Goal: Task Accomplishment & Management: Manage account settings

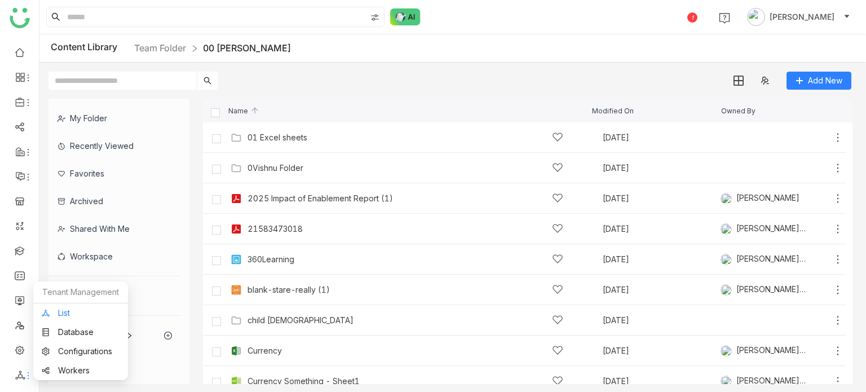
click at [76, 317] on link "List" at bounding box center [81, 313] width 78 height 8
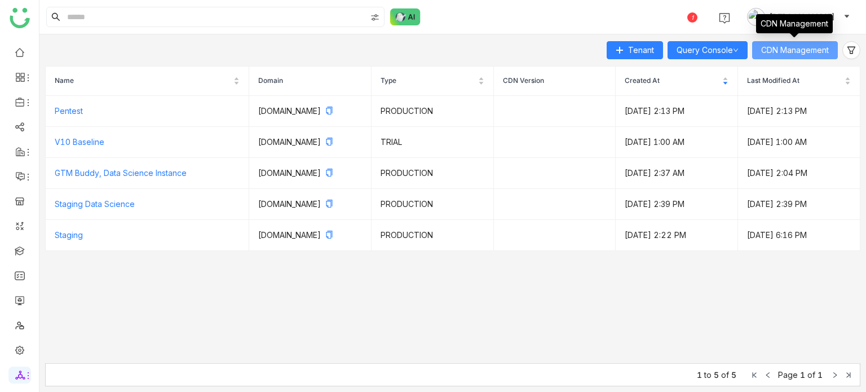
click at [787, 52] on span "CDN Management" at bounding box center [795, 50] width 68 height 12
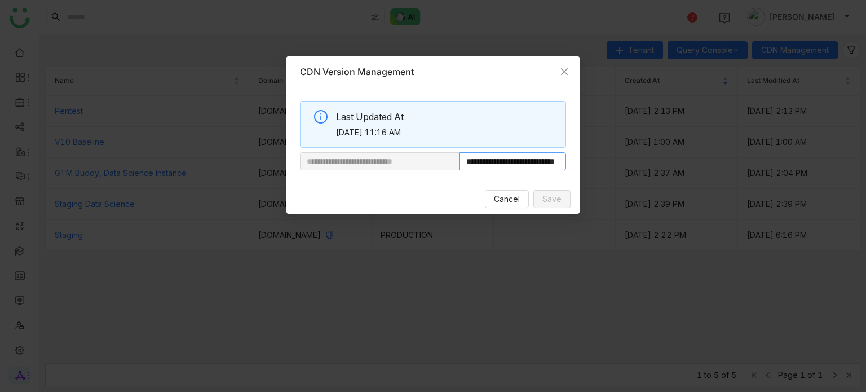
drag, startPoint x: 498, startPoint y: 164, endPoint x: 586, endPoint y: 166, distance: 88.6
click at [586, 166] on nz-modal-container "**********" at bounding box center [433, 196] width 866 height 392
paste input "**********"
click at [563, 155] on input "**********" at bounding box center [513, 161] width 107 height 18
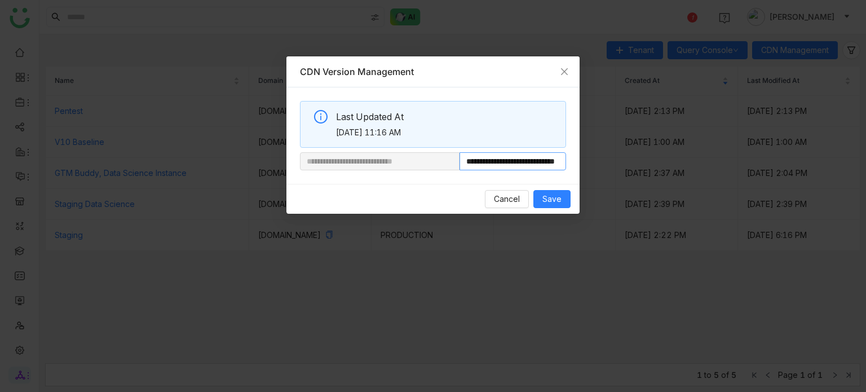
click at [561, 159] on input "**********" at bounding box center [513, 161] width 107 height 18
click at [524, 159] on input "**********" at bounding box center [513, 161] width 107 height 18
type input "**********"
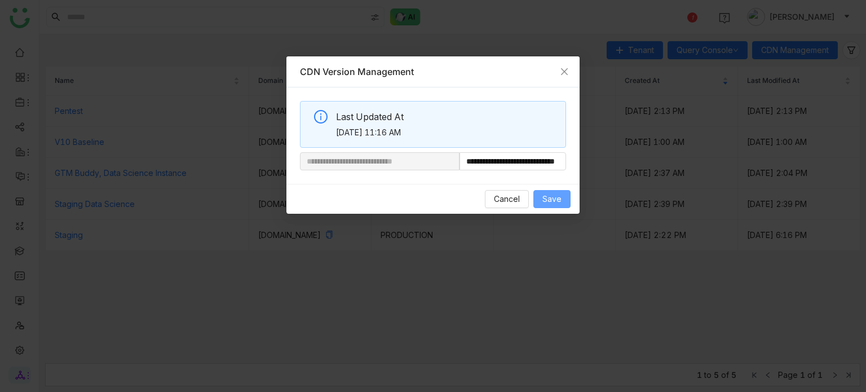
scroll to position [0, 0]
click at [552, 200] on span "Save" at bounding box center [551, 199] width 19 height 12
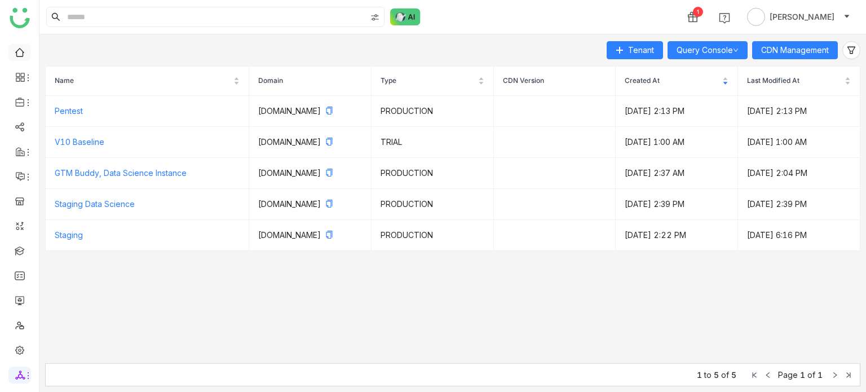
drag, startPoint x: 0, startPoint y: 0, endPoint x: 22, endPoint y: 57, distance: 61.1
click at [22, 56] on link at bounding box center [20, 52] width 10 height 10
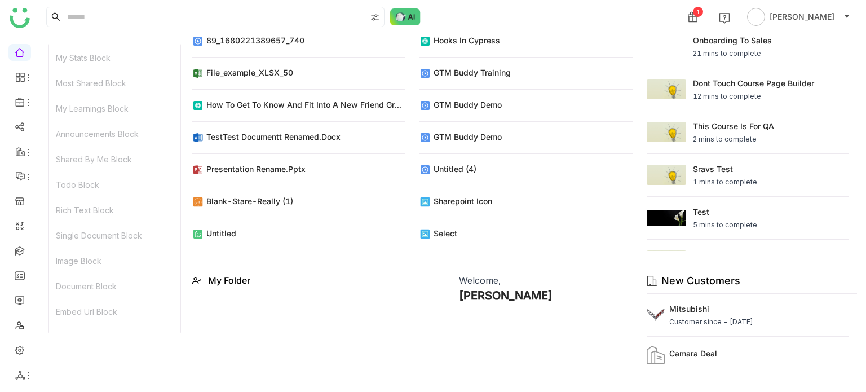
scroll to position [230, 0]
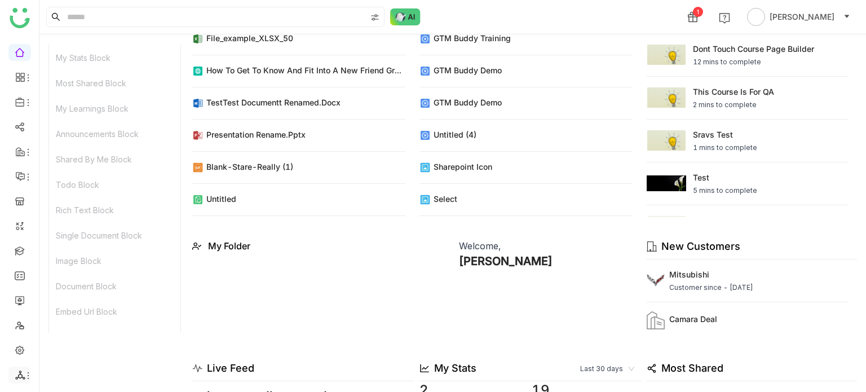
click at [18, 369] on li at bounding box center [19, 375] width 23 height 17
click at [25, 374] on icon at bounding box center [28, 375] width 9 height 9
click at [20, 349] on link at bounding box center [20, 350] width 10 height 10
click at [15, 347] on link at bounding box center [20, 350] width 10 height 10
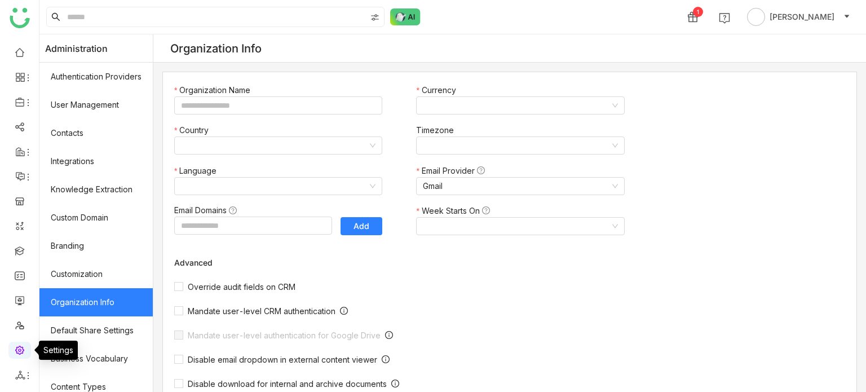
type input "*******"
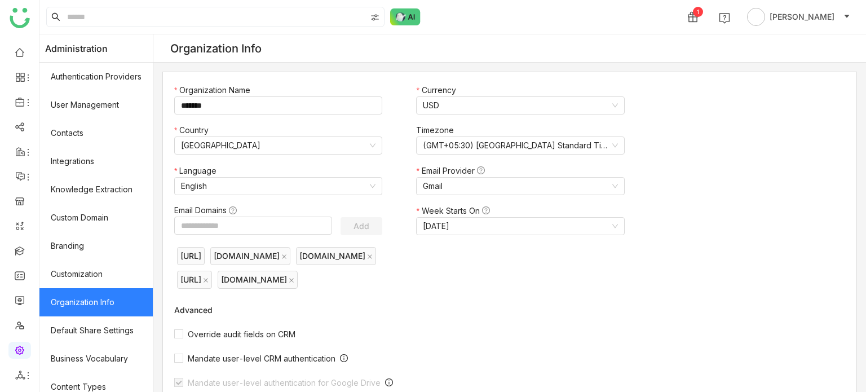
scroll to position [370, 0]
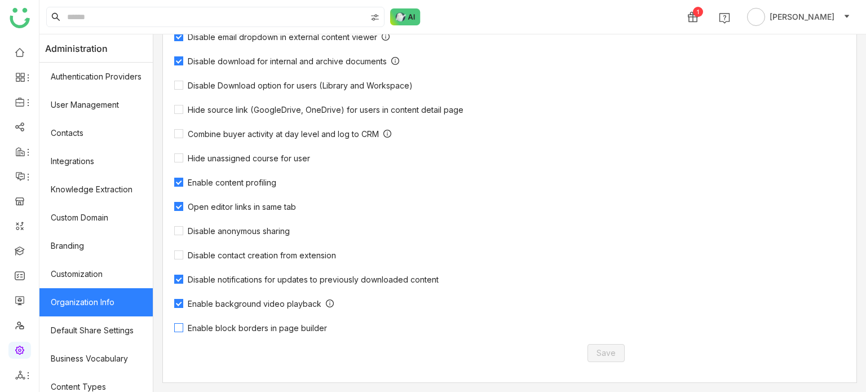
click at [290, 324] on span "Enable block borders in page builder" at bounding box center [257, 328] width 148 height 10
click at [615, 352] on button "Save" at bounding box center [606, 353] width 37 height 18
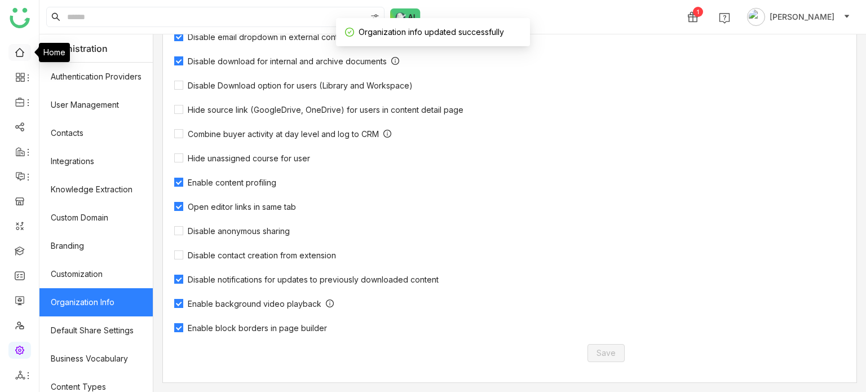
click at [25, 47] on link at bounding box center [20, 52] width 10 height 10
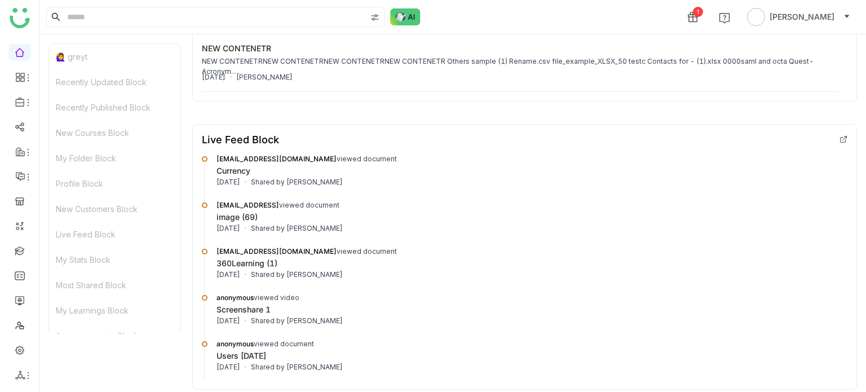
scroll to position [2512, 0]
click at [28, 374] on icon at bounding box center [28, 375] width 9 height 9
click at [20, 354] on link at bounding box center [20, 350] width 10 height 10
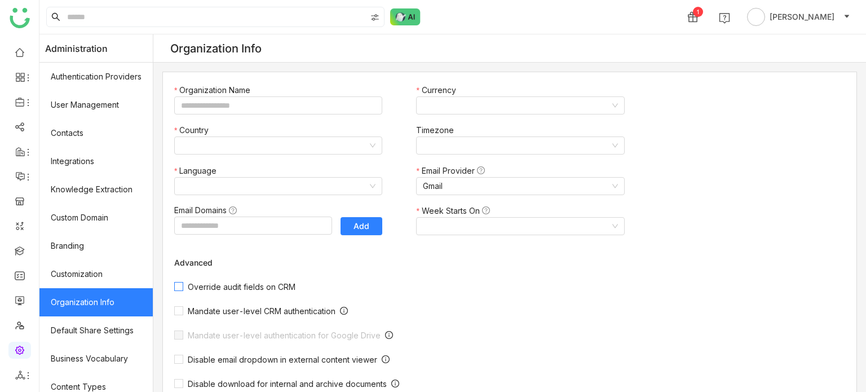
type input "*******"
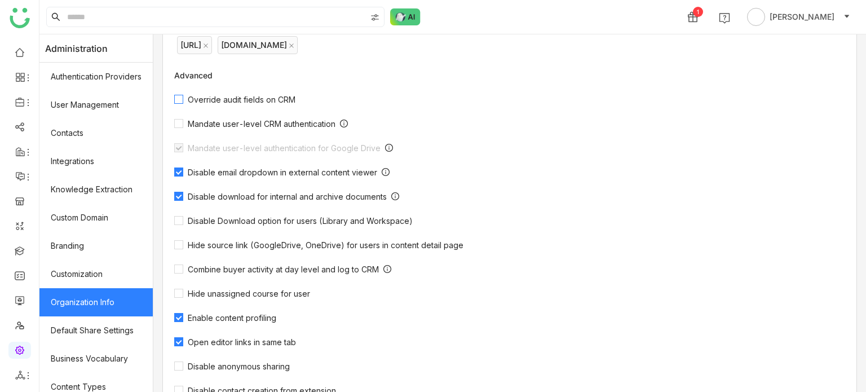
scroll to position [370, 0]
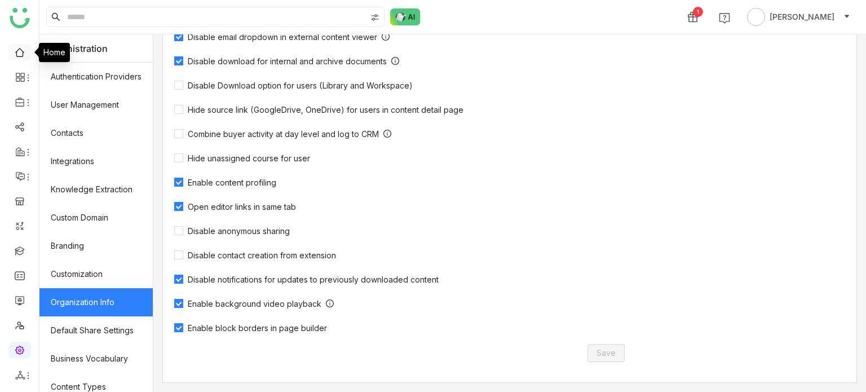
click at [23, 47] on link at bounding box center [20, 52] width 10 height 10
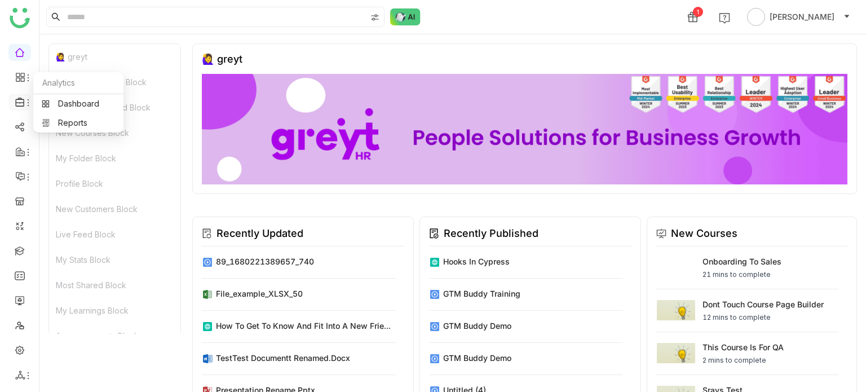
click at [23, 103] on icon at bounding box center [20, 102] width 10 height 10
click at [80, 164] on link "Library" at bounding box center [78, 167] width 73 height 8
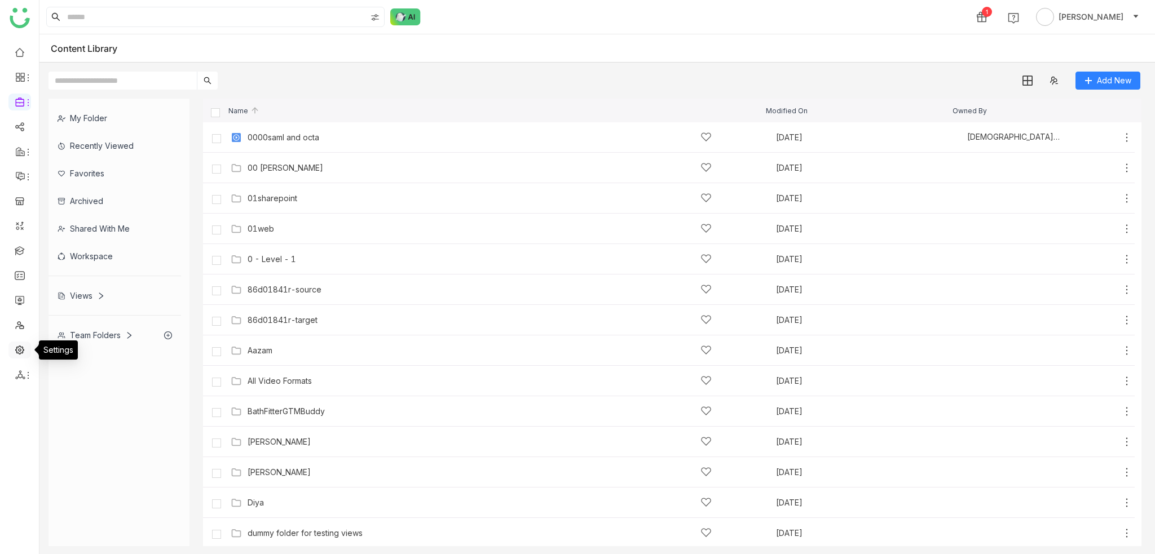
click at [22, 345] on link at bounding box center [20, 350] width 10 height 10
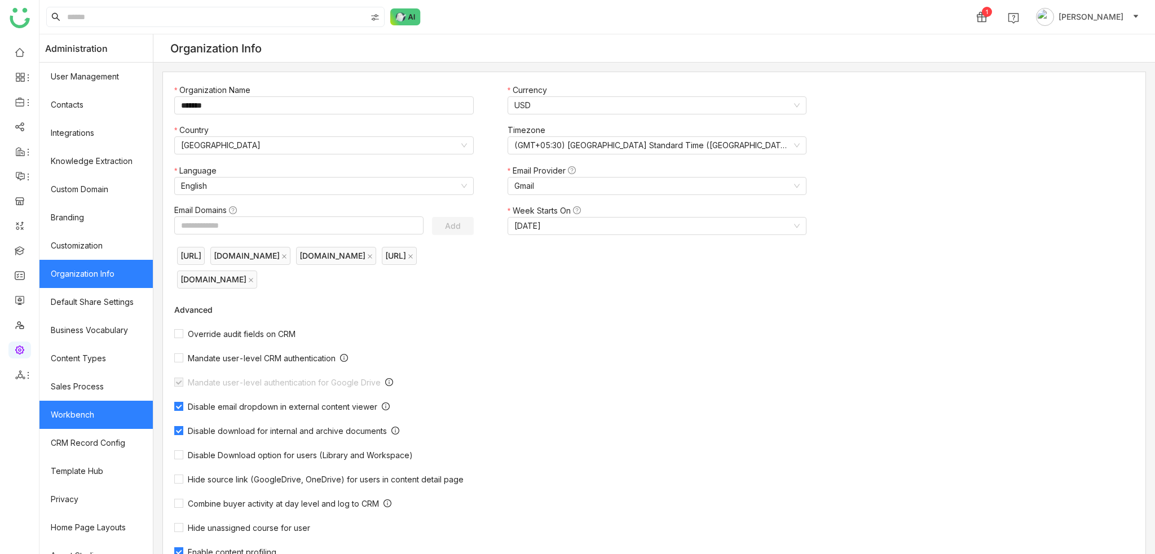
scroll to position [43, 0]
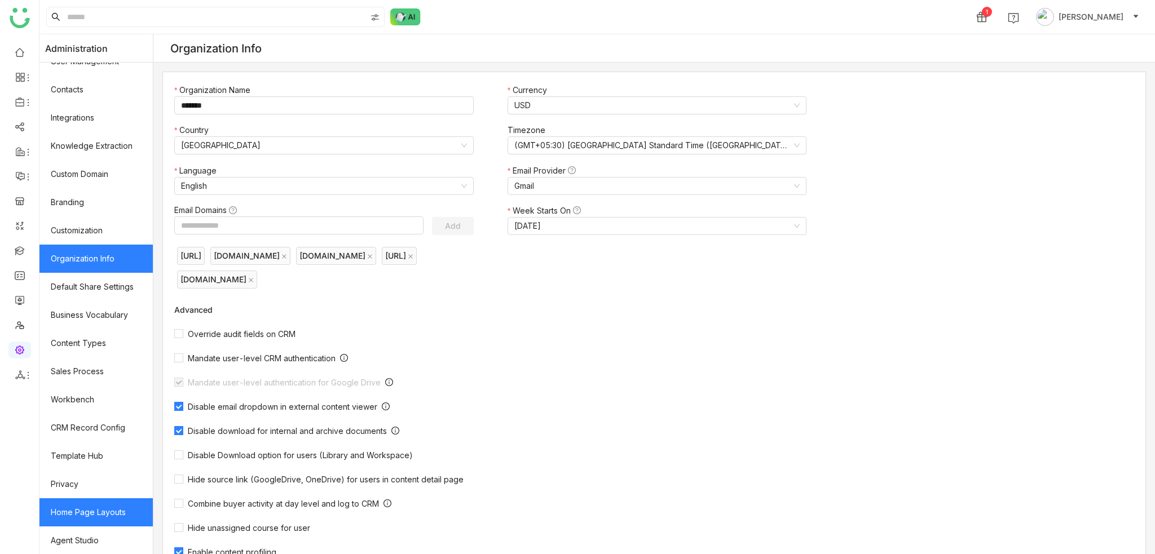
click at [131, 391] on link "Home Page Layouts" at bounding box center [95, 513] width 113 height 28
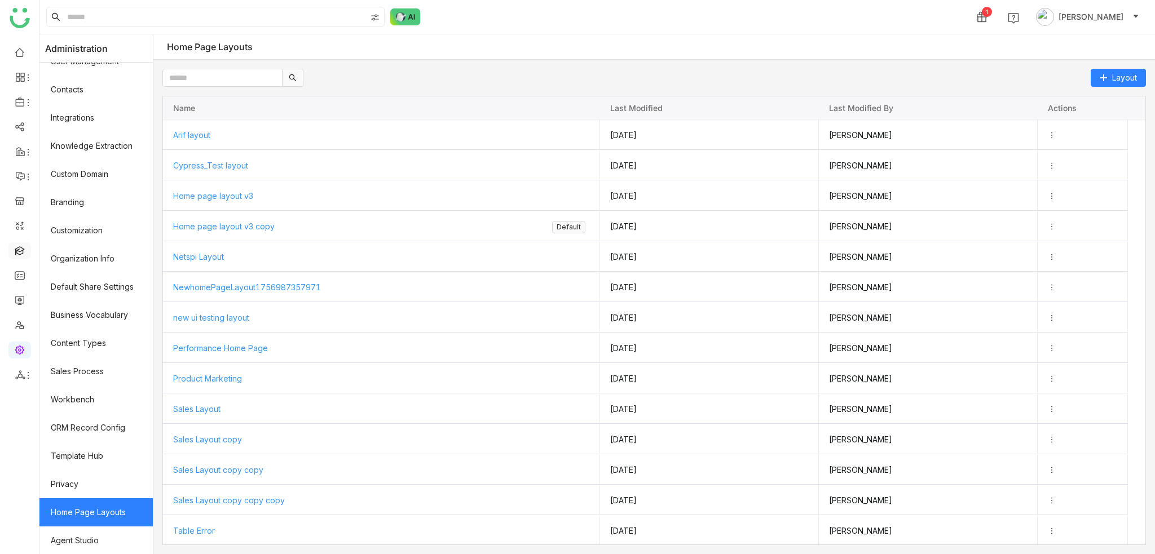
click at [25, 255] on link at bounding box center [20, 250] width 10 height 10
click at [744, 40] on div "Home Page Layouts" at bounding box center [654, 46] width 1002 height 25
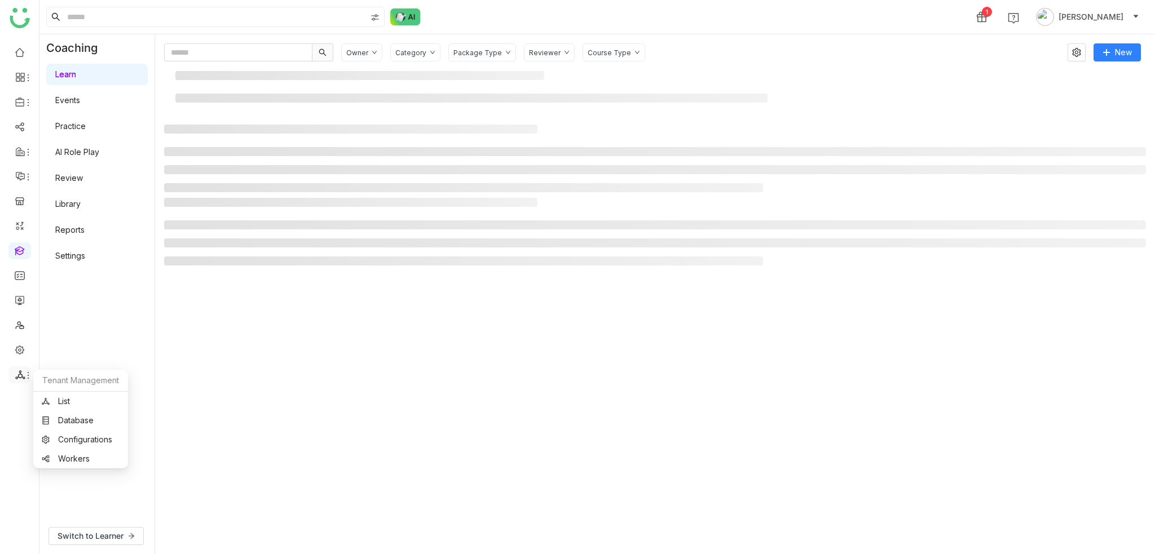
click at [18, 377] on icon at bounding box center [20, 374] width 10 height 9
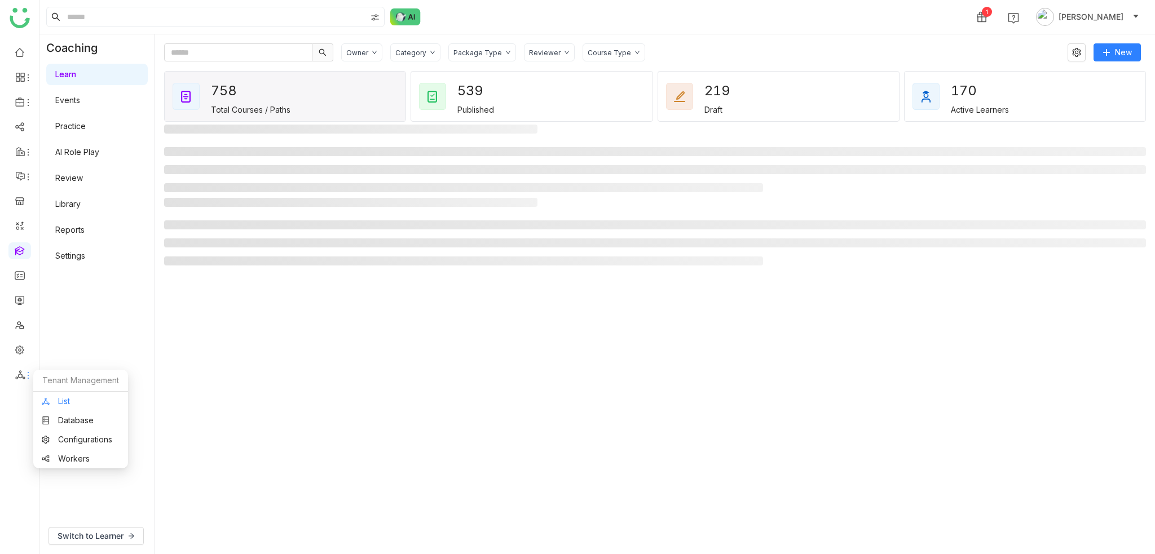
click at [83, 391] on link "List" at bounding box center [81, 402] width 78 height 8
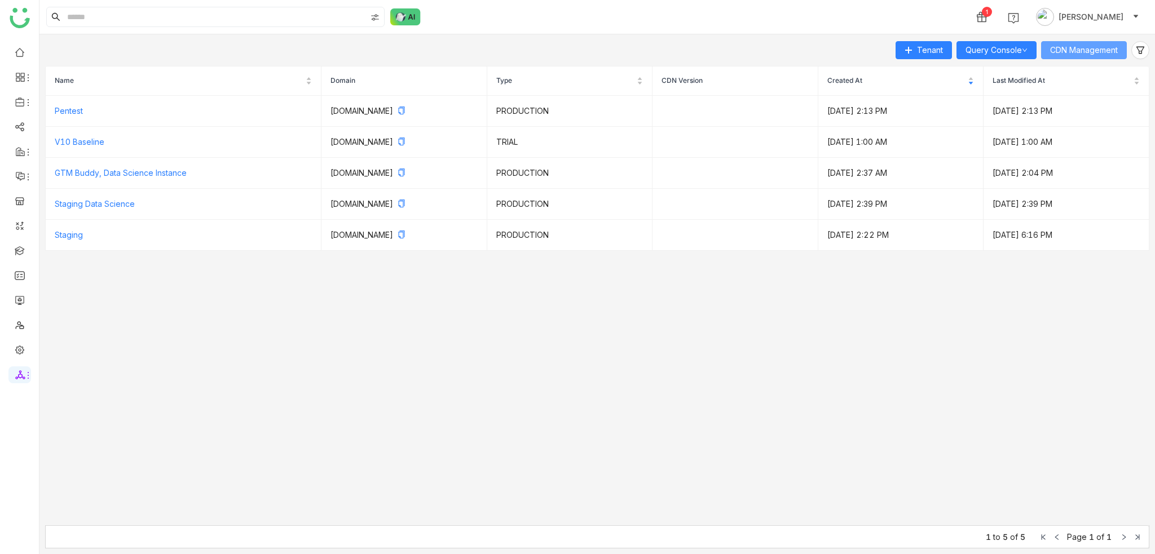
click at [866, 56] on button "CDN Management" at bounding box center [1084, 50] width 86 height 18
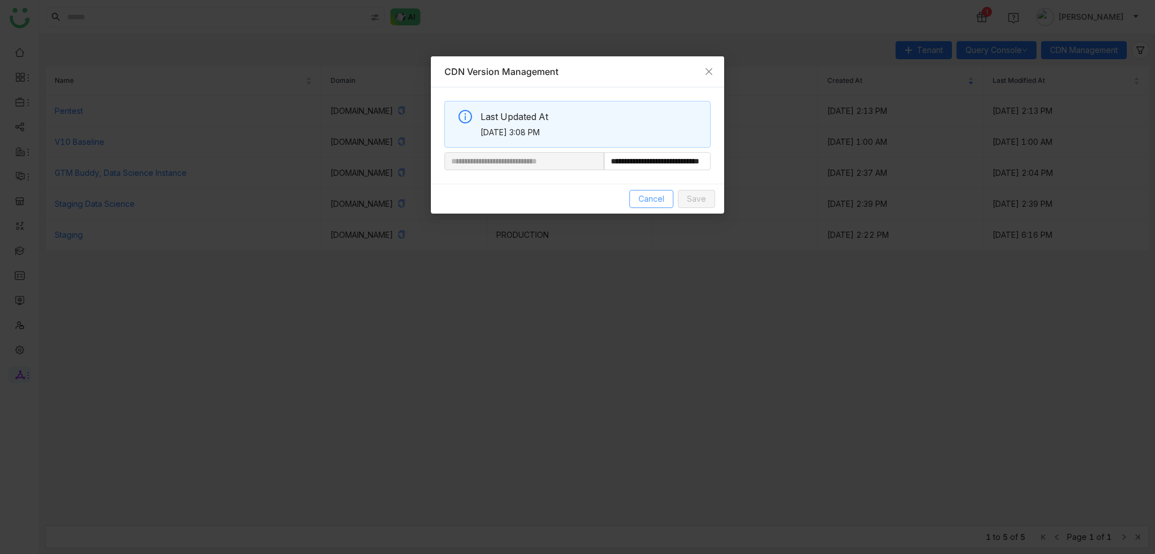
click at [657, 196] on span "Cancel" at bounding box center [651, 199] width 26 height 12
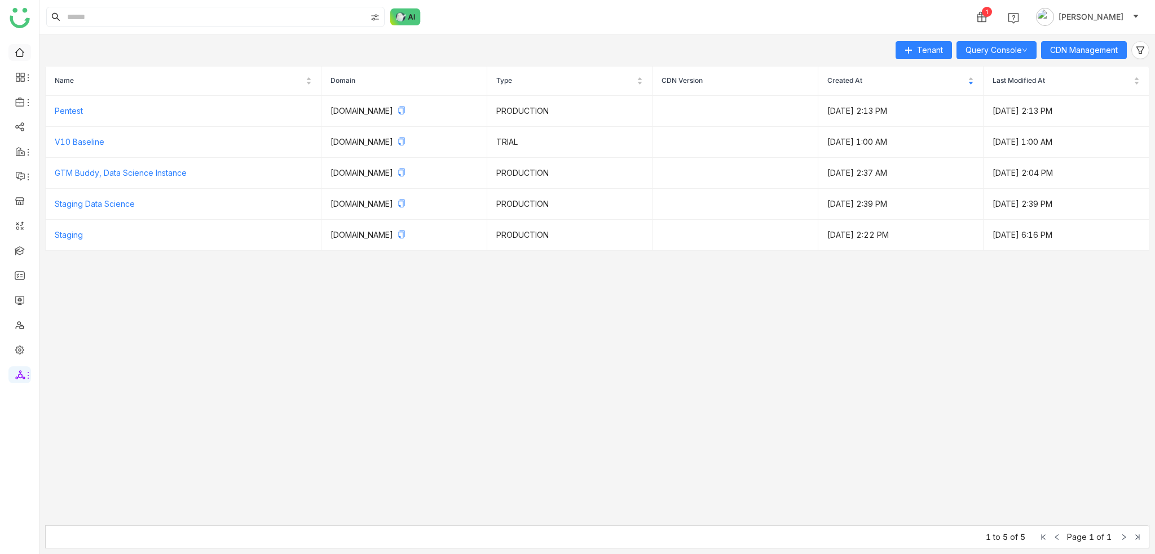
click at [25, 49] on link at bounding box center [20, 52] width 10 height 10
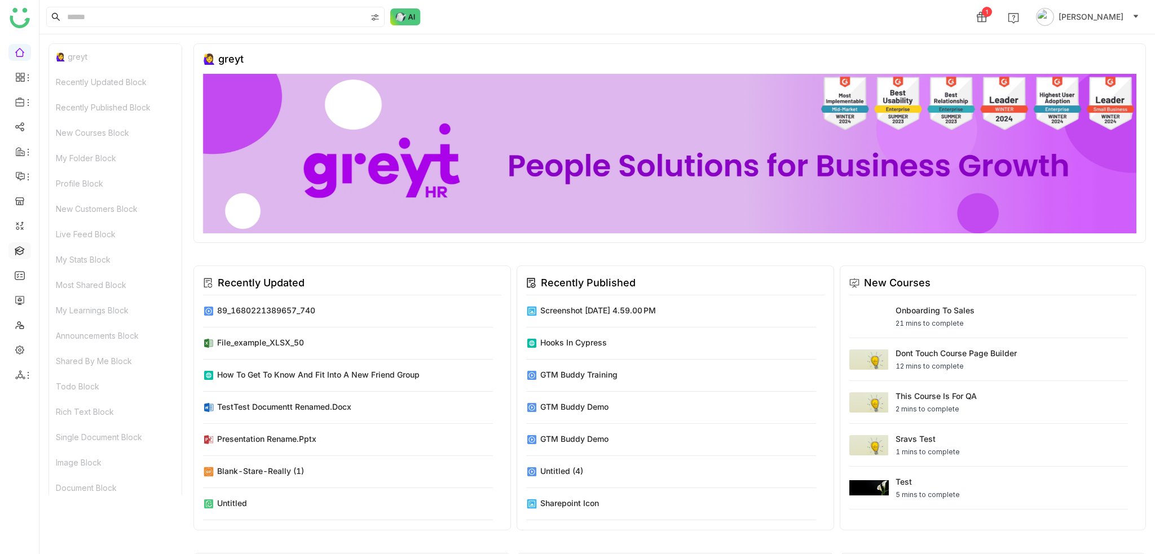
click at [23, 255] on link at bounding box center [20, 250] width 10 height 10
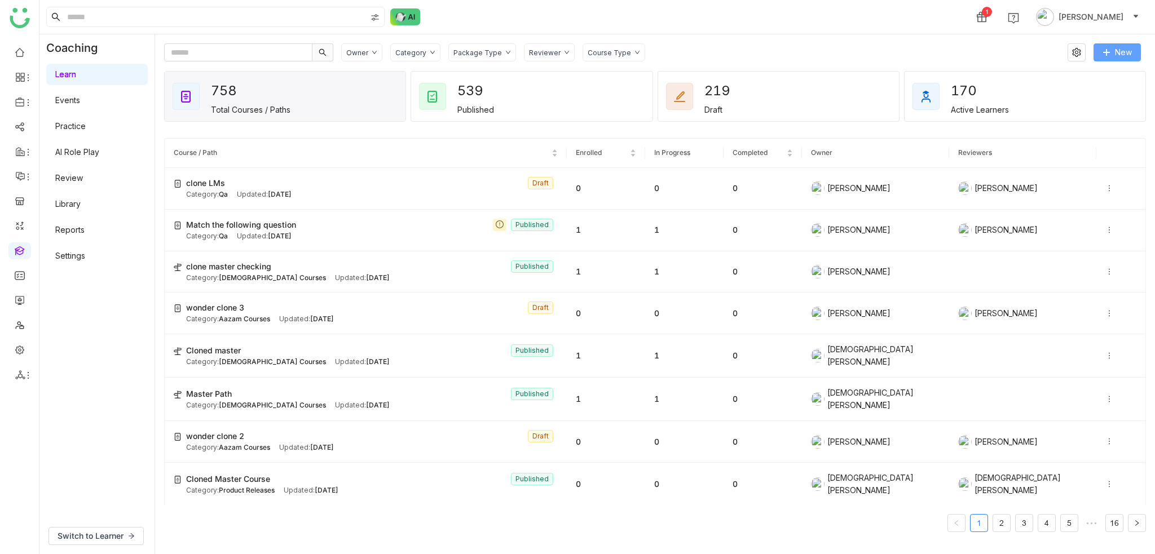
click at [866, 46] on span "New" at bounding box center [1123, 52] width 17 height 12
click at [866, 76] on li "New Course" at bounding box center [1092, 75] width 95 height 21
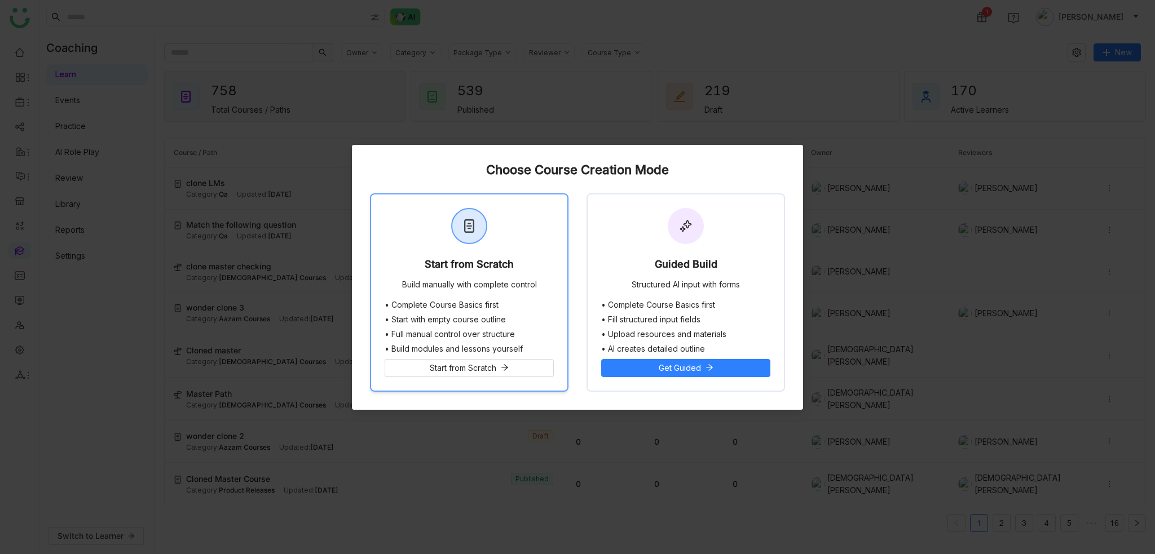
click at [494, 253] on div "Start from Scratch Build manually with complete control" at bounding box center [469, 248] width 196 height 106
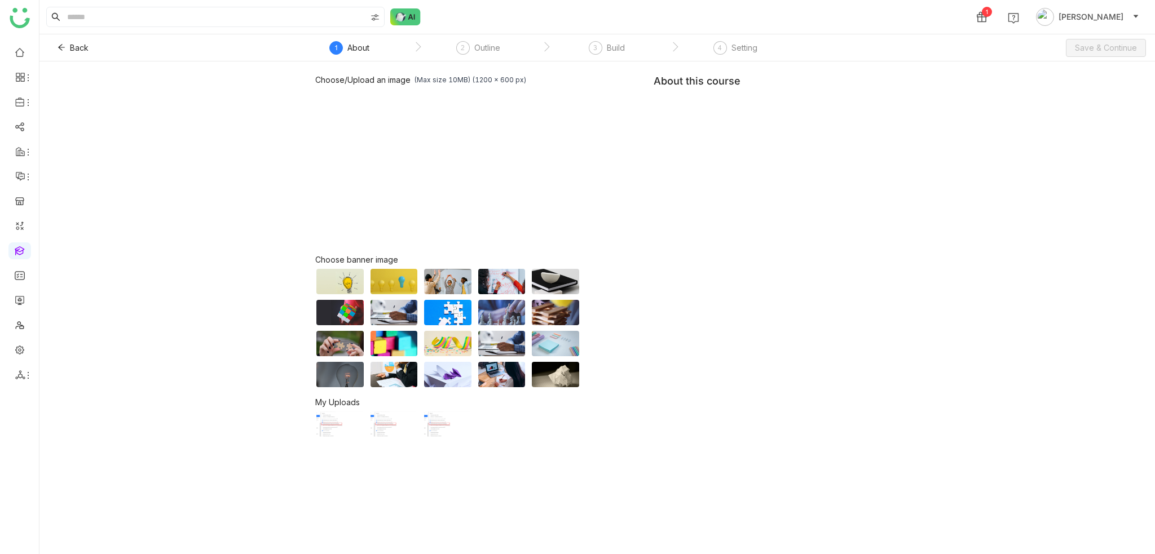
click at [833, 139] on div "Choose/Upload an image (Max size 10MB) (1200 x 600 px) Browse Image Choose bann…" at bounding box center [597, 256] width 564 height 363
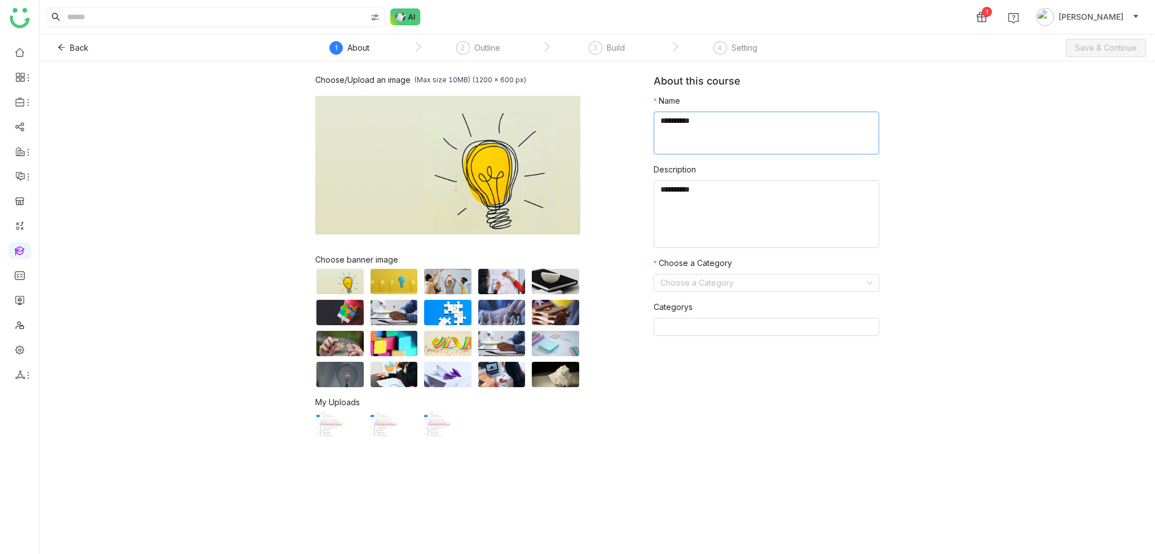
click at [833, 139] on textarea at bounding box center [767, 133] width 226 height 43
type textarea "**********"
type textarea "********"
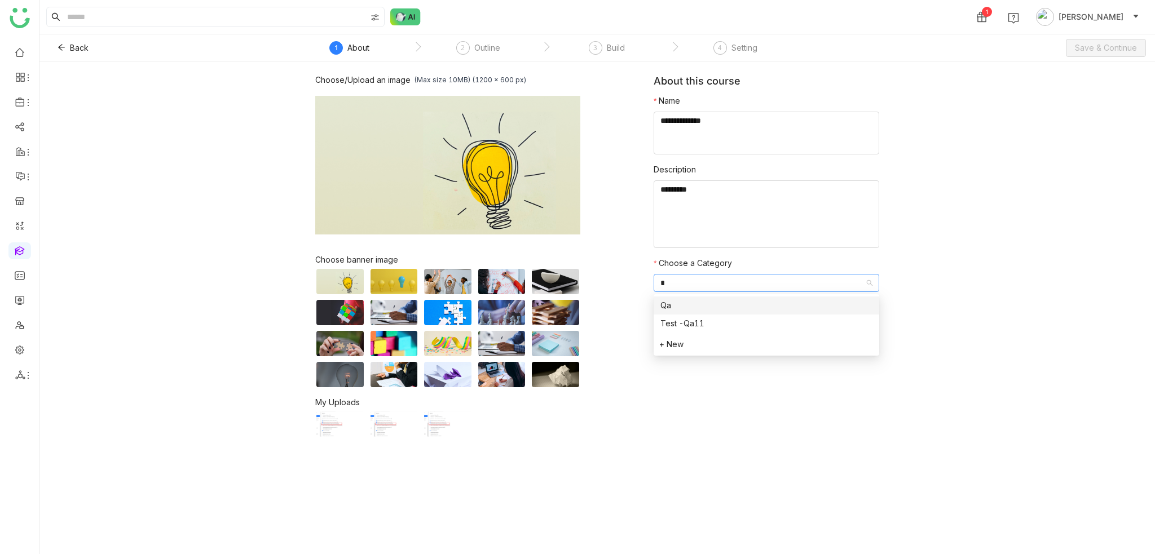
type input "**"
click at [866, 46] on span "Save & Continue" at bounding box center [1106, 48] width 62 height 12
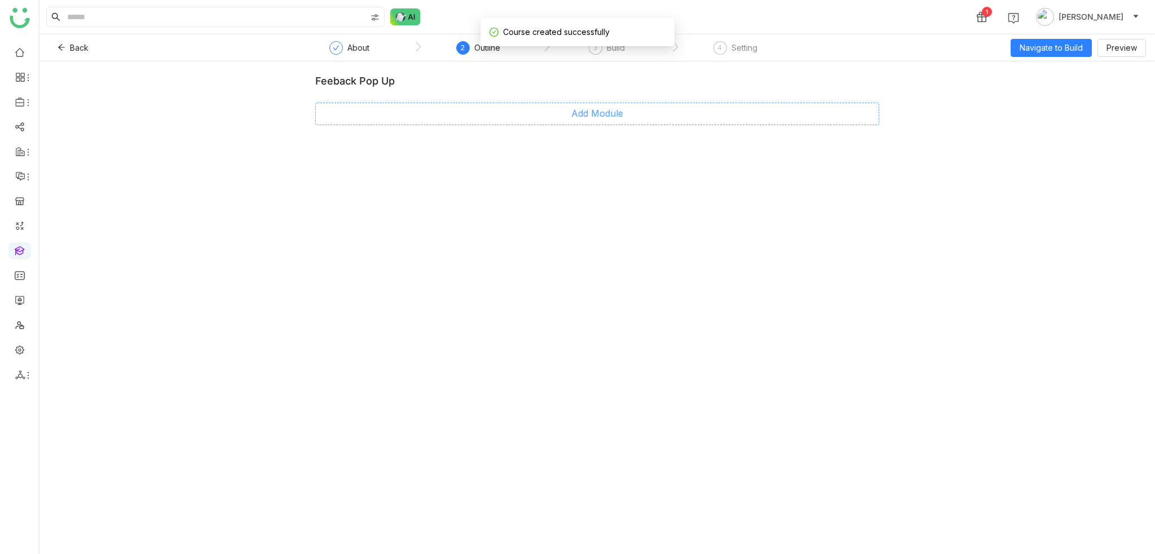
click at [590, 117] on span "Add Module" at bounding box center [597, 114] width 52 height 14
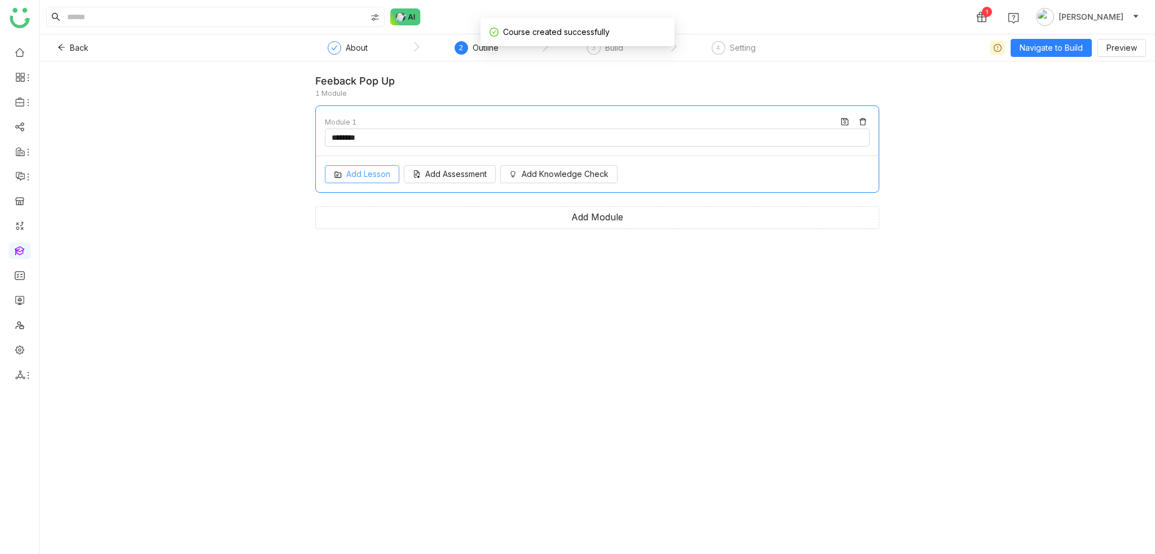
click at [381, 174] on span "Add Lesson" at bounding box center [368, 174] width 44 height 12
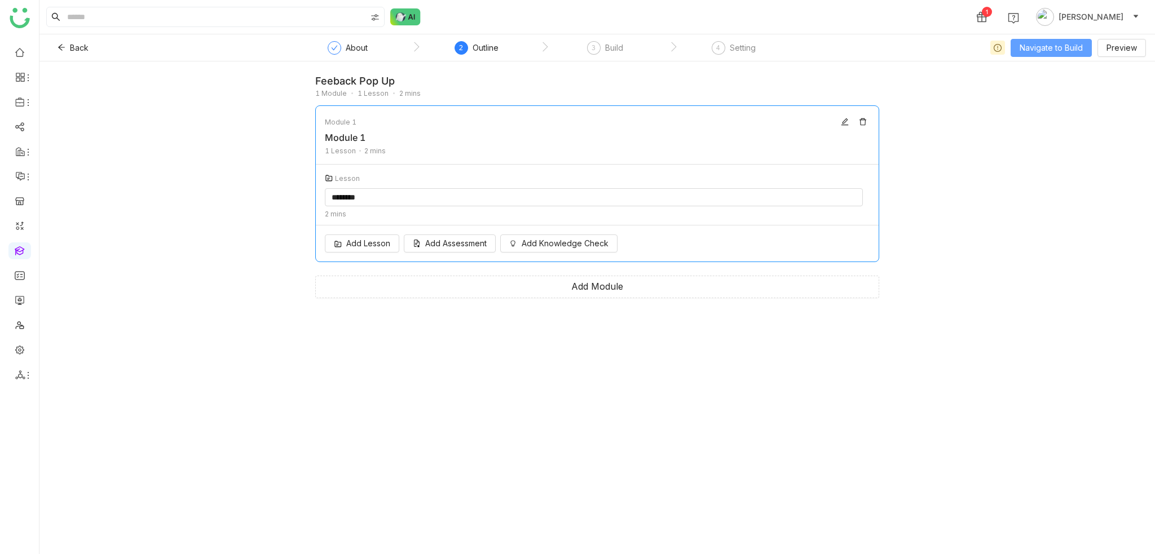
click at [866, 46] on span "Navigate to Build" at bounding box center [1051, 48] width 63 height 12
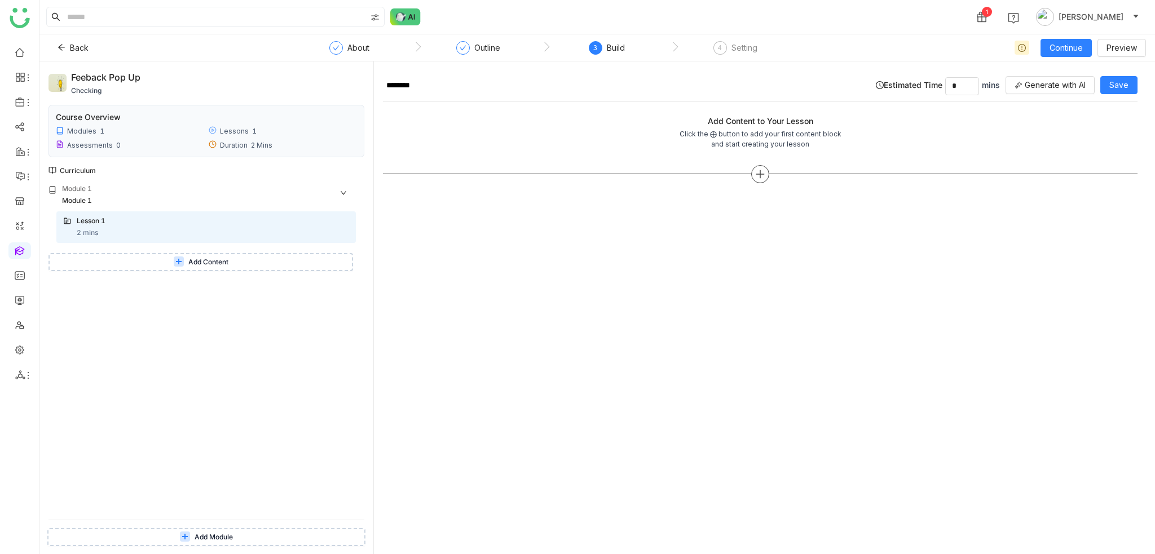
click at [766, 175] on div at bounding box center [760, 174] width 18 height 18
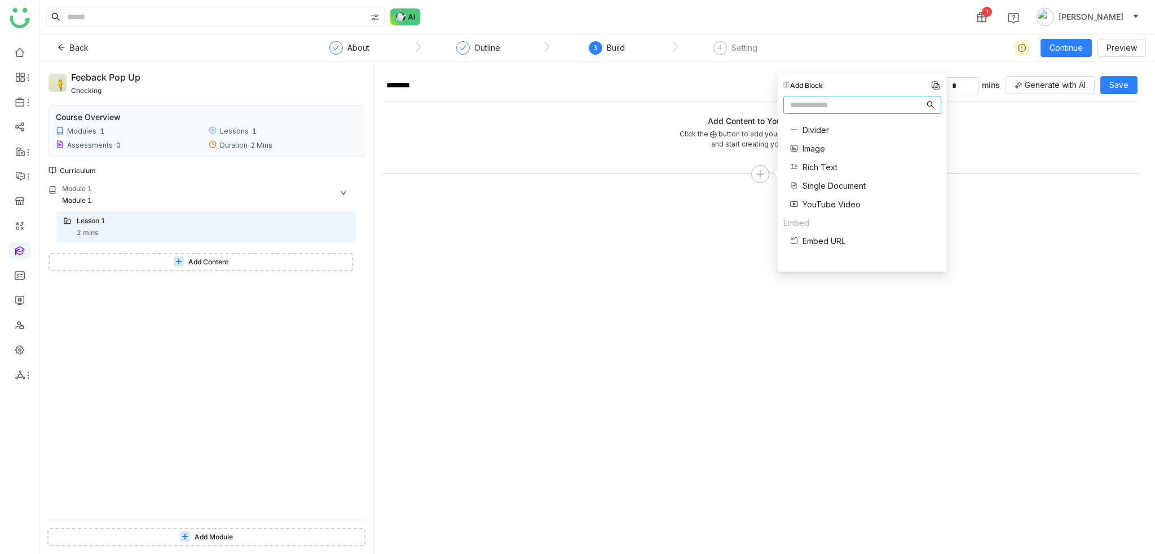
click at [828, 187] on span "Single Document" at bounding box center [833, 186] width 63 height 12
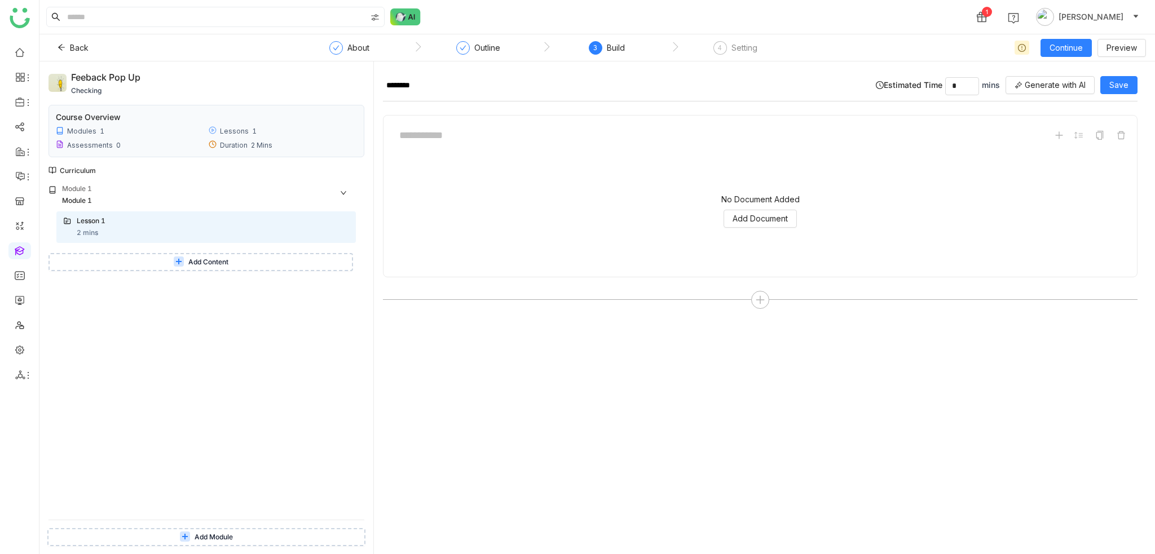
click at [809, 205] on div "No Document Added Add Document" at bounding box center [759, 211] width 735 height 113
click at [769, 223] on span "Add Document" at bounding box center [760, 219] width 55 height 12
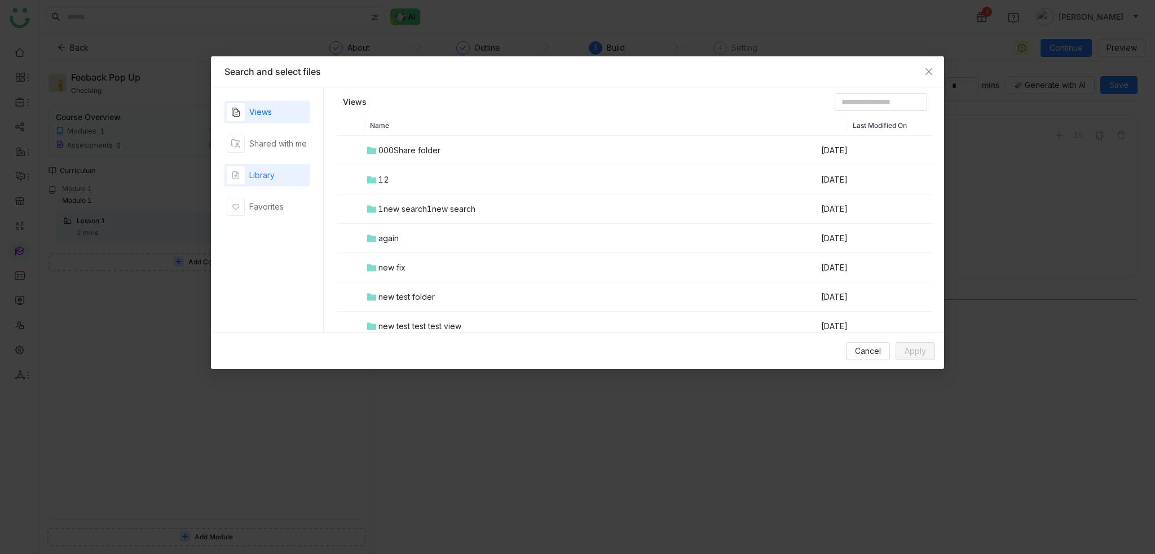
click at [254, 178] on div "Library" at bounding box center [261, 175] width 25 height 12
click at [410, 151] on div "00 Arif Folder" at bounding box center [416, 150] width 76 height 12
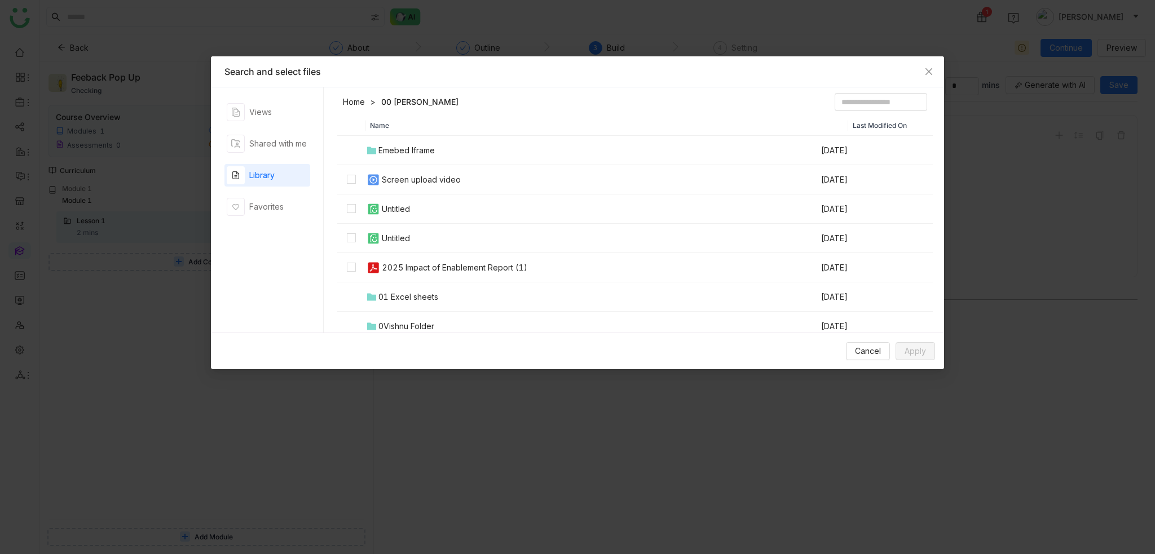
click at [451, 182] on div "Screen upload video" at bounding box center [421, 180] width 79 height 12
click at [866, 347] on div "Cancel Apply" at bounding box center [577, 351] width 733 height 37
click at [866, 351] on span "Apply" at bounding box center [915, 351] width 21 height 12
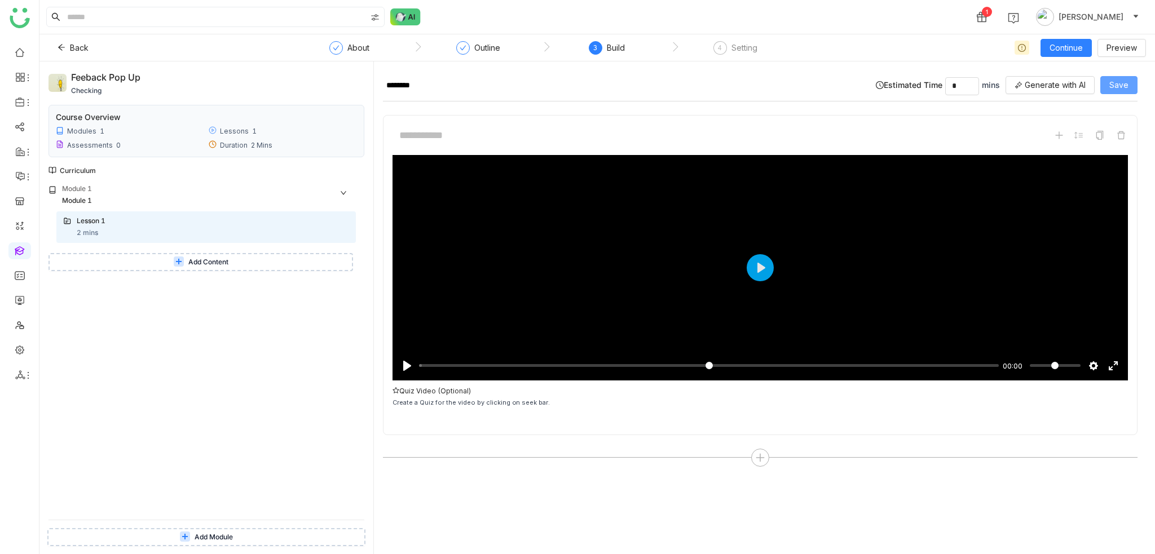
click at [866, 87] on span "Save" at bounding box center [1118, 85] width 19 height 12
click at [153, 268] on button "Add Content" at bounding box center [200, 262] width 305 height 18
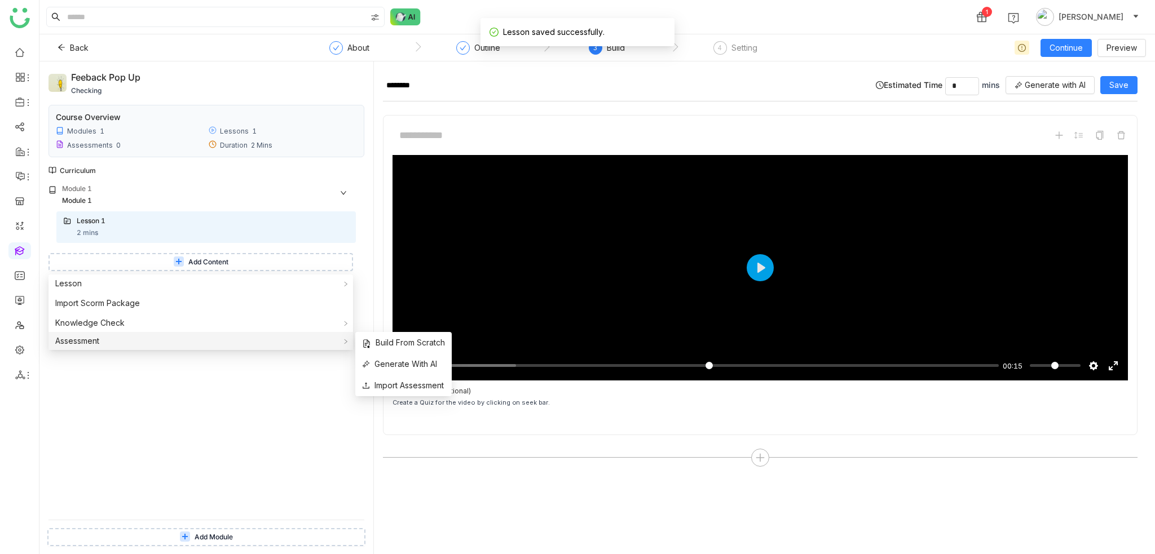
click at [116, 341] on div "Assessment" at bounding box center [200, 341] width 305 height 18
click at [394, 345] on span "Build From Scratch" at bounding box center [403, 343] width 83 height 12
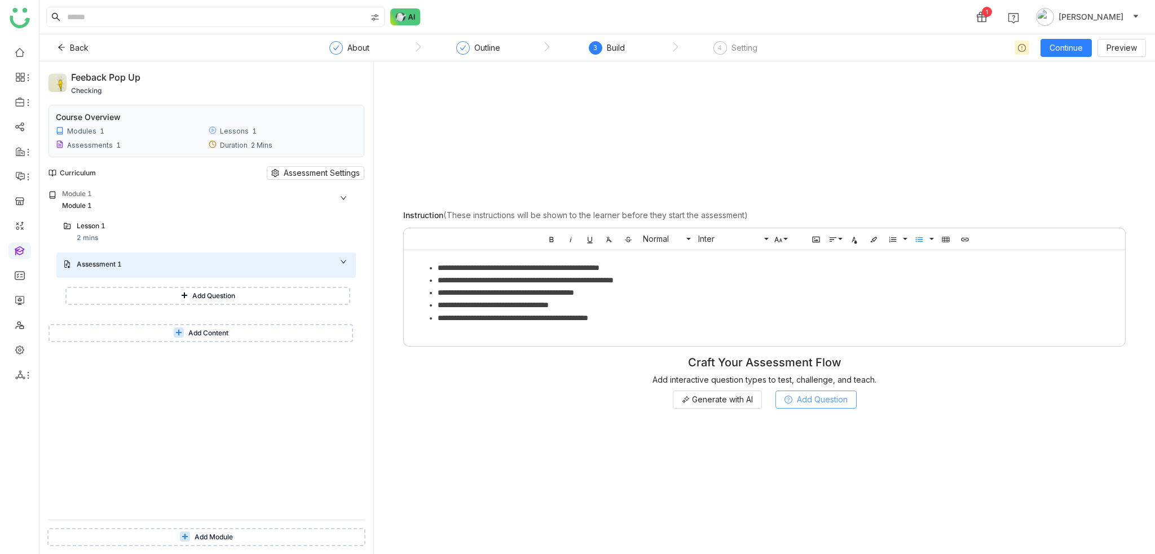
click at [839, 391] on span "Add Question" at bounding box center [822, 400] width 51 height 12
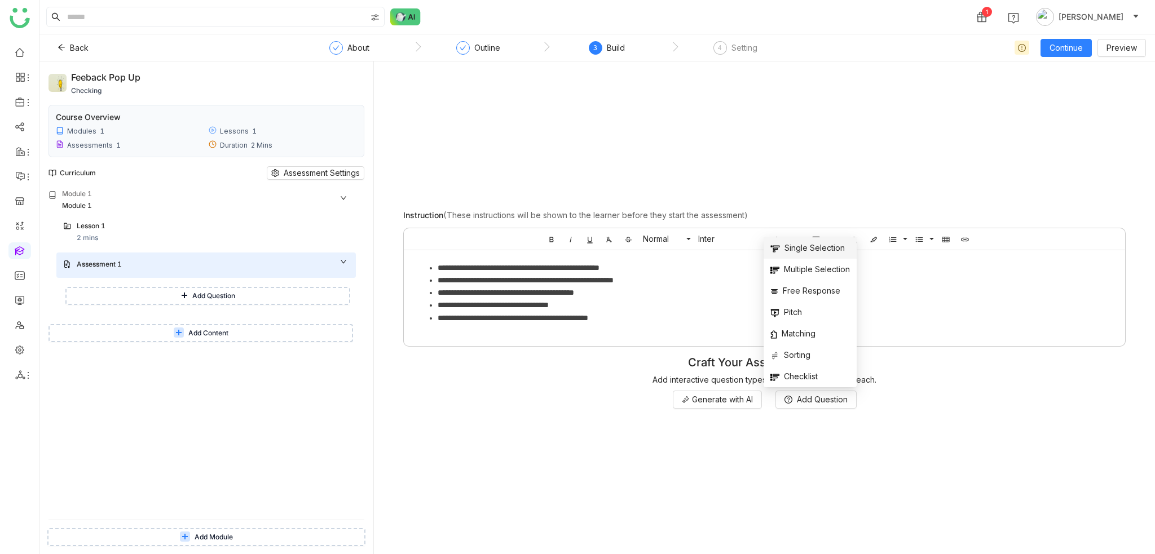
click at [801, 252] on span "Single Selection" at bounding box center [807, 248] width 74 height 12
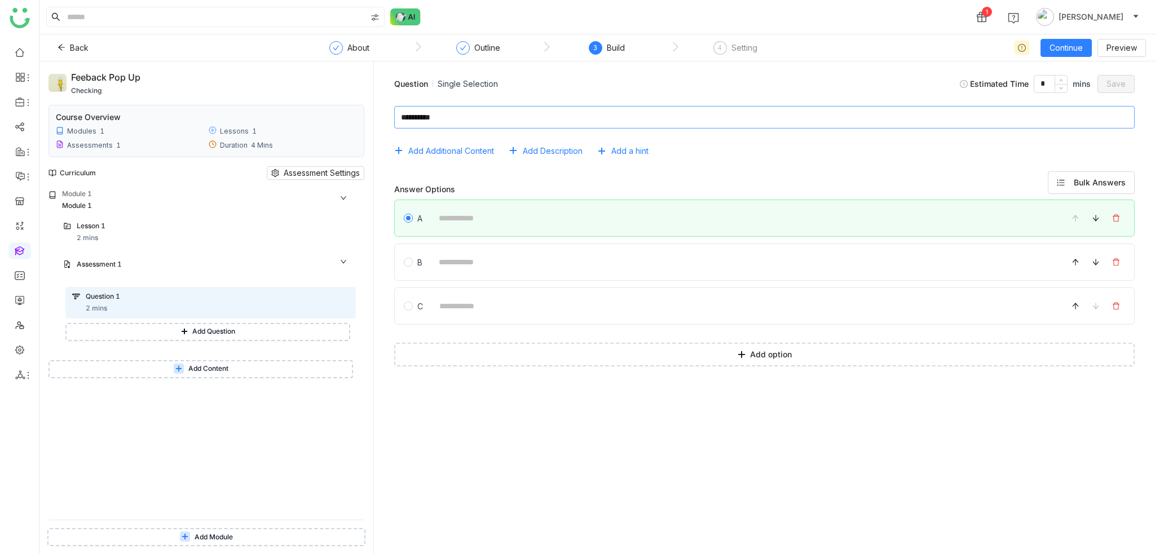
click at [477, 121] on textarea at bounding box center [764, 117] width 740 height 23
type textarea "**********"
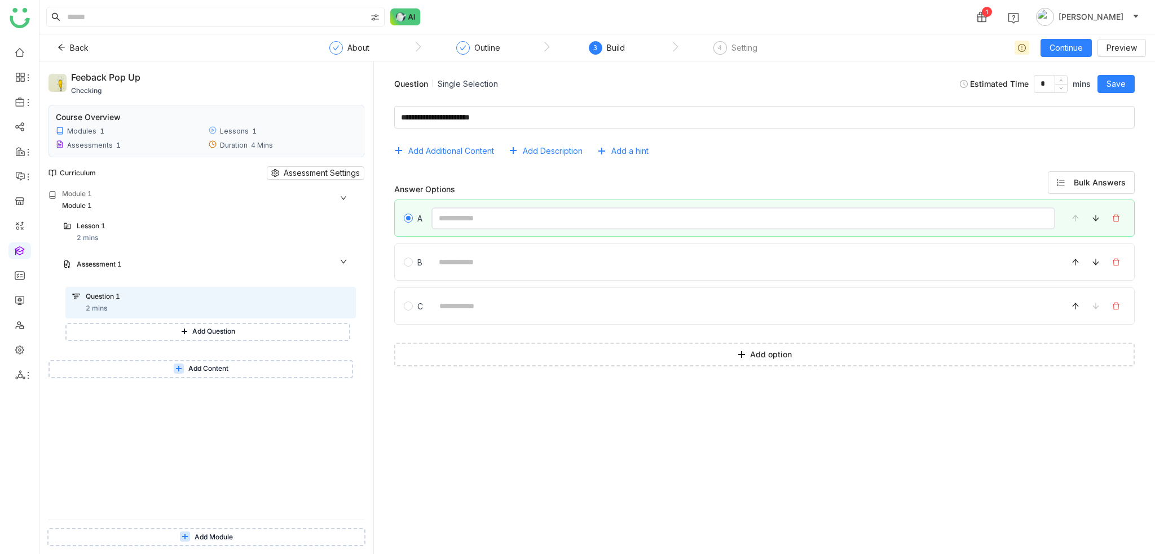
click at [472, 221] on input at bounding box center [743, 219] width 624 height 22
type input "*"
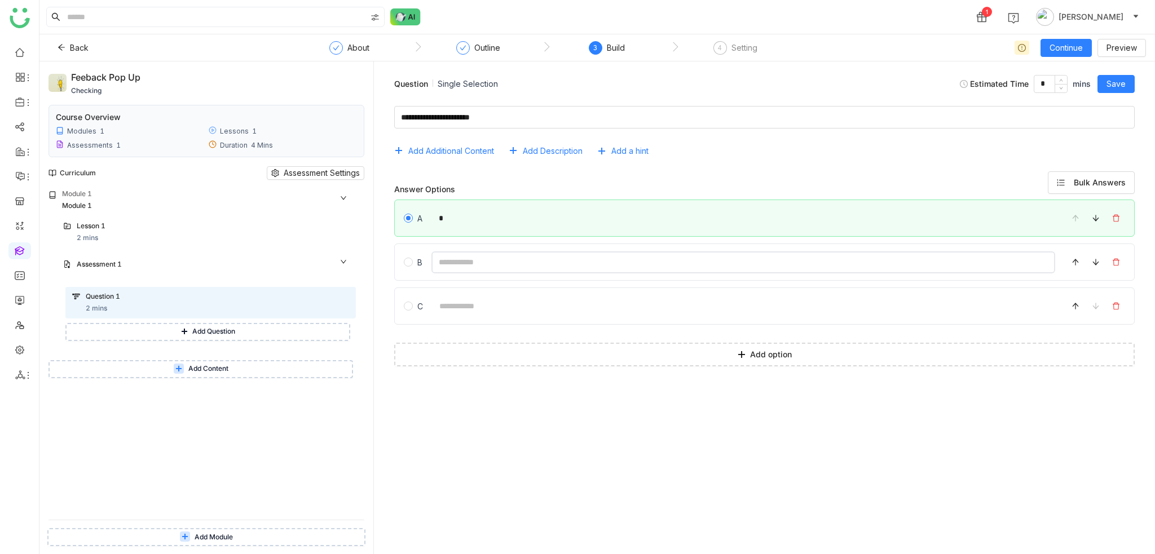
drag, startPoint x: 467, startPoint y: 269, endPoint x: 465, endPoint y: 280, distance: 10.8
click at [467, 269] on input at bounding box center [743, 263] width 624 height 22
type input "*"
click at [461, 305] on input at bounding box center [743, 306] width 623 height 22
type input "*"
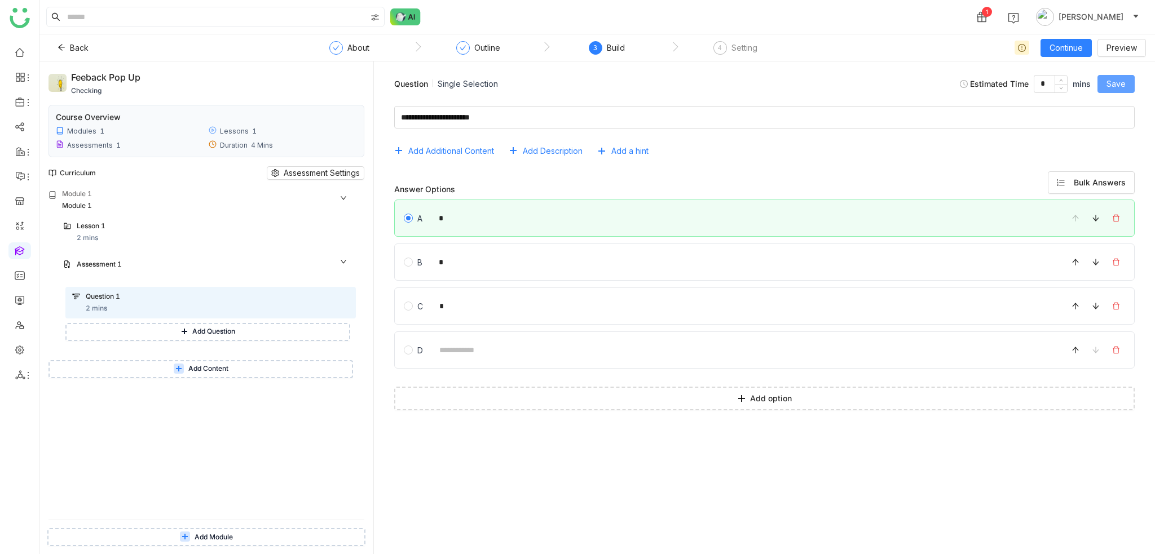
drag, startPoint x: 1117, startPoint y: 87, endPoint x: 1102, endPoint y: 94, distance: 16.1
click at [866, 87] on span "Save" at bounding box center [1115, 84] width 19 height 12
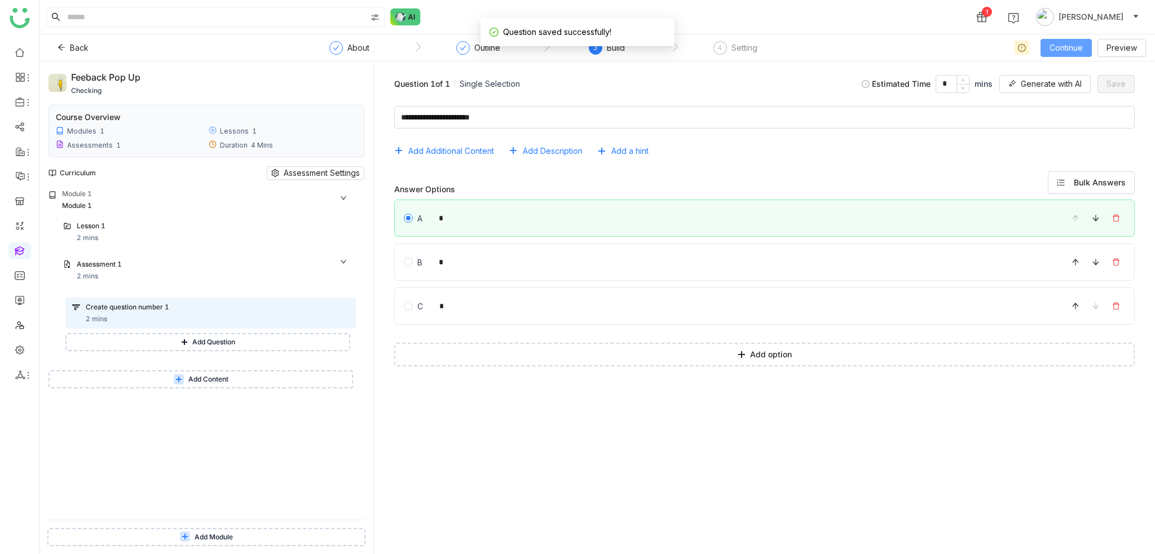
click at [866, 47] on span "Continue" at bounding box center [1065, 48] width 33 height 12
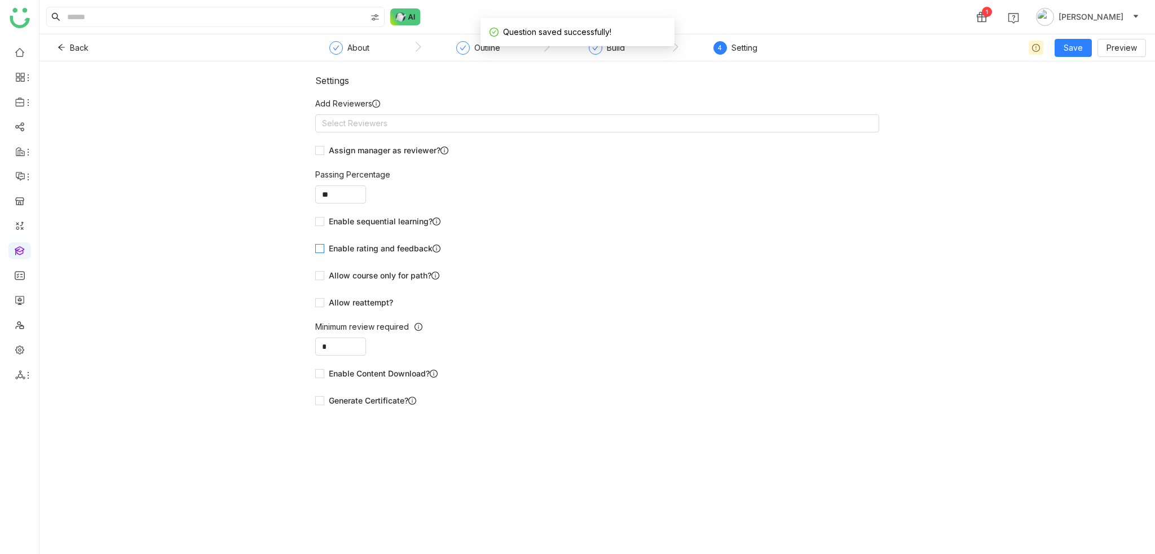
click at [370, 252] on span "Enable rating and feedback" at bounding box center [384, 248] width 121 height 12
click at [866, 43] on button "Save" at bounding box center [1073, 48] width 37 height 18
click at [866, 43] on span "Save" at bounding box center [1073, 48] width 19 height 12
click at [866, 92] on span "Save & Publish" at bounding box center [1091, 92] width 55 height 12
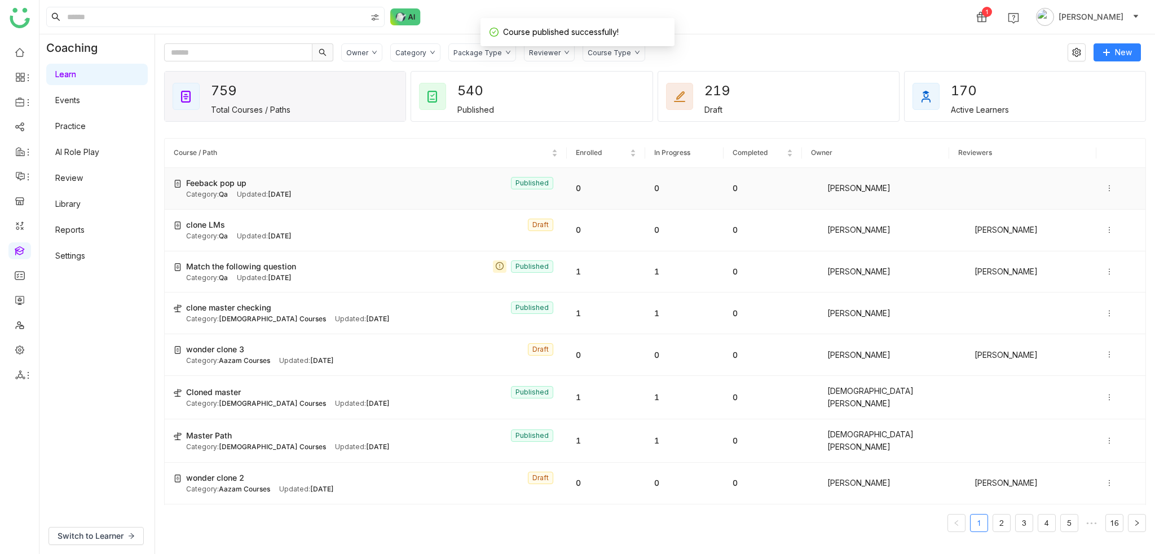
click at [866, 188] on icon at bounding box center [1109, 188] width 8 height 8
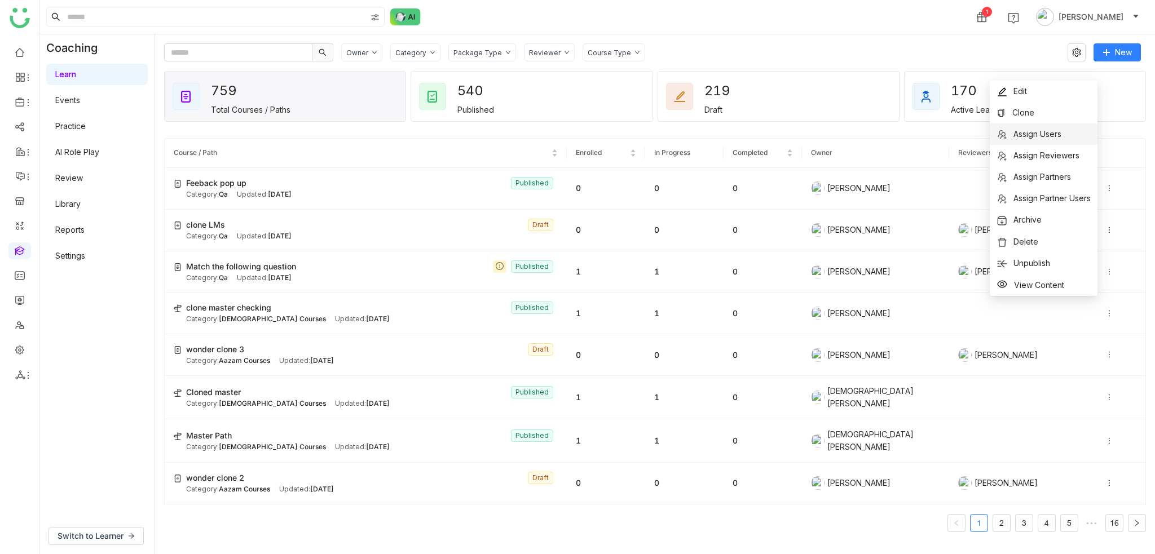
click at [866, 131] on li "Assign Users" at bounding box center [1044, 133] width 108 height 21
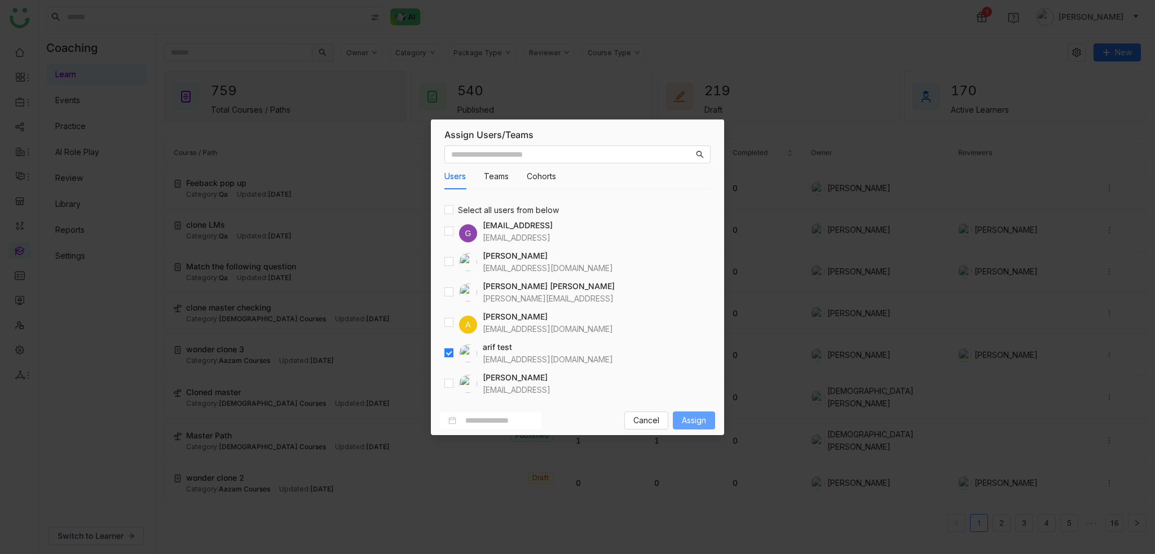
click at [694, 391] on span "Assign" at bounding box center [694, 420] width 24 height 12
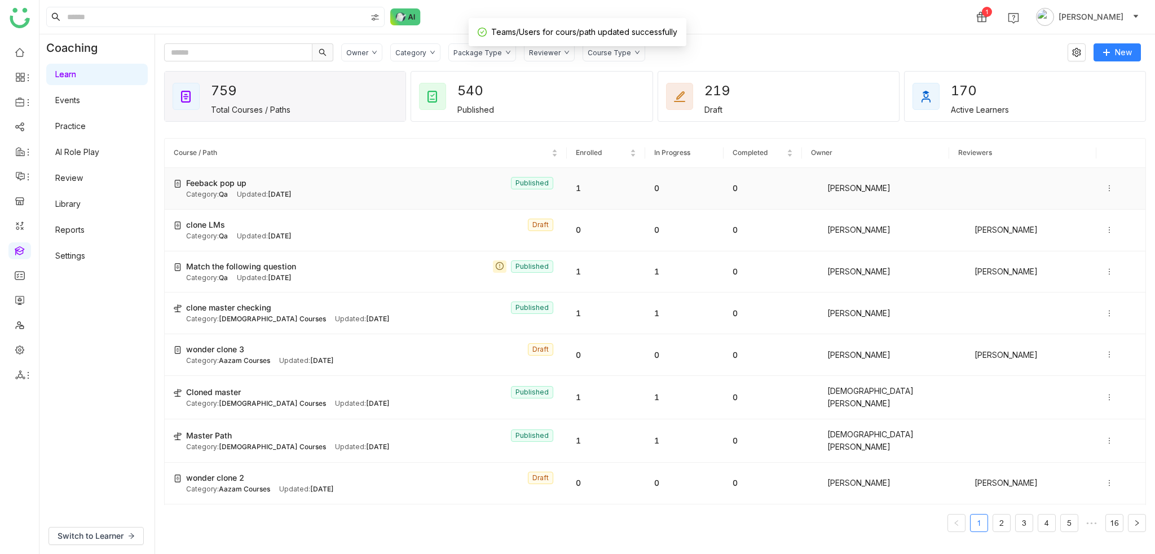
click at [866, 184] on icon at bounding box center [1109, 188] width 8 height 8
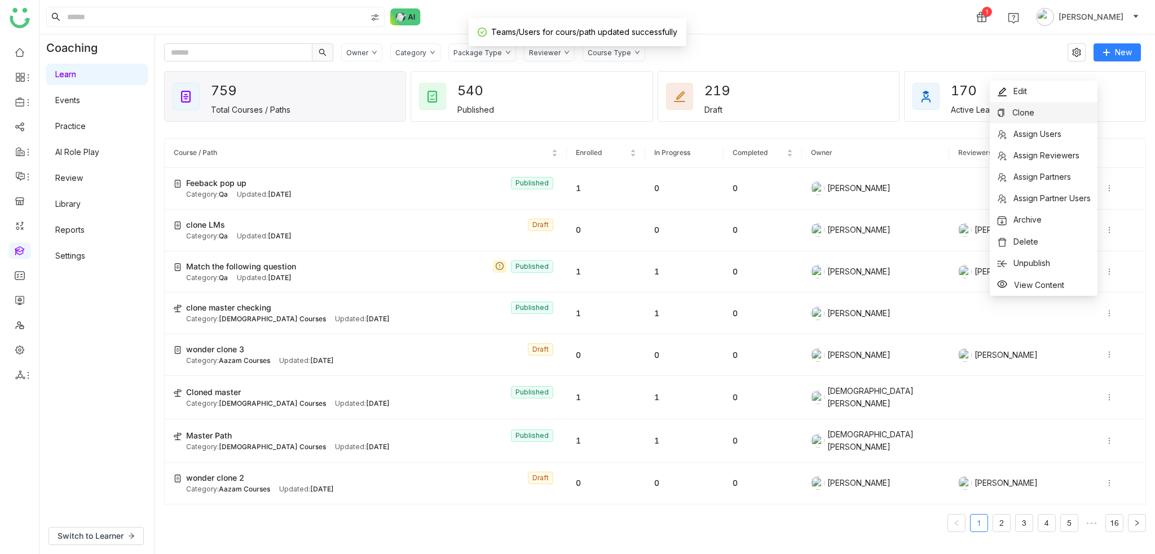
click at [866, 103] on li "Clone" at bounding box center [1044, 112] width 108 height 21
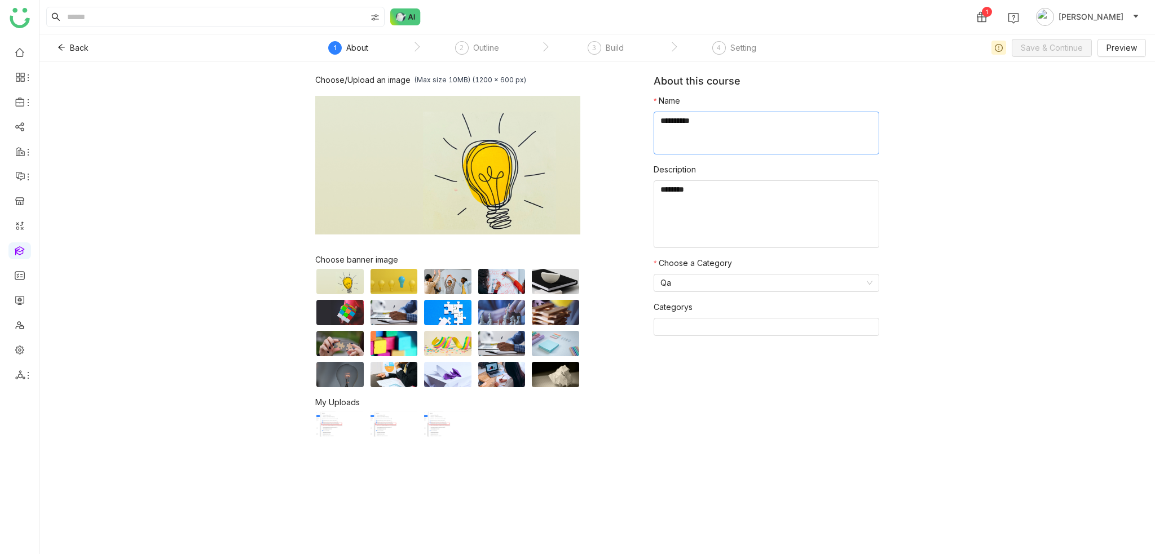
click at [680, 137] on textarea at bounding box center [767, 133] width 226 height 43
type textarea "**********"
click at [866, 42] on span "Save & Continue" at bounding box center [1052, 48] width 62 height 12
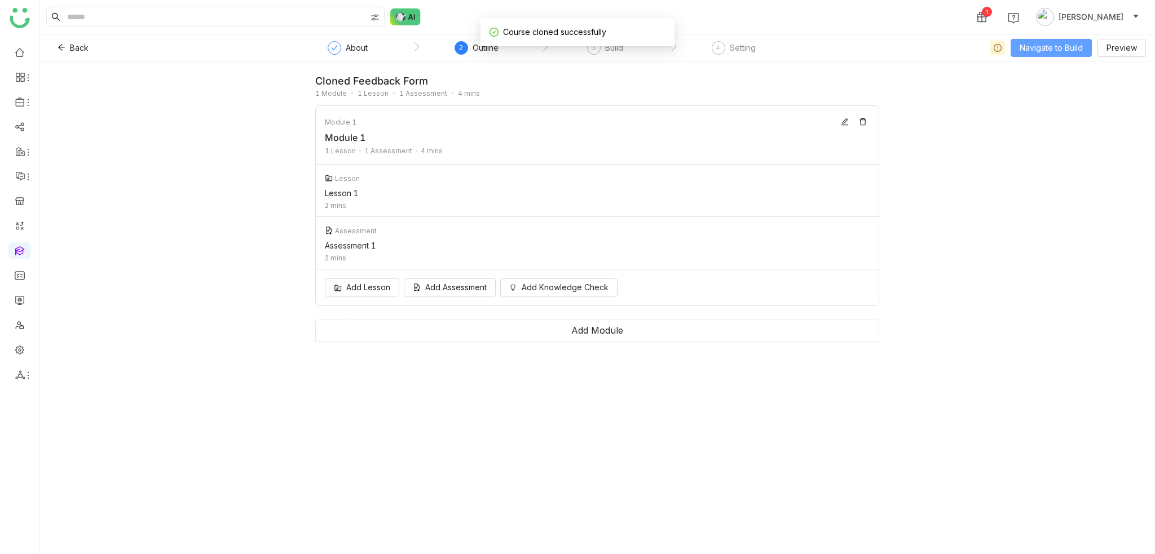
click at [866, 48] on span "Navigate to Build" at bounding box center [1051, 48] width 63 height 12
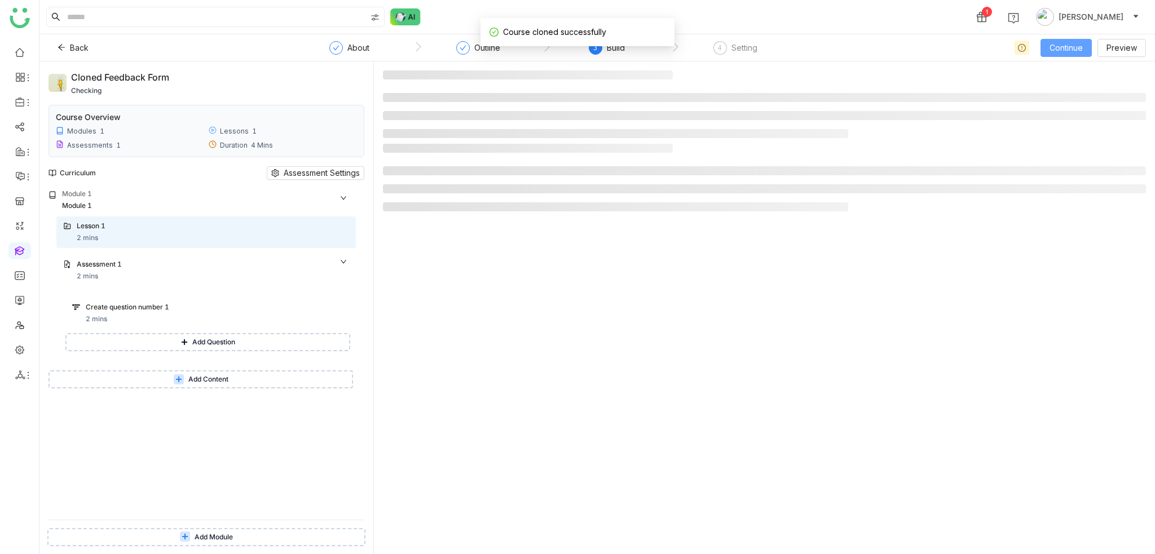
click at [866, 48] on span "Continue" at bounding box center [1065, 48] width 33 height 12
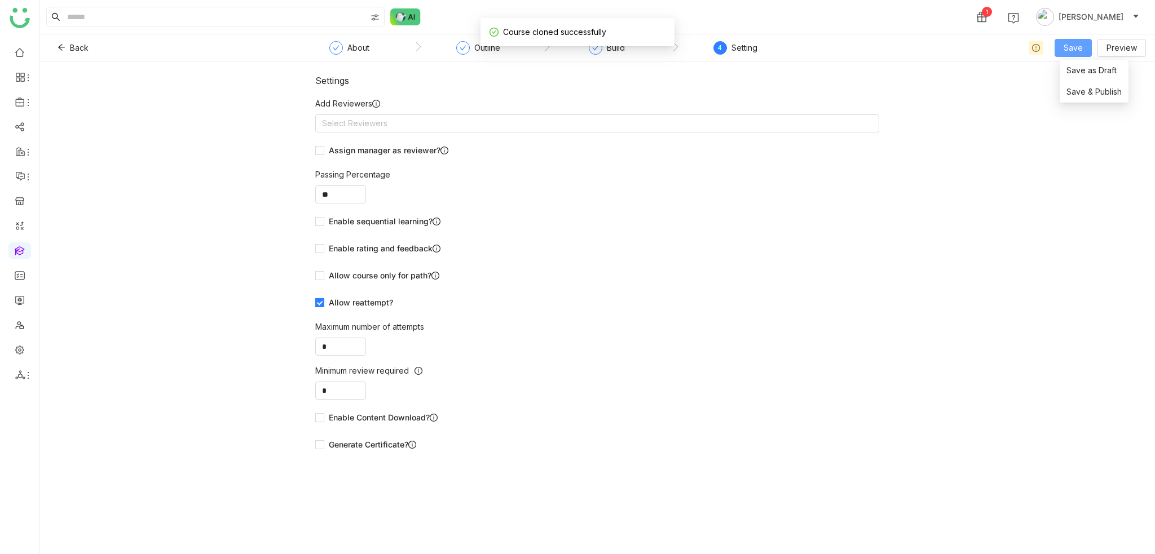
click at [866, 48] on span "Save" at bounding box center [1073, 48] width 19 height 12
click at [866, 94] on div "Settings Add Reviewers Select Reviewers Assign manager as reviewer? Passing Per…" at bounding box center [596, 307] width 1115 height 493
click at [866, 56] on button "Save" at bounding box center [1073, 48] width 37 height 18
click at [866, 90] on span "Save & Publish" at bounding box center [1091, 92] width 55 height 12
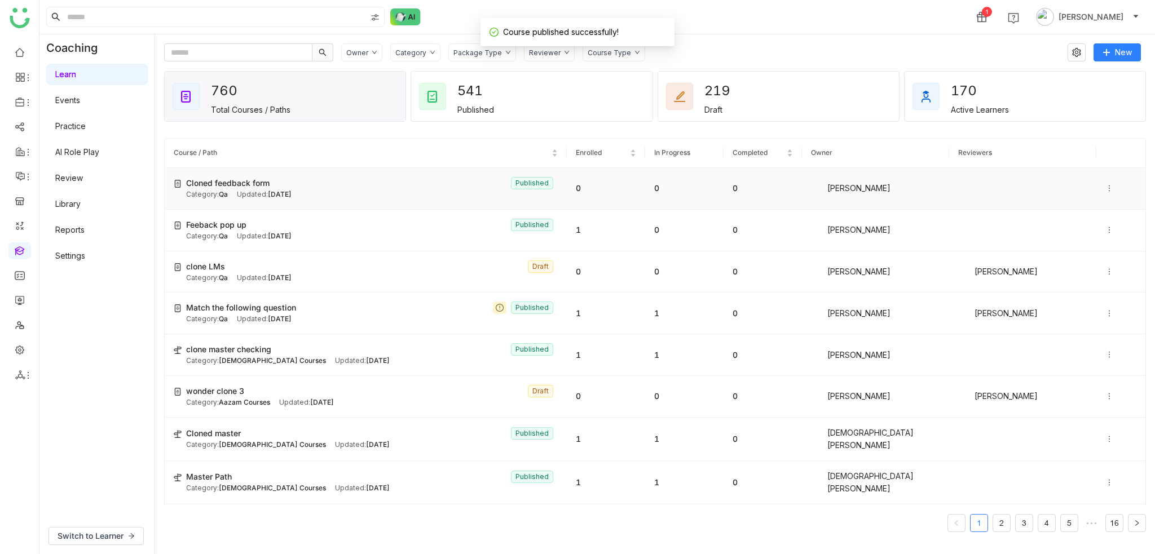
click at [866, 183] on div at bounding box center [1120, 188] width 31 height 12
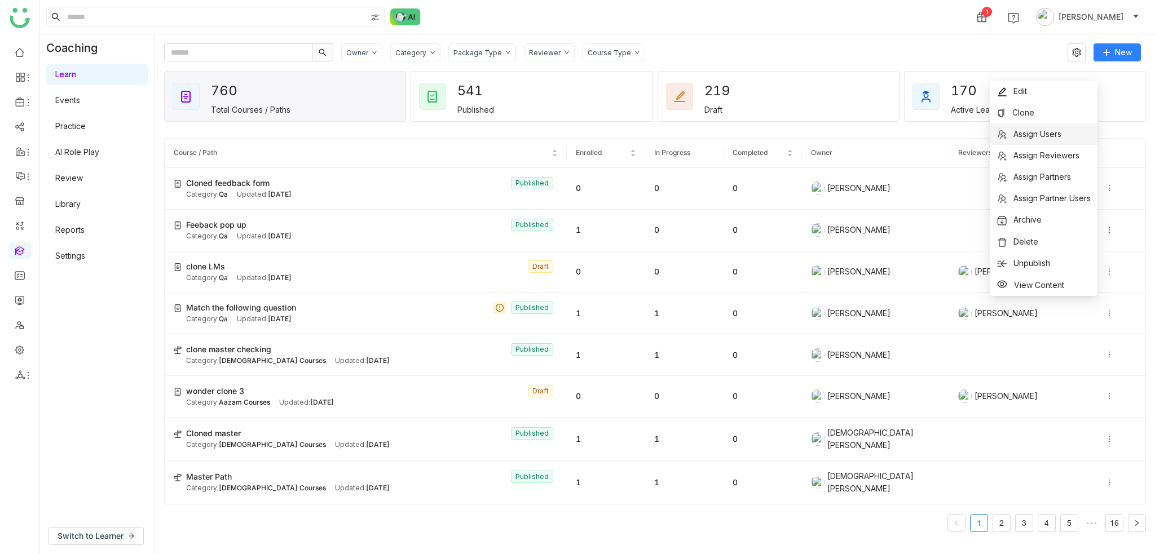
click at [866, 130] on span "Assign Users" at bounding box center [1037, 134] width 48 height 10
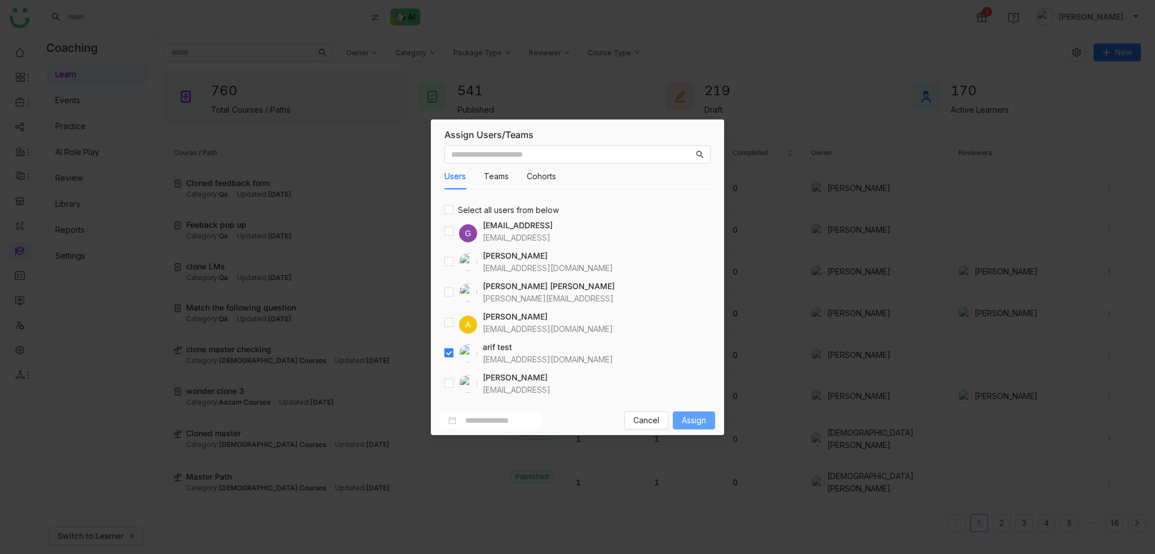
click at [700, 391] on span "Assign" at bounding box center [694, 420] width 24 height 12
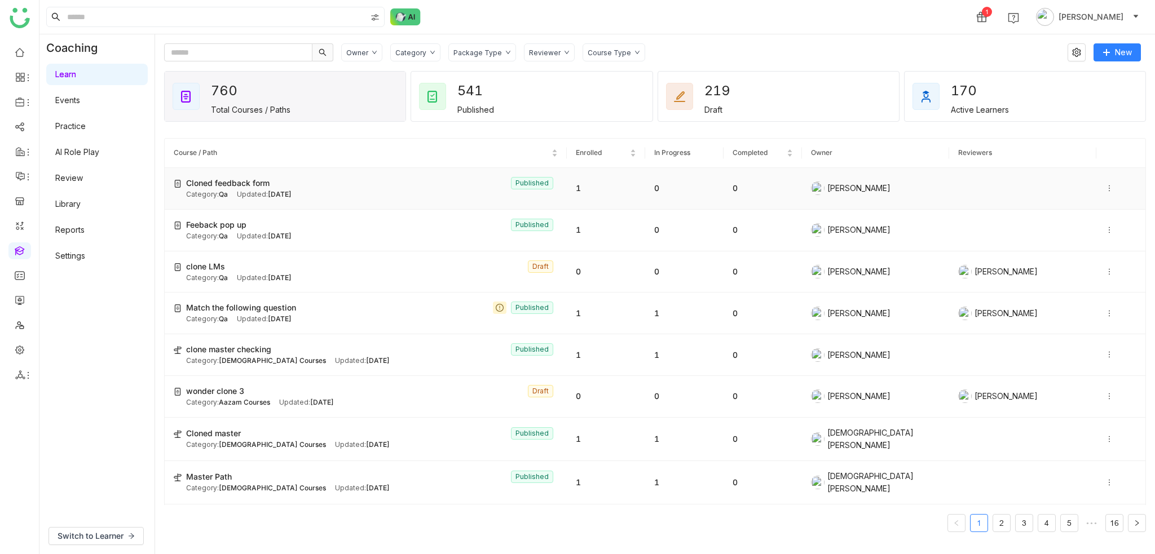
click at [866, 187] on icon at bounding box center [1109, 188] width 8 height 8
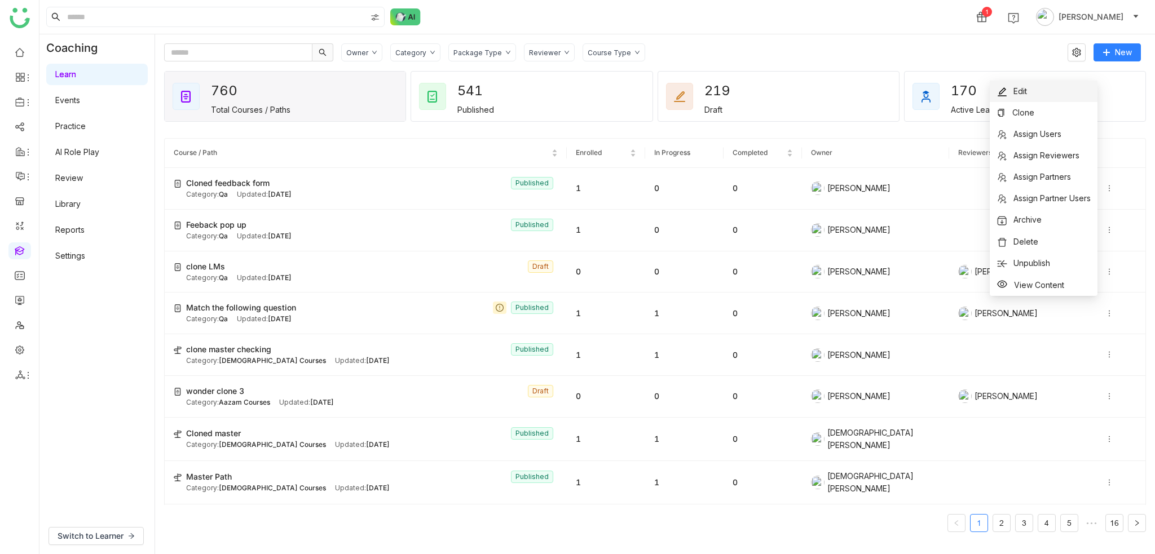
click at [866, 94] on li "Edit" at bounding box center [1044, 91] width 108 height 21
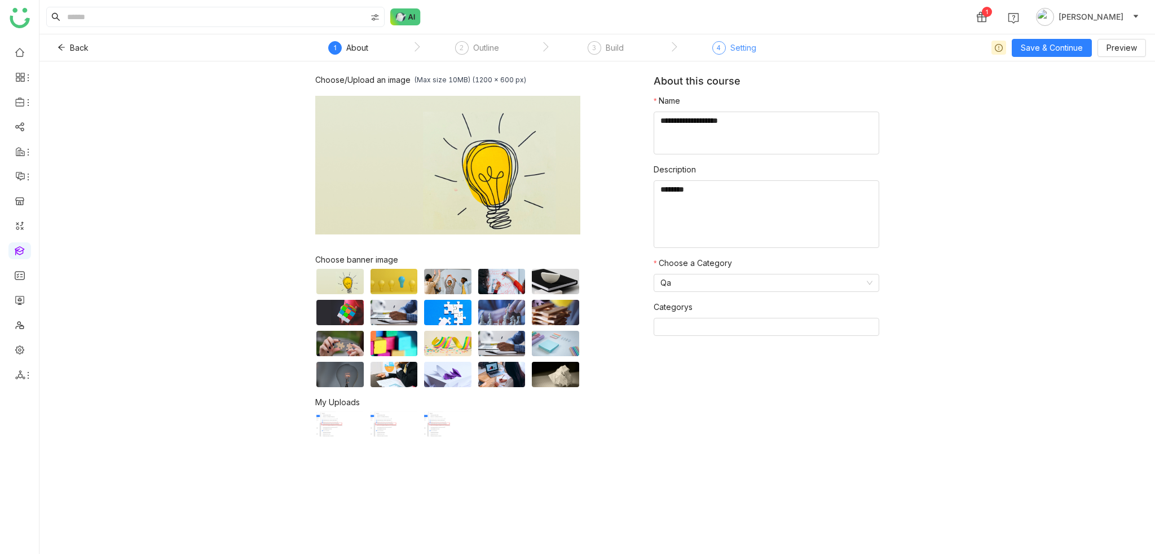
click at [734, 43] on div "Setting" at bounding box center [743, 48] width 26 height 14
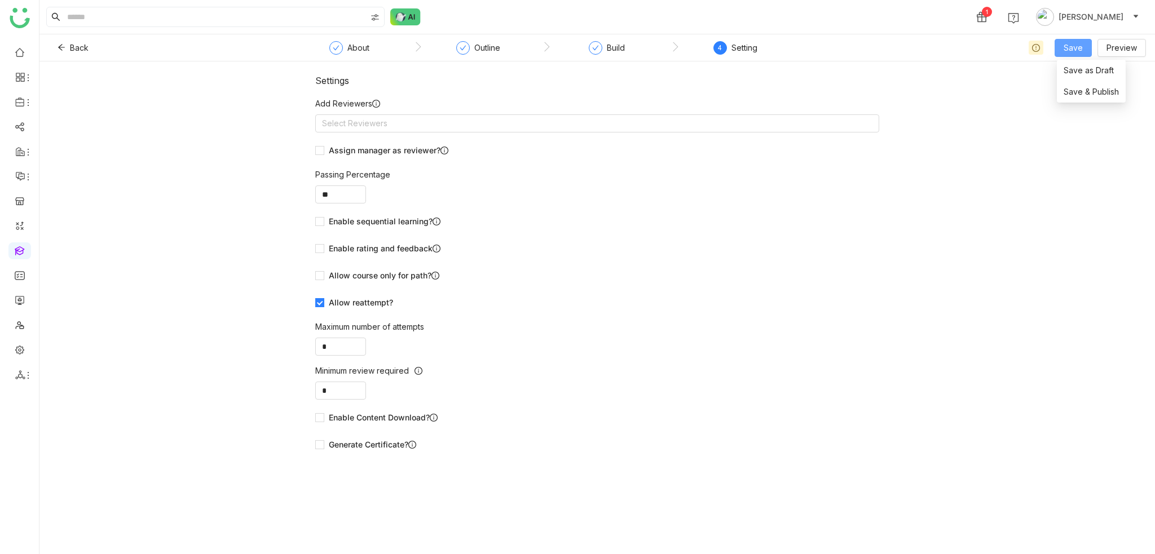
click at [866, 49] on span "Save" at bounding box center [1073, 48] width 19 height 12
click at [866, 98] on li "Save & Publish" at bounding box center [1091, 91] width 69 height 21
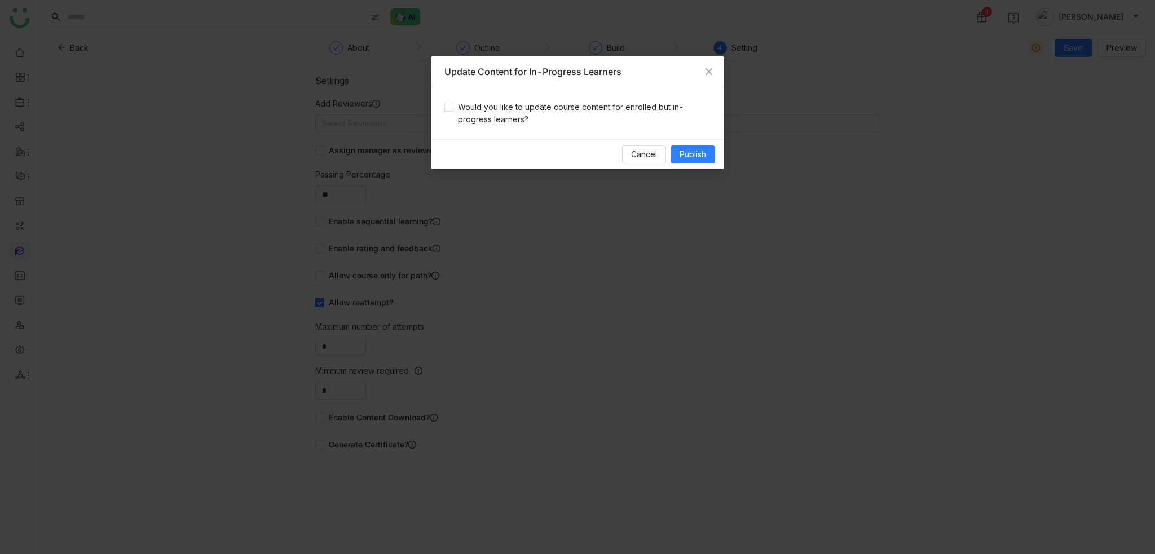
drag, startPoint x: 559, startPoint y: 87, endPoint x: 564, endPoint y: 95, distance: 8.6
click at [559, 90] on div "Would you like to update course content for enrolled but in-progress learners?" at bounding box center [577, 113] width 293 height 52
click at [568, 105] on span "Would you like to update course content for enrolled but in-progress learners?" at bounding box center [581, 113] width 257 height 25
drag, startPoint x: 715, startPoint y: 148, endPoint x: 707, endPoint y: 153, distance: 9.1
click at [714, 149] on div "Cancel Publish" at bounding box center [577, 154] width 293 height 30
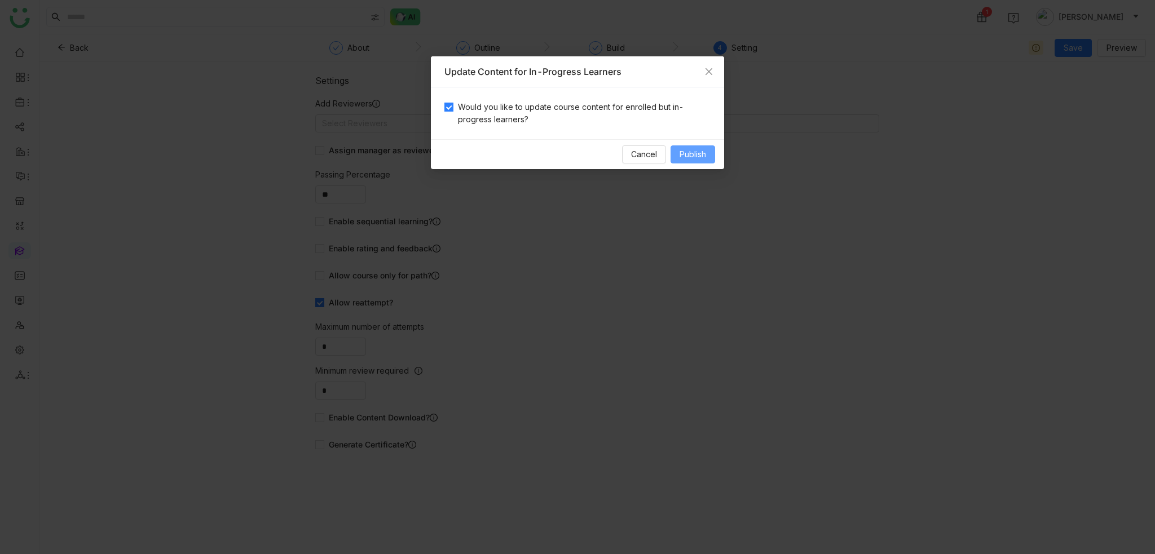
click at [703, 153] on span "Publish" at bounding box center [693, 154] width 27 height 12
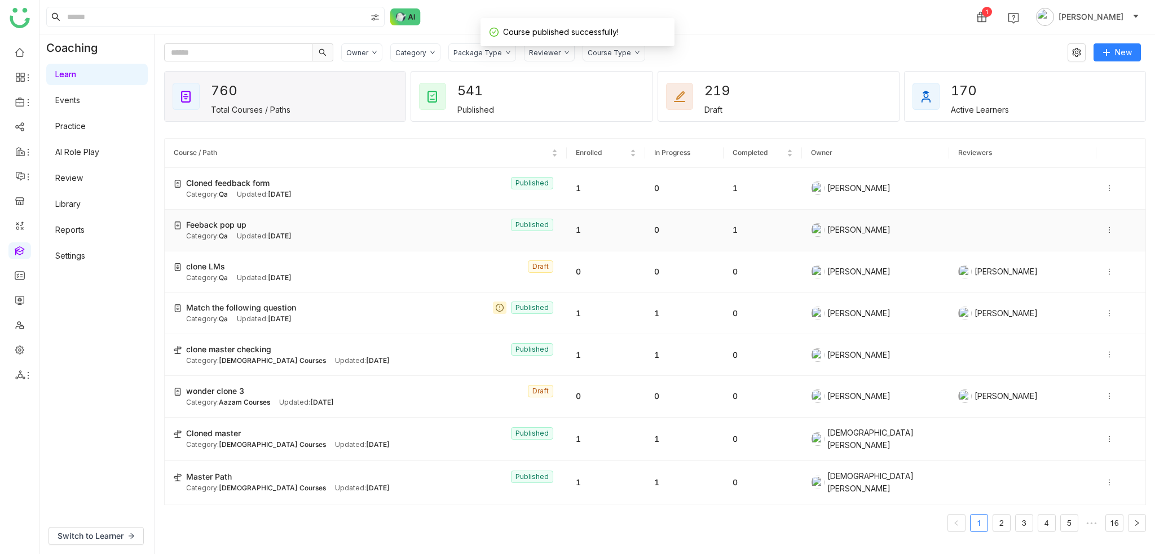
click at [530, 232] on div "Category: Qa Updated: Sep 26, 2025" at bounding box center [372, 236] width 372 height 11
click at [363, 228] on div "Feeback pop up Published" at bounding box center [372, 225] width 372 height 12
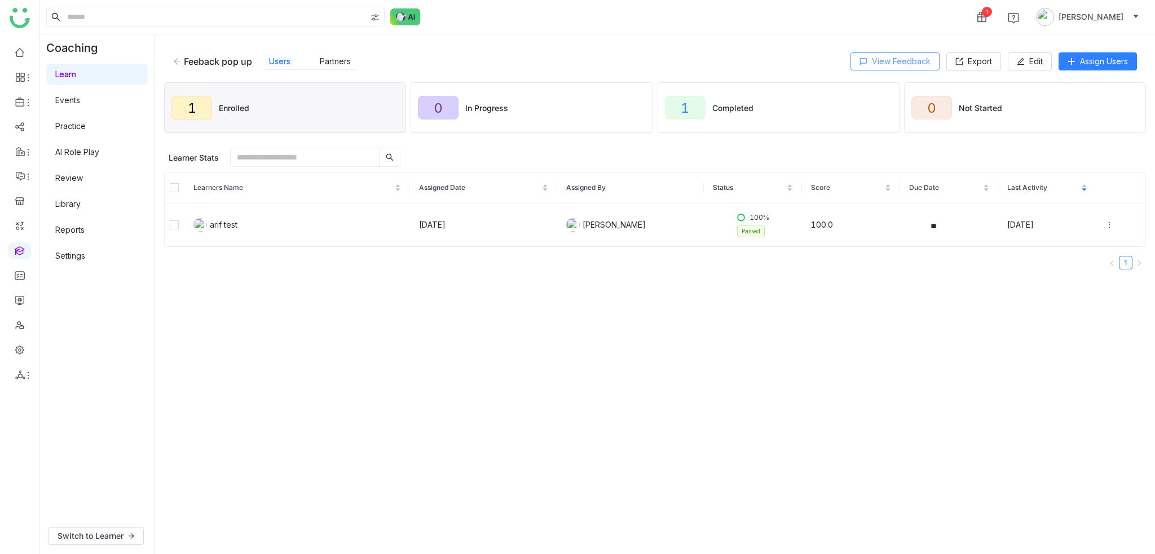
click at [866, 60] on span "View Feedback" at bounding box center [901, 61] width 59 height 12
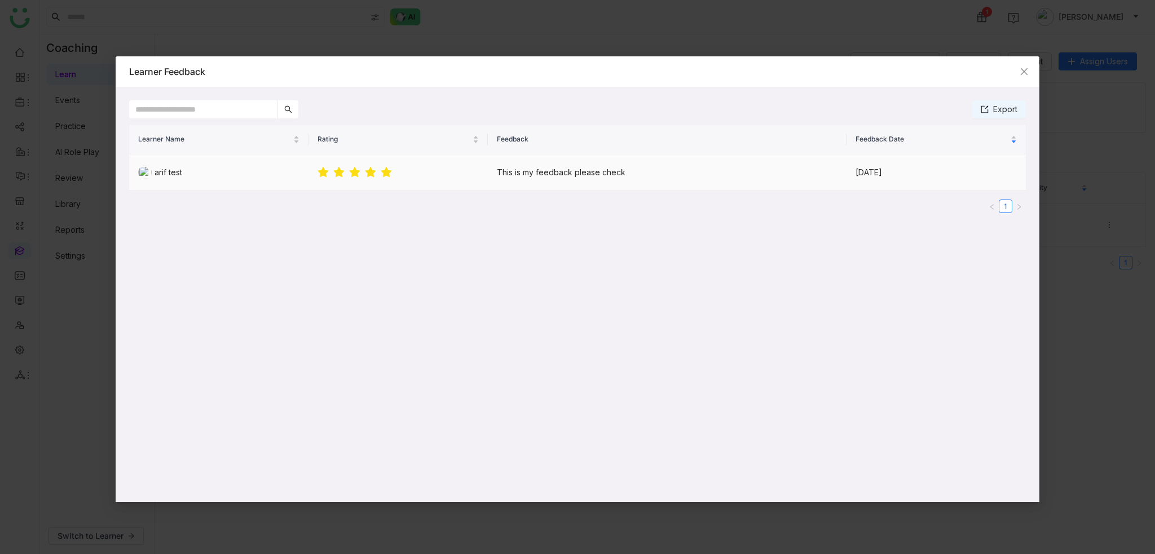
click at [866, 171] on td "Sep 26, 2025" at bounding box center [935, 173] width 179 height 36
click at [418, 165] on td at bounding box center [397, 173] width 179 height 36
click at [567, 177] on span "This is my feedback please check" at bounding box center [561, 172] width 129 height 10
drag, startPoint x: 688, startPoint y: 176, endPoint x: 661, endPoint y: 169, distance: 28.0
click at [686, 175] on div "This is my feedback please check" at bounding box center [667, 172] width 341 height 12
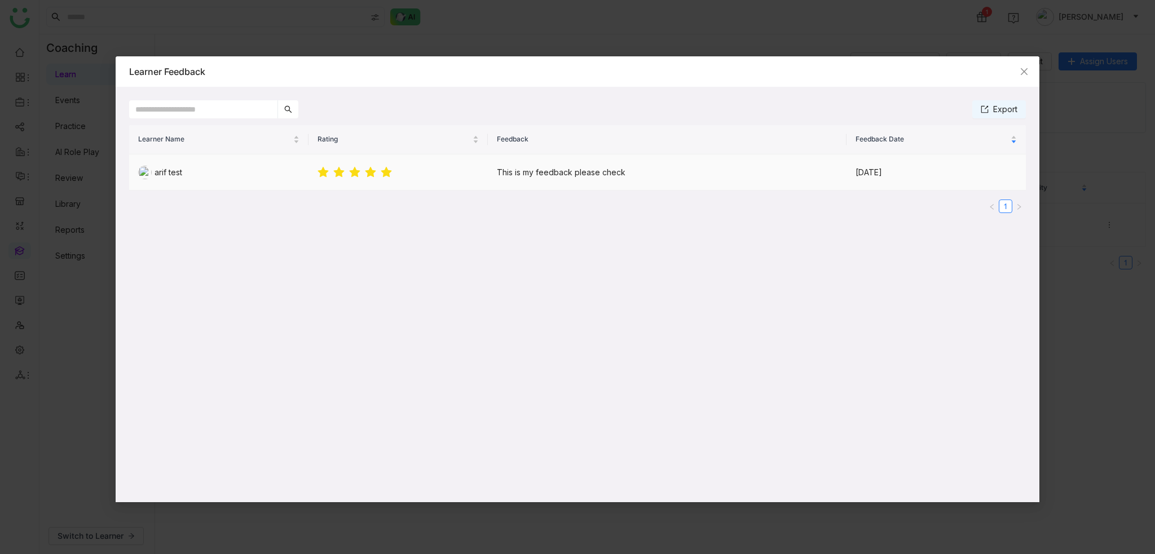
drag, startPoint x: 654, startPoint y: 169, endPoint x: 431, endPoint y: 171, distance: 223.3
click at [653, 169] on div "This is my feedback please check" at bounding box center [667, 172] width 341 height 12
drag, startPoint x: 430, startPoint y: 170, endPoint x: 443, endPoint y: 166, distance: 13.6
click at [431, 170] on td at bounding box center [397, 173] width 179 height 36
click at [210, 112] on input "text" at bounding box center [203, 109] width 148 height 18
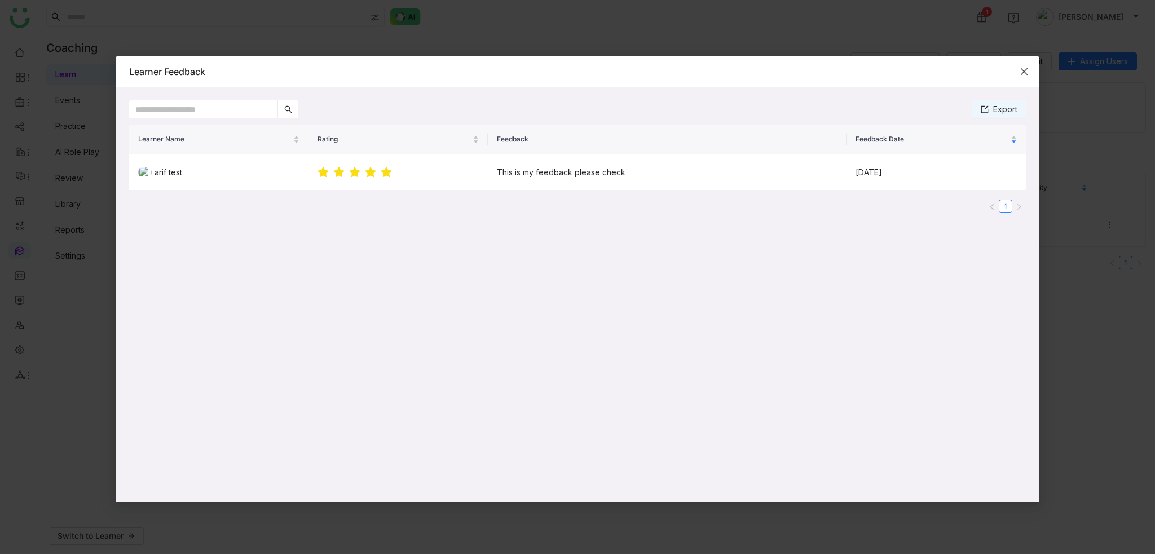
click at [866, 70] on icon "Close" at bounding box center [1024, 71] width 9 height 9
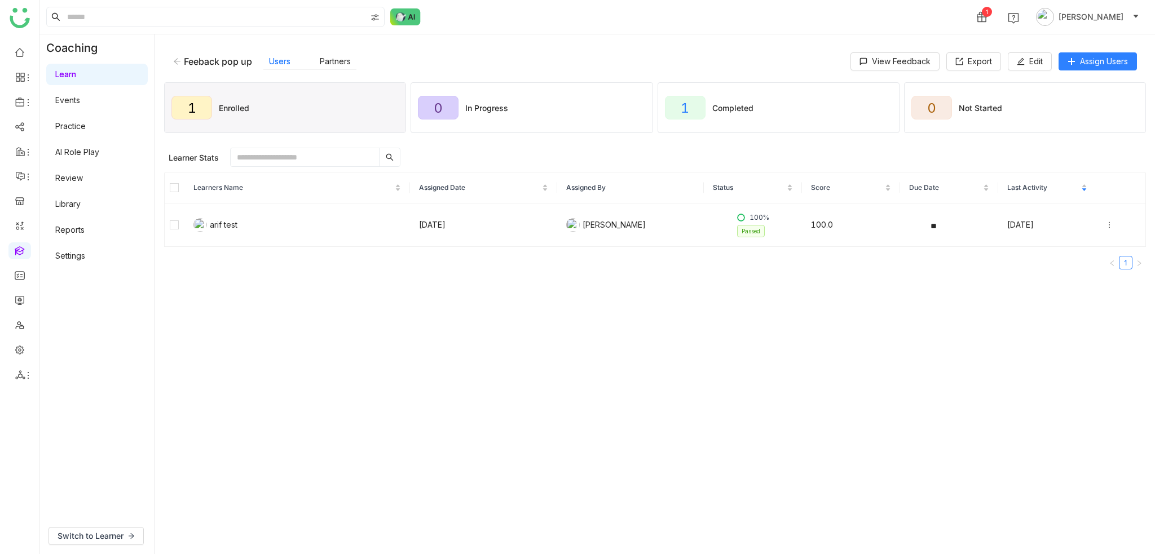
click at [808, 41] on div "Feeback pop up Users Partners View Feedback Export Edit Assign Users 1 Enrolled…" at bounding box center [655, 294] width 1000 height 520
click at [866, 225] on icon at bounding box center [1109, 225] width 8 height 8
click at [866, 167] on div "Unenroll" at bounding box center [1037, 171] width 43 height 12
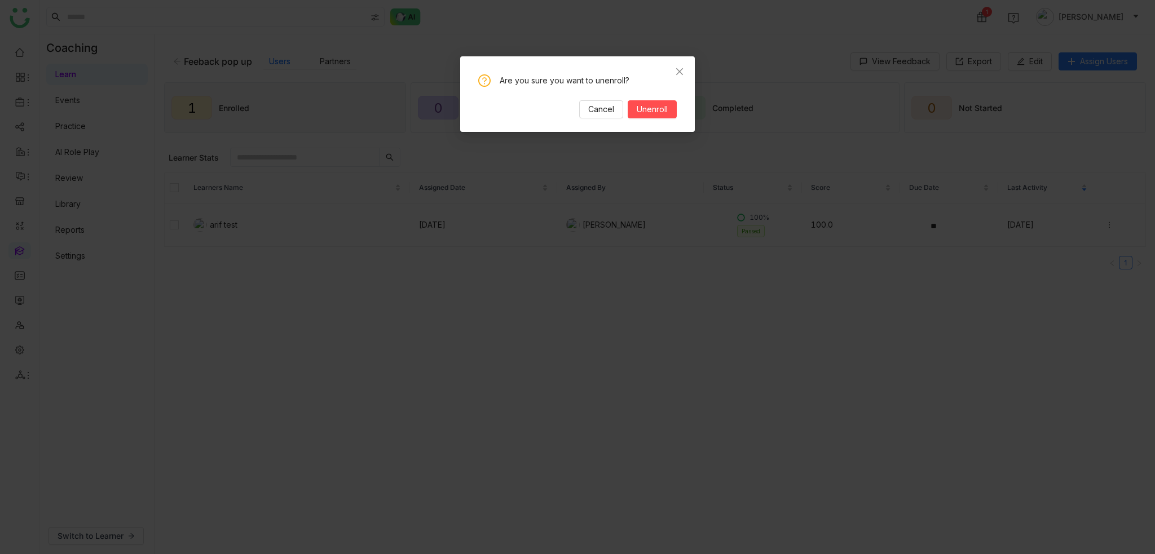
click at [667, 119] on div "Are you sure you want to unenroll? Cancel Unenroll" at bounding box center [577, 94] width 235 height 76
click at [667, 111] on span "Unenroll" at bounding box center [652, 109] width 31 height 12
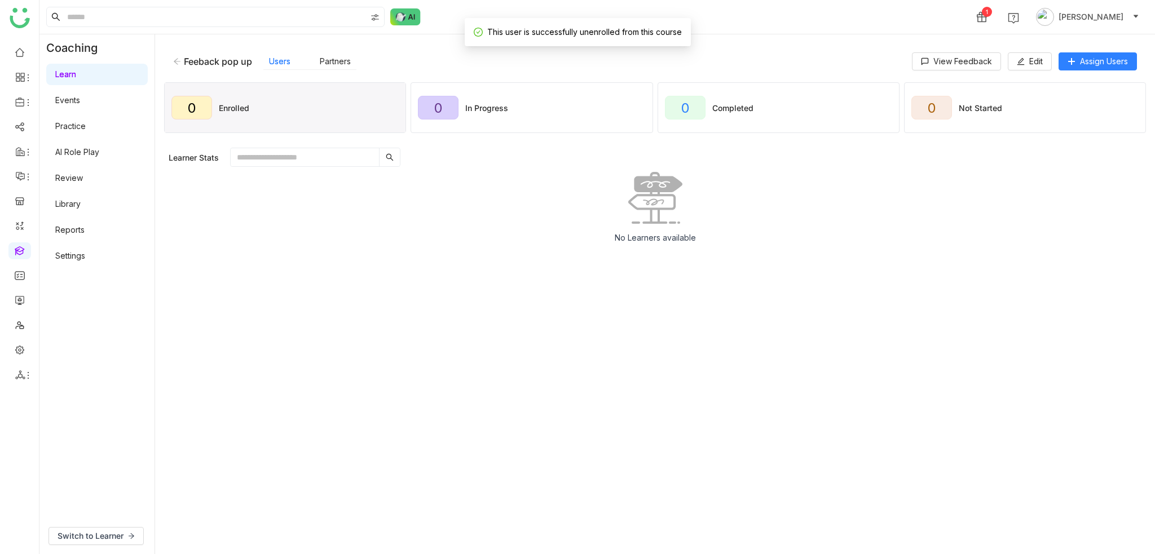
click at [458, 65] on div "Feeback pop up Users Partners" at bounding box center [542, 61] width 739 height 17
click at [69, 260] on link "Settings" at bounding box center [70, 256] width 30 height 10
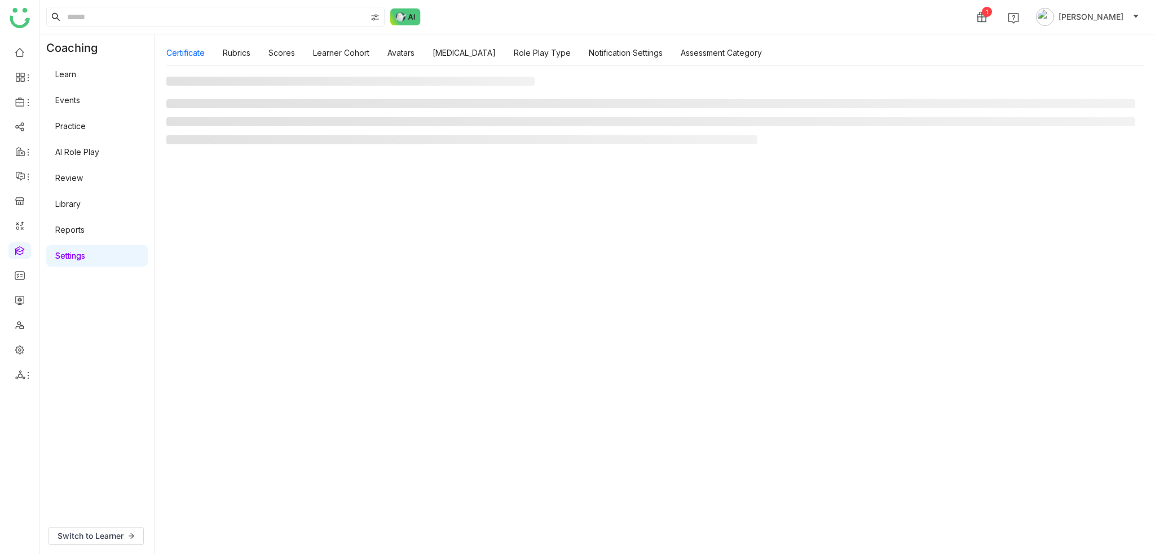
click at [23, 252] on link at bounding box center [20, 250] width 10 height 10
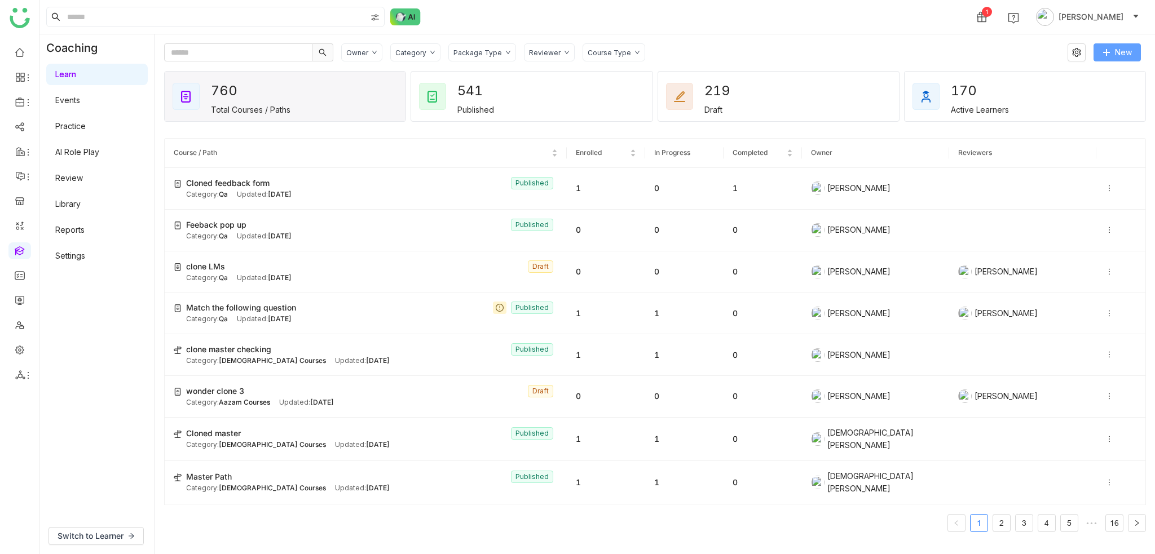
click at [866, 53] on icon at bounding box center [1106, 52] width 8 height 8
click at [866, 119] on span "New Path" at bounding box center [1076, 118] width 49 height 12
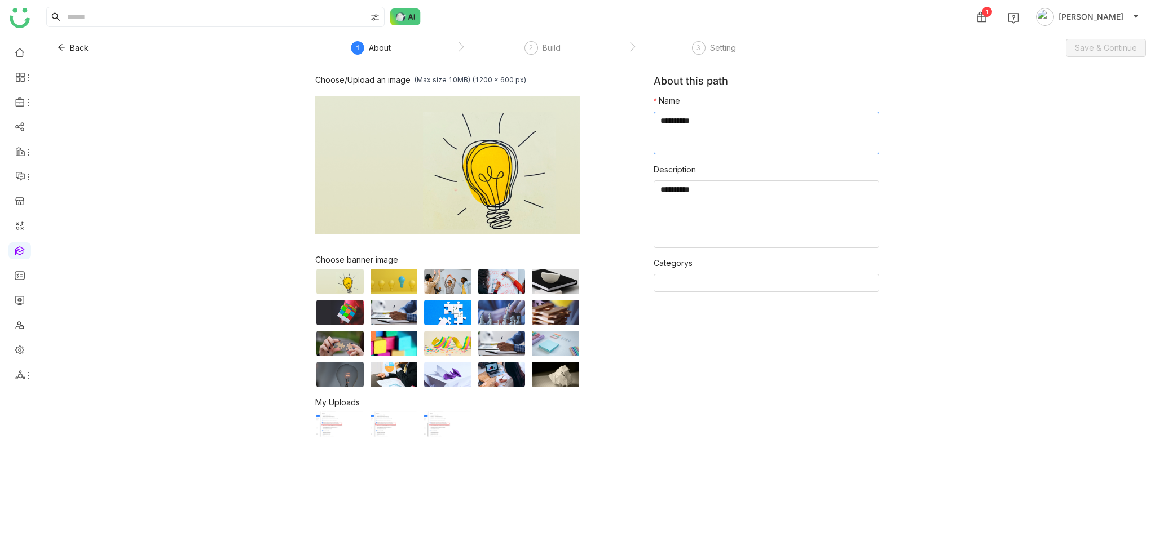
click at [751, 136] on textarea at bounding box center [767, 133] width 226 height 43
type textarea "**********"
click at [749, 184] on textarea at bounding box center [767, 214] width 226 height 68
type textarea "**"
click at [690, 288] on nz-select-top-control at bounding box center [767, 283] width 226 height 18
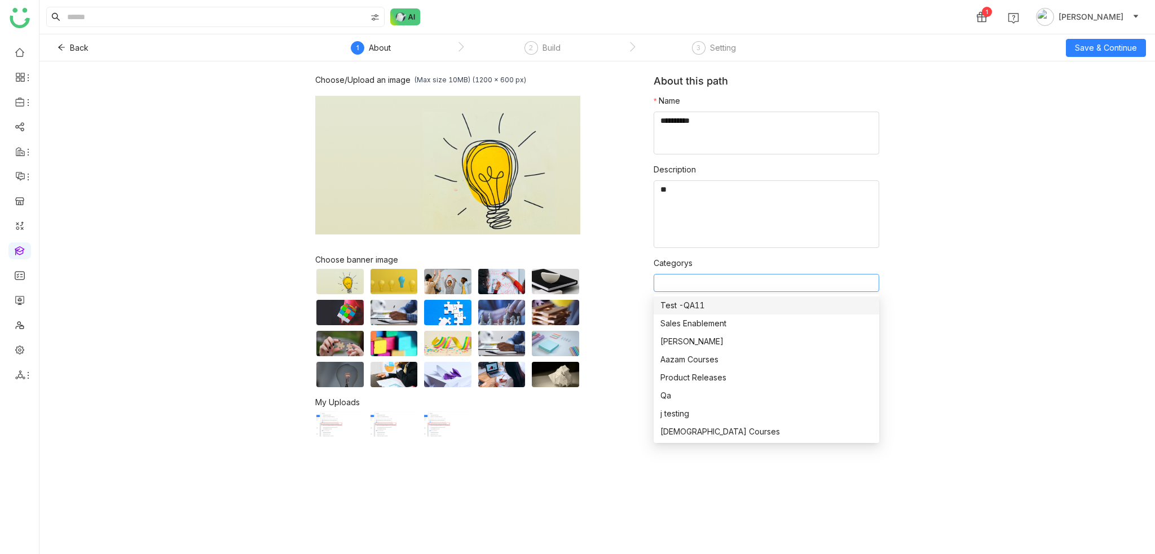
type input "*"
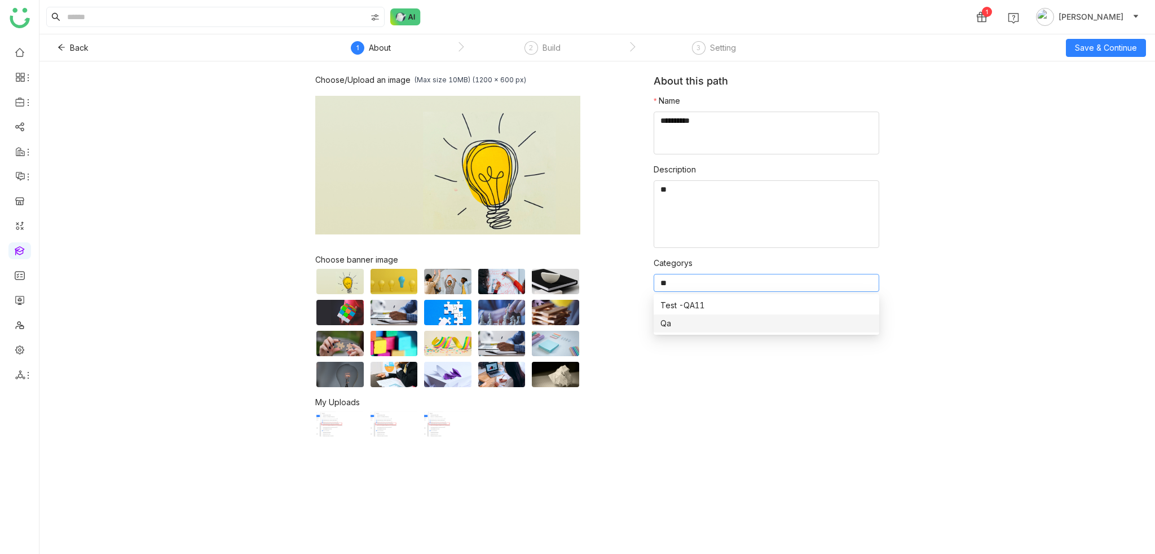
type input "**"
click at [692, 324] on div "Qa" at bounding box center [766, 323] width 212 height 12
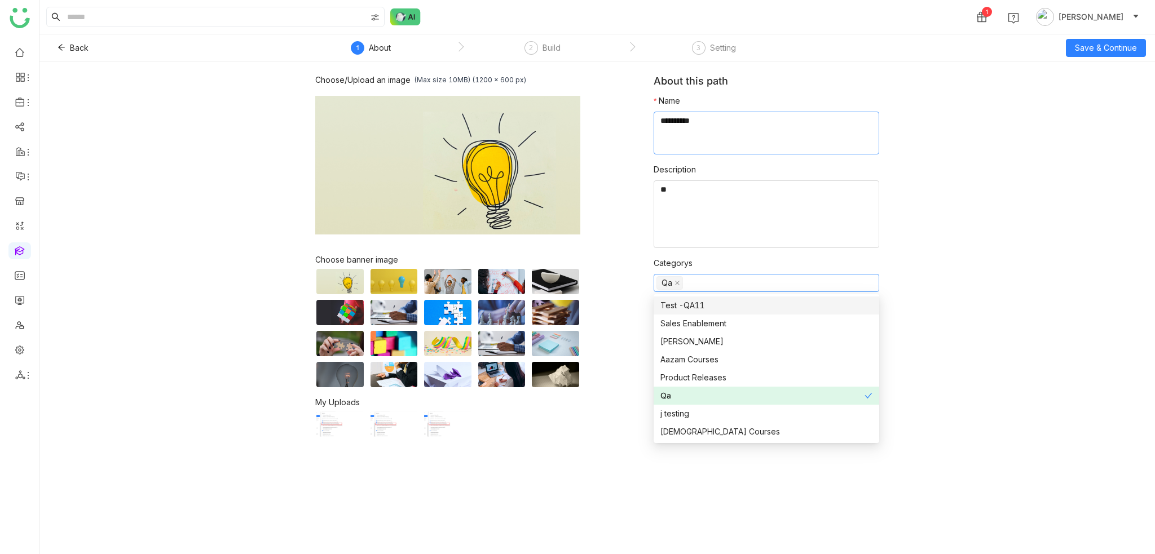
click at [753, 112] on textarea at bounding box center [767, 133] width 226 height 43
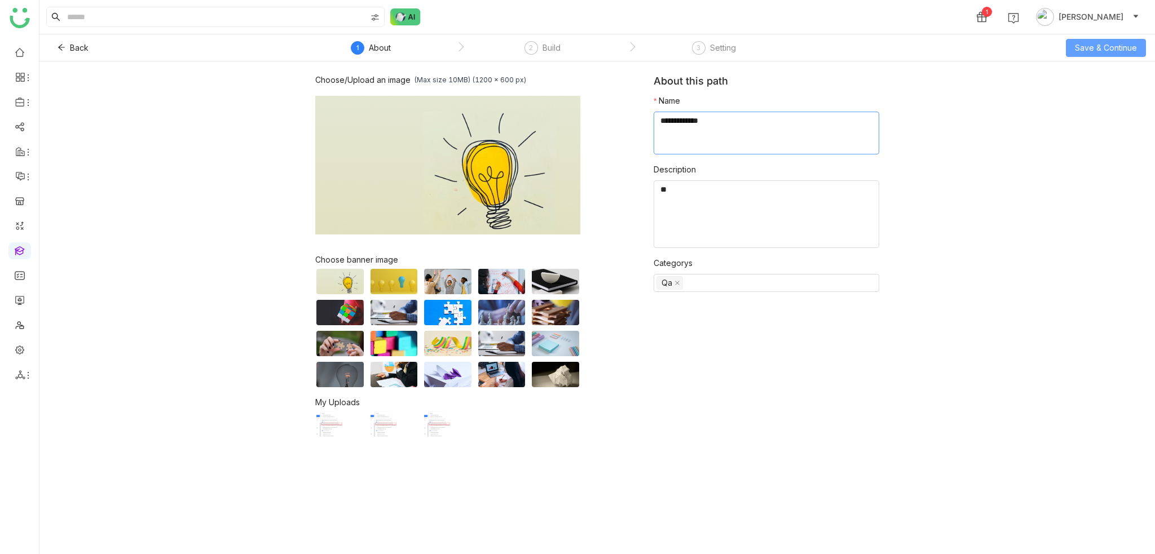
type textarea "**********"
click at [866, 46] on span "Save & Continue" at bounding box center [1106, 48] width 62 height 12
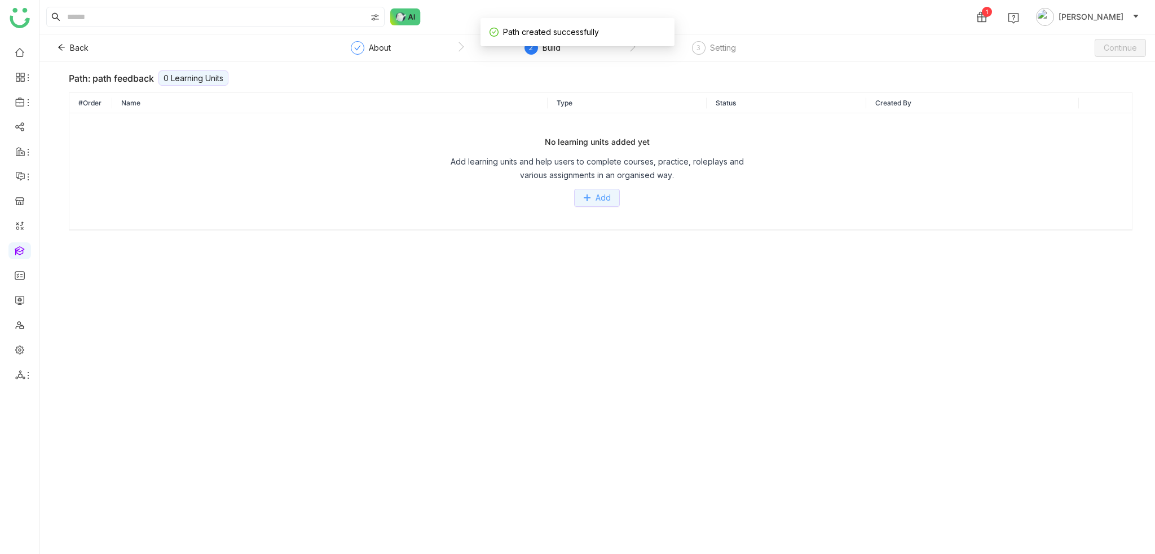
click at [615, 201] on button "Add" at bounding box center [597, 198] width 46 height 18
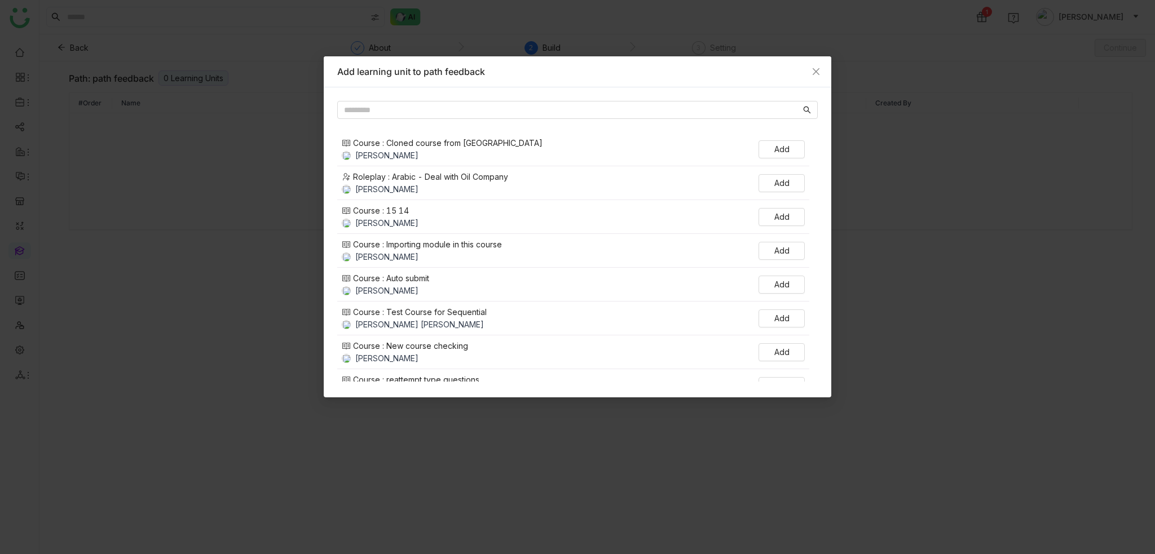
click at [442, 99] on div "Course : Cloned course from azam Arif uddin Add Roleplay : Arabic - Deal with O…" at bounding box center [578, 242] width 508 height 310
click at [442, 105] on input "text" at bounding box center [572, 110] width 457 height 12
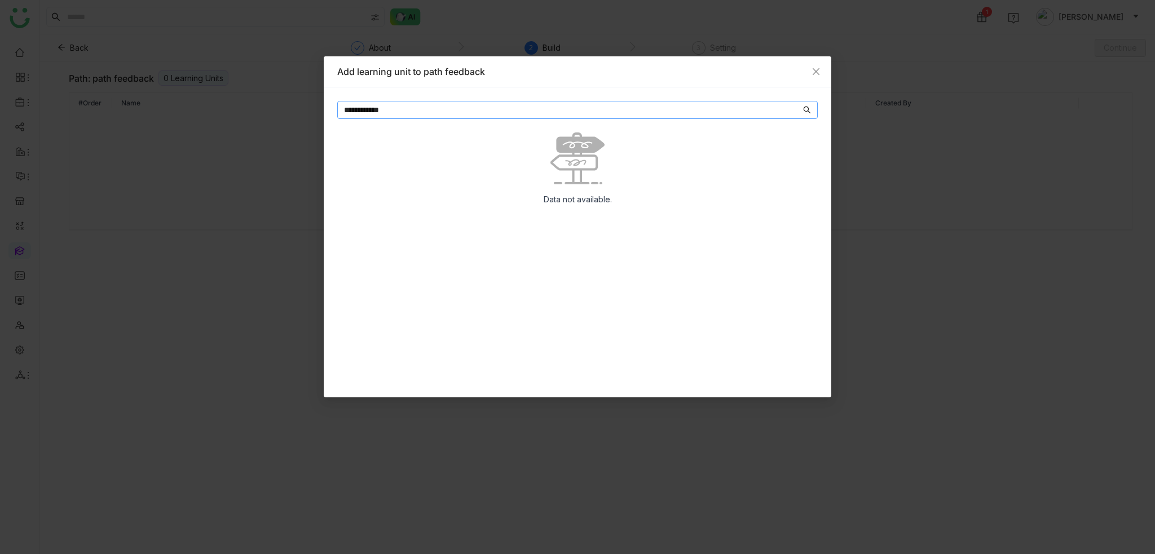
click at [350, 109] on input "**********" at bounding box center [572, 110] width 457 height 12
type input "**********"
click at [408, 111] on input "**********" at bounding box center [572, 110] width 457 height 12
drag, startPoint x: 408, startPoint y: 111, endPoint x: 180, endPoint y: 125, distance: 228.8
click at [192, 124] on nz-modal-container "**********" at bounding box center [577, 277] width 1155 height 554
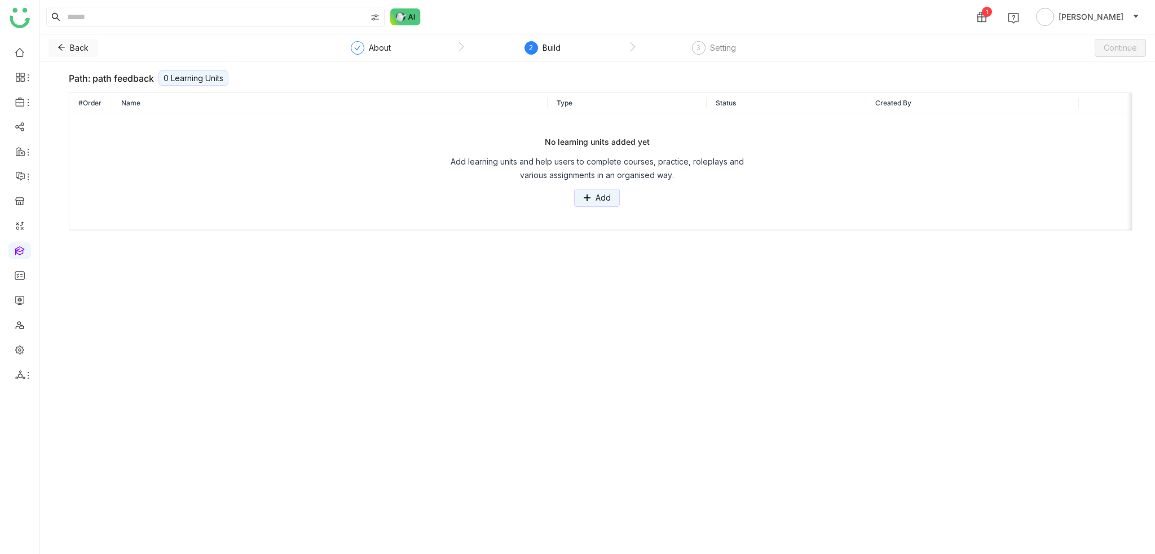
click at [72, 52] on span "Back" at bounding box center [79, 48] width 19 height 12
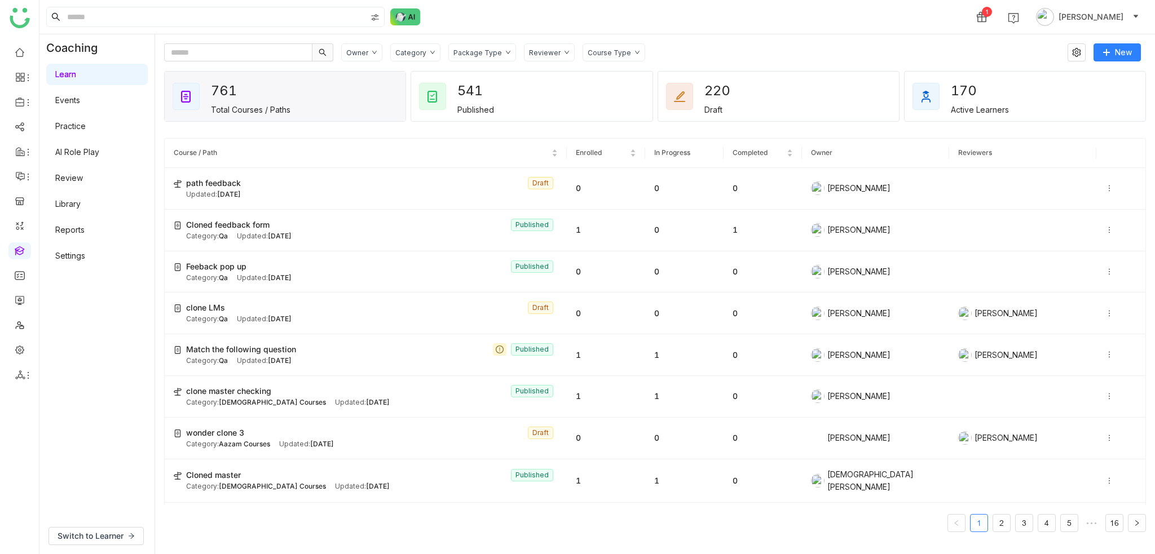
click at [421, 51] on div "Category" at bounding box center [410, 52] width 31 height 8
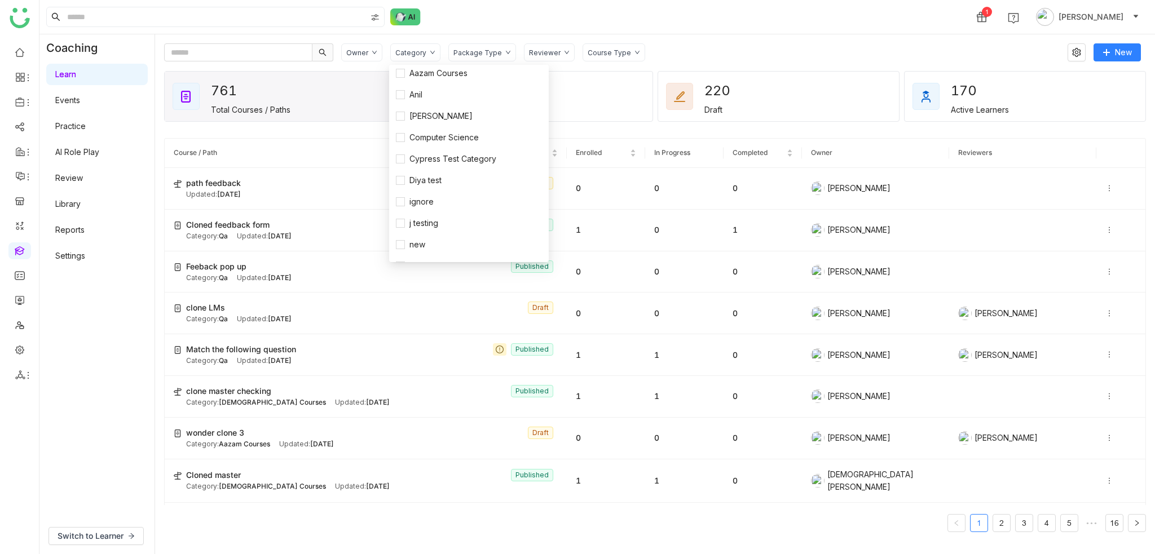
scroll to position [113, 0]
click at [425, 227] on label "Qa" at bounding box center [465, 225] width 138 height 12
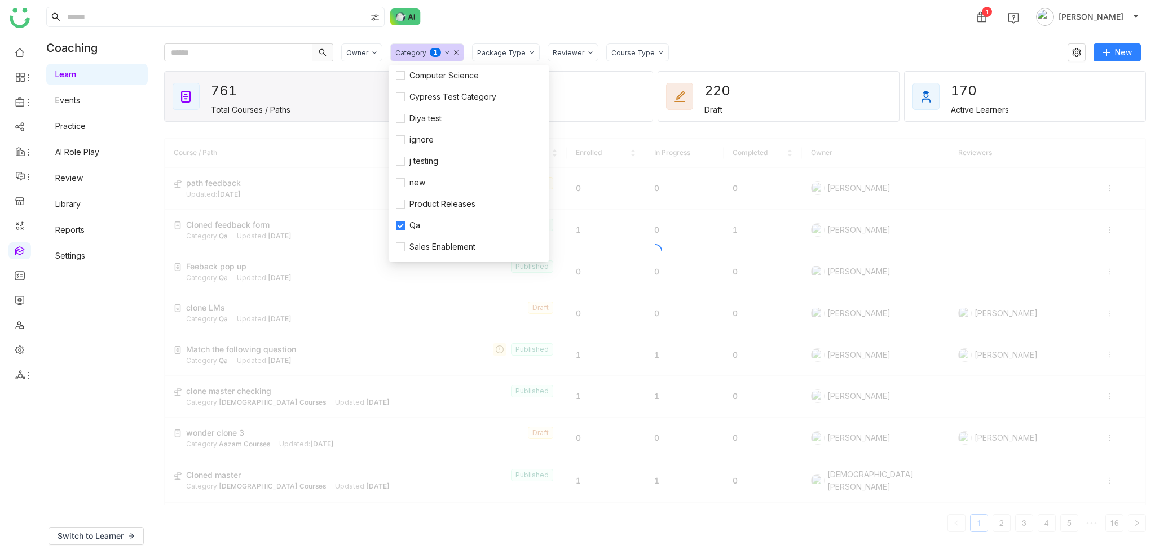
click at [668, 32] on div "1 Arif uddin" at bounding box center [596, 17] width 1115 height 34
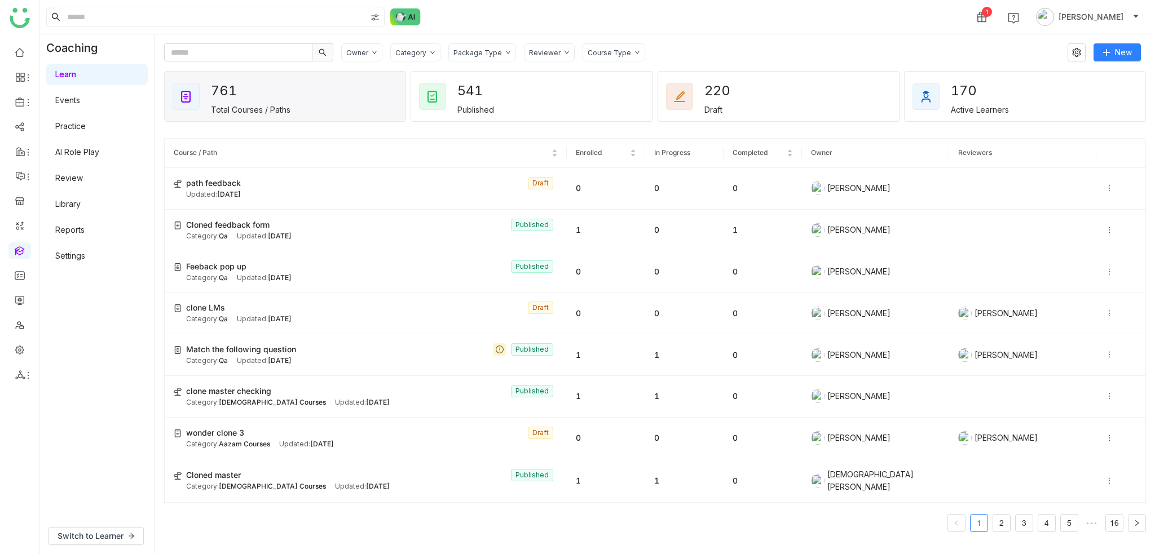
click at [421, 44] on div "Category" at bounding box center [415, 52] width 50 height 18
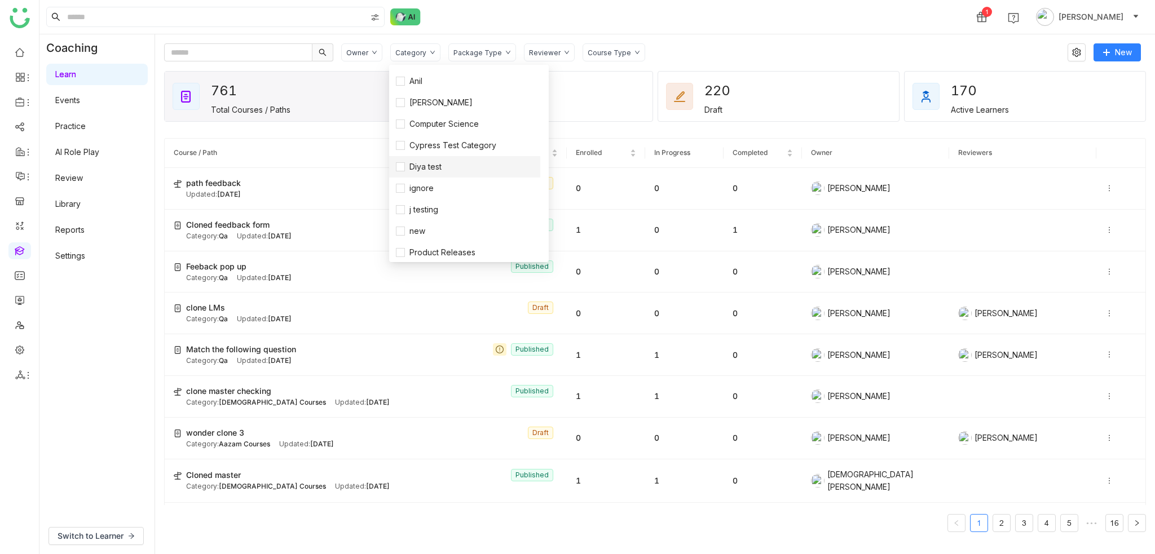
scroll to position [113, 0]
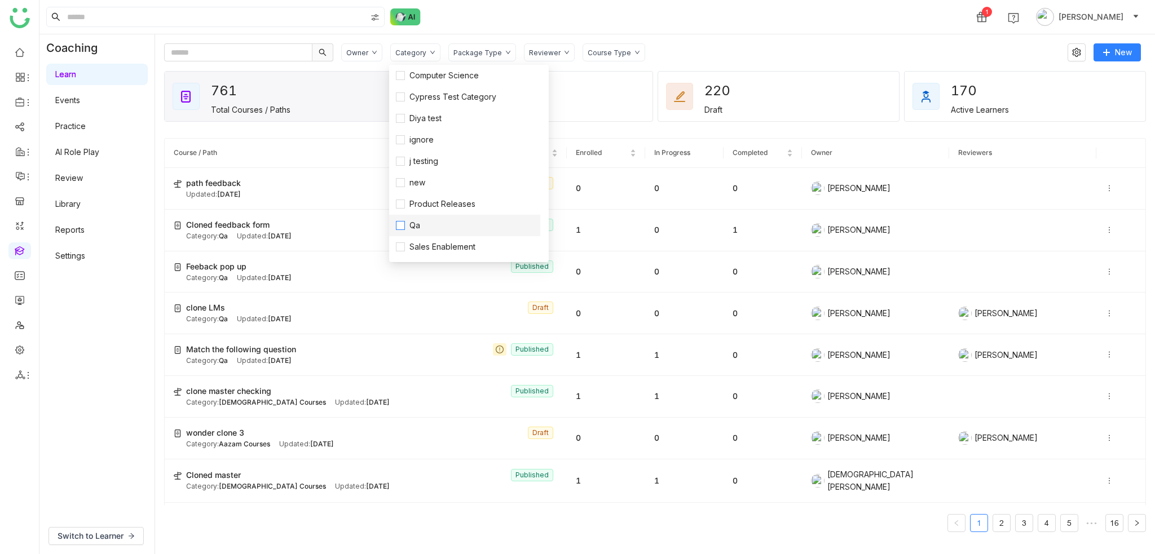
click at [408, 223] on span "Qa" at bounding box center [415, 225] width 20 height 12
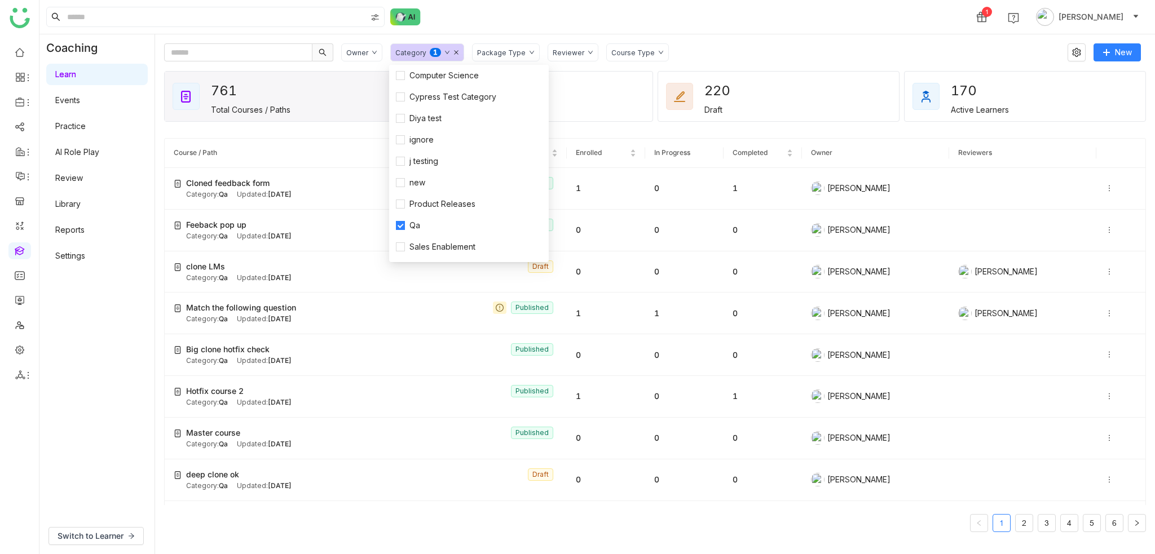
click at [685, 23] on div "1 Arif uddin" at bounding box center [596, 17] width 1115 height 34
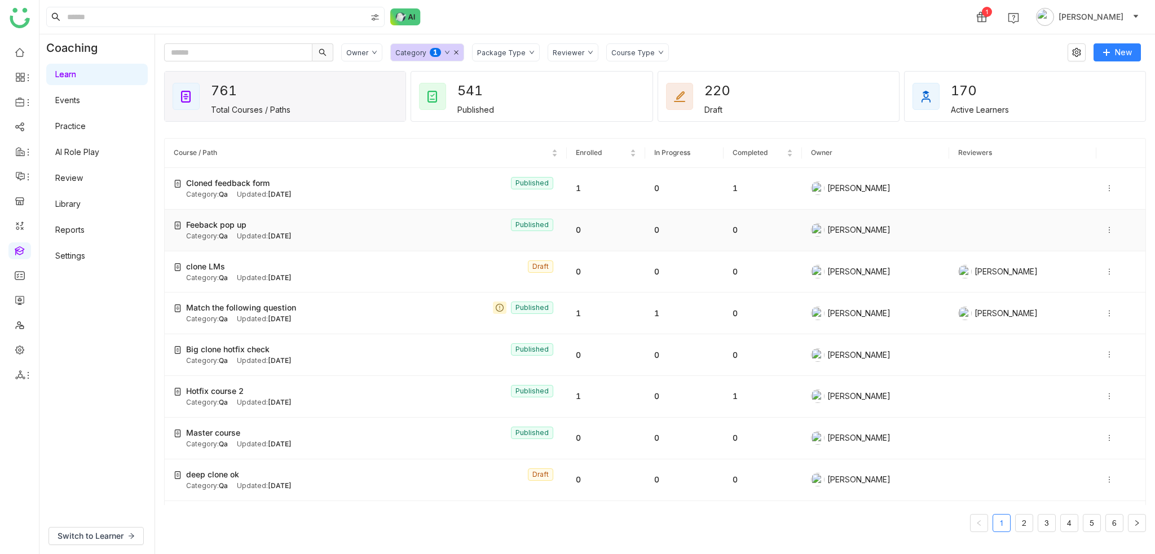
click at [233, 220] on span "Feeback pop up" at bounding box center [216, 225] width 60 height 12
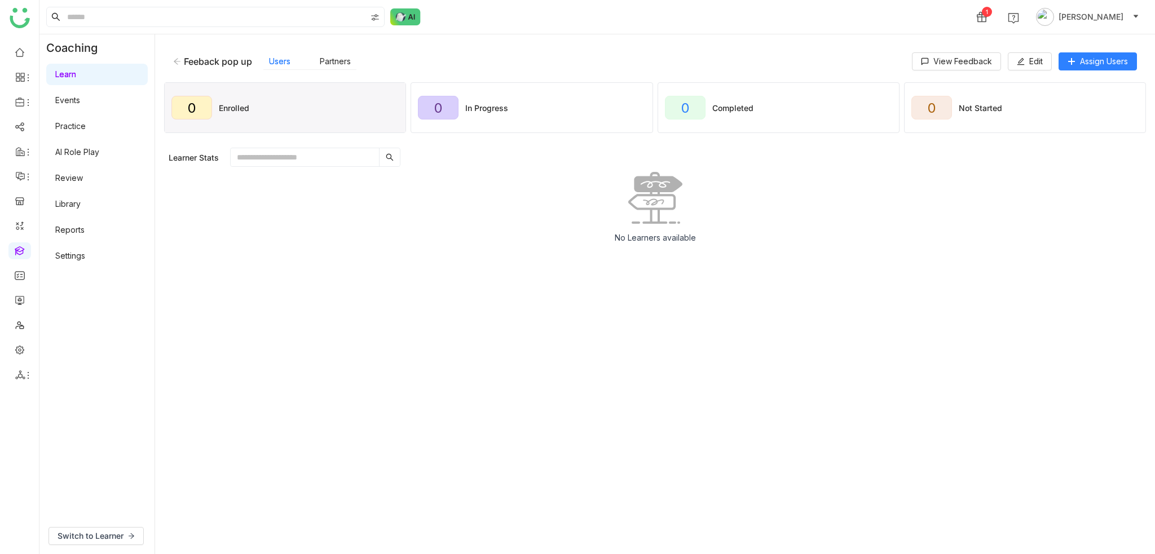
drag, startPoint x: 253, startPoint y: 60, endPoint x: 178, endPoint y: 60, distance: 74.4
click at [178, 60] on div "Feeback pop up" at bounding box center [212, 61] width 79 height 11
copy div "Feeback pop up"
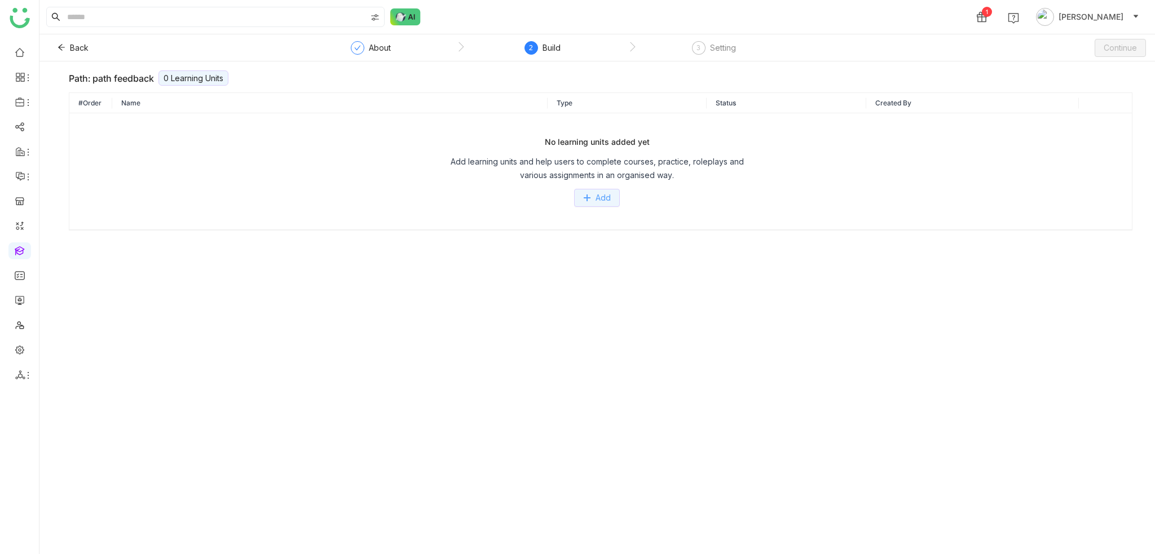
click at [600, 196] on span "Add" at bounding box center [602, 198] width 15 height 12
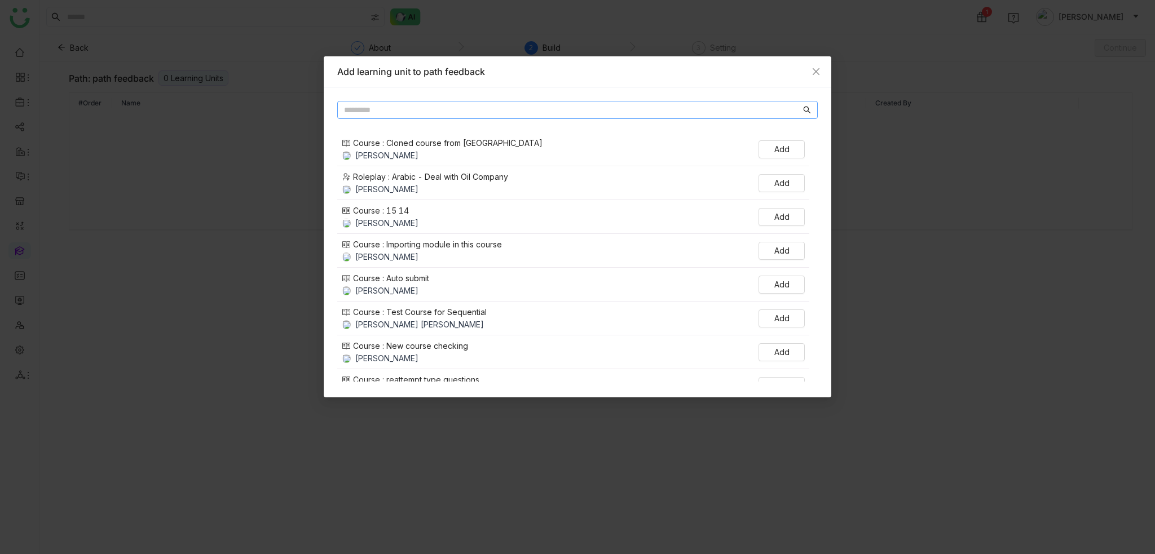
click at [439, 102] on nz-input-group at bounding box center [577, 110] width 480 height 18
click at [439, 103] on nz-input-group at bounding box center [577, 110] width 480 height 18
click at [439, 113] on input "text" at bounding box center [572, 110] width 457 height 12
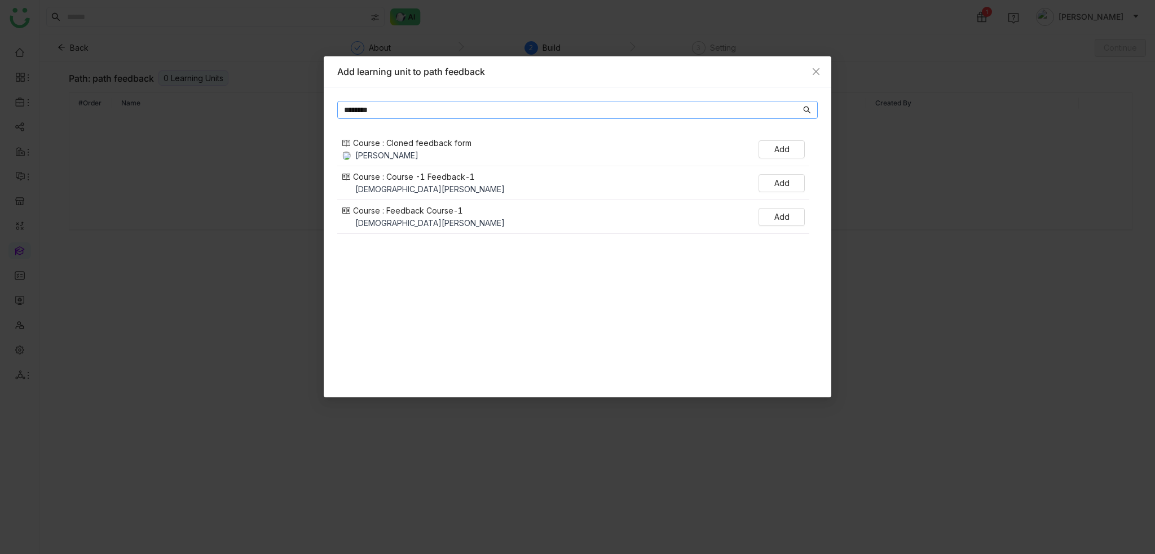
type input "********"
drag, startPoint x: 396, startPoint y: 104, endPoint x: 293, endPoint y: 102, distance: 103.8
click at [293, 102] on nz-modal-container "Add learning unit to path feedback ******** Course : Cloned feedback form Arif …" at bounding box center [577, 277] width 1155 height 554
paste input "**********"
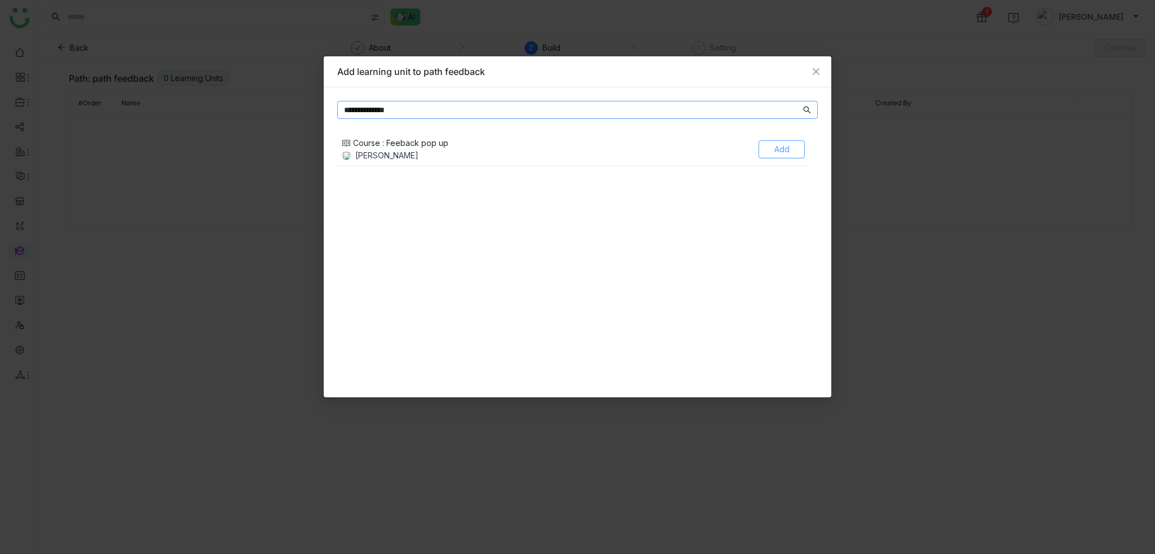
type input "**********"
click at [773, 151] on button "Add" at bounding box center [781, 149] width 46 height 18
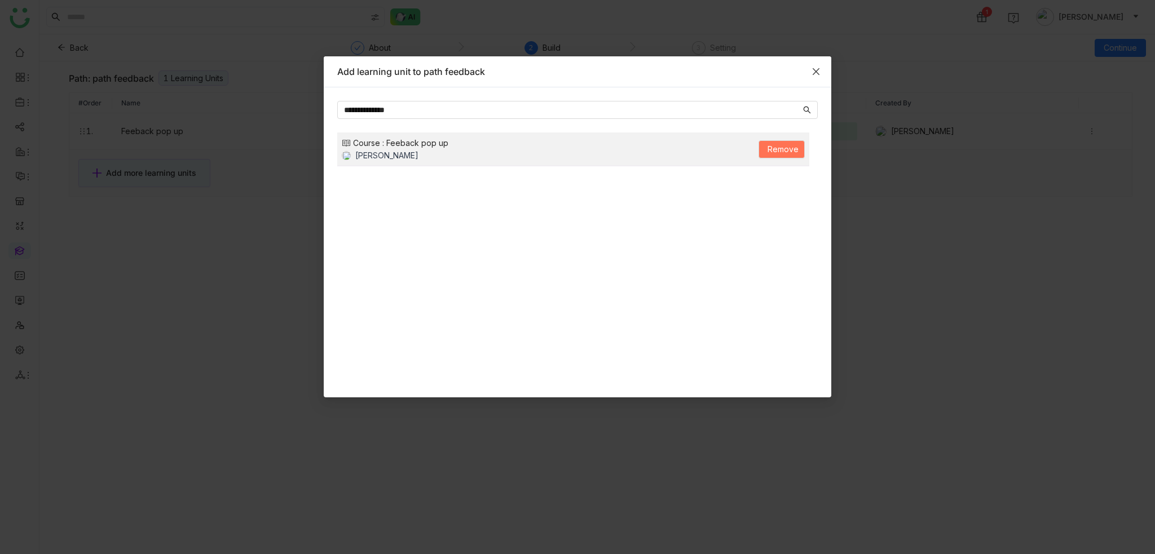
click at [820, 71] on span "Close" at bounding box center [816, 71] width 30 height 30
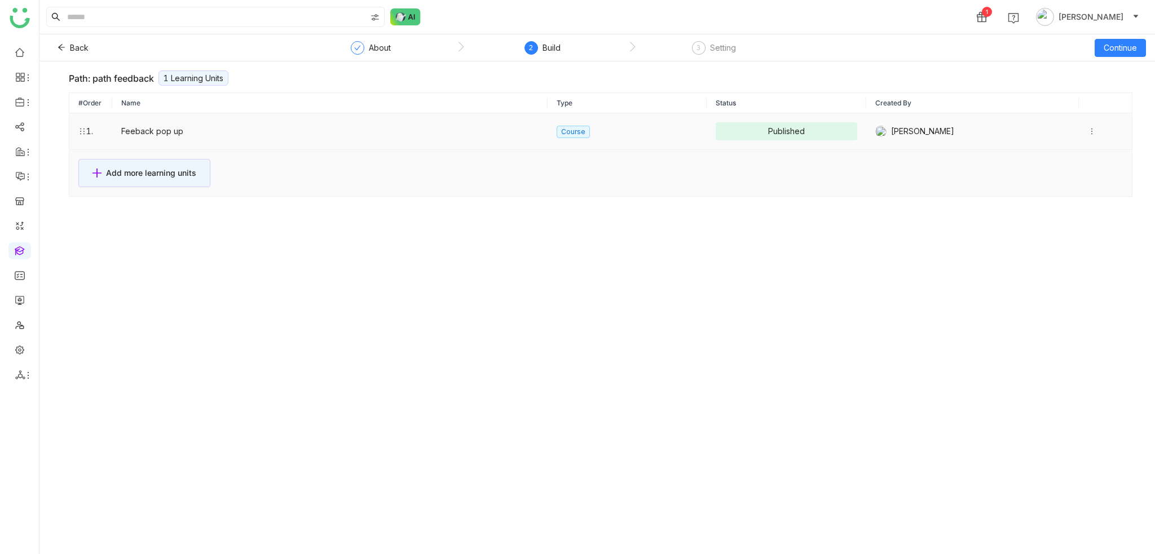
click at [1088, 129] on icon at bounding box center [1092, 131] width 8 height 8
click at [1066, 130] on span "View Content" at bounding box center [1048, 131] width 50 height 10
click at [1124, 39] on button "Continue" at bounding box center [1120, 48] width 51 height 18
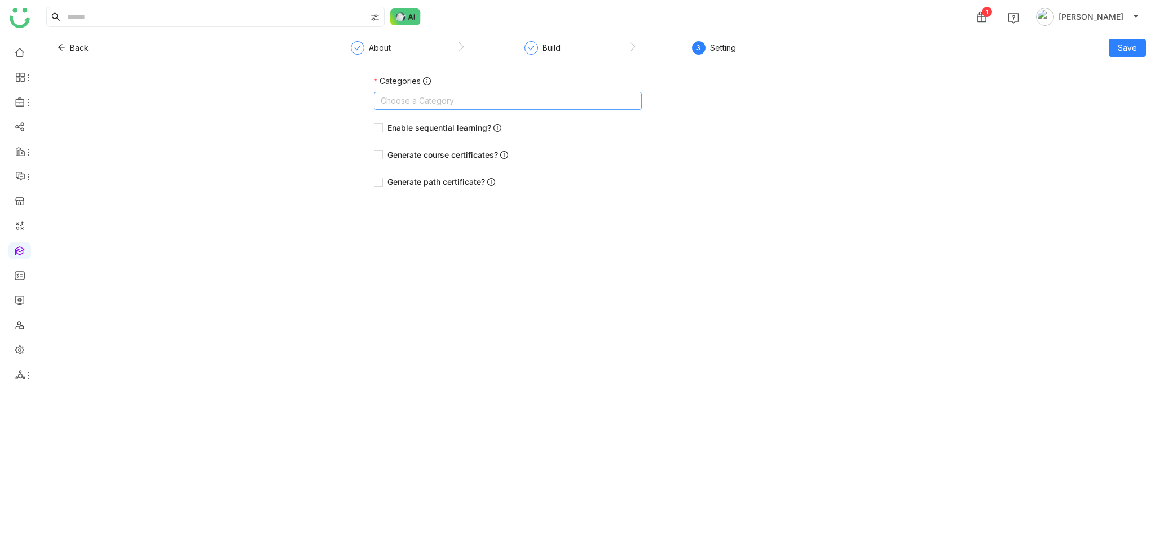
click at [469, 92] on nz-select-top-control "Choose a Category" at bounding box center [508, 101] width 268 height 18
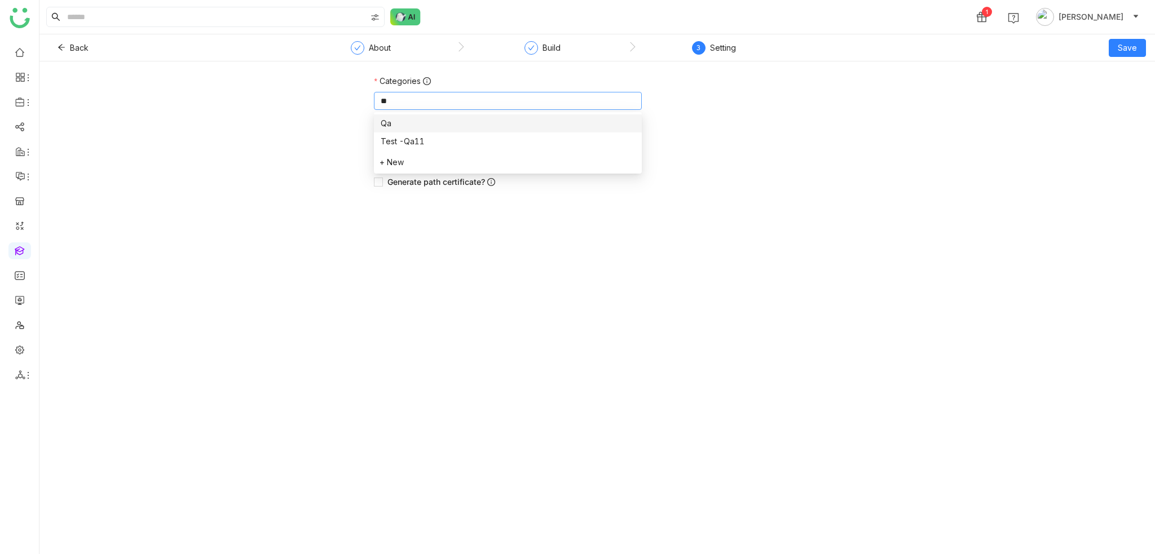
type input "**"
click at [437, 128] on div "Qa" at bounding box center [508, 123] width 254 height 12
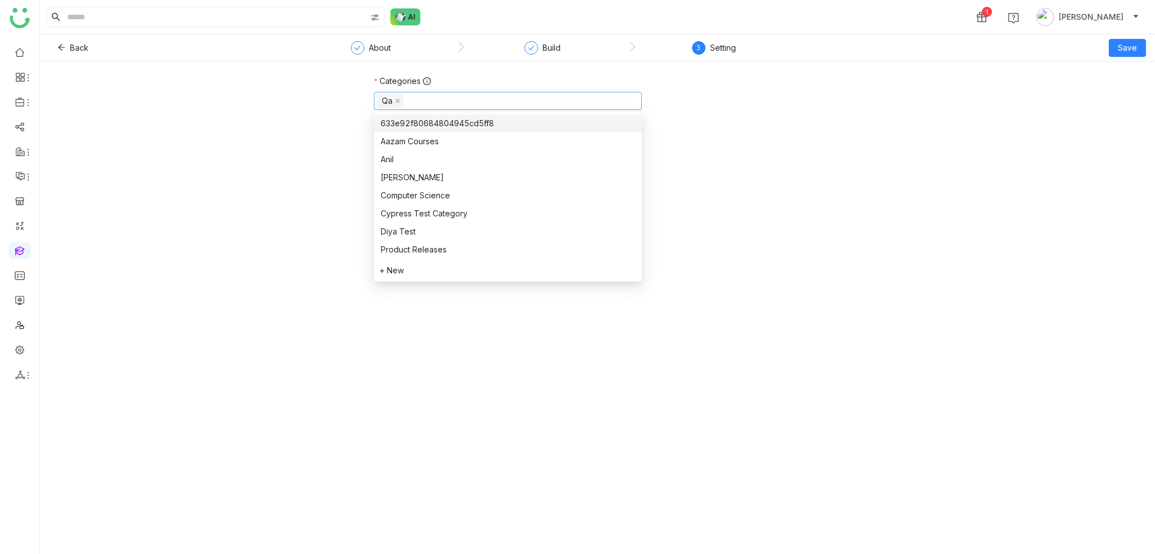
click at [985, 96] on div "Categories Qa Enable sequential learning? Generate course certificates? Generat…" at bounding box center [596, 137] width 1115 height 125
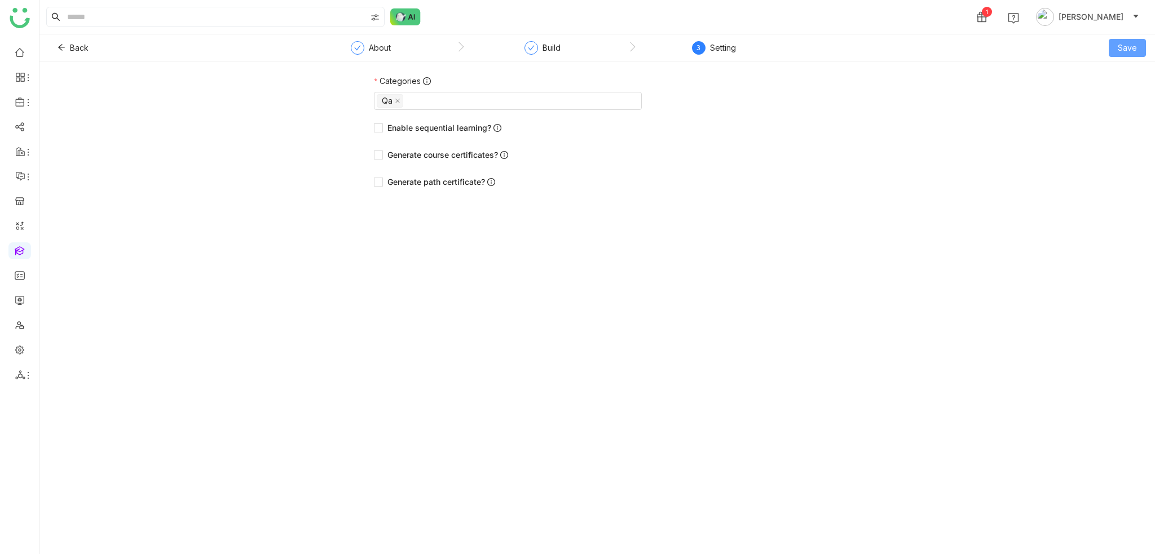
click at [1133, 51] on span "Save" at bounding box center [1127, 48] width 19 height 12
click at [1142, 43] on button "Save" at bounding box center [1127, 48] width 37 height 18
click at [1123, 94] on span "Save & Publish" at bounding box center [1111, 92] width 55 height 12
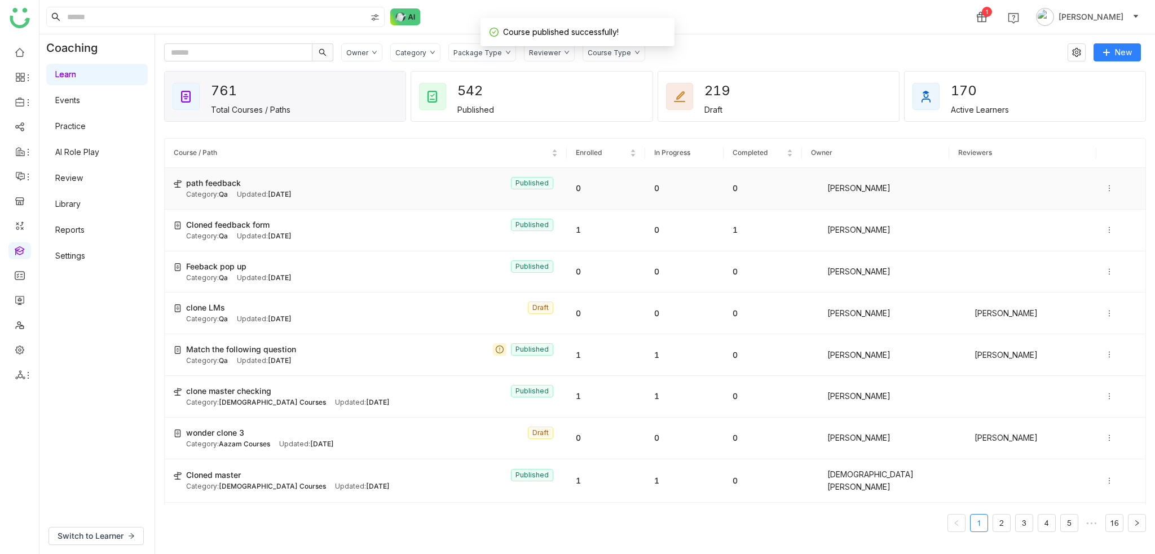
click at [1105, 185] on icon at bounding box center [1109, 188] width 8 height 8
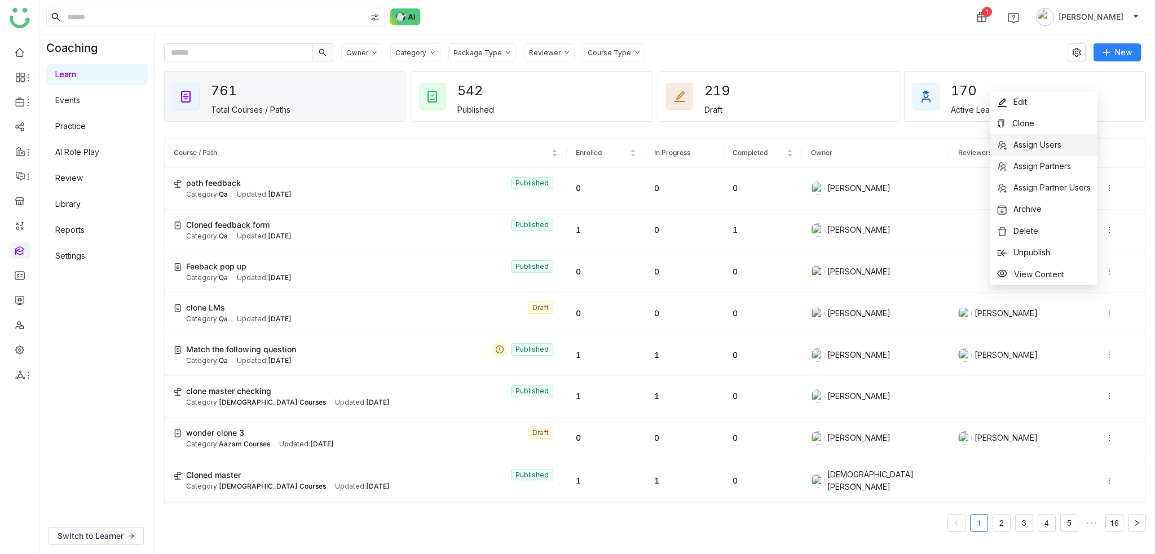
click at [1022, 153] on li "Assign Users" at bounding box center [1044, 144] width 108 height 21
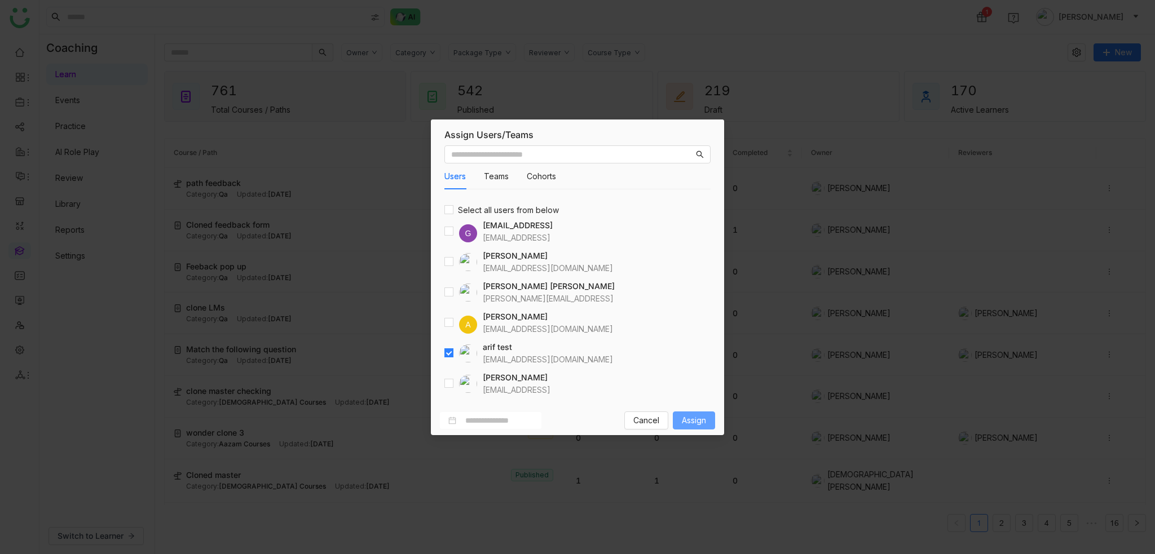
click at [704, 416] on span "Assign" at bounding box center [694, 420] width 24 height 12
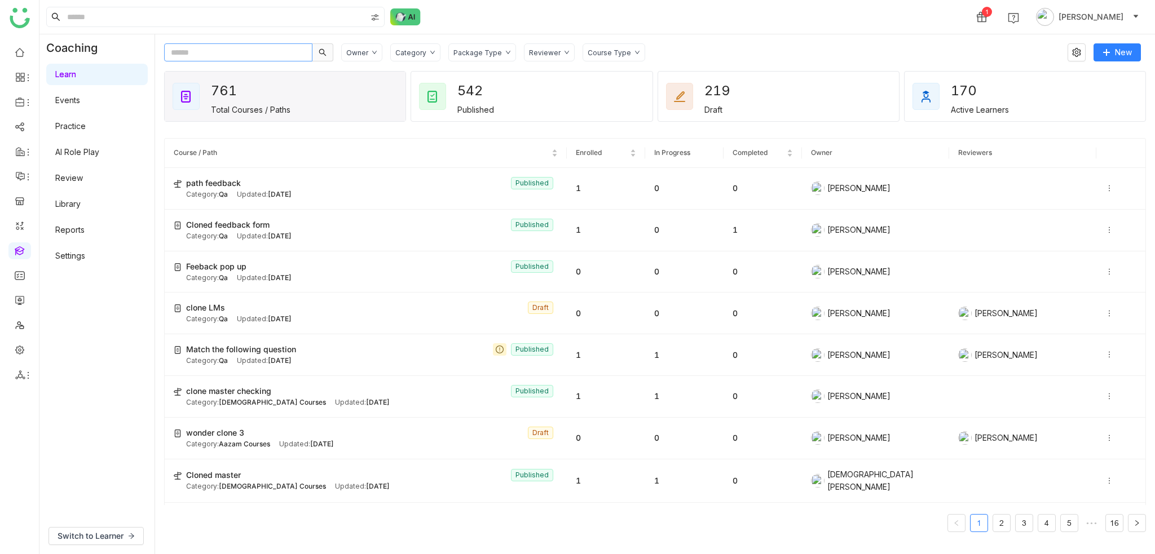
click at [275, 58] on input "text" at bounding box center [238, 52] width 148 height 18
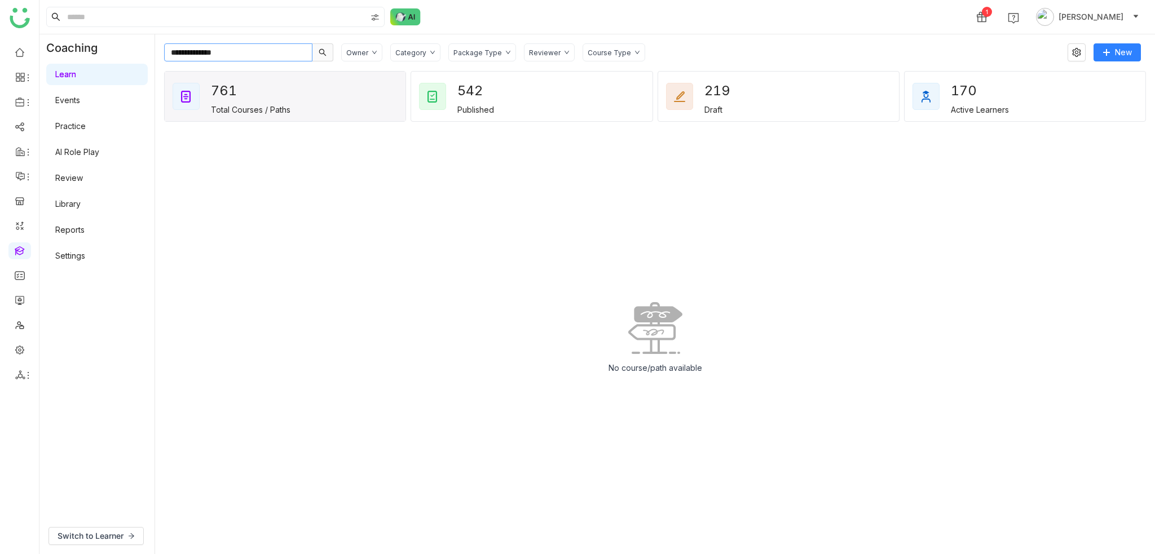
drag, startPoint x: 268, startPoint y: 51, endPoint x: 169, endPoint y: 48, distance: 99.3
click at [169, 48] on input "**********" at bounding box center [238, 52] width 148 height 18
type input "**********"
click at [638, 7] on div "1 Arif uddin" at bounding box center [596, 17] width 1115 height 34
click at [25, 52] on link at bounding box center [20, 52] width 10 height 10
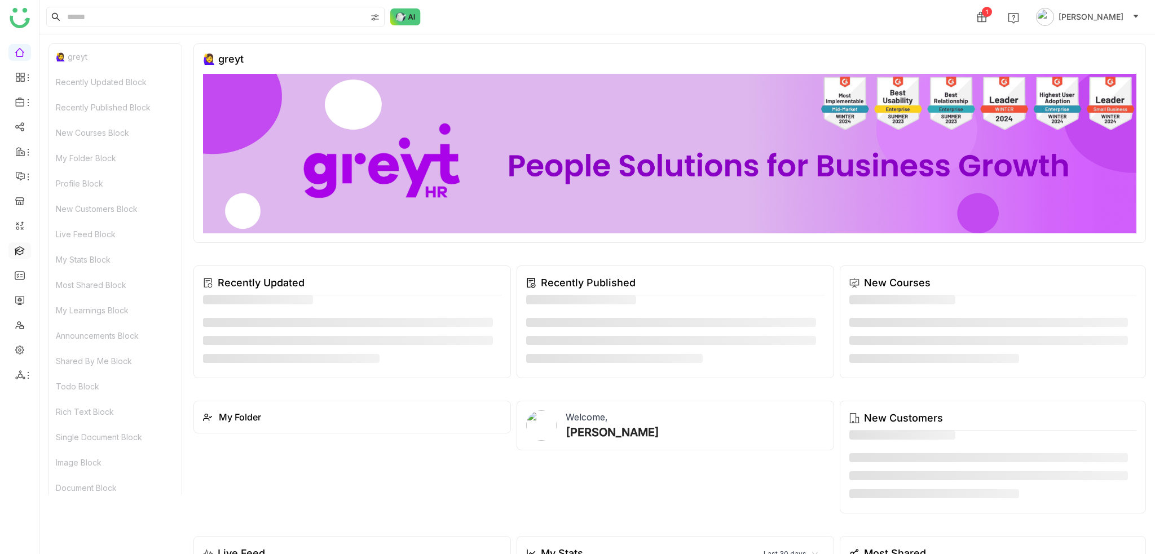
click at [23, 255] on link at bounding box center [20, 250] width 10 height 10
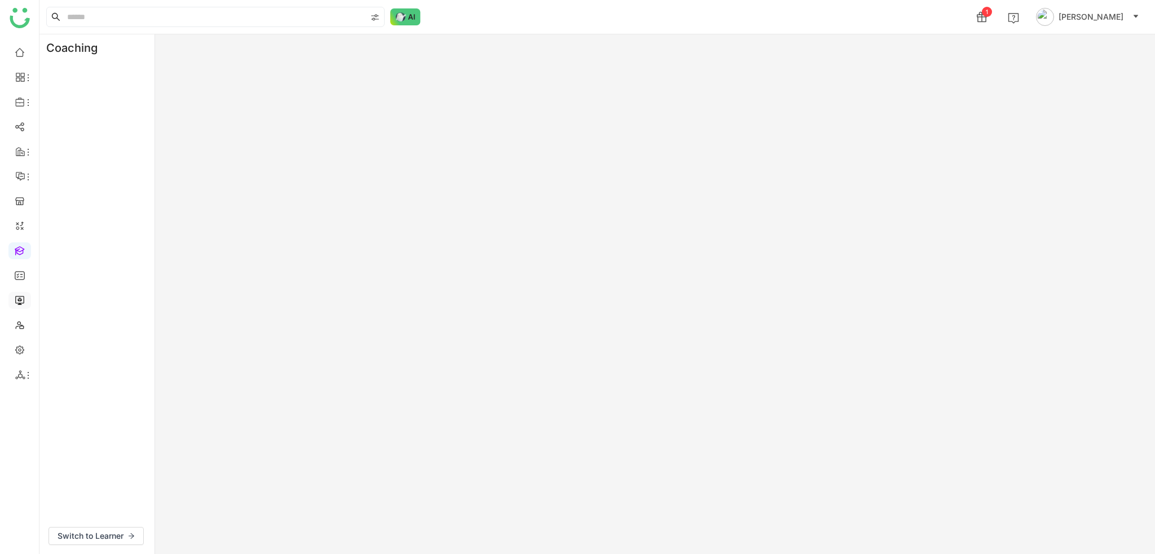
click at [25, 302] on link at bounding box center [20, 300] width 10 height 10
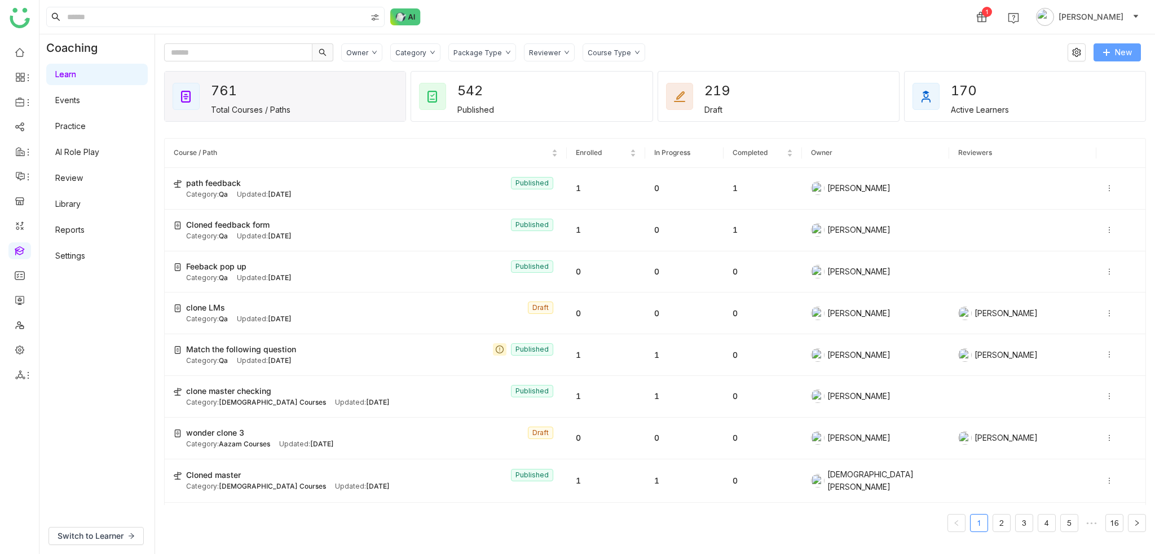
click at [1128, 49] on span "New" at bounding box center [1123, 52] width 17 height 12
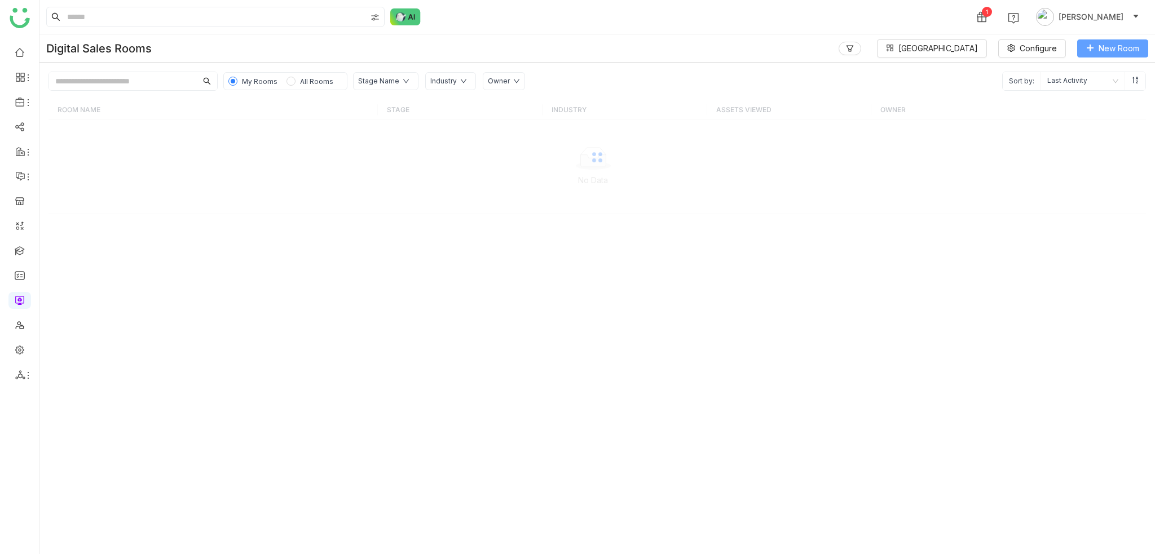
click at [1103, 53] on span "New Room" at bounding box center [1119, 48] width 41 height 12
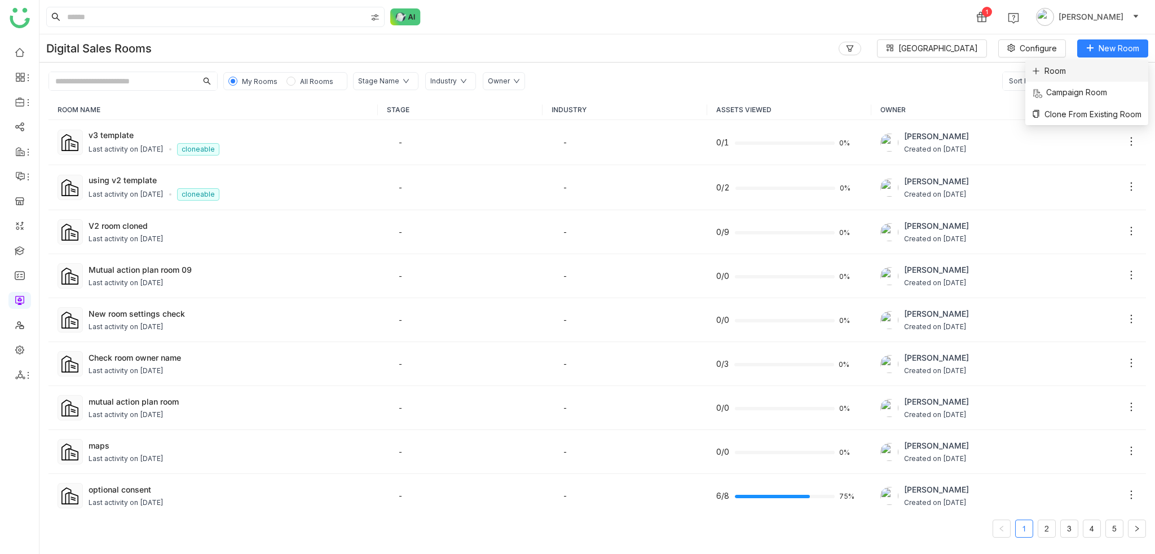
click at [1076, 69] on li "Room" at bounding box center [1086, 70] width 123 height 21
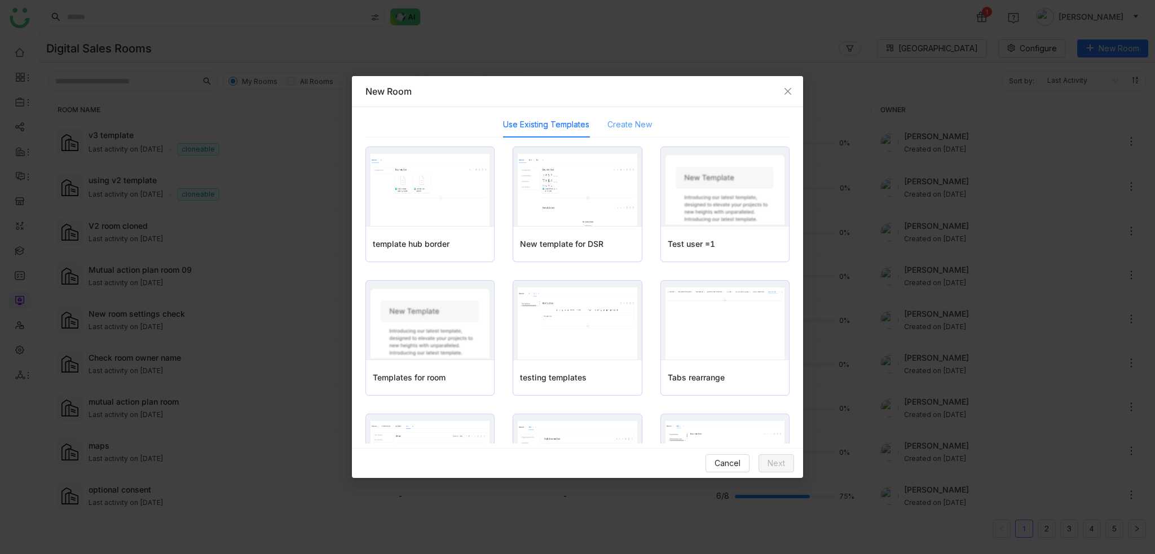
click at [619, 134] on div "Create New" at bounding box center [629, 125] width 45 height 26
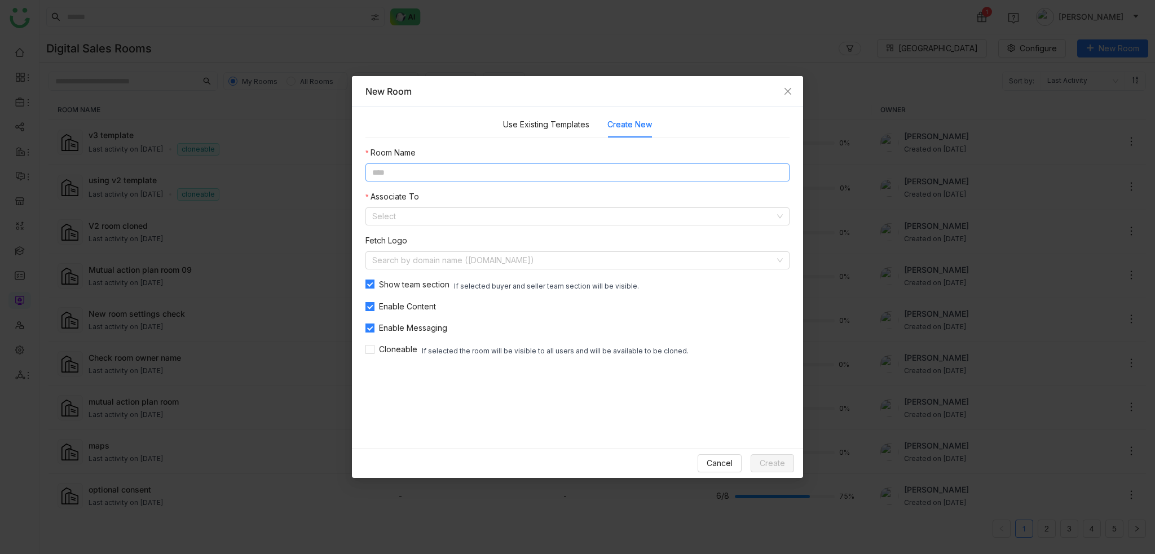
click at [623, 171] on input at bounding box center [577, 173] width 424 height 18
type input "**********"
click at [581, 227] on div "**********" at bounding box center [577, 252] width 424 height 211
click at [589, 219] on input at bounding box center [573, 216] width 403 height 17
click at [564, 251] on div "Account" at bounding box center [577, 257] width 411 height 12
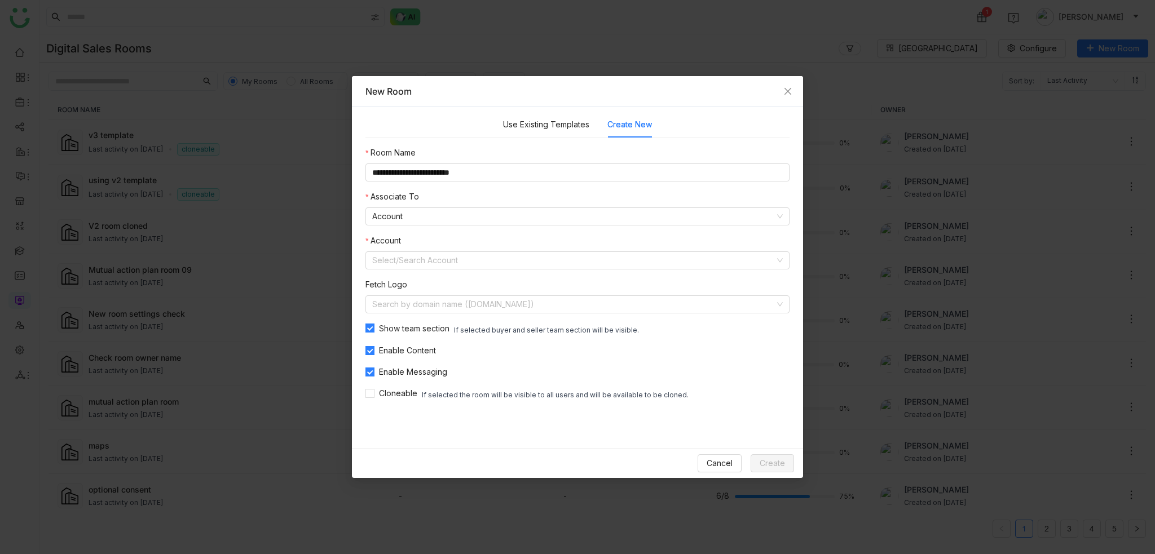
click at [559, 225] on div "**********" at bounding box center [577, 274] width 424 height 255
click at [544, 215] on nz-select-item "Account" at bounding box center [577, 216] width 411 height 17
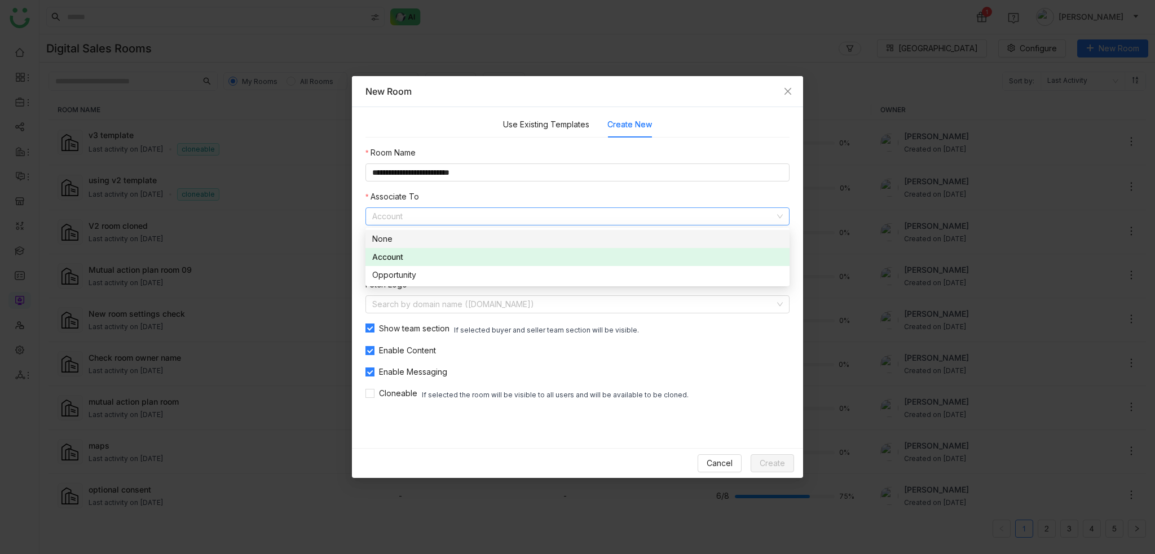
click at [504, 234] on div "None" at bounding box center [577, 239] width 411 height 12
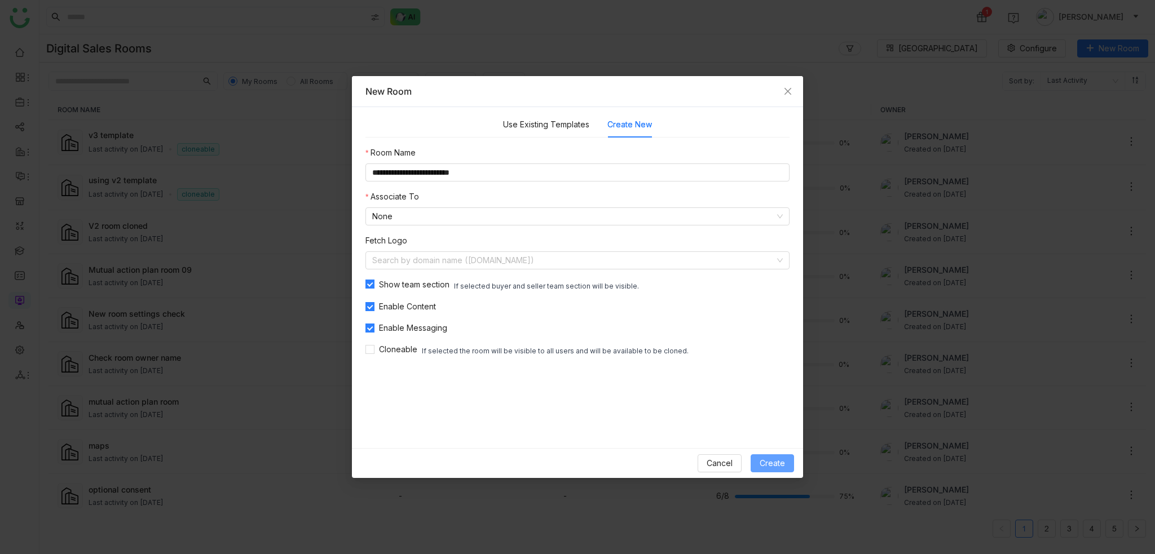
click at [765, 457] on button "Create" at bounding box center [772, 464] width 43 height 18
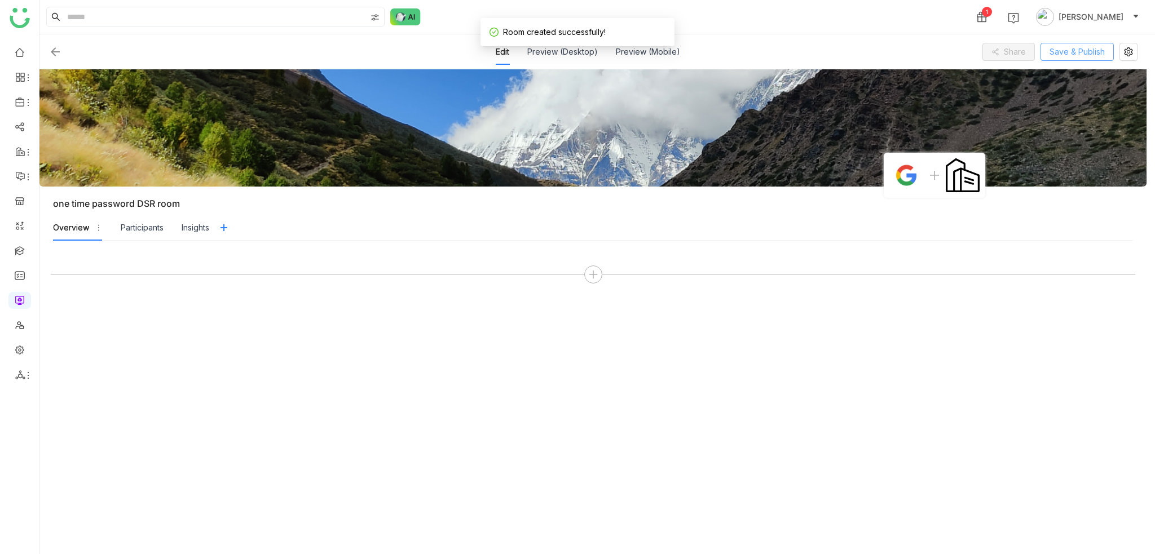
click at [1047, 59] on button "Save & Publish" at bounding box center [1076, 52] width 73 height 18
click at [1134, 53] on icon at bounding box center [1128, 51] width 17 height 9
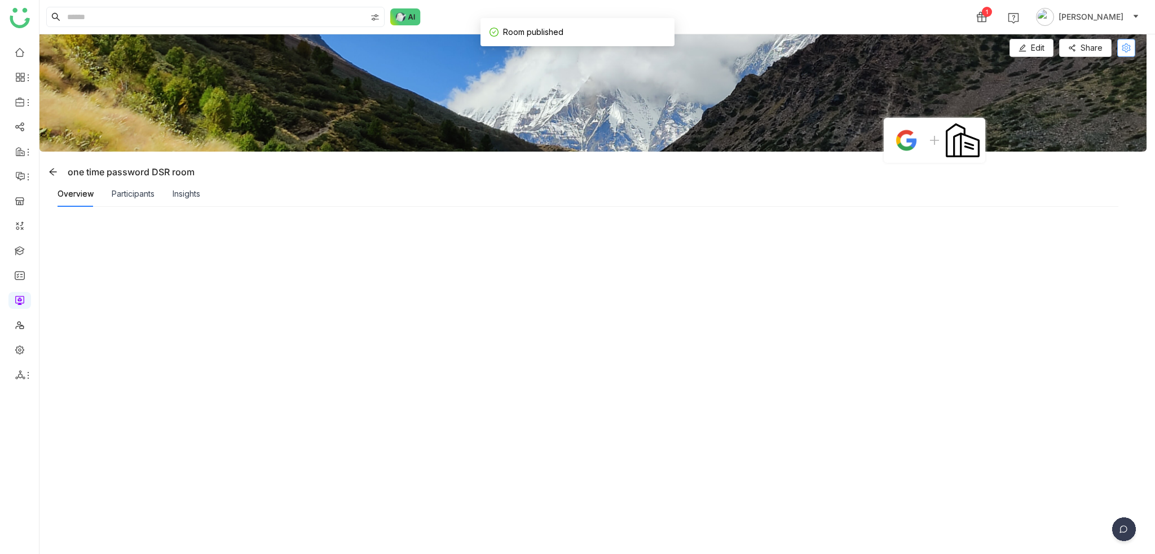
click at [1129, 46] on icon at bounding box center [1126, 47] width 9 height 9
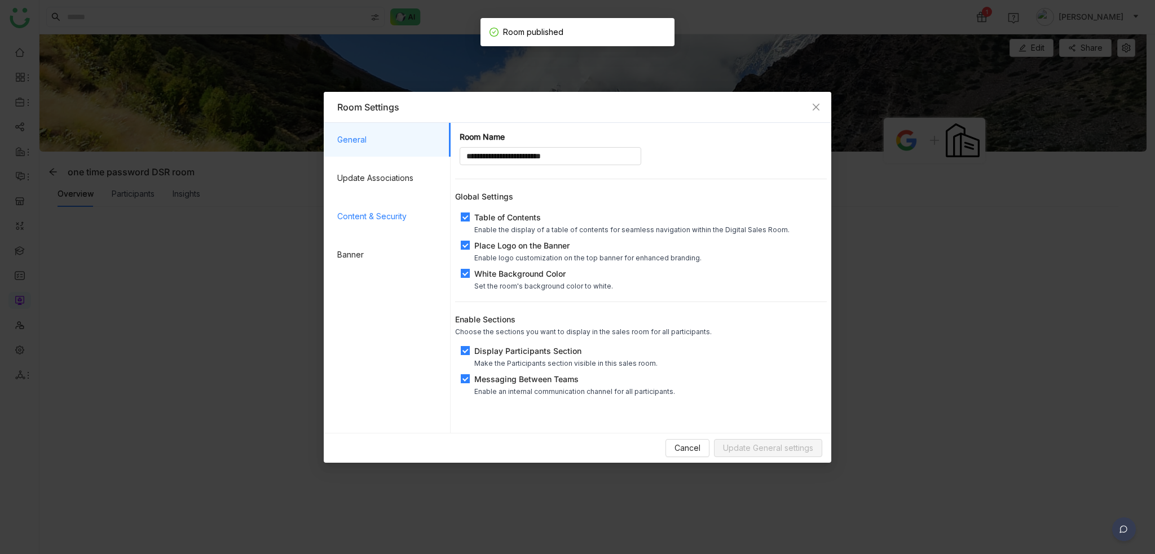
click at [392, 218] on span "Content & Security" at bounding box center [389, 217] width 104 height 34
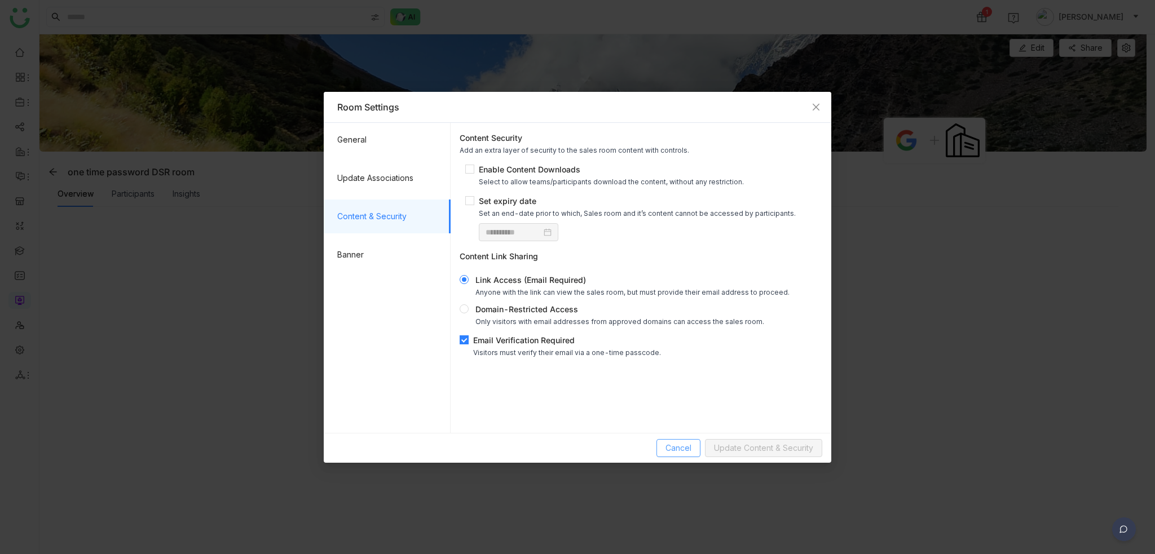
click at [681, 448] on span "Cancel" at bounding box center [678, 448] width 26 height 12
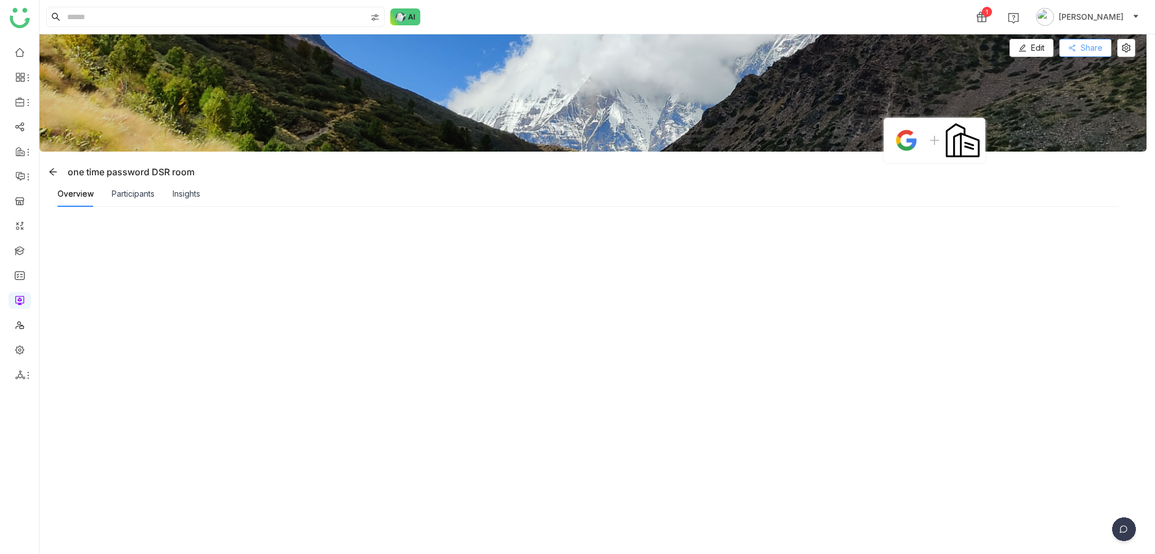
click at [1093, 54] on span "Share" at bounding box center [1091, 48] width 22 height 12
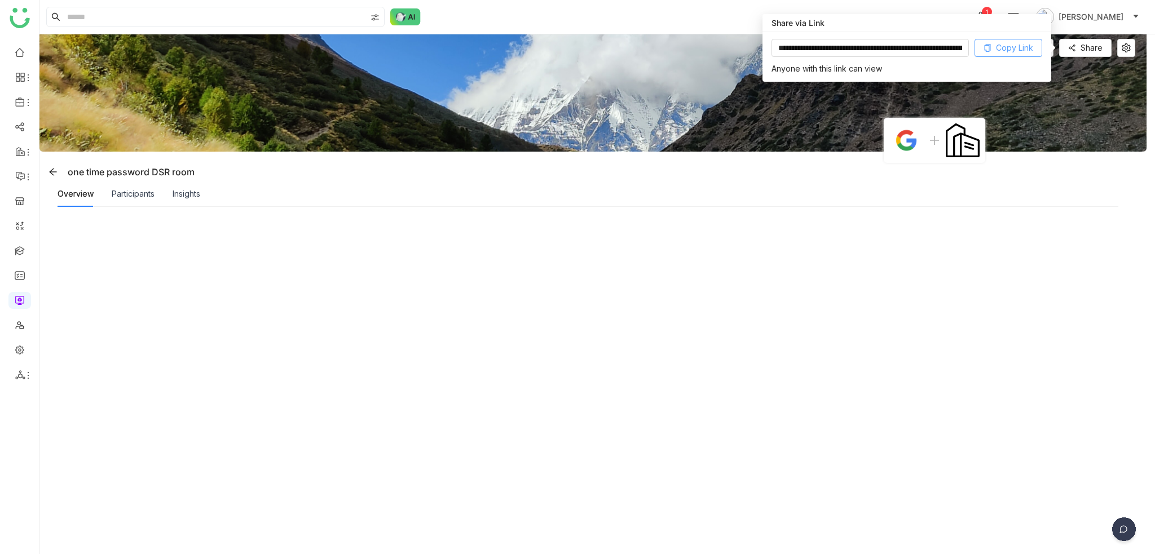
click at [1013, 49] on span "Copy Link" at bounding box center [1014, 48] width 37 height 12
click at [182, 201] on div "Insights" at bounding box center [187, 194] width 28 height 26
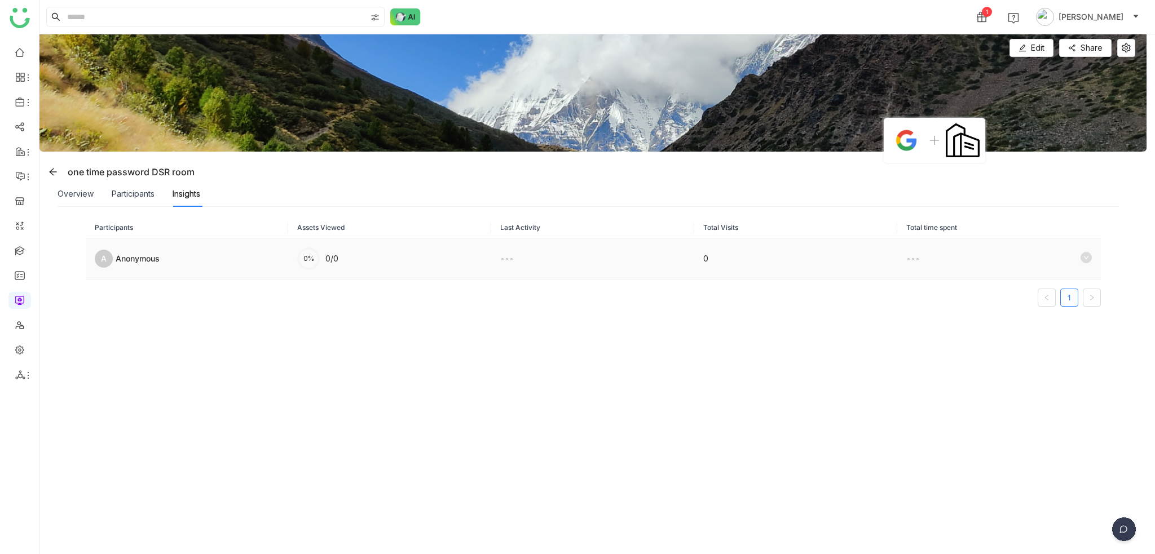
click at [193, 266] on div "A Anonymous" at bounding box center [187, 259] width 185 height 18
click at [1080, 252] on icon at bounding box center [1085, 257] width 11 height 11
click at [513, 400] on td "Insights not available for this contact" at bounding box center [593, 341] width 1015 height 123
click at [122, 193] on div "Participants" at bounding box center [133, 194] width 43 height 12
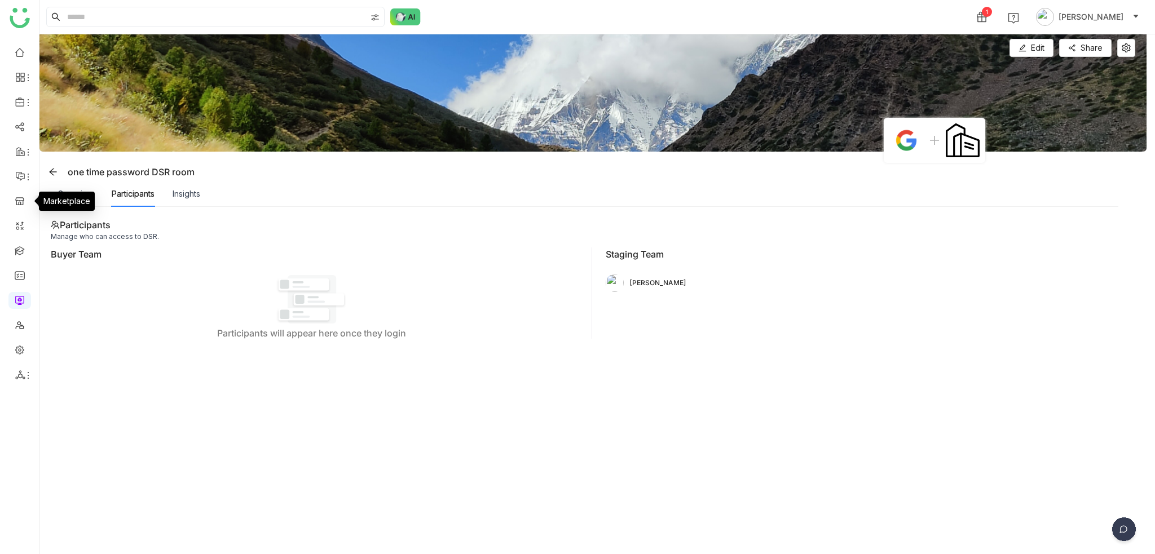
drag, startPoint x: 30, startPoint y: 196, endPoint x: 80, endPoint y: 197, distance: 50.2
click at [80, 197] on div "Marketplace" at bounding box center [67, 201] width 56 height 19
click at [66, 191] on div "Overview" at bounding box center [76, 194] width 36 height 12
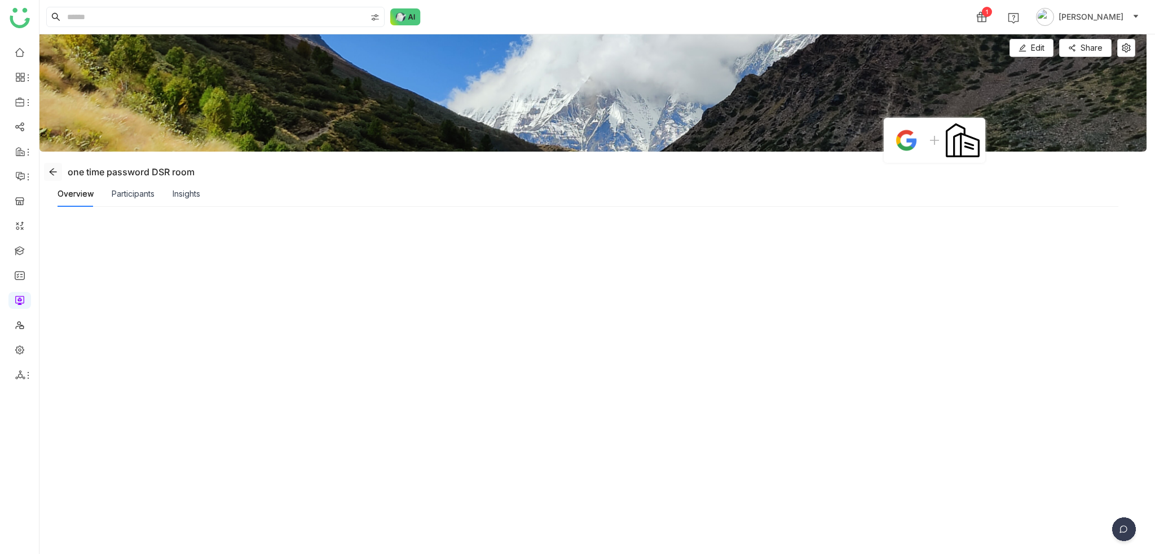
click at [49, 179] on button at bounding box center [53, 172] width 18 height 18
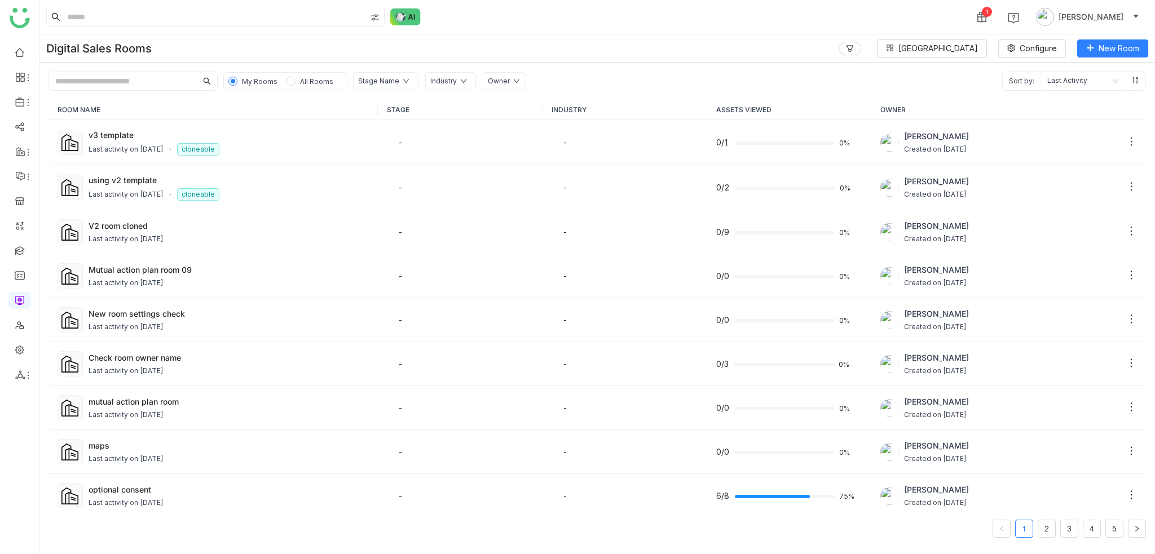
click at [605, 31] on div "1 Arif uddin" at bounding box center [596, 17] width 1115 height 34
click at [20, 47] on link at bounding box center [20, 52] width 10 height 10
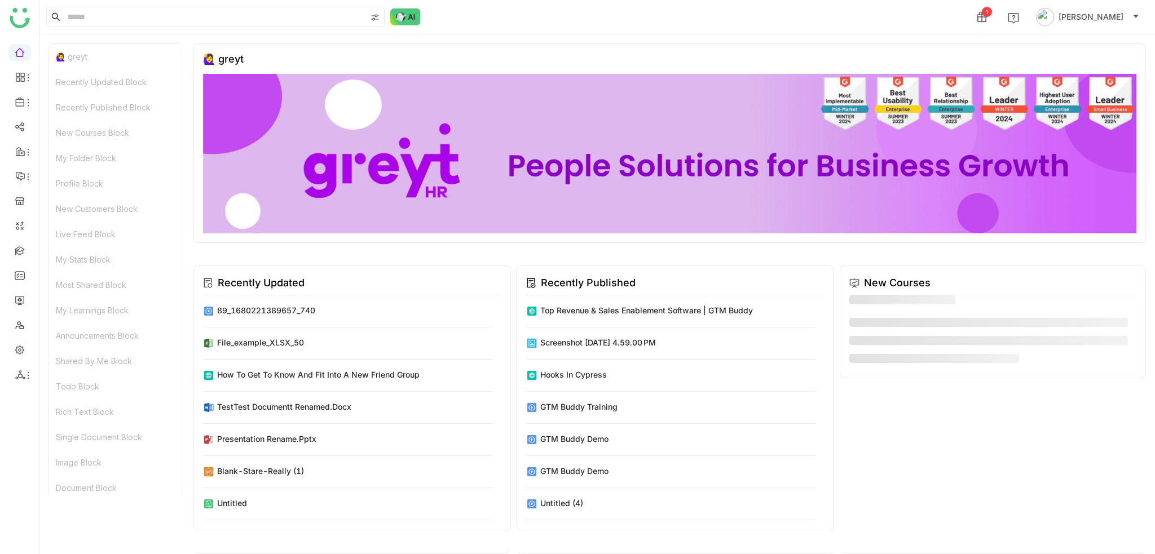
click at [31, 248] on ul at bounding box center [19, 213] width 39 height 355
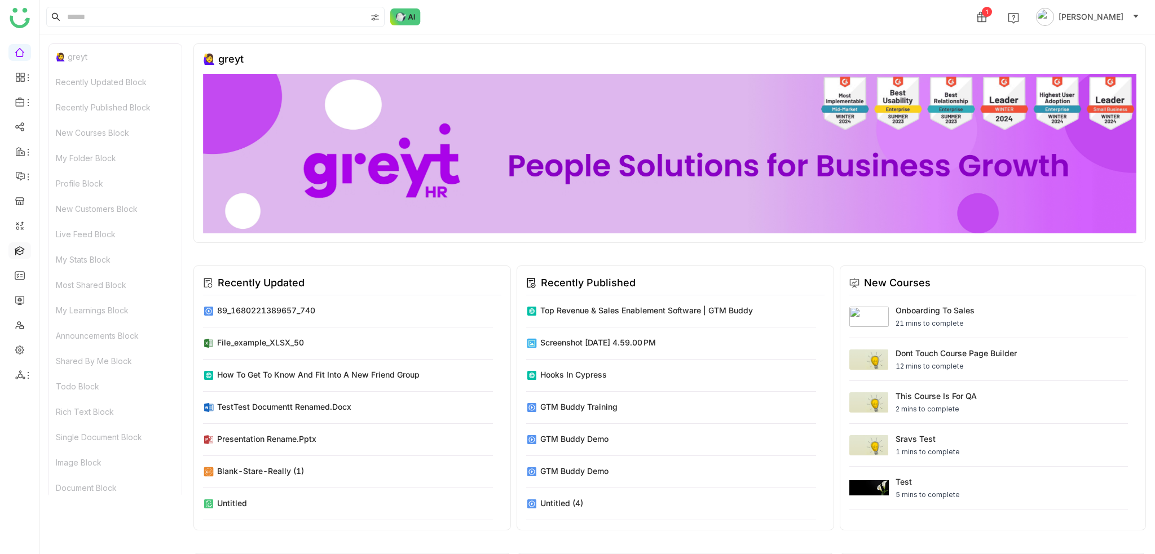
click at [25, 249] on link at bounding box center [20, 250] width 10 height 10
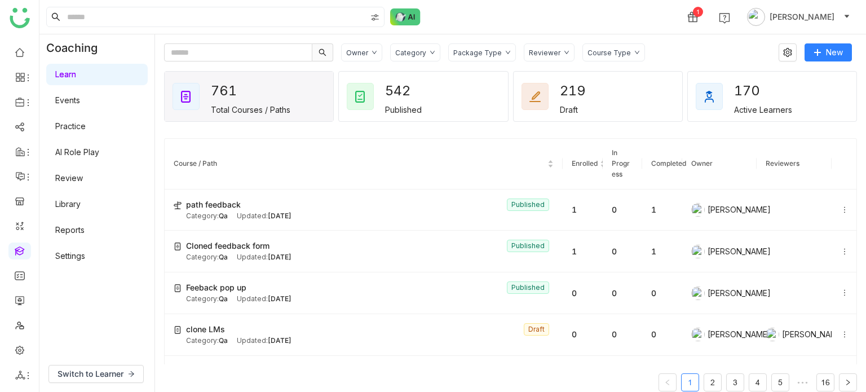
click at [16, 240] on ul at bounding box center [19, 213] width 39 height 355
click at [16, 248] on link at bounding box center [20, 250] width 10 height 10
click at [16, 39] on ul at bounding box center [19, 213] width 39 height 355
click at [16, 49] on link at bounding box center [20, 52] width 10 height 10
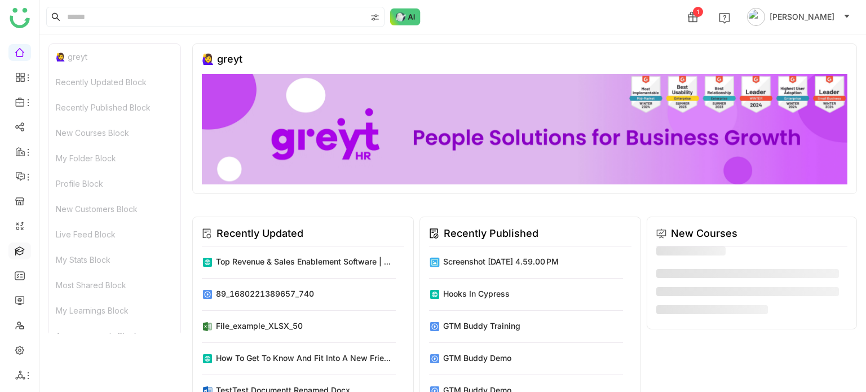
click at [20, 246] on link at bounding box center [20, 250] width 10 height 10
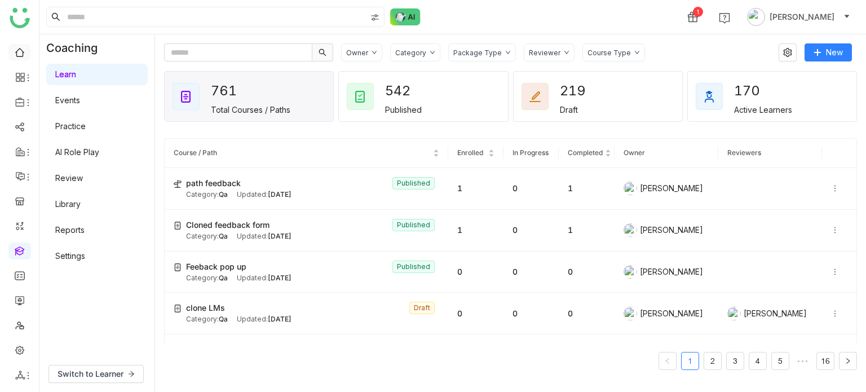
click at [19, 47] on link at bounding box center [20, 52] width 10 height 10
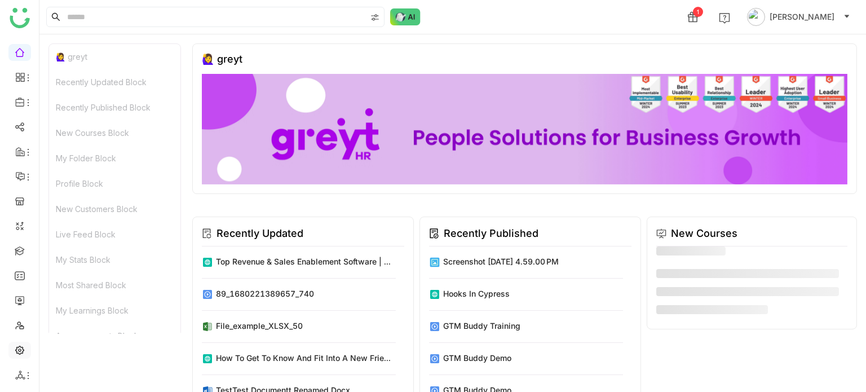
click at [23, 345] on link at bounding box center [20, 350] width 10 height 10
click at [18, 348] on link at bounding box center [20, 350] width 10 height 10
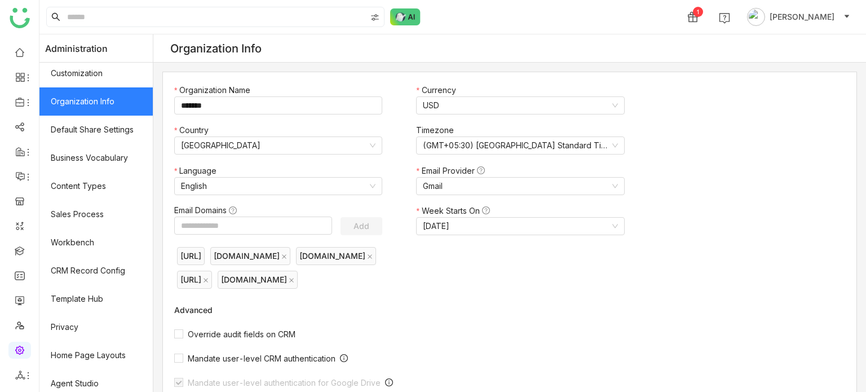
scroll to position [206, 0]
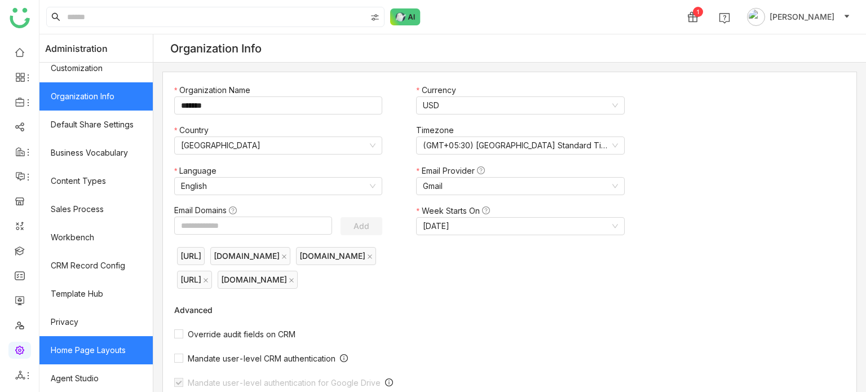
click at [117, 354] on link "Home Page Layouts" at bounding box center [95, 350] width 113 height 28
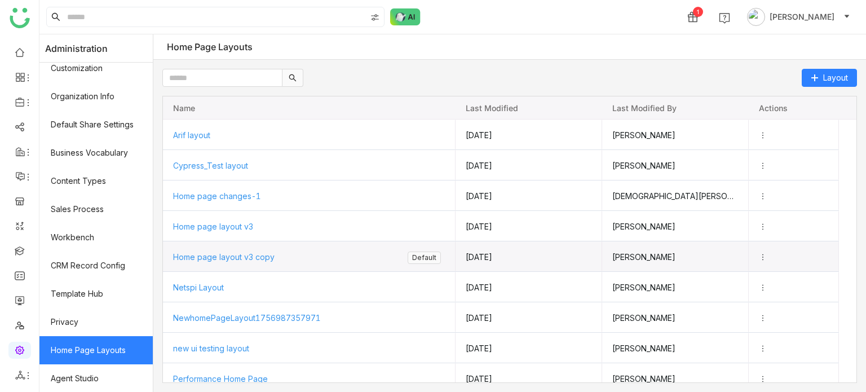
click at [223, 257] on span "Home page layout v3 copy" at bounding box center [224, 257] width 102 height 10
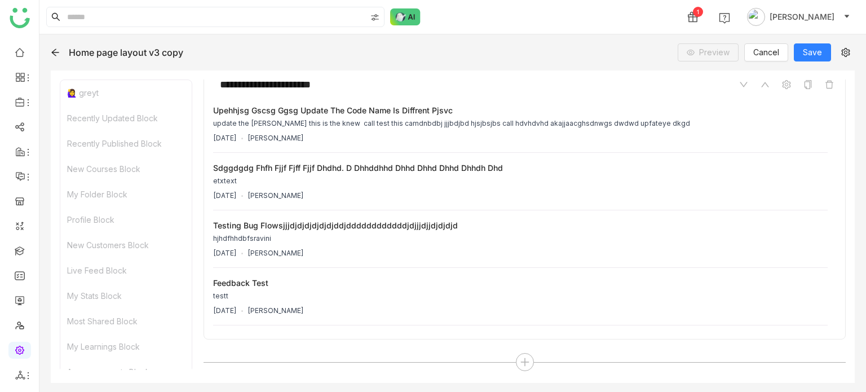
scroll to position [5650, 0]
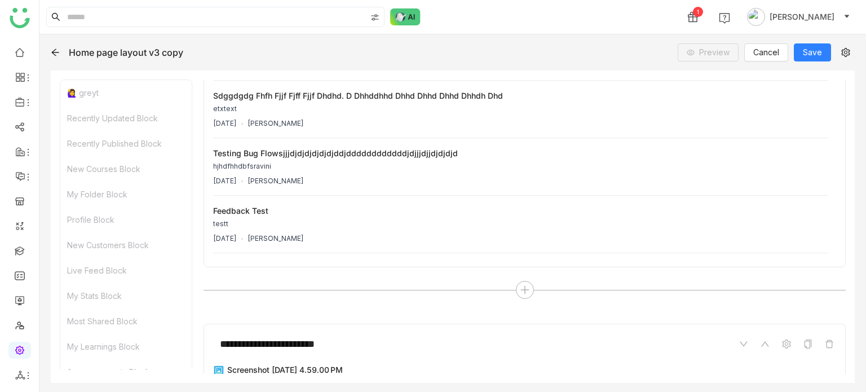
click at [51, 56] on icon at bounding box center [55, 52] width 9 height 9
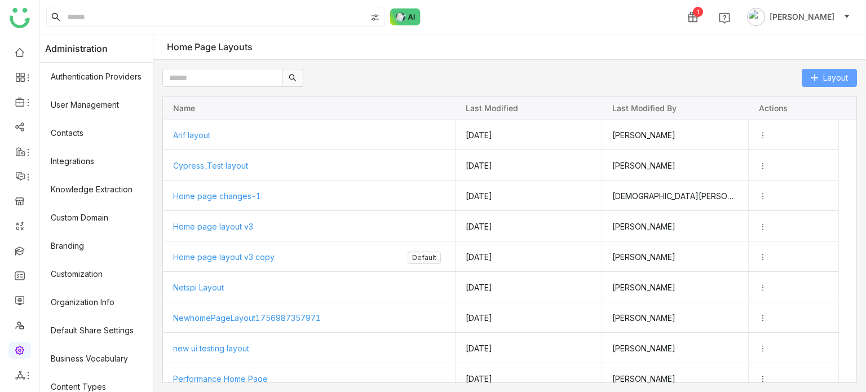
click at [848, 74] on span "Layout" at bounding box center [835, 78] width 25 height 12
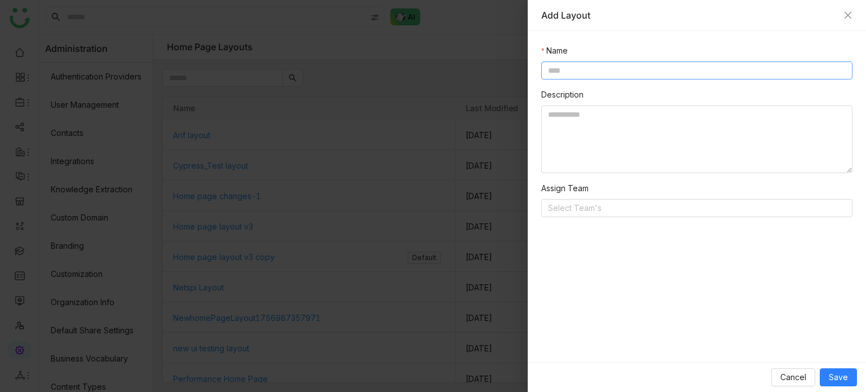
click at [600, 66] on input at bounding box center [696, 70] width 311 height 18
type input "**********"
click at [607, 130] on textarea at bounding box center [696, 139] width 311 height 68
type textarea "********"
click at [845, 387] on div "Cancel Save" at bounding box center [697, 377] width 338 height 30
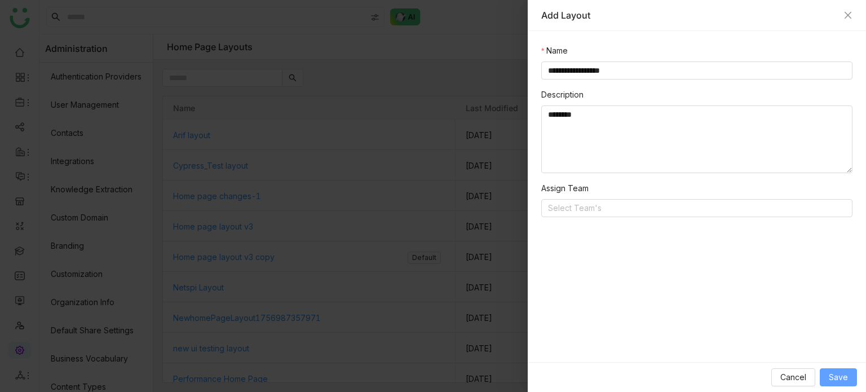
click at [845, 382] on span "Save" at bounding box center [838, 377] width 19 height 12
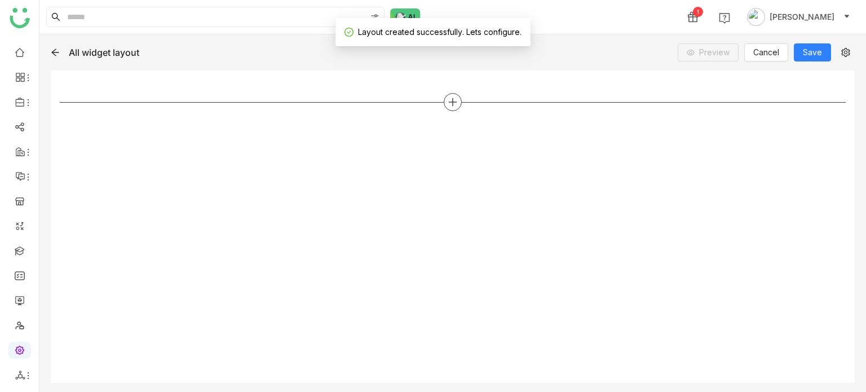
click at [449, 102] on icon at bounding box center [453, 102] width 8 height 1
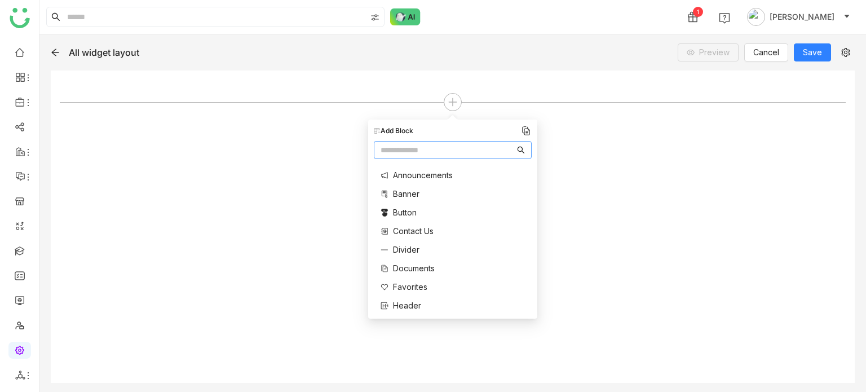
click at [412, 196] on span "Banner" at bounding box center [406, 194] width 27 height 12
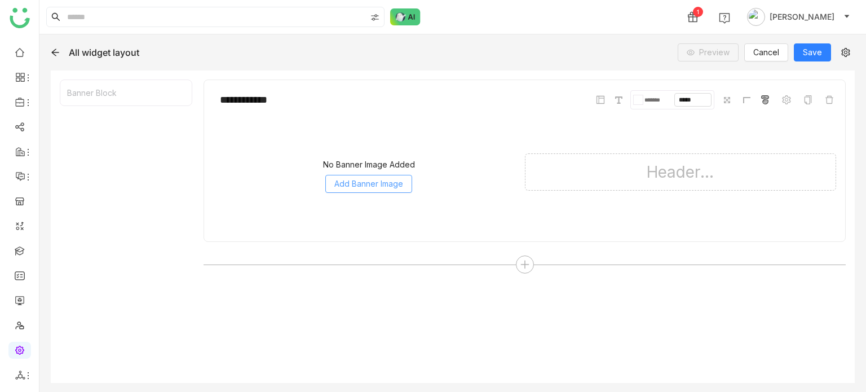
click at [388, 184] on span "Add Banner Image" at bounding box center [368, 184] width 69 height 12
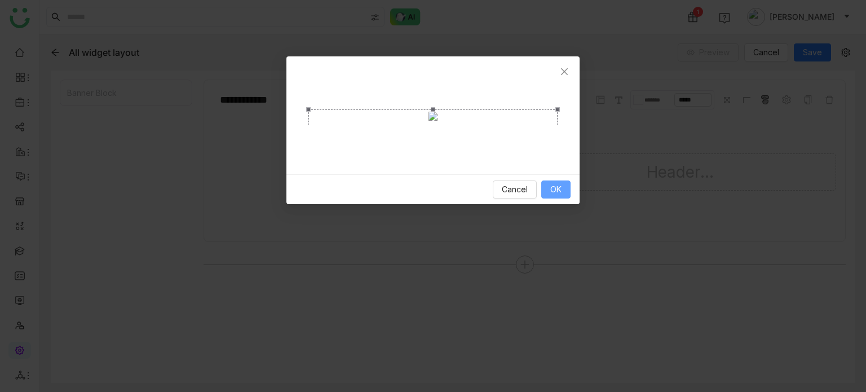
click at [550, 198] on button "OK" at bounding box center [555, 189] width 29 height 18
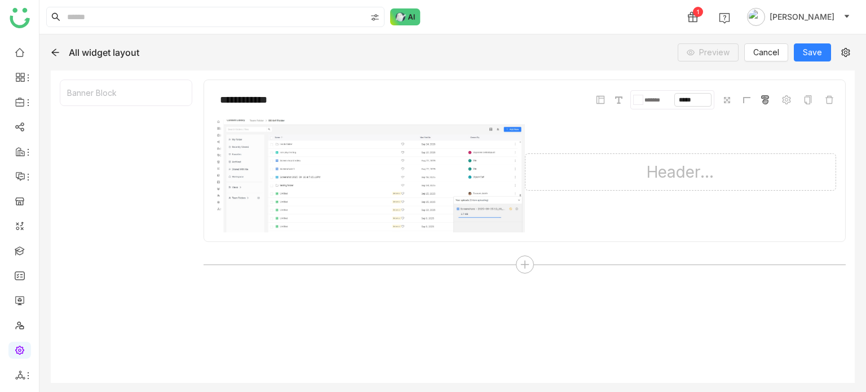
click at [657, 178] on div "Header..." at bounding box center [680, 171] width 311 height 37
click at [663, 173] on div "Header..." at bounding box center [680, 171] width 311 height 37
click at [623, 103] on span at bounding box center [619, 100] width 12 height 12
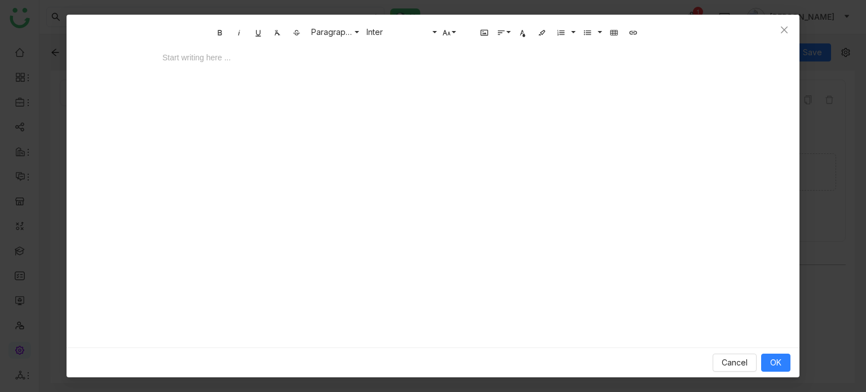
click at [581, 103] on div "Start writing here ..." at bounding box center [433, 156] width 564 height 226
drag, startPoint x: 454, startPoint y: 90, endPoint x: 454, endPoint y: 83, distance: 6.2
click at [454, 89] on div "Start writing here ..." at bounding box center [433, 156] width 564 height 226
click at [457, 72] on div at bounding box center [433, 68] width 564 height 34
click at [521, 35] on icon "button" at bounding box center [522, 32] width 9 height 9
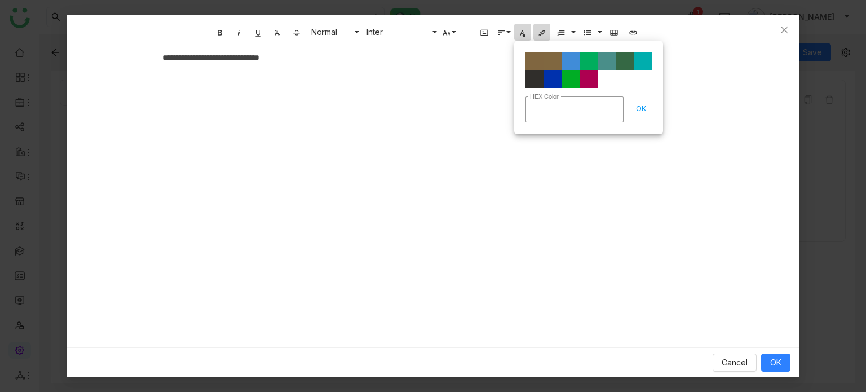
click at [545, 37] on button "Background Color" at bounding box center [541, 32] width 17 height 17
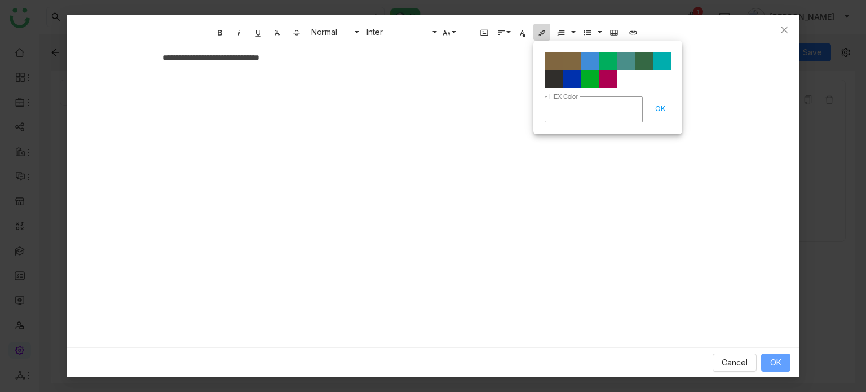
click at [787, 358] on button "OK" at bounding box center [775, 363] width 29 height 18
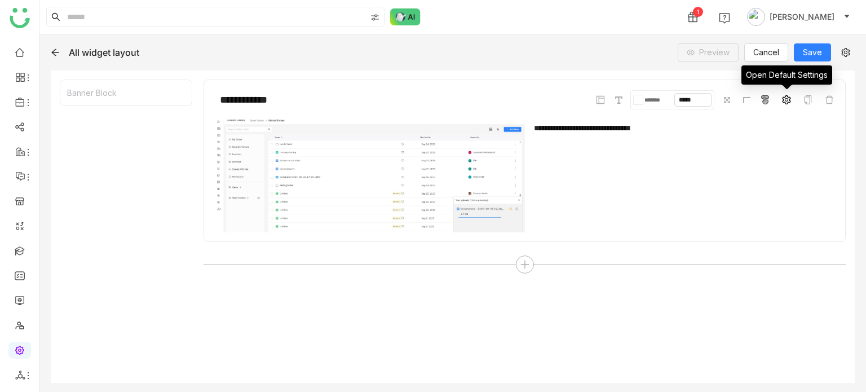
click at [791, 103] on span at bounding box center [787, 100] width 14 height 14
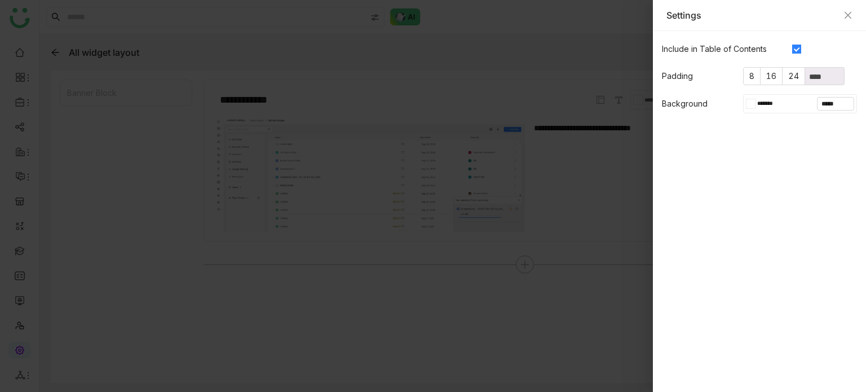
click at [754, 105] on div at bounding box center [753, 103] width 5 height 9
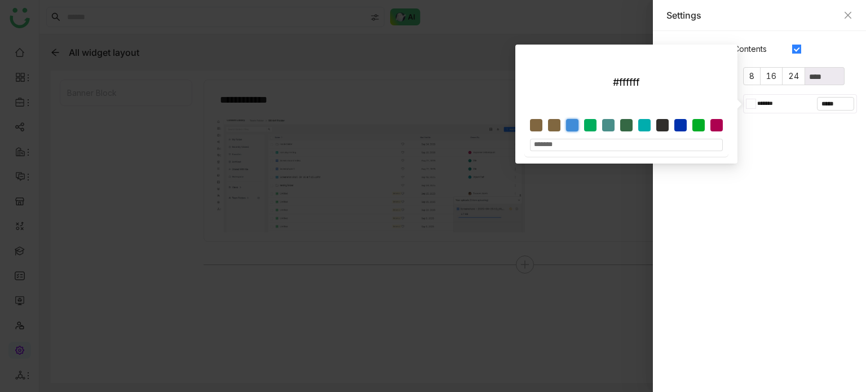
click at [577, 126] on div at bounding box center [572, 125] width 12 height 12
type input "*******"
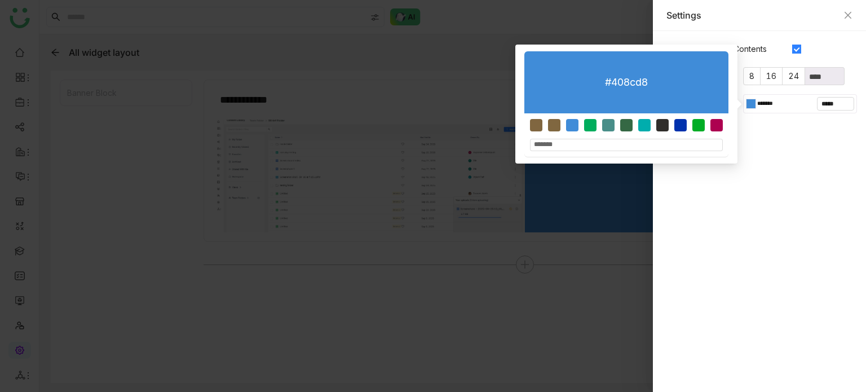
click at [464, 320] on div at bounding box center [433, 196] width 866 height 392
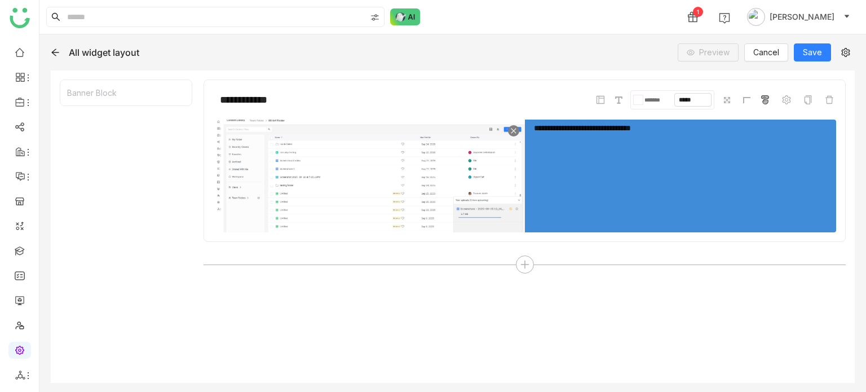
click at [494, 155] on img at bounding box center [368, 176] width 311 height 113
click at [351, 95] on input "**********" at bounding box center [297, 99] width 169 height 21
drag, startPoint x: 351, startPoint y: 95, endPoint x: 213, endPoint y: 93, distance: 138.7
click at [213, 93] on input "**********" at bounding box center [297, 99] width 169 height 21
type input "**********"
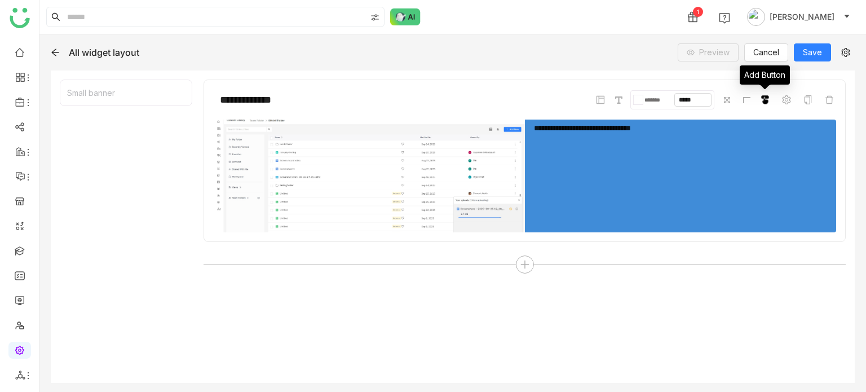
click at [767, 100] on icon at bounding box center [765, 100] width 7 height 8
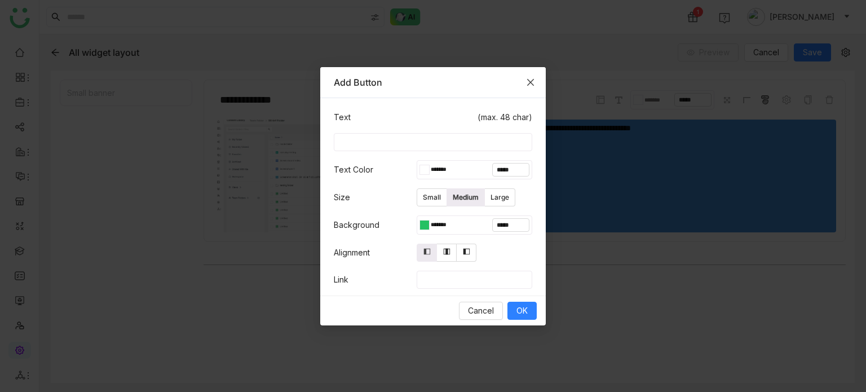
click at [540, 79] on span "Close" at bounding box center [530, 82] width 30 height 30
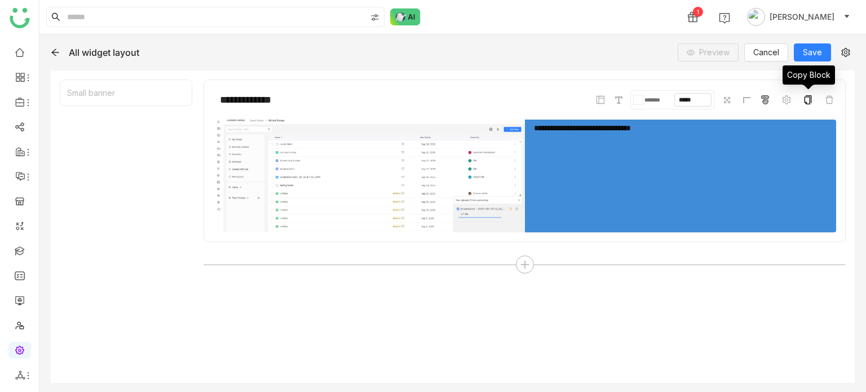
click at [813, 102] on span at bounding box center [808, 100] width 14 height 14
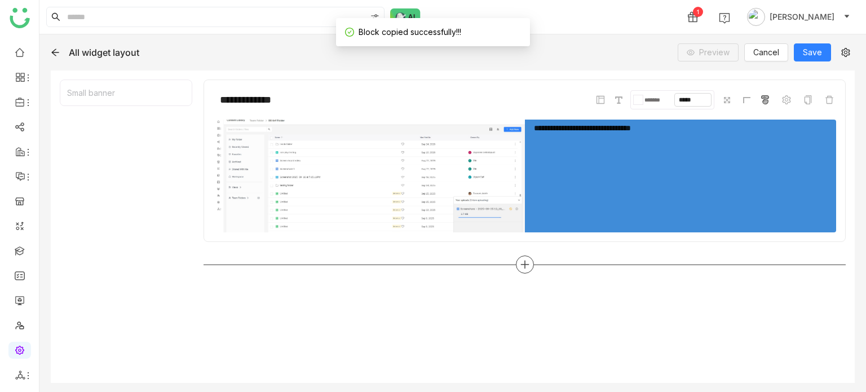
click at [523, 263] on icon at bounding box center [525, 264] width 10 height 10
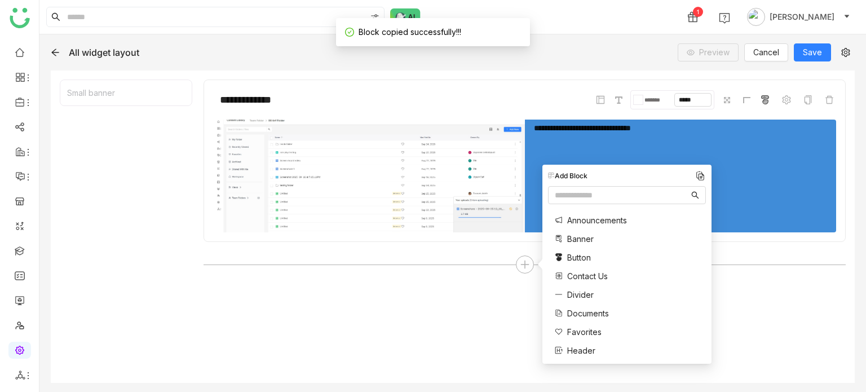
click at [704, 175] on img at bounding box center [700, 175] width 11 height 11
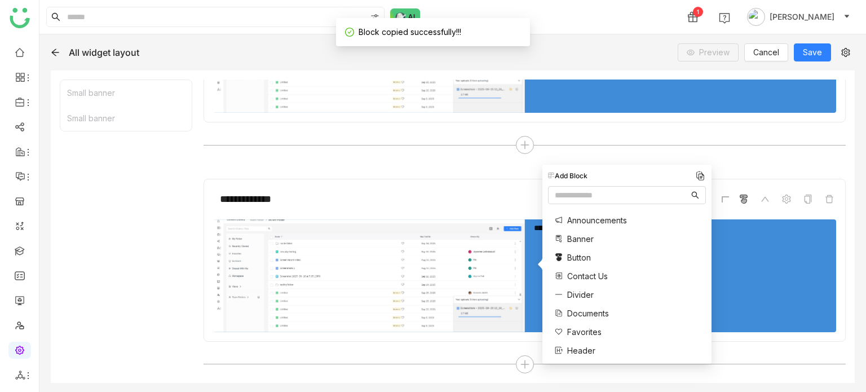
scroll to position [120, 0]
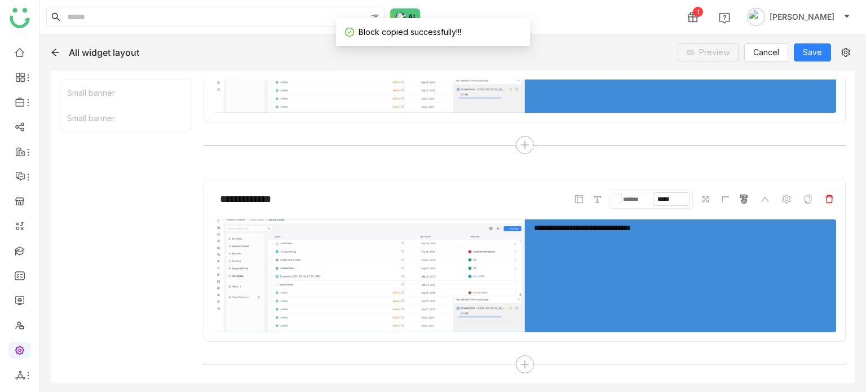
click at [825, 198] on icon at bounding box center [829, 199] width 9 height 9
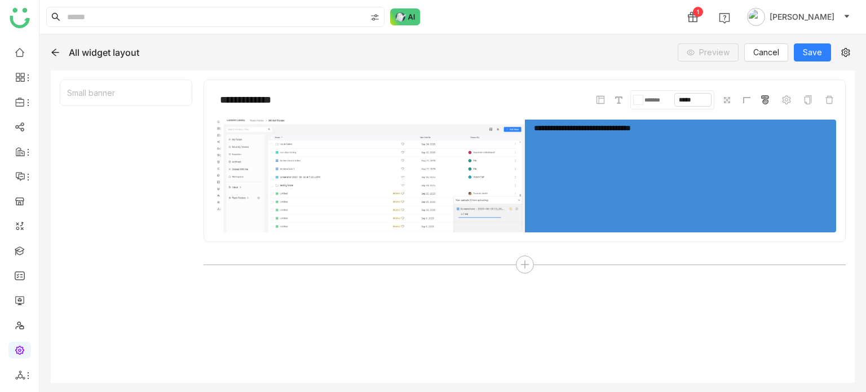
click at [638, 98] on div at bounding box center [640, 99] width 5 height 9
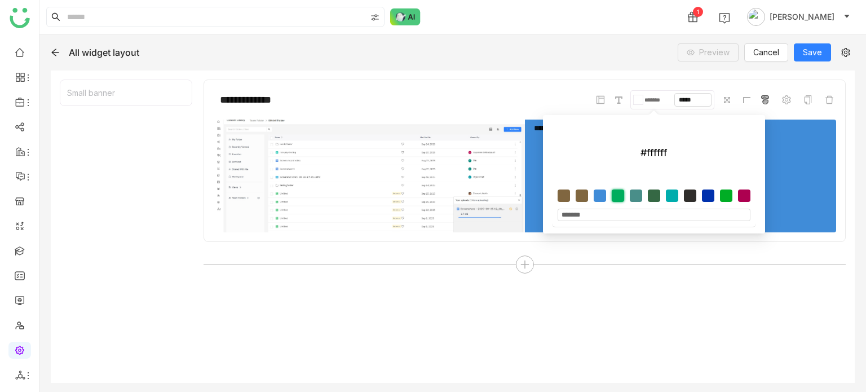
click at [619, 193] on div at bounding box center [618, 195] width 12 height 12
type input "*******"
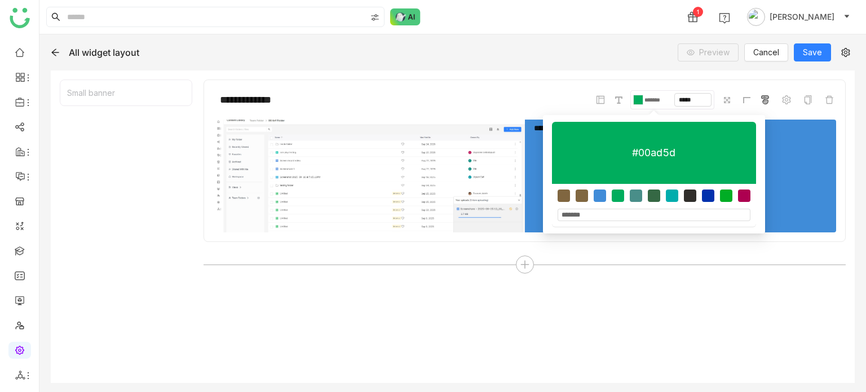
click at [601, 67] on div "**********" at bounding box center [452, 213] width 827 height 358
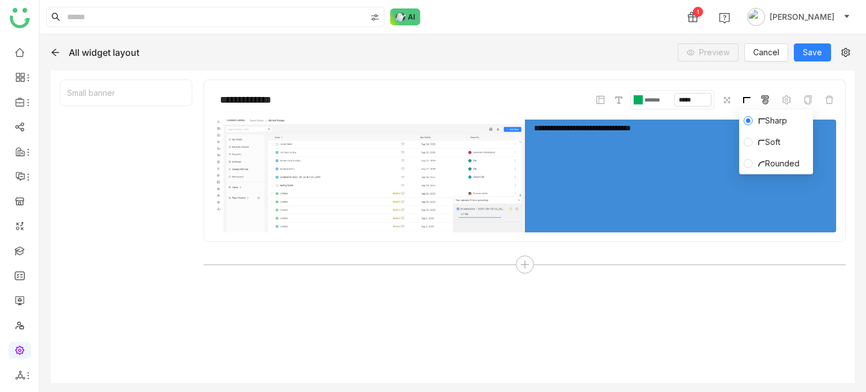
click at [751, 100] on span at bounding box center [746, 100] width 14 height 14
click at [752, 139] on span at bounding box center [748, 141] width 9 height 9
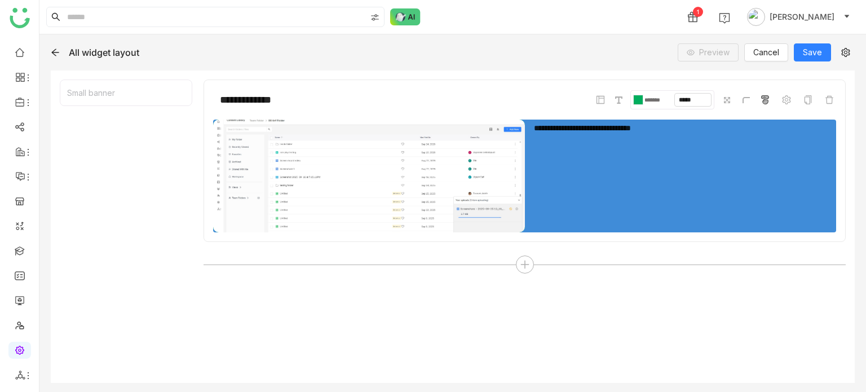
click at [649, 100] on input "*******" at bounding box center [658, 99] width 31 height 7
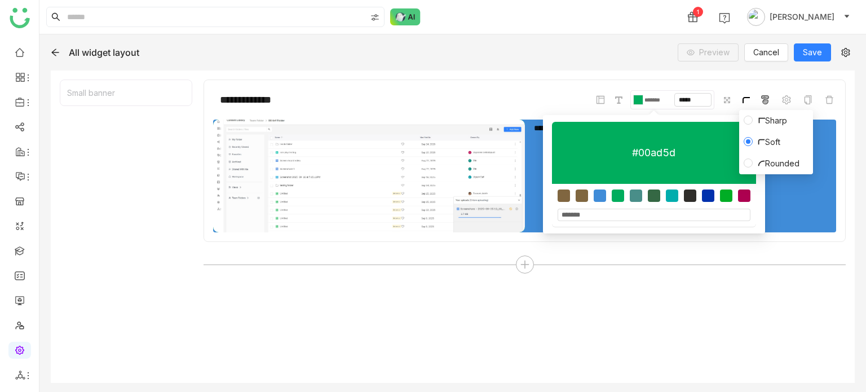
click at [744, 98] on icon at bounding box center [746, 100] width 7 height 6
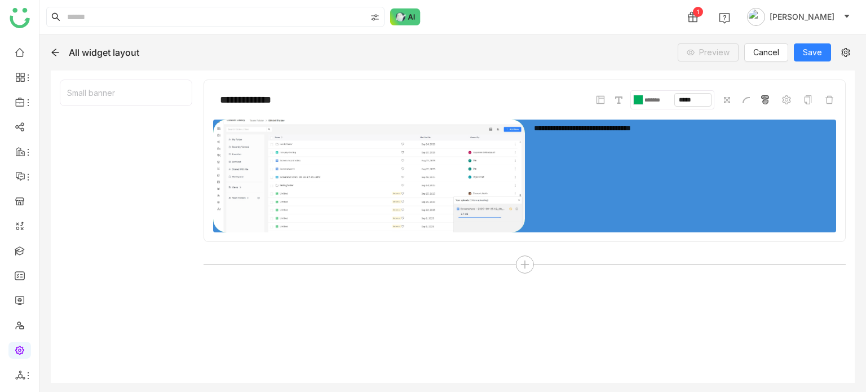
click at [558, 90] on div "**********" at bounding box center [524, 99] width 623 height 21
click at [650, 139] on div "**********" at bounding box center [681, 163] width 294 height 78
click at [792, 99] on span at bounding box center [787, 100] width 14 height 14
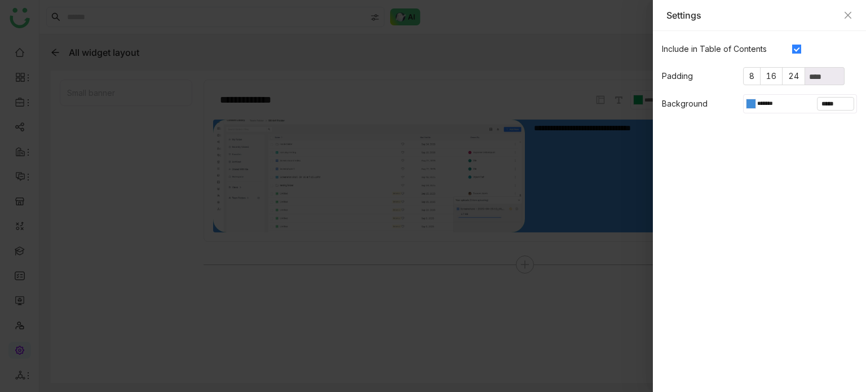
click at [759, 103] on input "*******" at bounding box center [771, 104] width 31 height 10
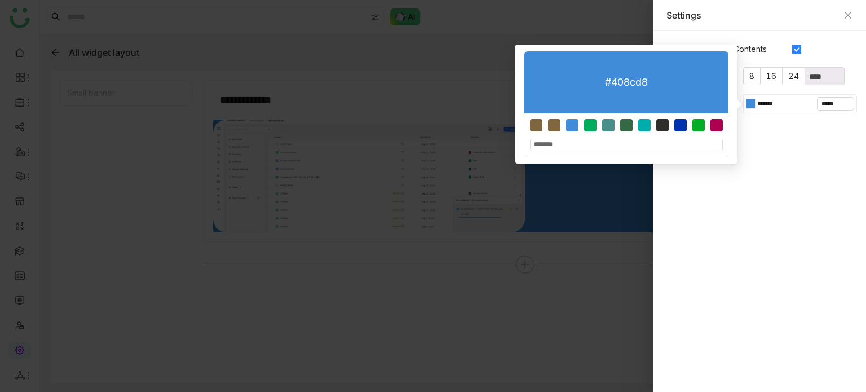
click at [470, 82] on div at bounding box center [433, 196] width 866 height 392
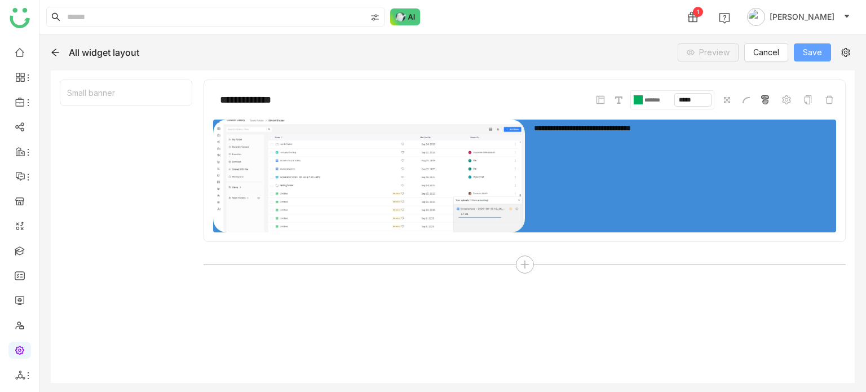
click at [810, 60] on button "Save" at bounding box center [812, 52] width 37 height 18
click at [523, 259] on icon at bounding box center [525, 264] width 10 height 10
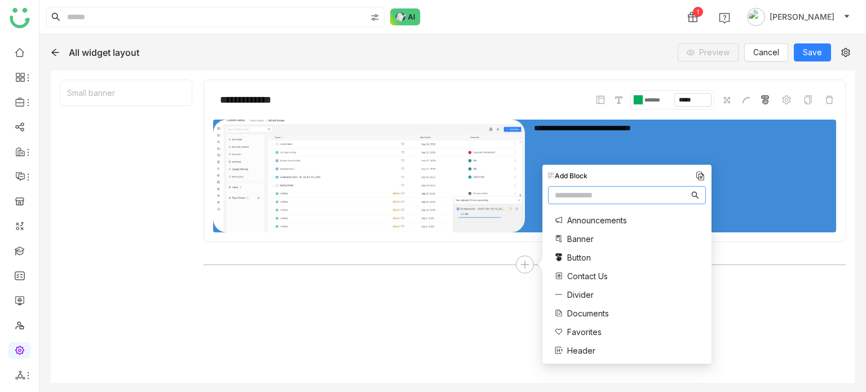
click at [585, 222] on span "Announcements" at bounding box center [597, 220] width 60 height 12
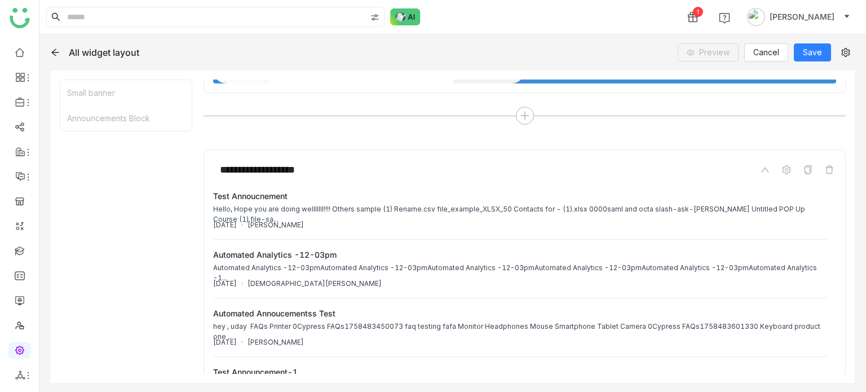
scroll to position [147, 0]
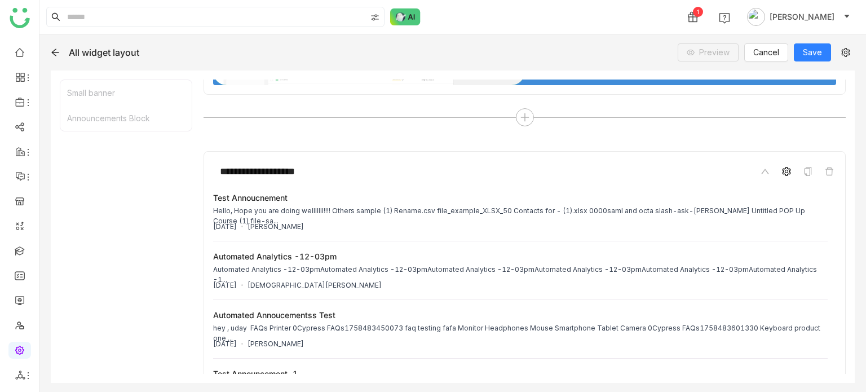
click at [782, 168] on icon at bounding box center [786, 171] width 8 height 9
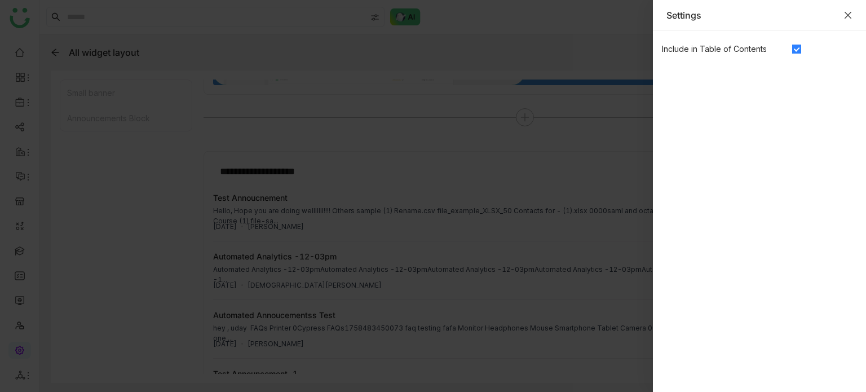
click at [850, 11] on icon "Close" at bounding box center [848, 15] width 9 height 9
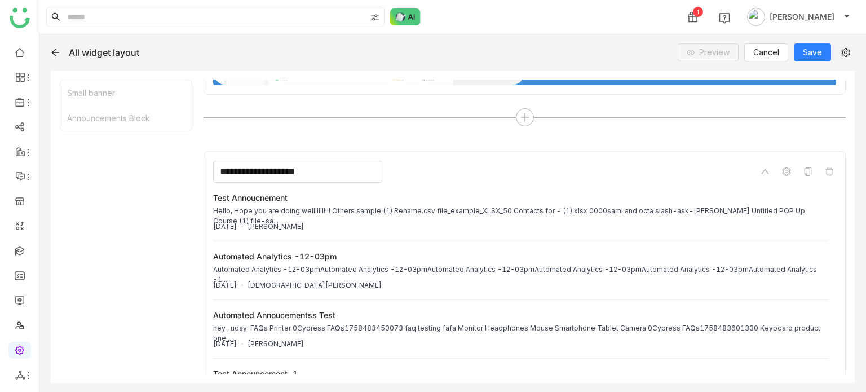
drag, startPoint x: 333, startPoint y: 185, endPoint x: 348, endPoint y: 170, distance: 21.1
click at [333, 184] on div "**********" at bounding box center [525, 288] width 642 height 275
click at [350, 169] on input "**********" at bounding box center [297, 171] width 169 height 21
type input "*"
type input "**********"
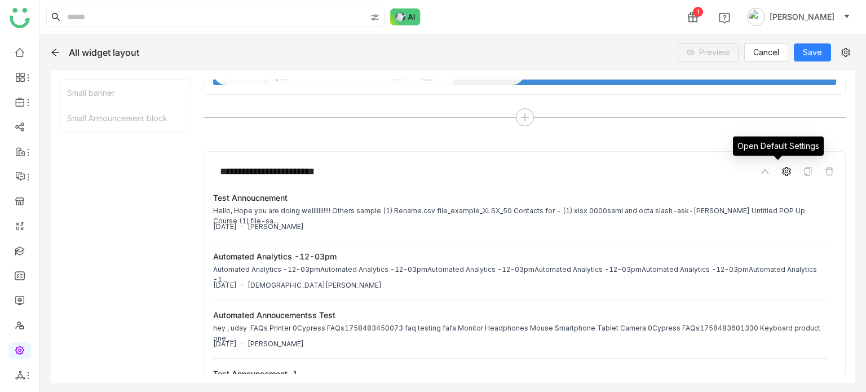
click at [782, 167] on icon at bounding box center [786, 171] width 9 height 9
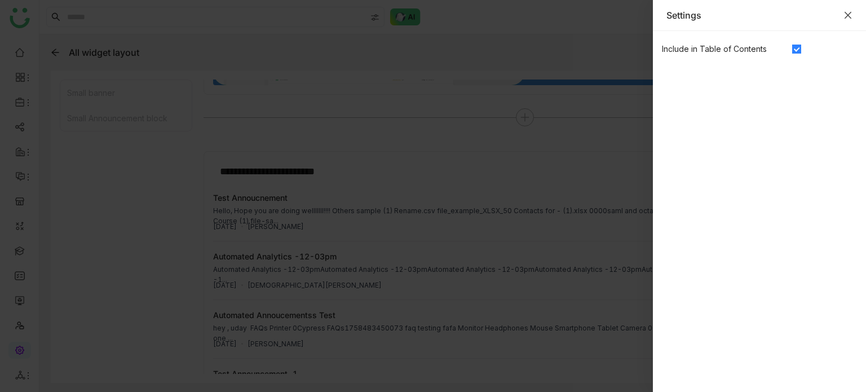
click at [851, 11] on icon "Close" at bounding box center [848, 15] width 9 height 9
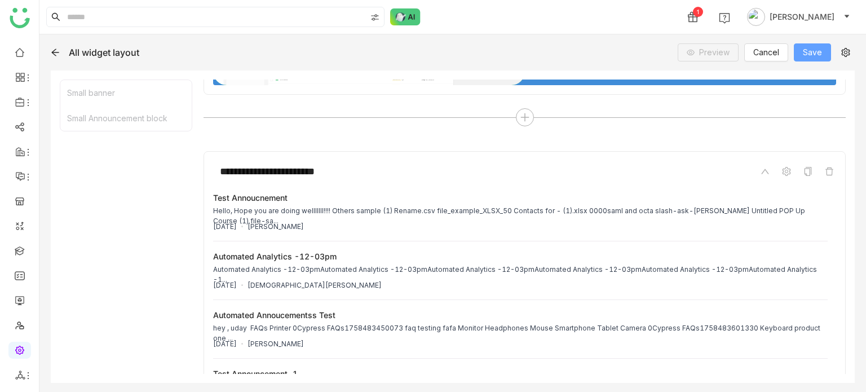
click at [824, 46] on button "Save" at bounding box center [812, 52] width 37 height 18
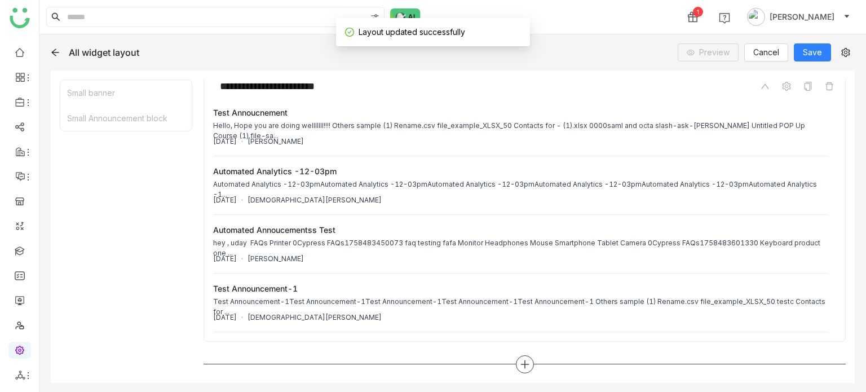
click at [526, 364] on div at bounding box center [525, 364] width 18 height 18
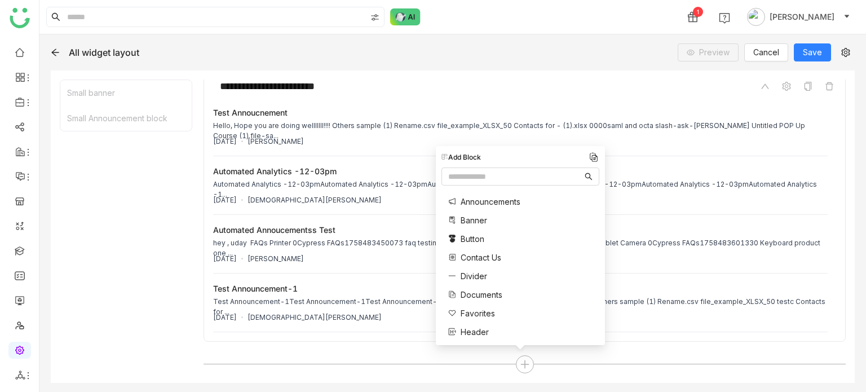
click at [473, 259] on span "Contact Us" at bounding box center [481, 258] width 41 height 12
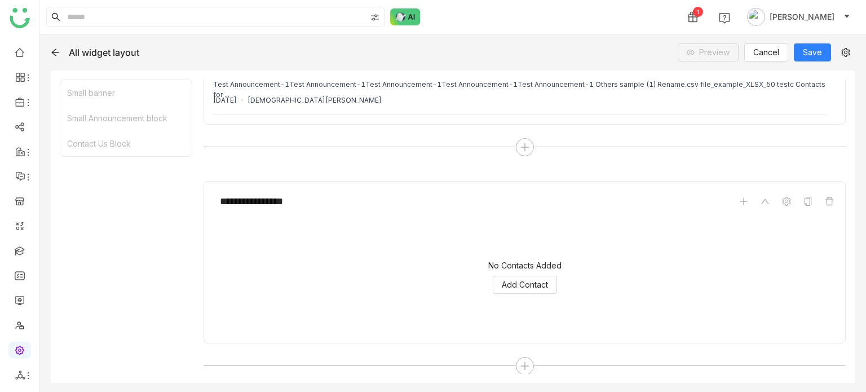
scroll to position [451, 0]
click at [508, 279] on span "Add Contact" at bounding box center [525, 283] width 46 height 12
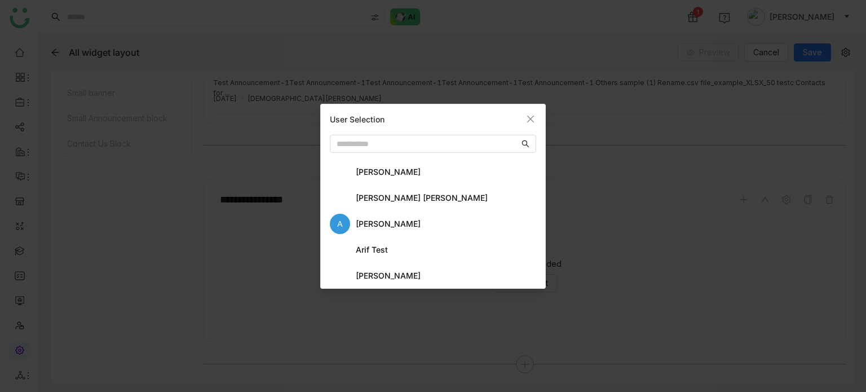
click at [368, 162] on div "aavi aavi" at bounding box center [433, 172] width 206 height 20
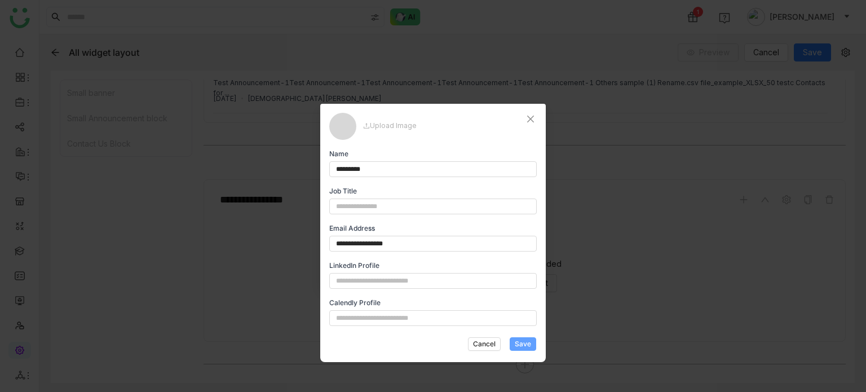
click at [523, 342] on span "Save" at bounding box center [523, 344] width 16 height 10
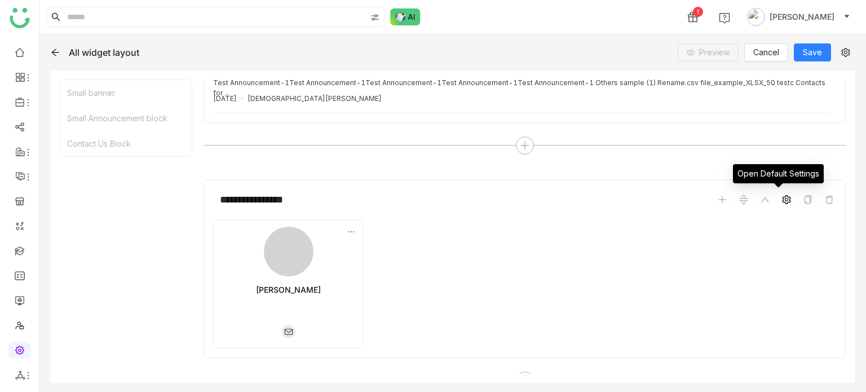
click at [782, 195] on icon at bounding box center [786, 199] width 9 height 9
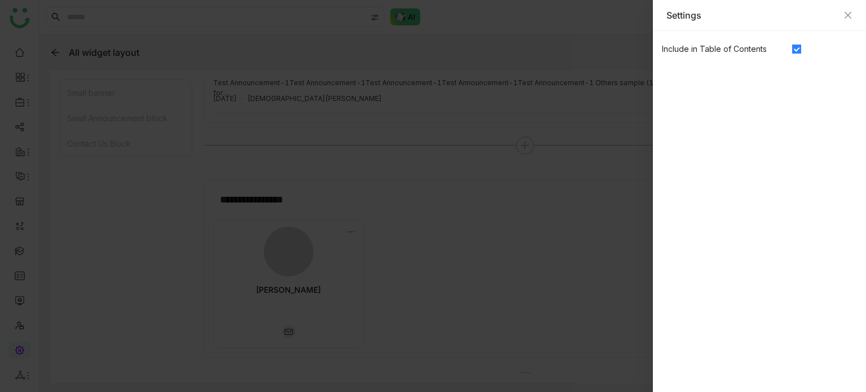
click at [855, 12] on div "Settings" at bounding box center [759, 15] width 213 height 31
click at [848, 16] on icon "Close" at bounding box center [848, 15] width 9 height 9
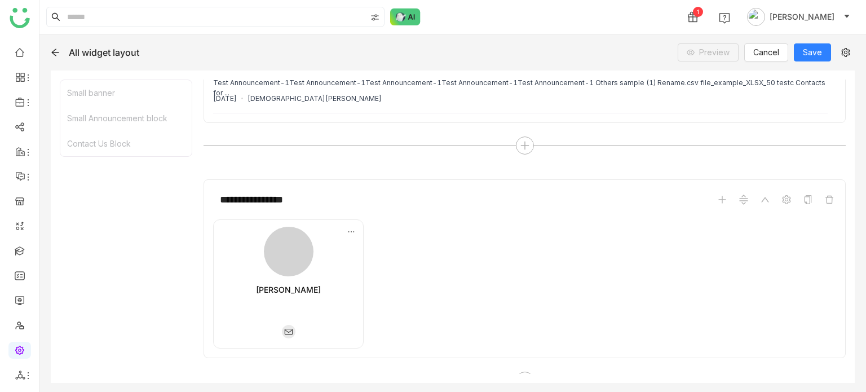
scroll to position [467, 0]
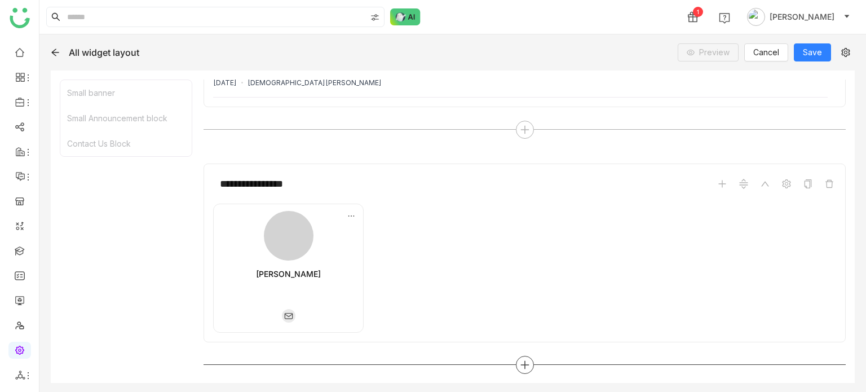
click at [528, 361] on div at bounding box center [525, 365] width 18 height 18
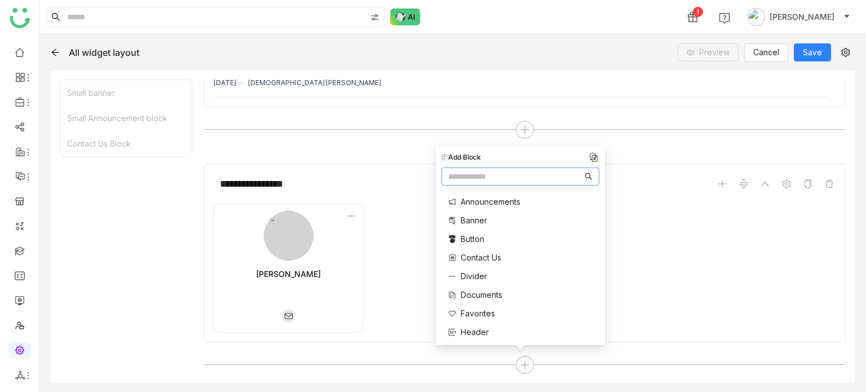
click at [478, 274] on span "Divider" at bounding box center [474, 276] width 27 height 12
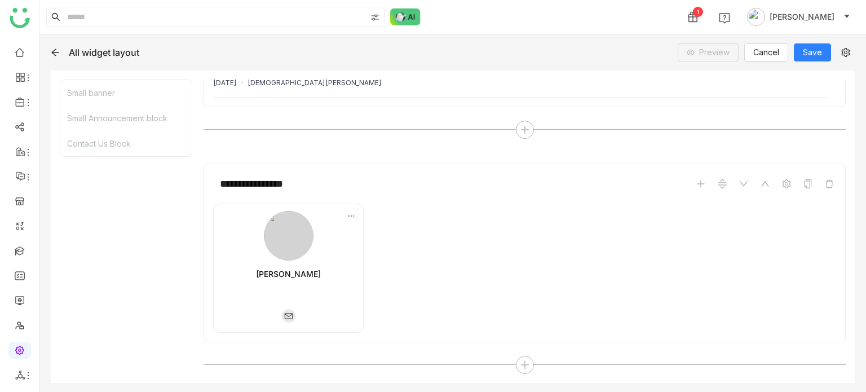
scroll to position [557, 0]
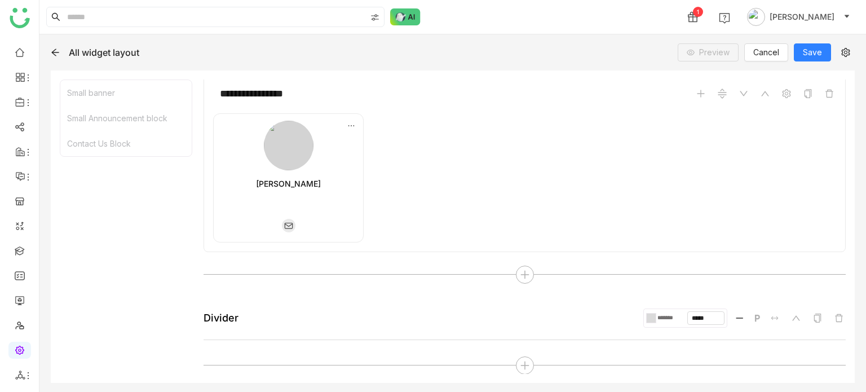
click at [656, 317] on input "*******" at bounding box center [671, 317] width 31 height 7
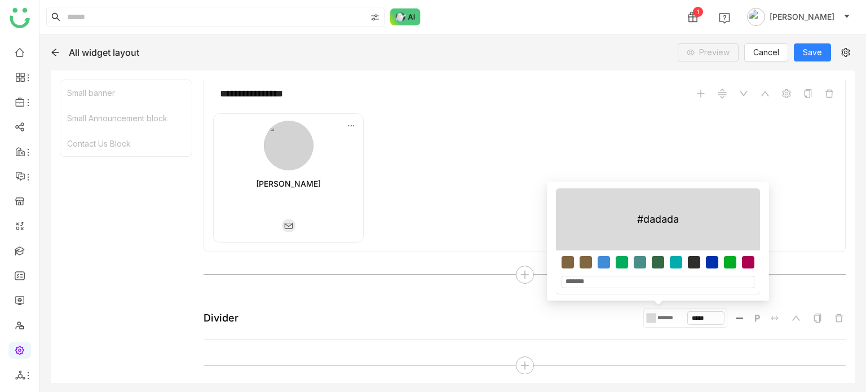
click at [637, 263] on div at bounding box center [640, 262] width 12 height 12
type input "*******"
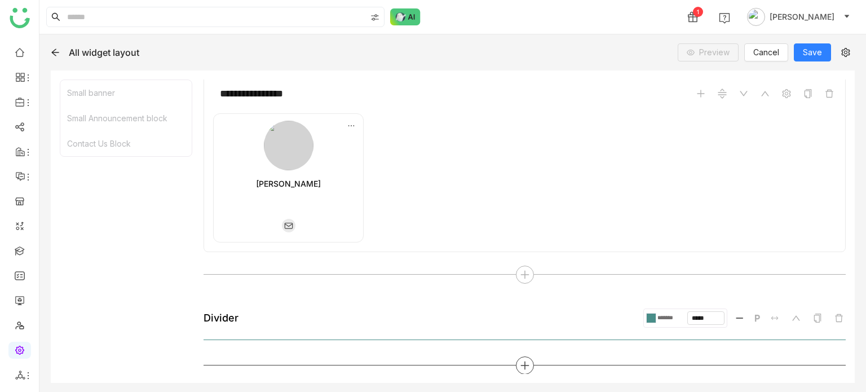
click at [520, 361] on icon at bounding box center [525, 365] width 10 height 10
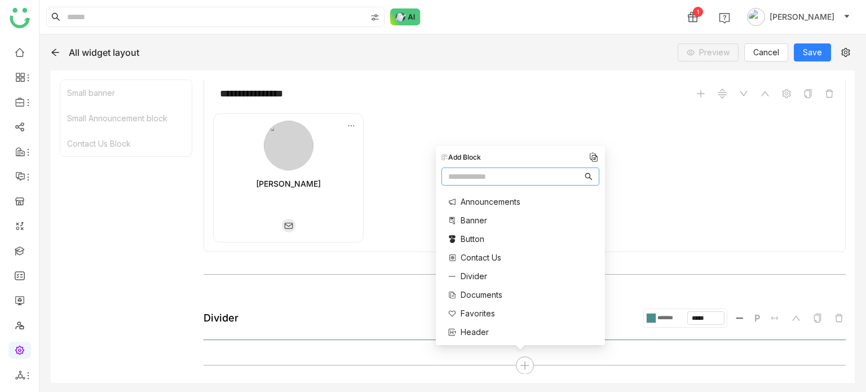
scroll to position [12, 0]
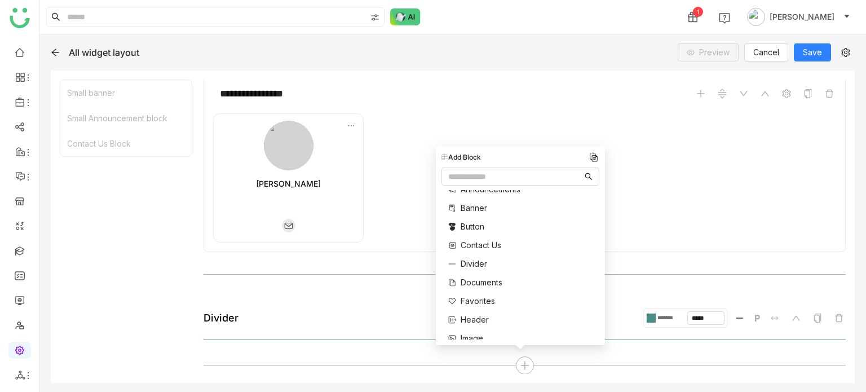
click at [480, 281] on span "Documents" at bounding box center [482, 282] width 42 height 12
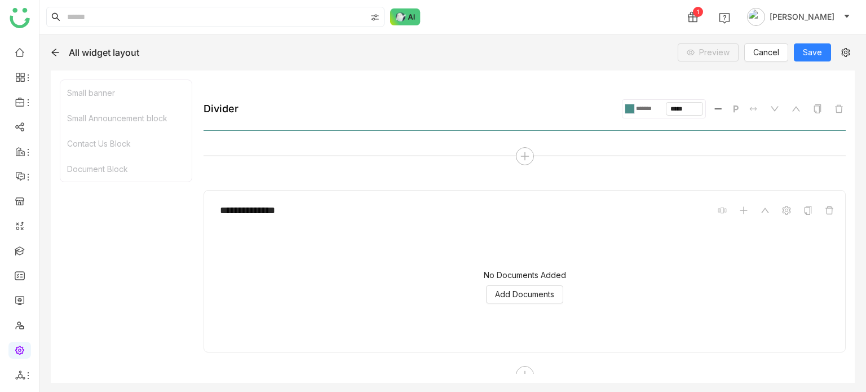
scroll to position [776, 0]
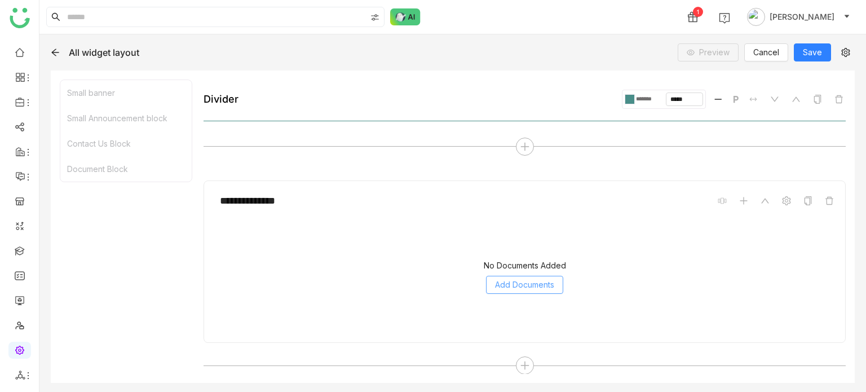
click at [524, 279] on span "Add Documents" at bounding box center [524, 285] width 59 height 12
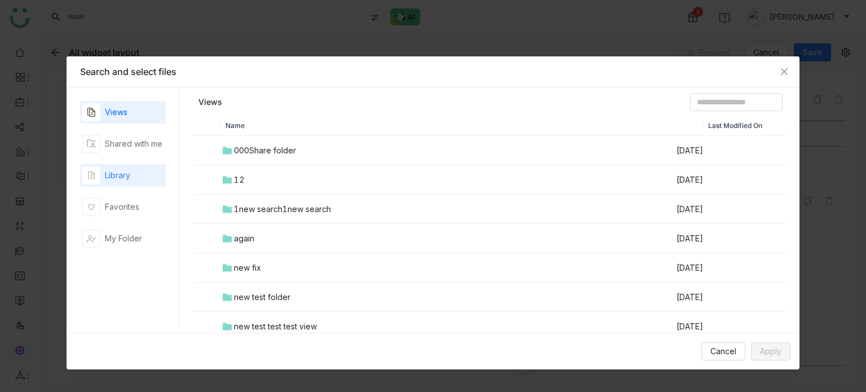
drag, startPoint x: 129, startPoint y: 202, endPoint x: 140, endPoint y: 178, distance: 26.7
click at [129, 202] on div "Favorites" at bounding box center [122, 207] width 34 height 12
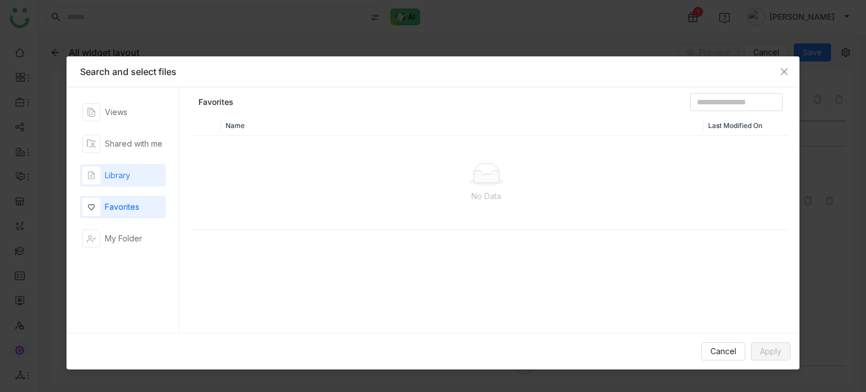
click at [140, 177] on div "Library" at bounding box center [123, 175] width 86 height 23
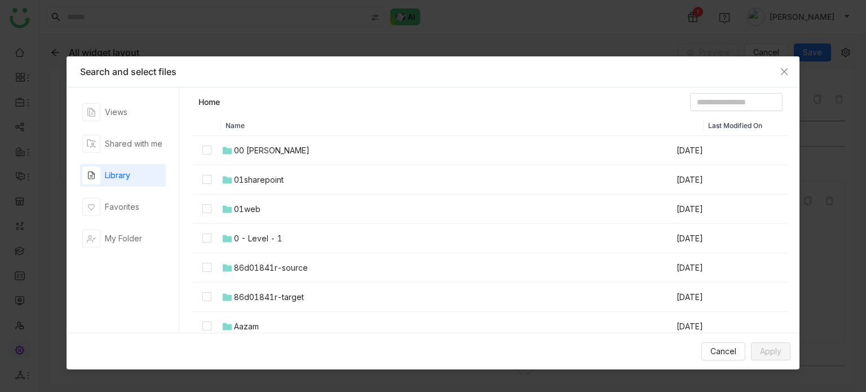
click at [266, 153] on div "00 Arif Folder" at bounding box center [272, 150] width 76 height 12
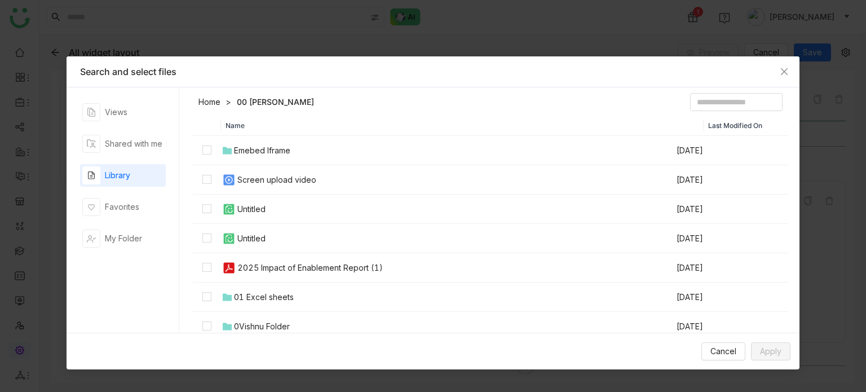
click at [275, 149] on div "Emebed Iframe" at bounding box center [262, 150] width 56 height 12
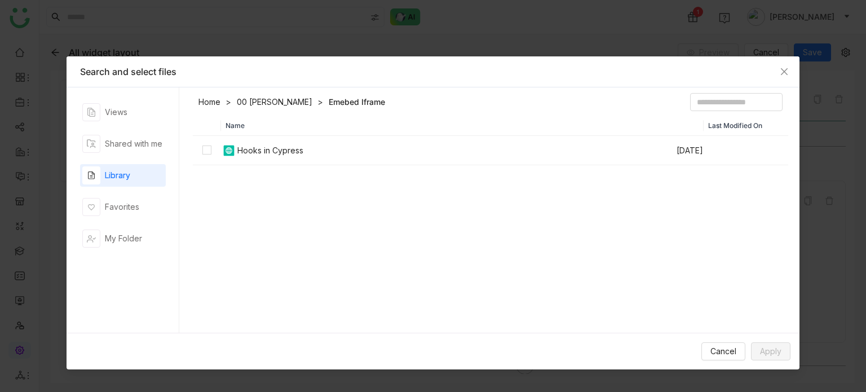
click at [275, 156] on div "Hooks in Cypress" at bounding box center [270, 150] width 66 height 12
click at [769, 356] on span "Apply" at bounding box center [770, 351] width 21 height 12
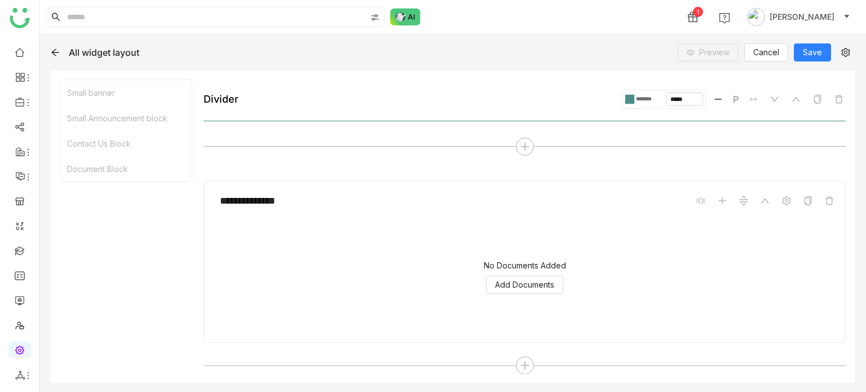
scroll to position [749, 0]
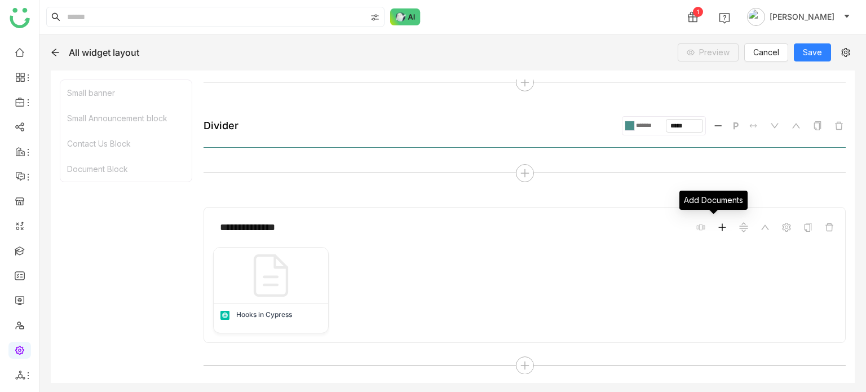
click at [718, 227] on icon at bounding box center [722, 227] width 9 height 9
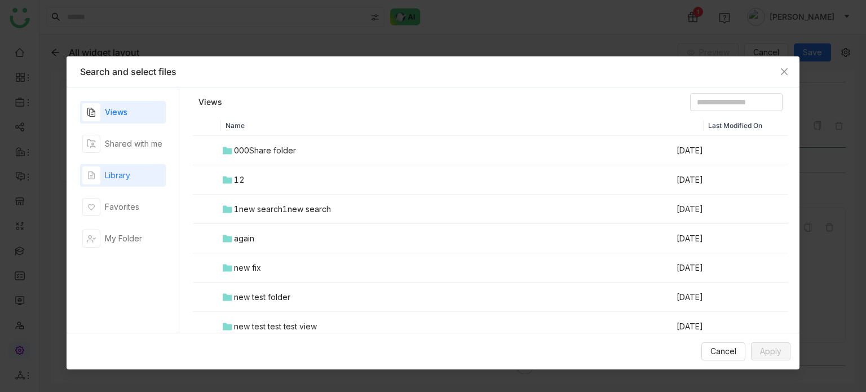
click at [120, 167] on div "Library" at bounding box center [106, 175] width 48 height 18
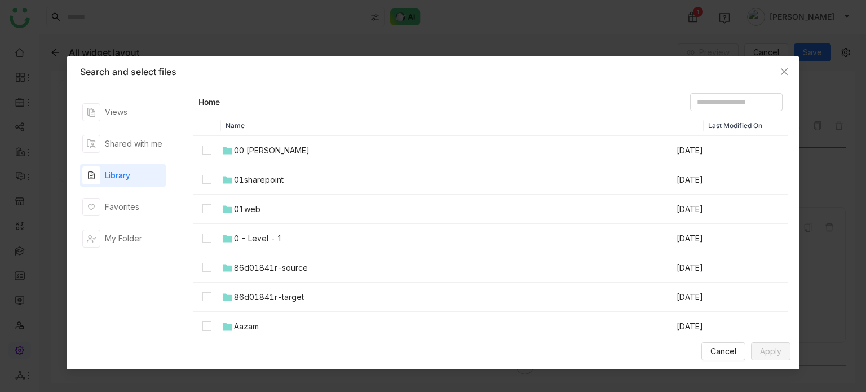
click at [263, 149] on div "00 Arif Folder" at bounding box center [272, 150] width 76 height 12
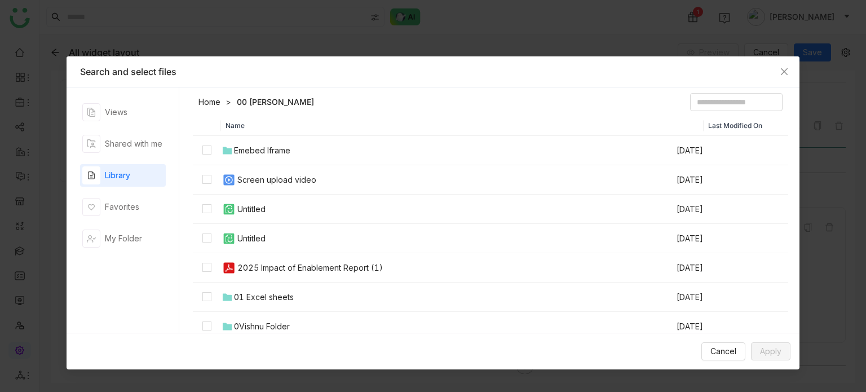
click at [280, 175] on div "Screen upload video" at bounding box center [276, 180] width 79 height 12
click at [275, 208] on td "Untitled" at bounding box center [448, 209] width 455 height 29
click at [275, 237] on td "Untitled" at bounding box center [448, 238] width 455 height 29
click at [277, 266] on div "2025 Impact of Enablement Report (1)" at bounding box center [309, 268] width 145 height 12
click at [765, 348] on span "Apply" at bounding box center [770, 351] width 21 height 12
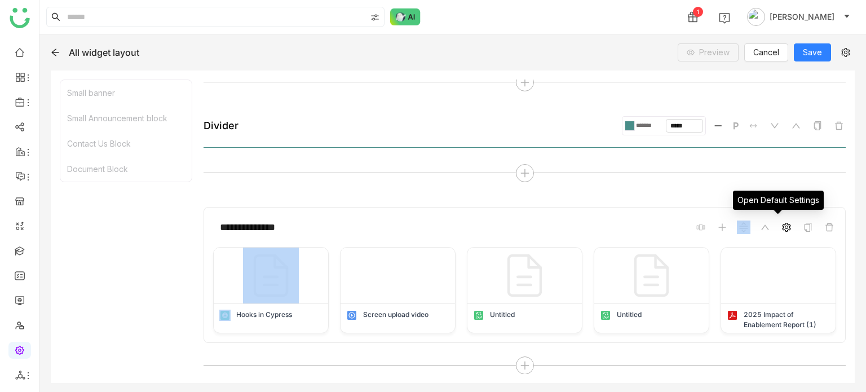
click at [782, 228] on icon at bounding box center [786, 227] width 9 height 9
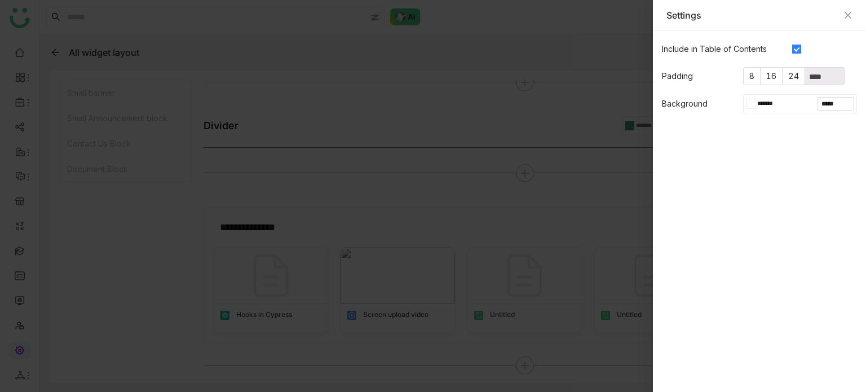
click at [755, 99] on div at bounding box center [753, 103] width 5 height 9
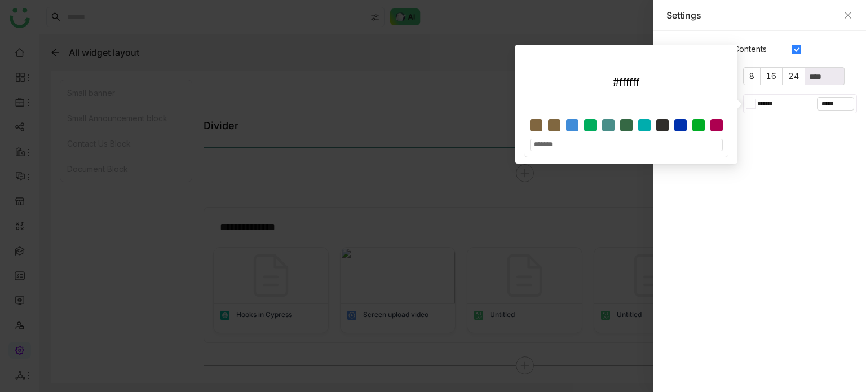
click at [535, 125] on div at bounding box center [536, 125] width 12 height 12
type input "*******"
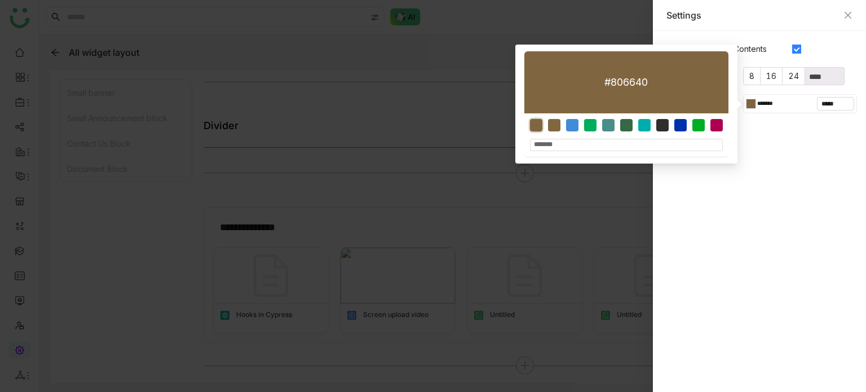
click at [399, 182] on div at bounding box center [433, 196] width 866 height 392
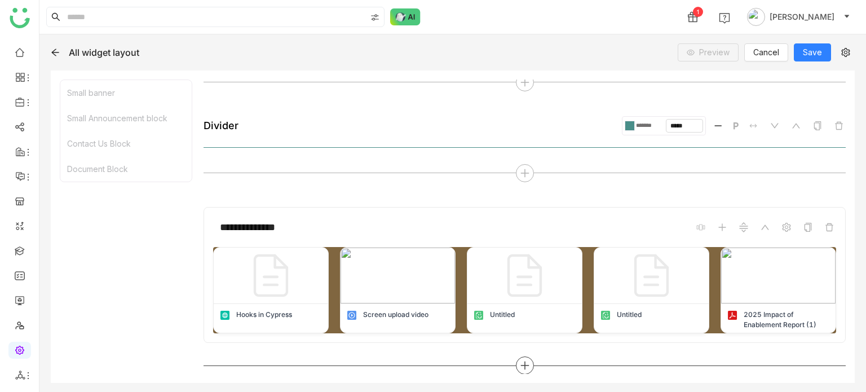
click at [520, 365] on icon at bounding box center [524, 365] width 8 height 1
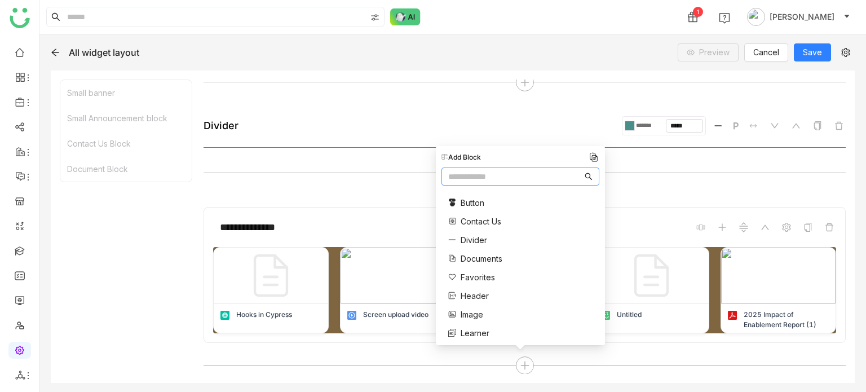
scroll to position [37, 0]
click at [466, 276] on span "Favorites" at bounding box center [478, 276] width 34 height 12
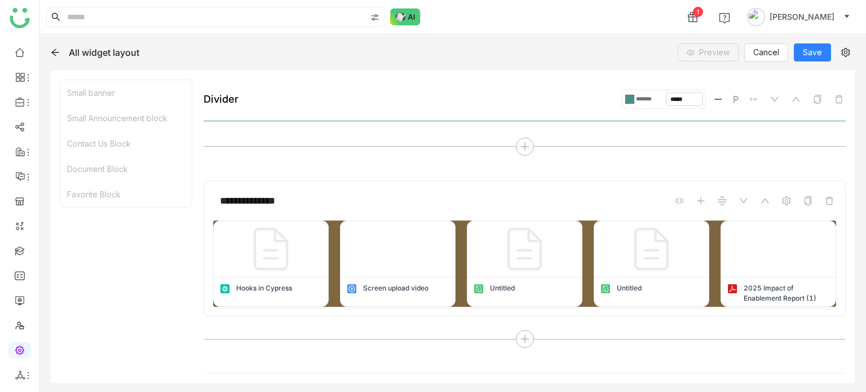
scroll to position [868, 0]
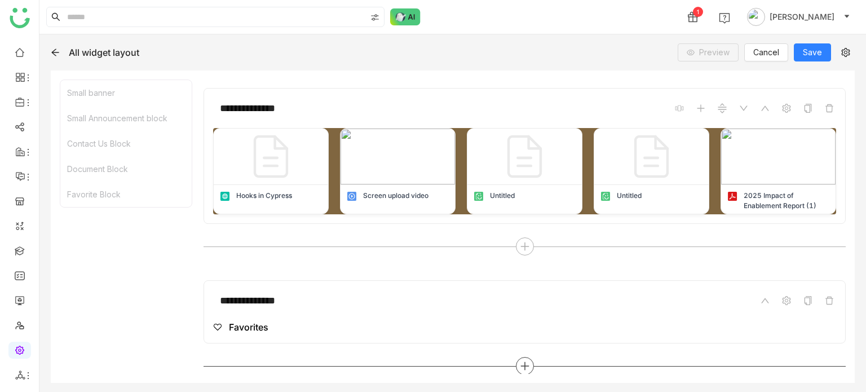
click at [513, 357] on div at bounding box center [525, 366] width 642 height 18
click at [520, 361] on icon at bounding box center [525, 366] width 10 height 10
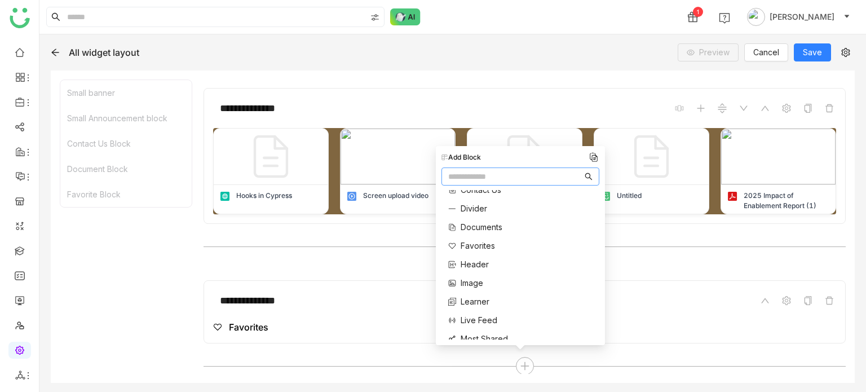
scroll to position [69, 0]
click at [480, 260] on span "Header" at bounding box center [475, 263] width 28 height 12
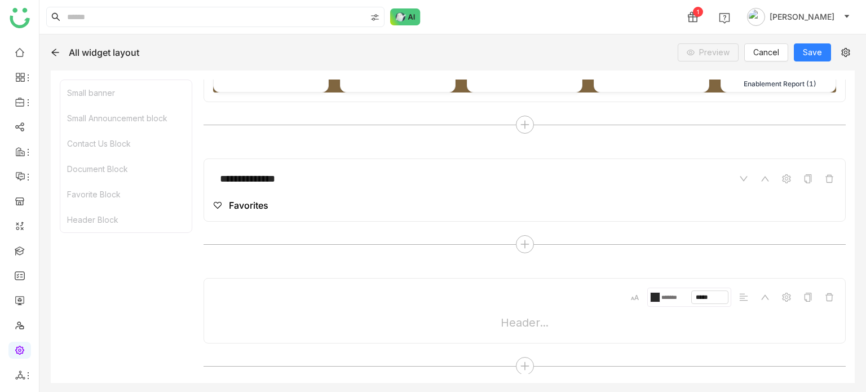
scroll to position [990, 0]
click at [530, 320] on div "Header..." at bounding box center [524, 325] width 623 height 18
type textarea "**********"
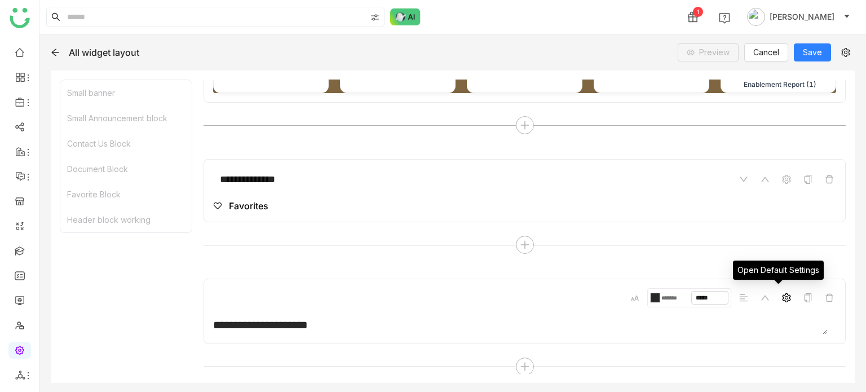
click at [784, 298] on span at bounding box center [787, 298] width 14 height 14
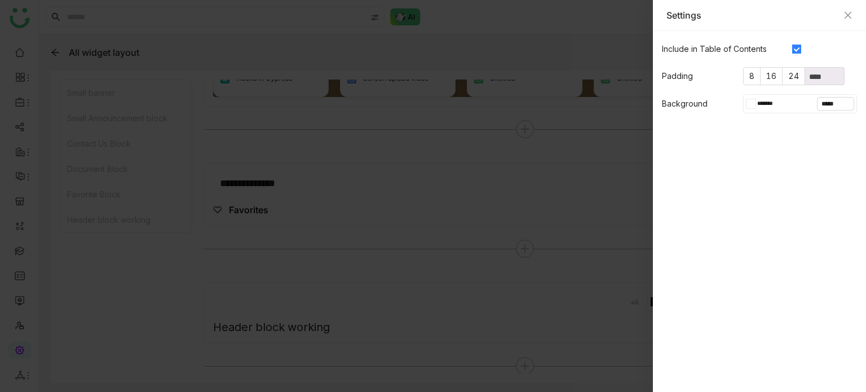
click at [773, 99] on input "*******" at bounding box center [771, 104] width 31 height 10
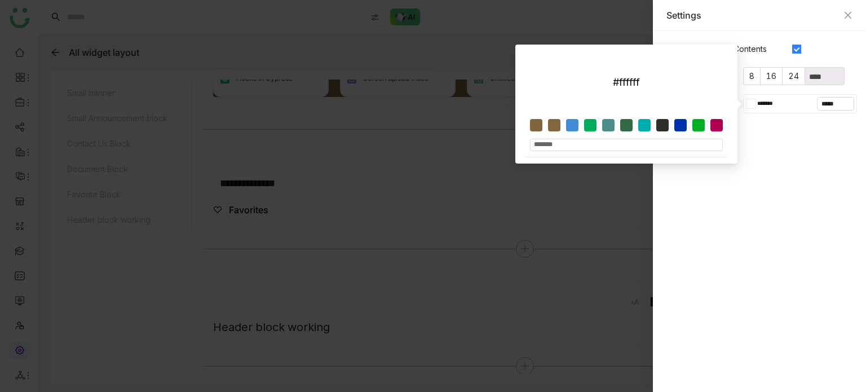
click at [610, 129] on div at bounding box center [608, 125] width 12 height 12
type input "*******"
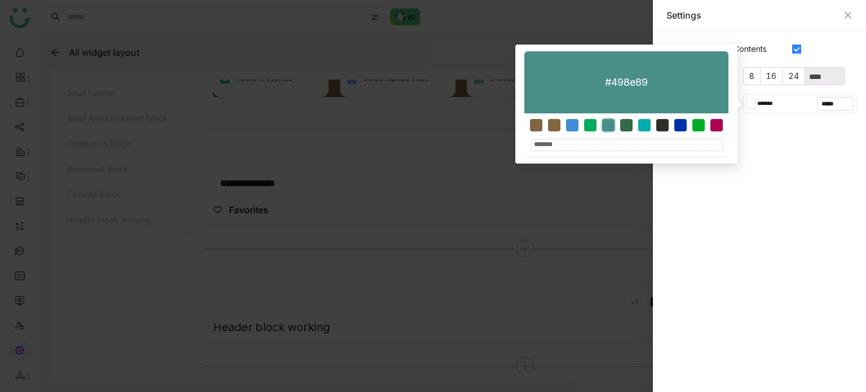
type input "*******"
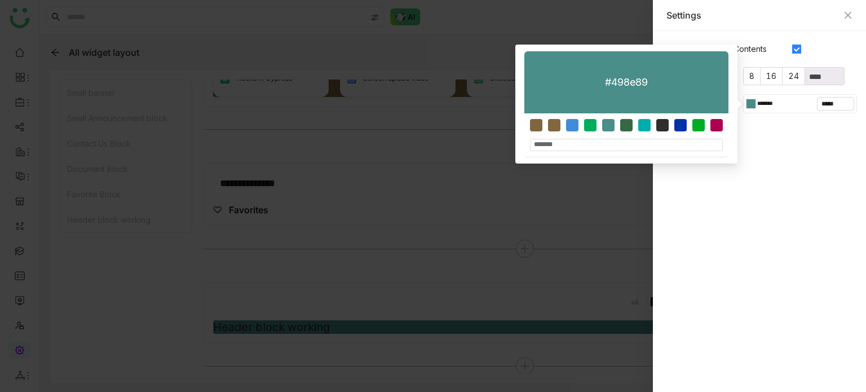
click at [405, 269] on div at bounding box center [433, 196] width 866 height 392
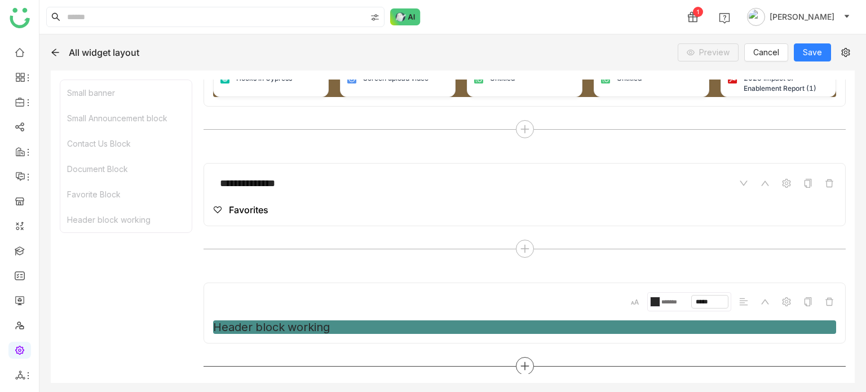
click at [520, 361] on icon at bounding box center [525, 366] width 10 height 10
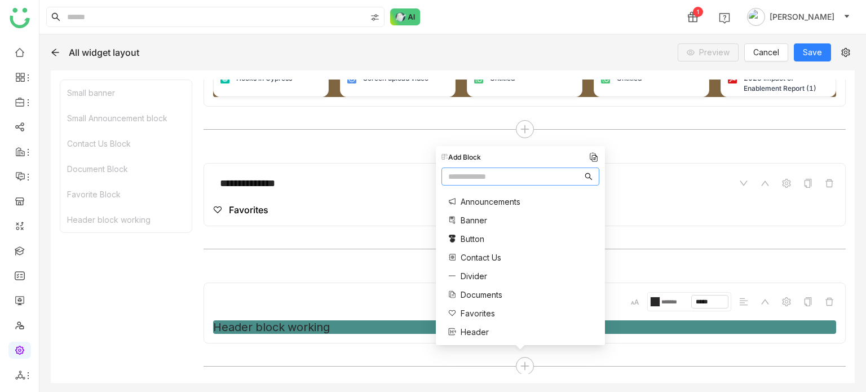
scroll to position [45, 0]
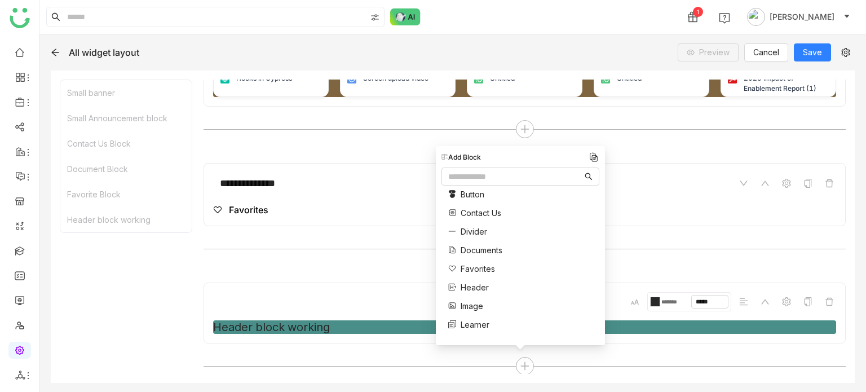
click at [478, 307] on span "Image" at bounding box center [472, 306] width 23 height 12
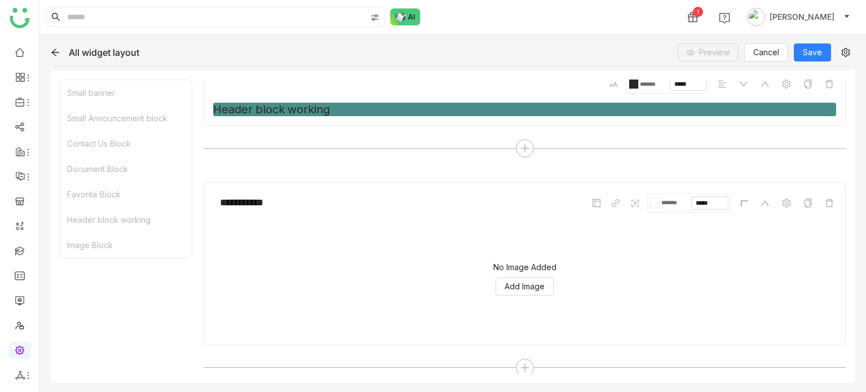
scroll to position [1204, 0]
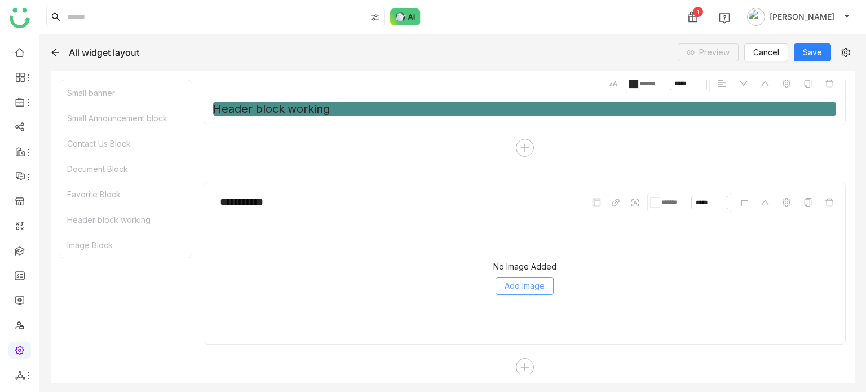
click at [511, 287] on span "Add Image" at bounding box center [525, 286] width 40 height 12
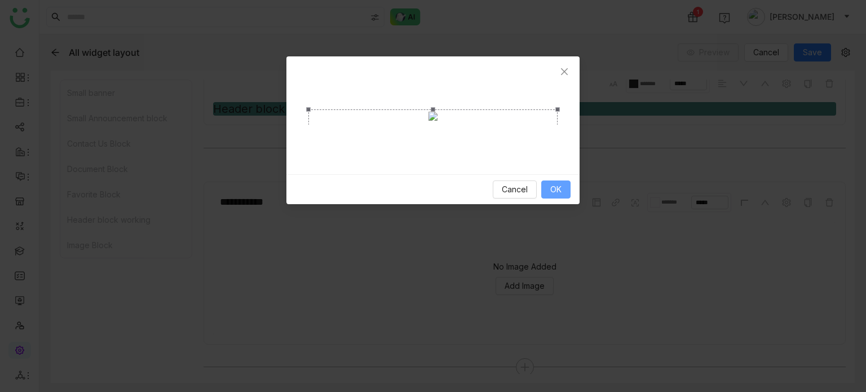
click at [564, 198] on button "OK" at bounding box center [555, 189] width 29 height 18
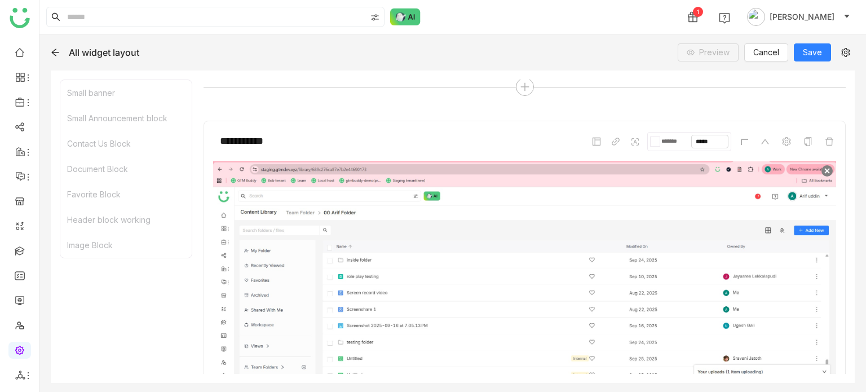
scroll to position [1263, 0]
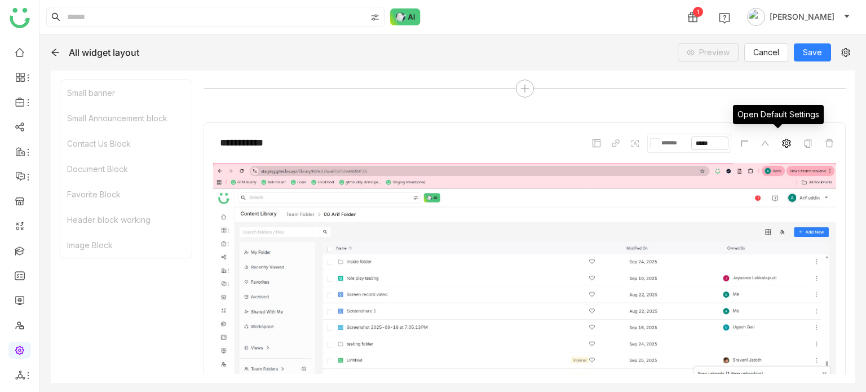
click at [782, 142] on icon at bounding box center [786, 143] width 9 height 9
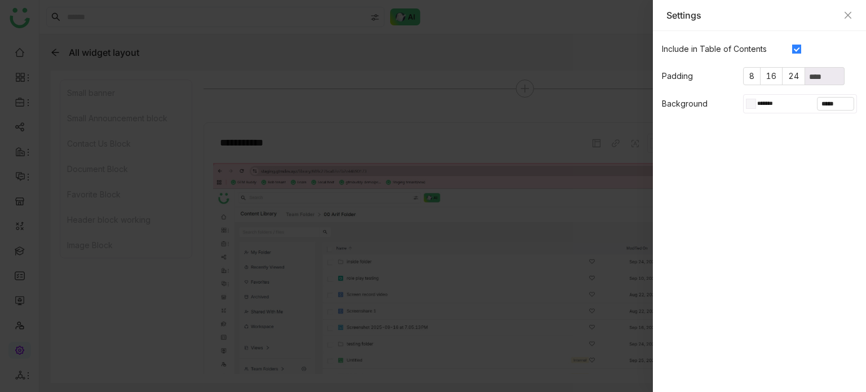
click at [753, 103] on div at bounding box center [753, 103] width 5 height 9
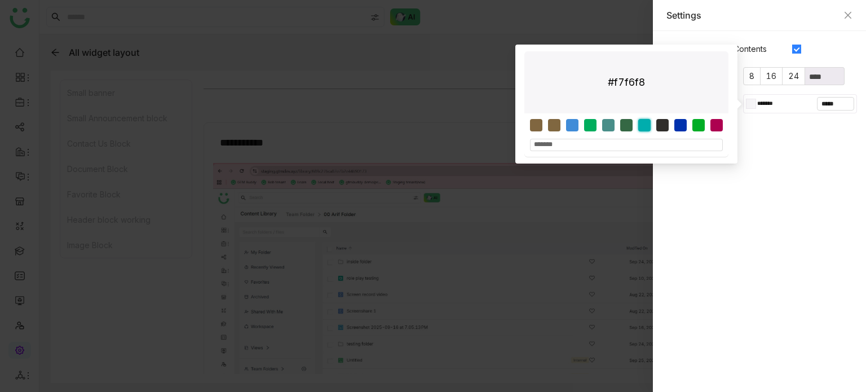
click at [638, 123] on div at bounding box center [644, 125] width 12 height 12
type input "*******"
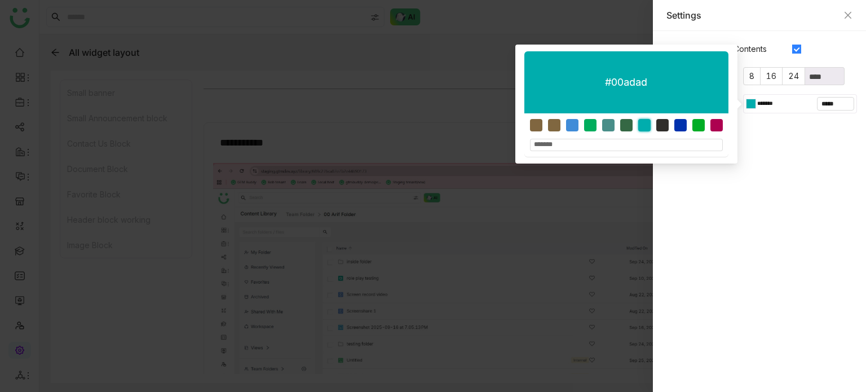
click at [468, 120] on div at bounding box center [433, 196] width 866 height 392
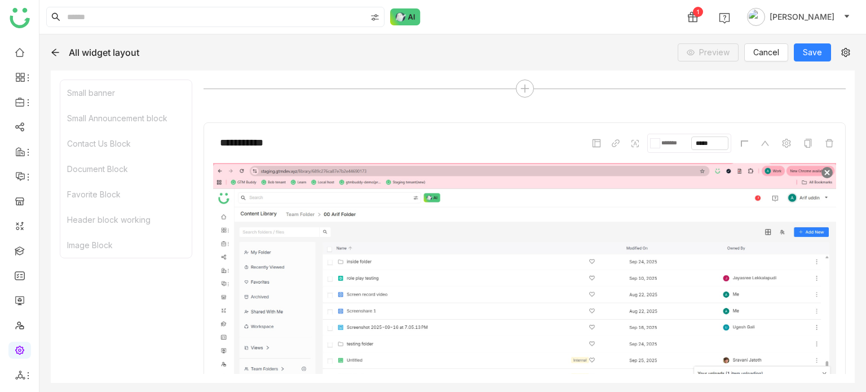
scroll to position [1412, 0]
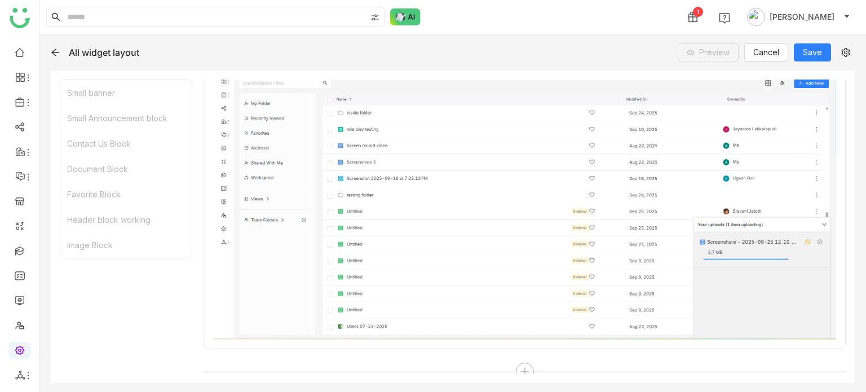
click at [530, 372] on div "**********" at bounding box center [525, 177] width 642 height 409
click at [520, 367] on icon at bounding box center [525, 372] width 10 height 10
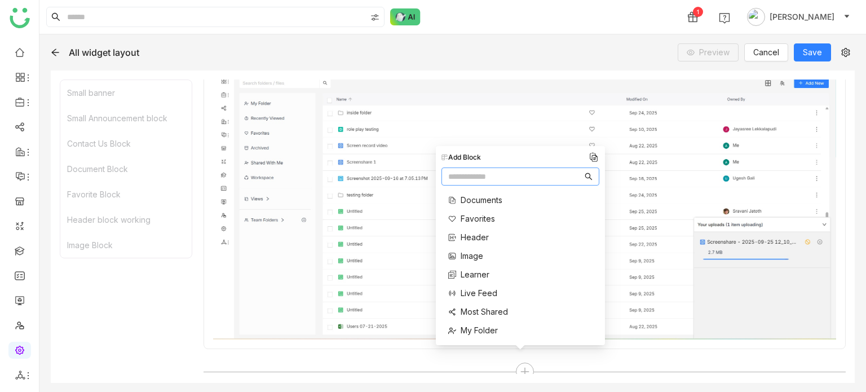
scroll to position [133, 0]
click at [471, 233] on span "Learner" at bounding box center [475, 237] width 29 height 12
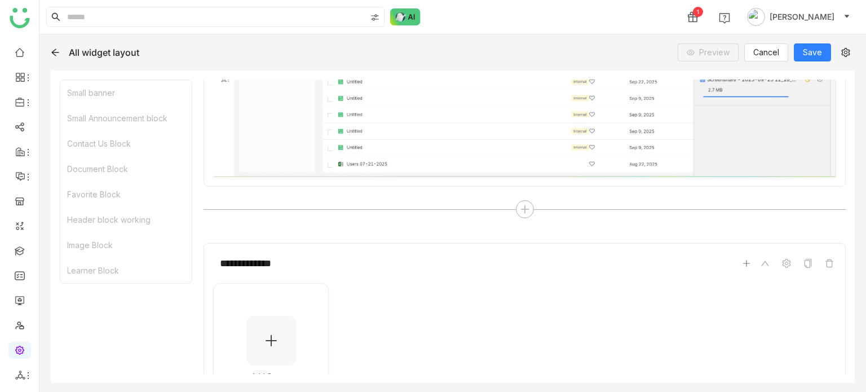
scroll to position [1651, 0]
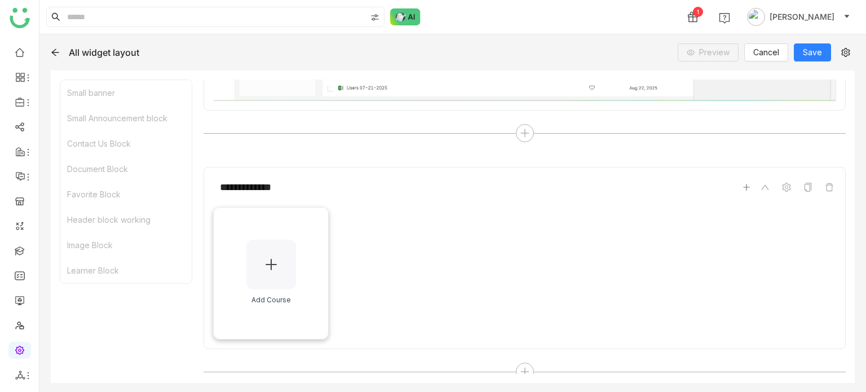
click at [279, 280] on div "Add Course" at bounding box center [271, 273] width 116 height 133
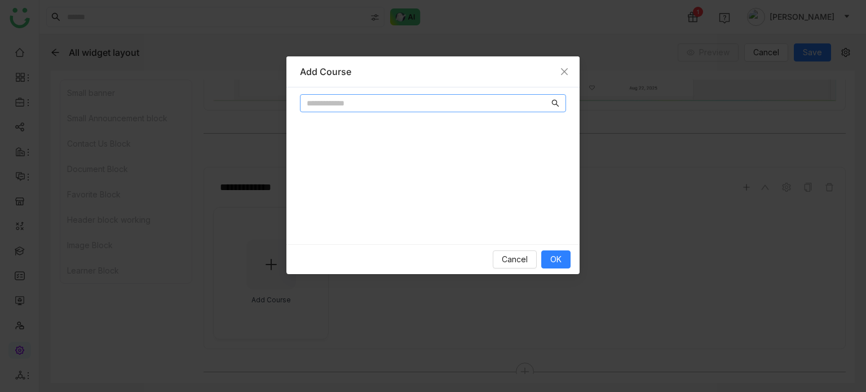
click at [390, 96] on nz-input-group at bounding box center [433, 103] width 266 height 18
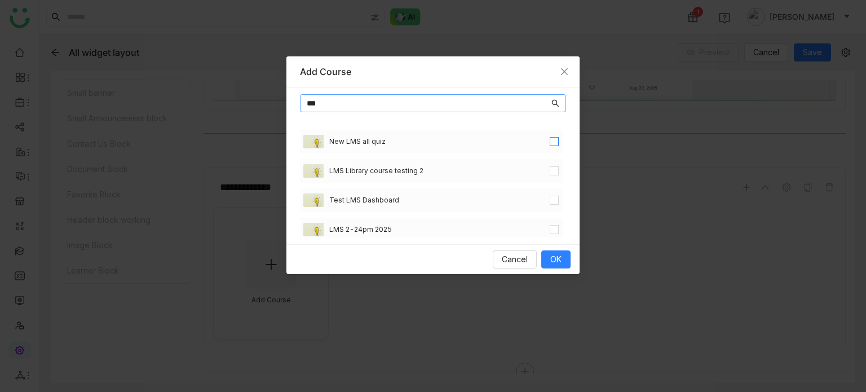
type input "***"
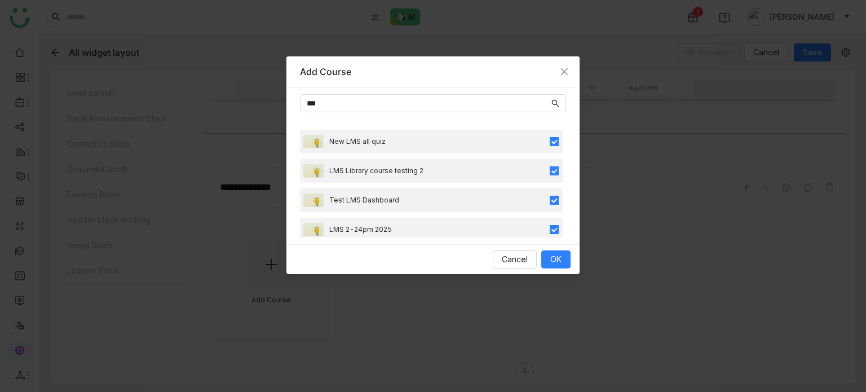
scroll to position [95, 0]
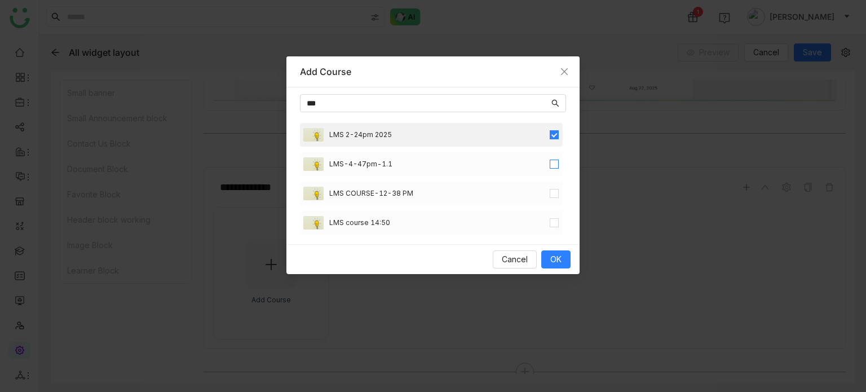
click at [550, 168] on label at bounding box center [554, 164] width 9 height 12
click at [550, 198] on label at bounding box center [554, 193] width 9 height 12
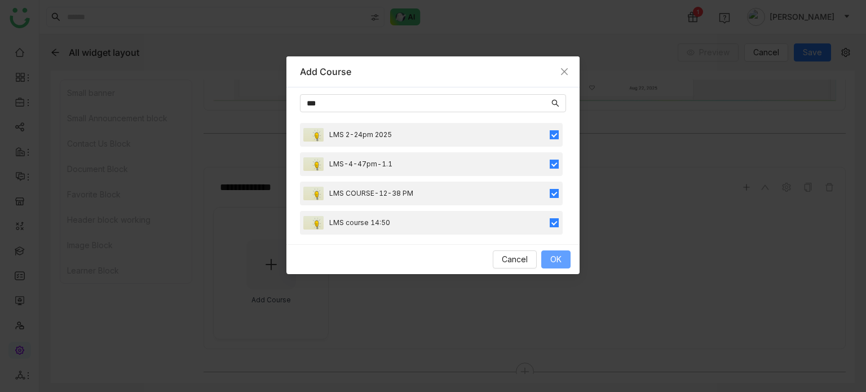
click at [554, 264] on span "OK" at bounding box center [555, 259] width 11 height 12
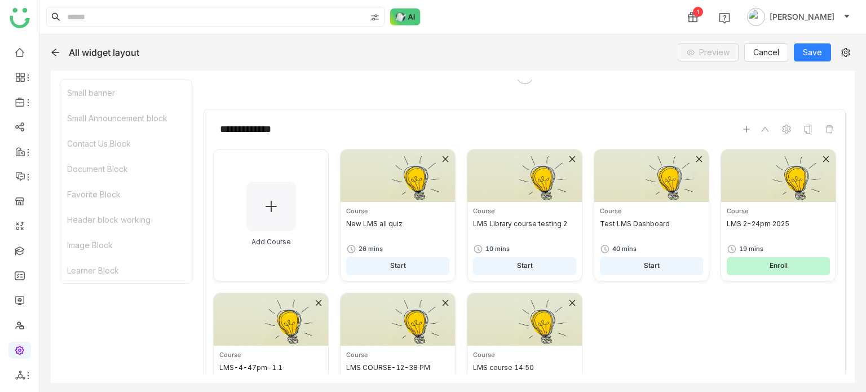
scroll to position [1794, 0]
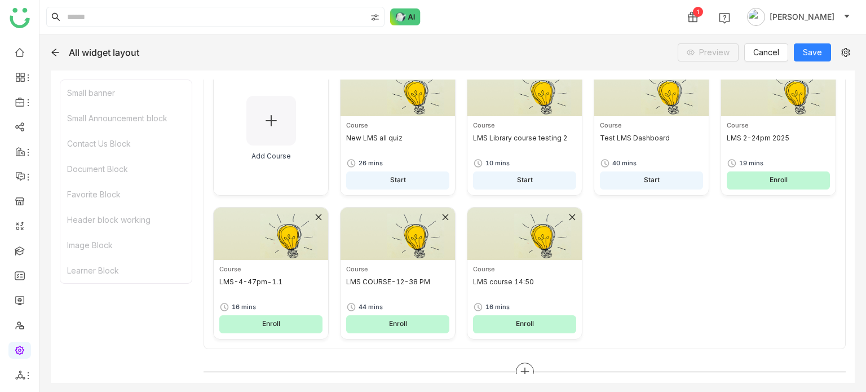
click at [520, 367] on icon at bounding box center [525, 372] width 10 height 10
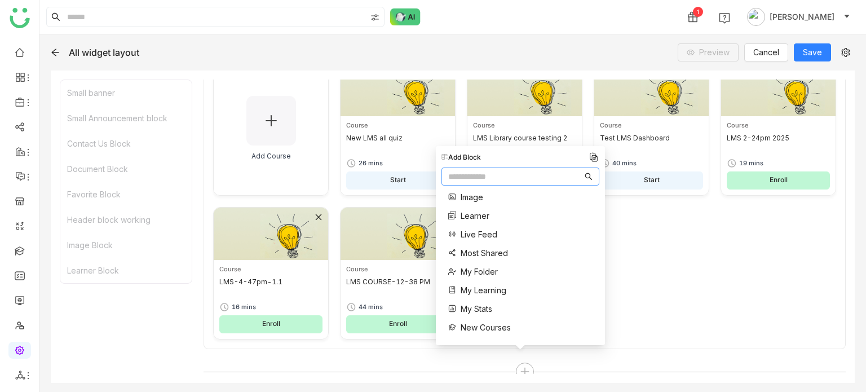
scroll to position [156, 0]
click at [481, 230] on span "Live Feed" at bounding box center [479, 232] width 37 height 12
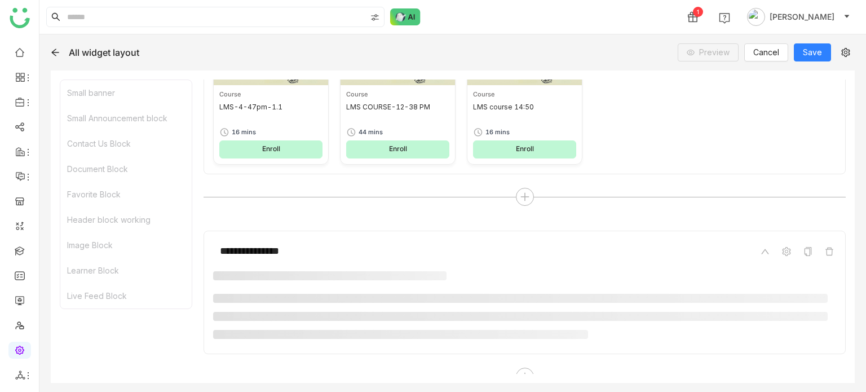
scroll to position [1974, 0]
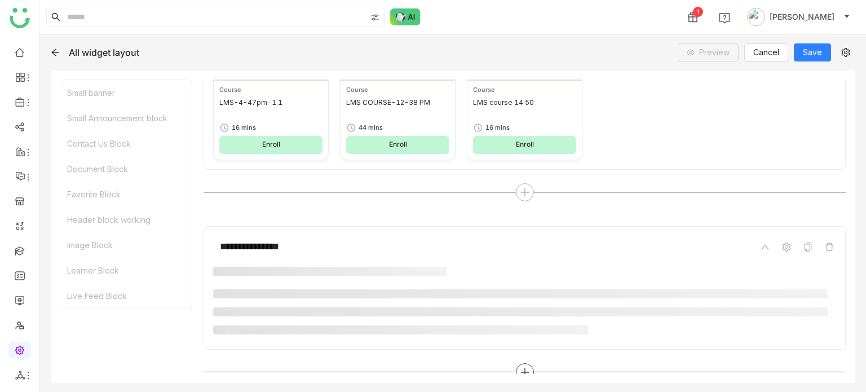
click at [524, 368] on icon at bounding box center [524, 372] width 1 height 8
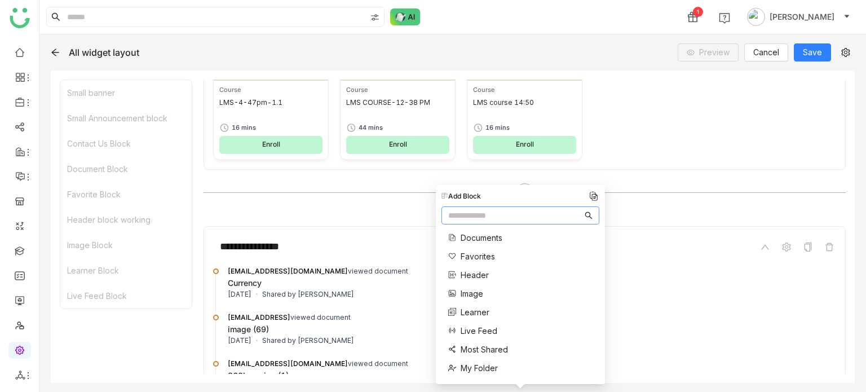
scroll to position [112, 0]
click at [492, 331] on span "Most Shared" at bounding box center [484, 333] width 47 height 12
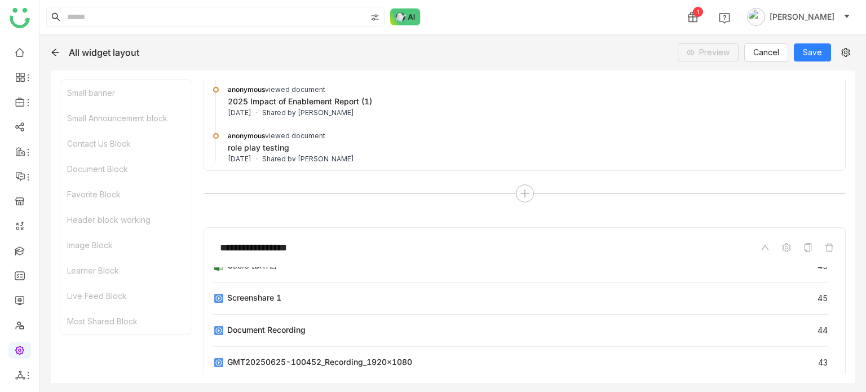
scroll to position [85, 0]
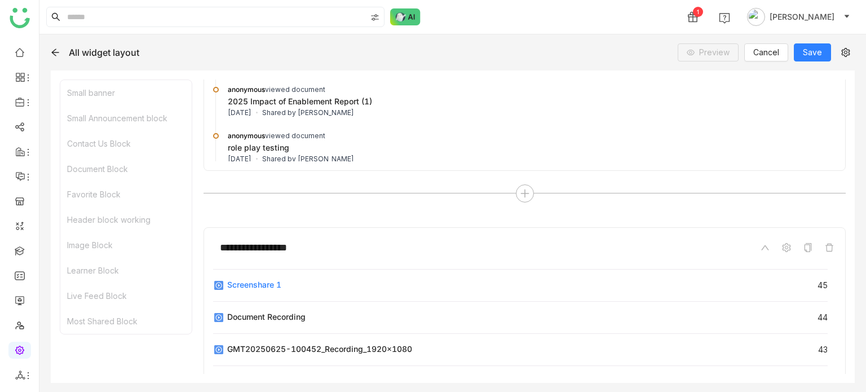
click at [501, 290] on div "Screenshare 1 45" at bounding box center [520, 286] width 615 height 32
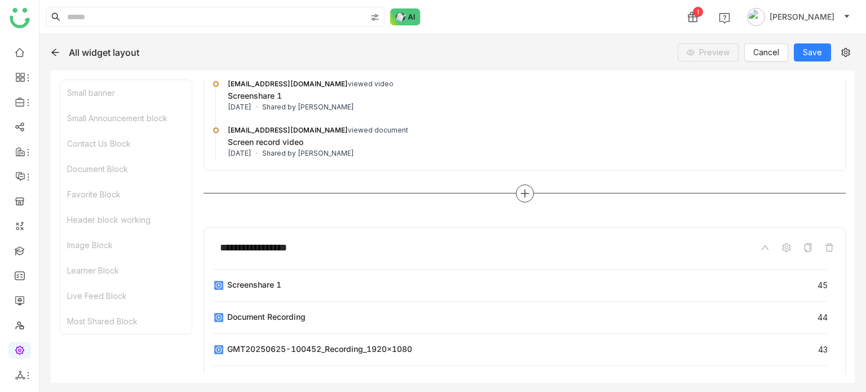
scroll to position [2457, 0]
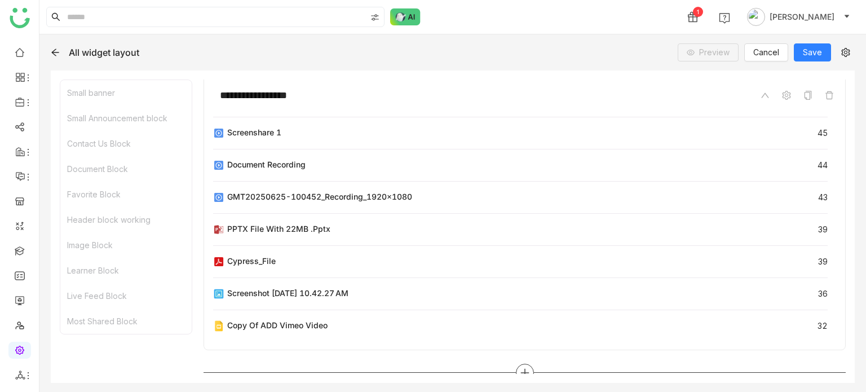
click at [526, 365] on div at bounding box center [525, 373] width 18 height 18
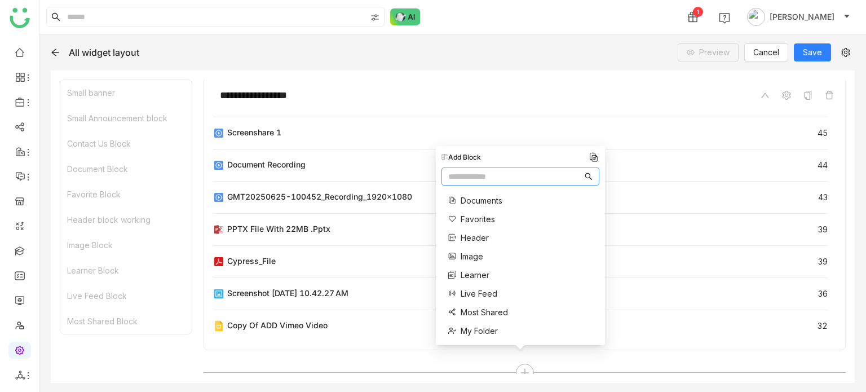
scroll to position [107, 0]
click at [483, 298] on span "Most Shared" at bounding box center [484, 299] width 47 height 12
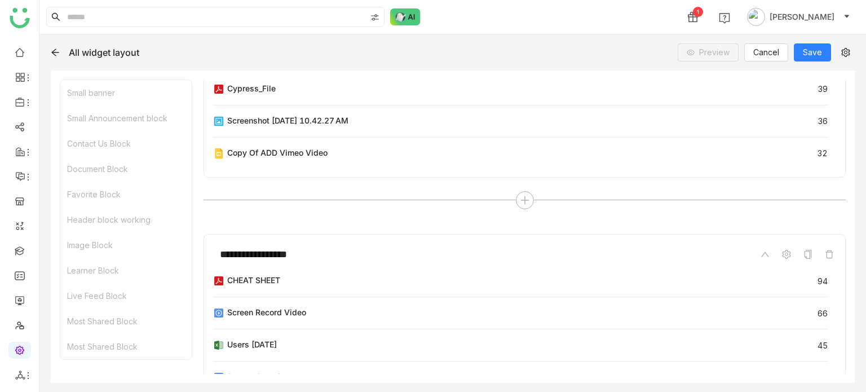
scroll to position [2636, 0]
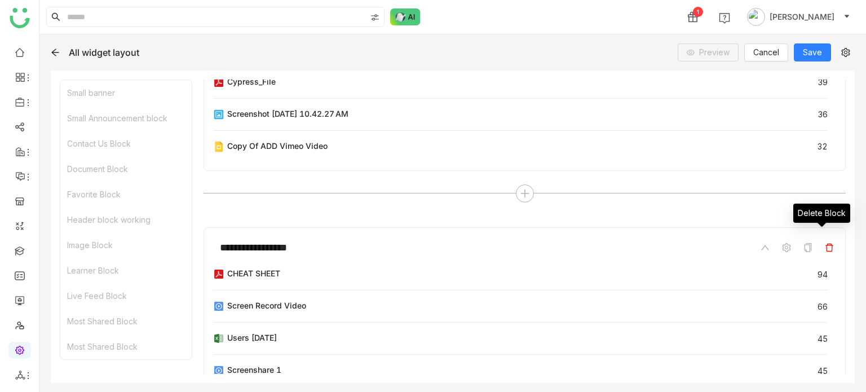
click at [825, 243] on icon at bounding box center [829, 247] width 9 height 9
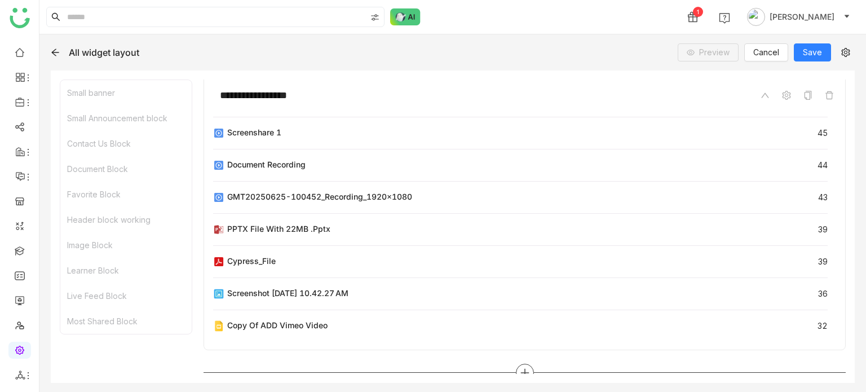
click at [521, 364] on div at bounding box center [525, 373] width 18 height 18
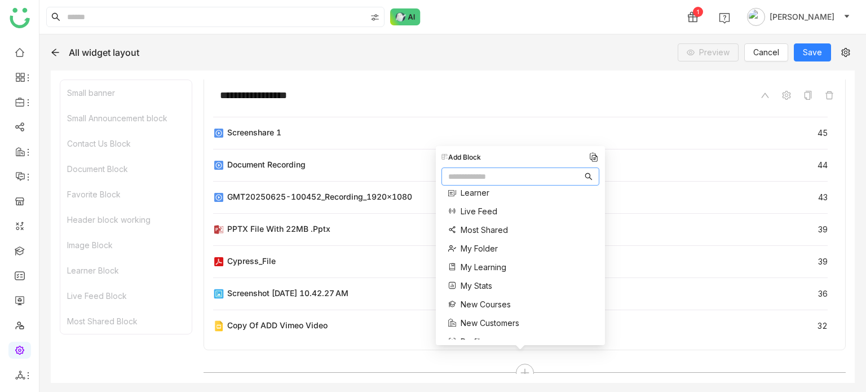
scroll to position [167, 0]
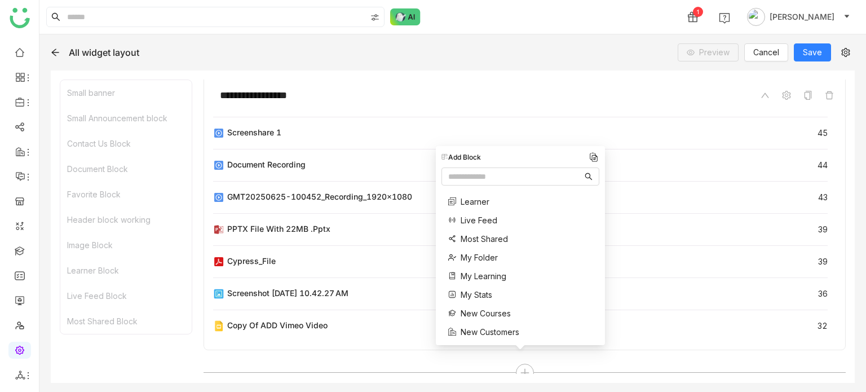
click at [485, 266] on div "Announcements Banner Button Contact Us Divider Documents Favorites Header Image…" at bounding box center [487, 267] width 91 height 489
click at [489, 257] on span "My Folder" at bounding box center [479, 258] width 37 height 12
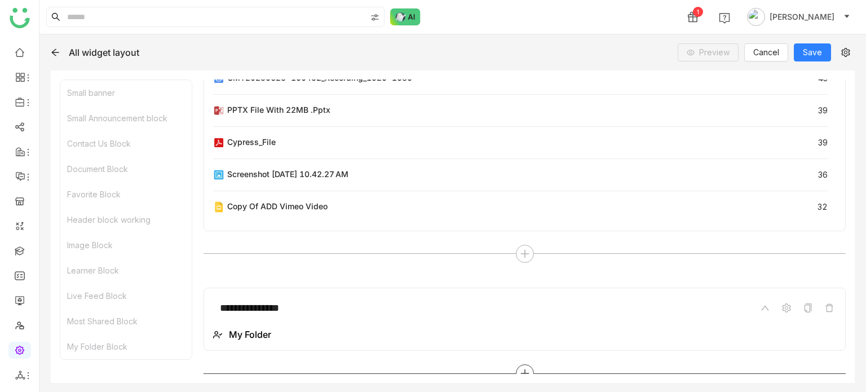
click at [520, 368] on icon at bounding box center [525, 373] width 10 height 10
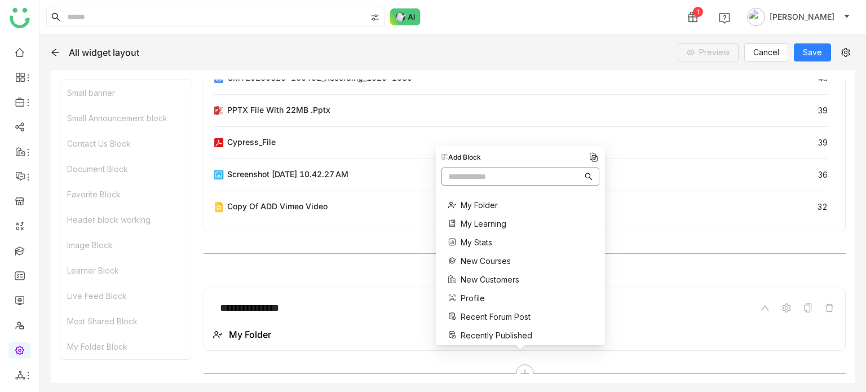
scroll to position [220, 0]
click at [492, 221] on span "My Learning" at bounding box center [484, 223] width 46 height 12
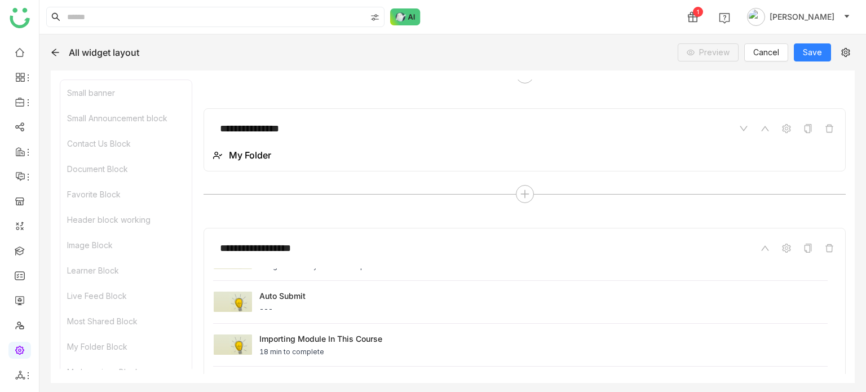
scroll to position [2908, 0]
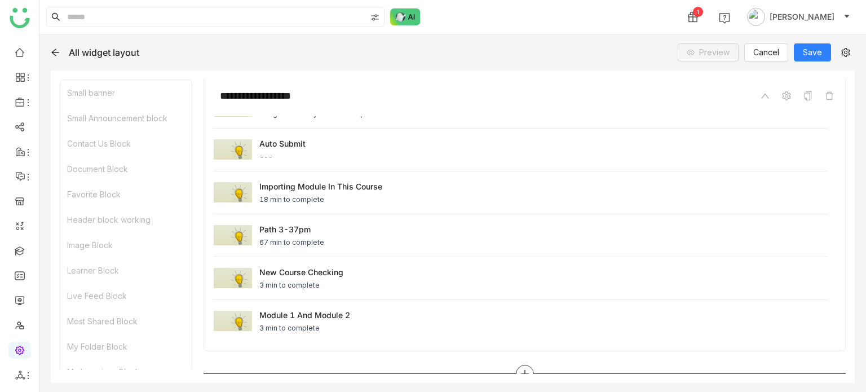
click at [516, 365] on div at bounding box center [525, 374] width 18 height 18
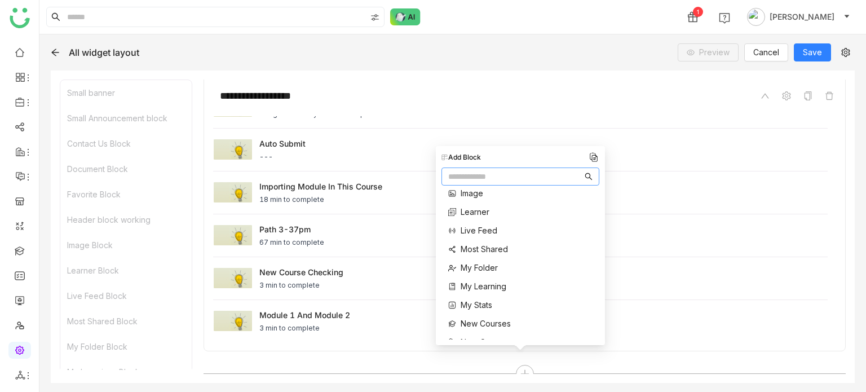
scroll to position [159, 0]
click at [492, 304] on span "My Stats" at bounding box center [477, 303] width 32 height 12
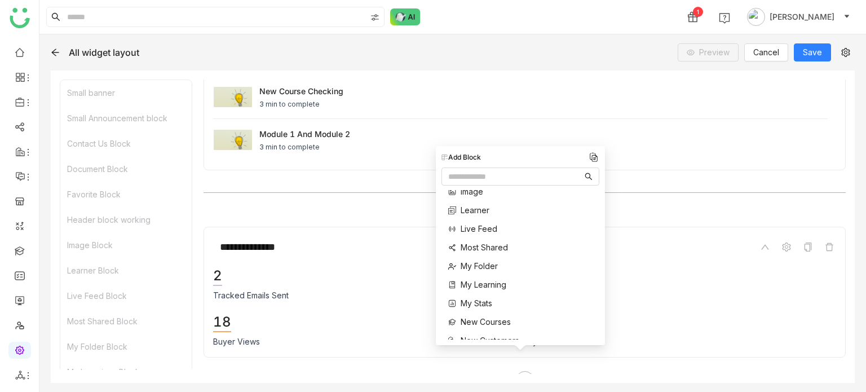
scroll to position [3094, 0]
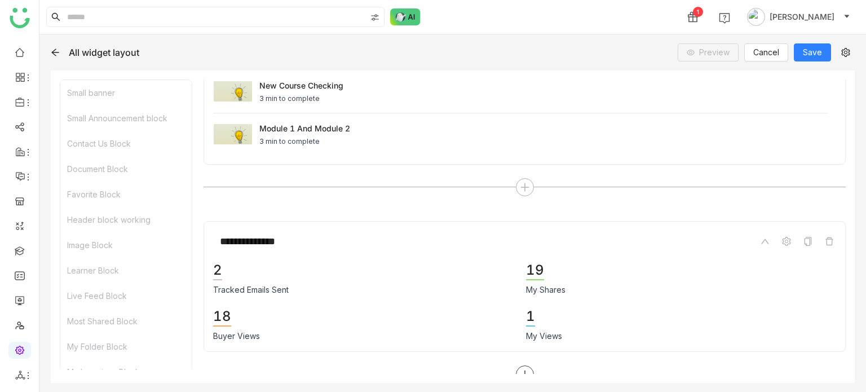
click at [527, 365] on div at bounding box center [525, 374] width 18 height 18
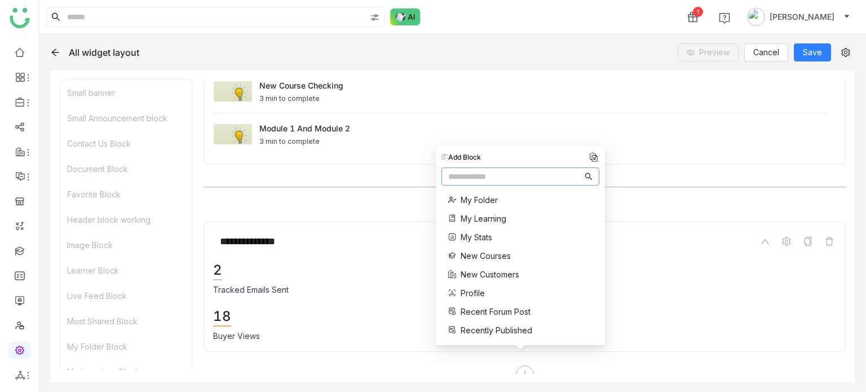
scroll to position [219, 0]
click at [492, 259] on span "New Courses" at bounding box center [486, 262] width 50 height 12
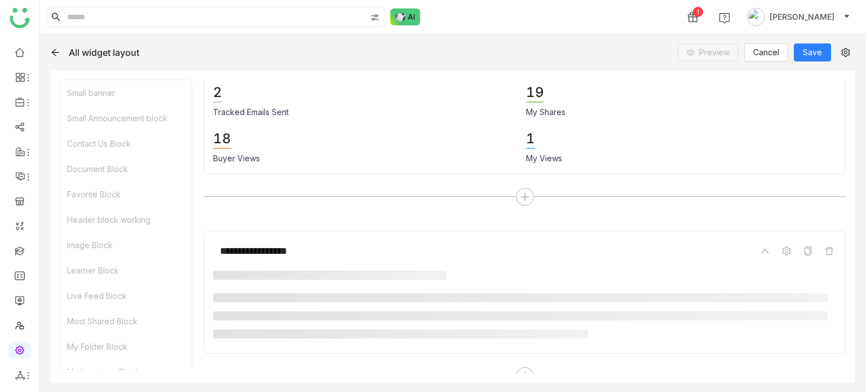
scroll to position [3273, 0]
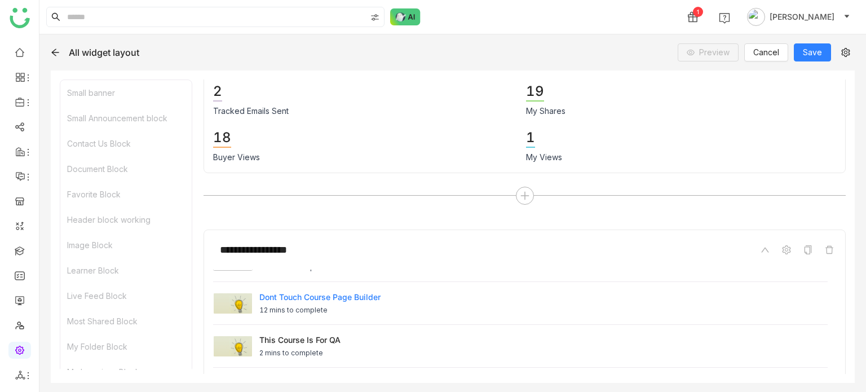
scroll to position [3425, 0]
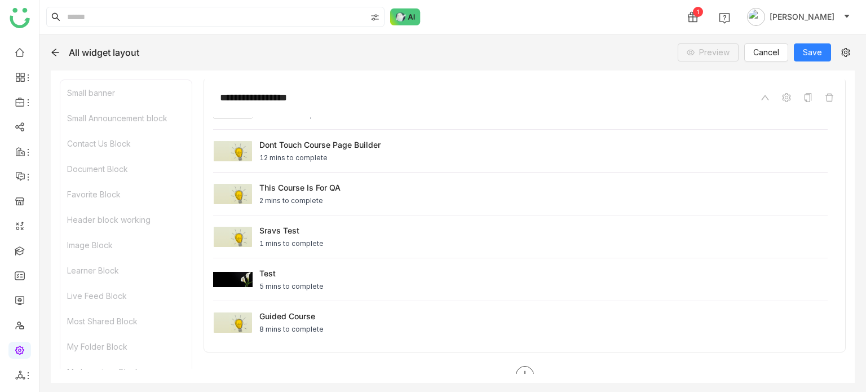
click at [520, 370] on icon at bounding box center [525, 375] width 10 height 10
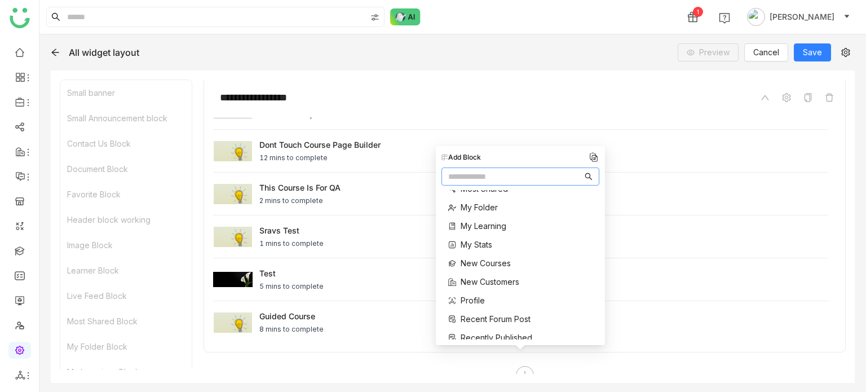
scroll to position [219, 0]
click at [487, 284] on span "New Customers" at bounding box center [490, 281] width 59 height 12
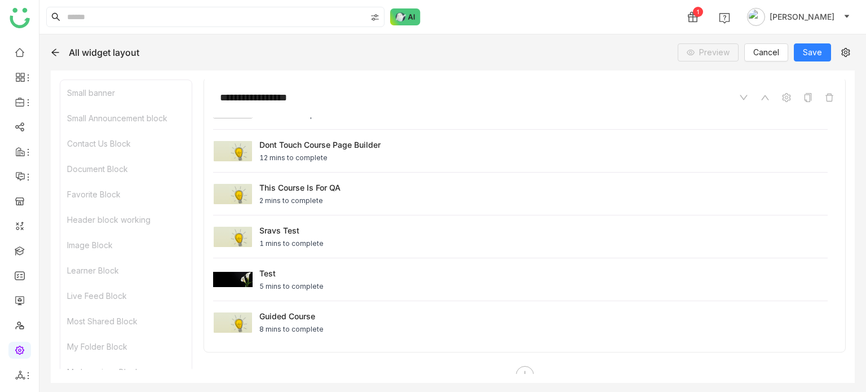
scroll to position [3601, 0]
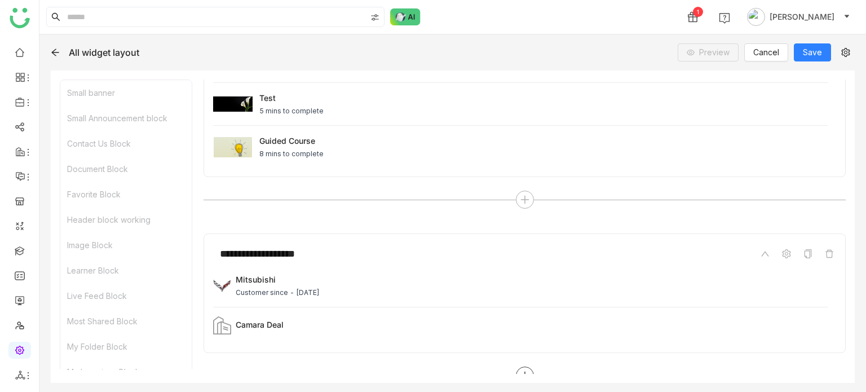
click at [532, 368] on div at bounding box center [525, 376] width 642 height 18
click at [523, 376] on icon at bounding box center [524, 376] width 8 height 1
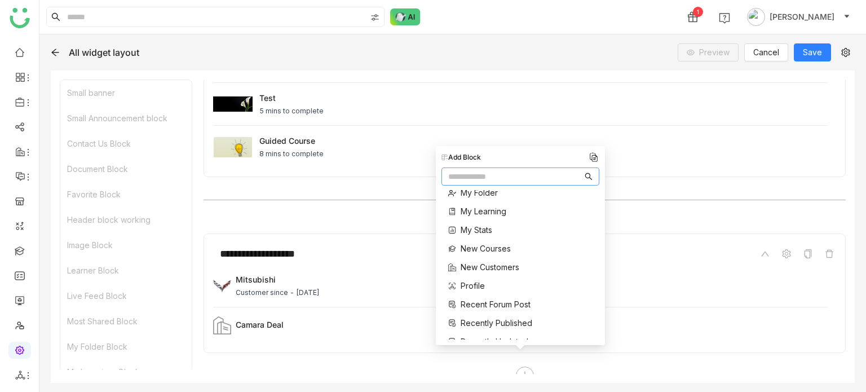
scroll to position [233, 0]
click at [487, 279] on div "Profile" at bounding box center [490, 285] width 84 height 12
click at [482, 283] on span "Profile" at bounding box center [473, 285] width 24 height 12
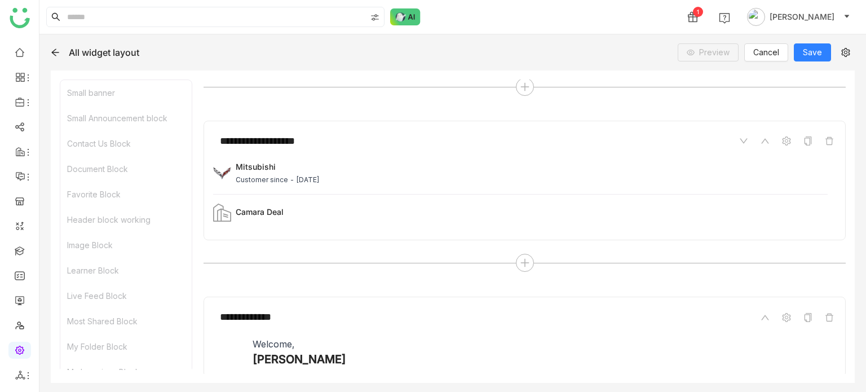
scroll to position [3737, 0]
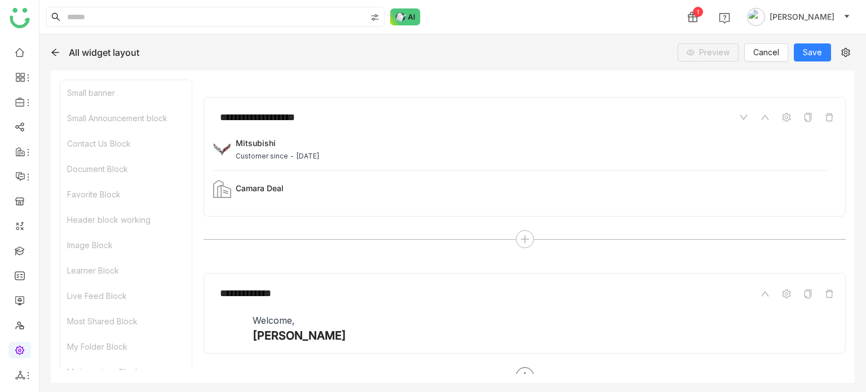
click at [520, 367] on div at bounding box center [525, 376] width 18 height 18
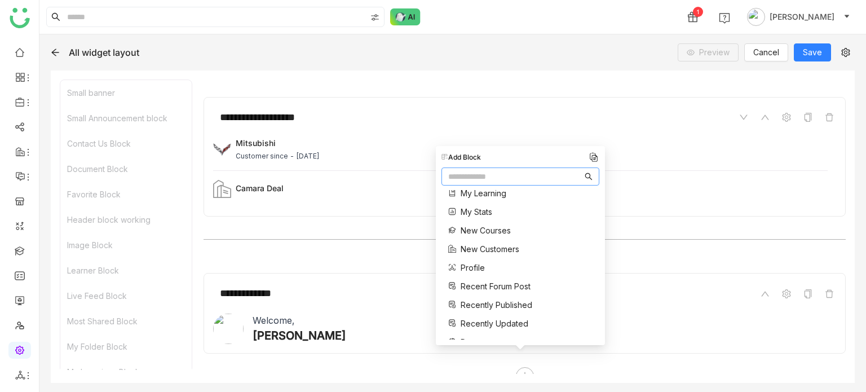
scroll to position [264, 0]
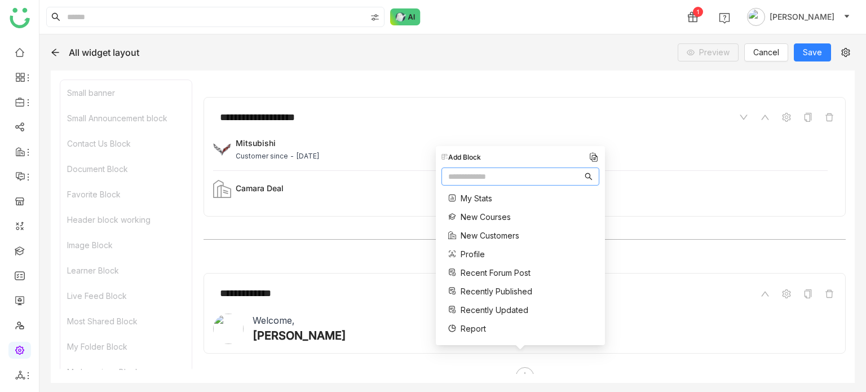
click at [518, 272] on span "Recent Forum Post" at bounding box center [496, 273] width 70 height 12
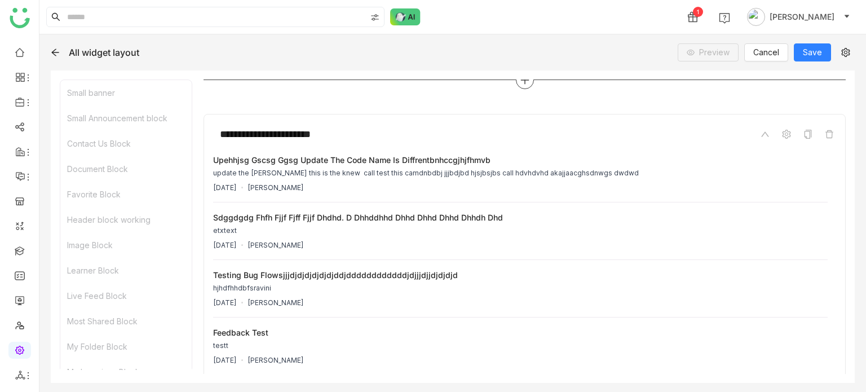
scroll to position [4068, 0]
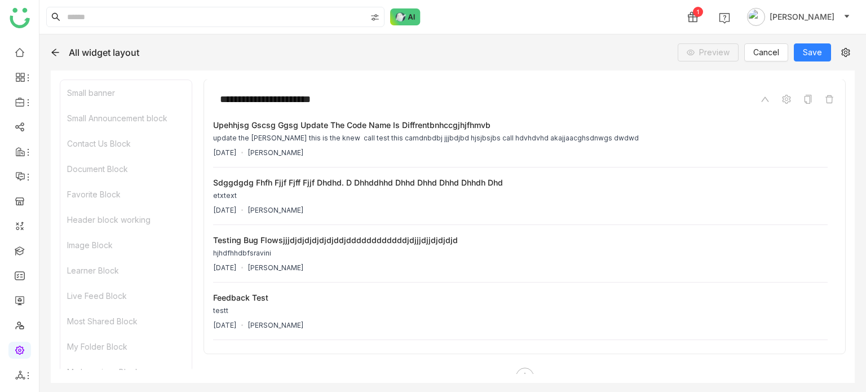
click at [520, 374] on div "**********" at bounding box center [453, 226] width 804 height 312
click at [524, 372] on icon at bounding box center [525, 377] width 10 height 10
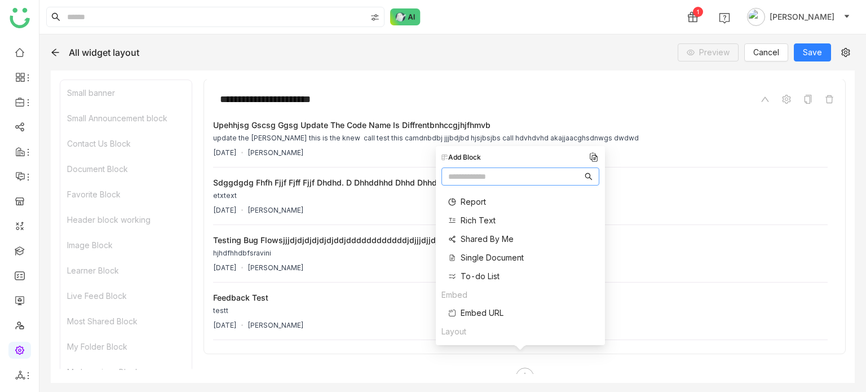
scroll to position [390, 0]
click at [499, 244] on span "Shared By Me" at bounding box center [487, 240] width 53 height 12
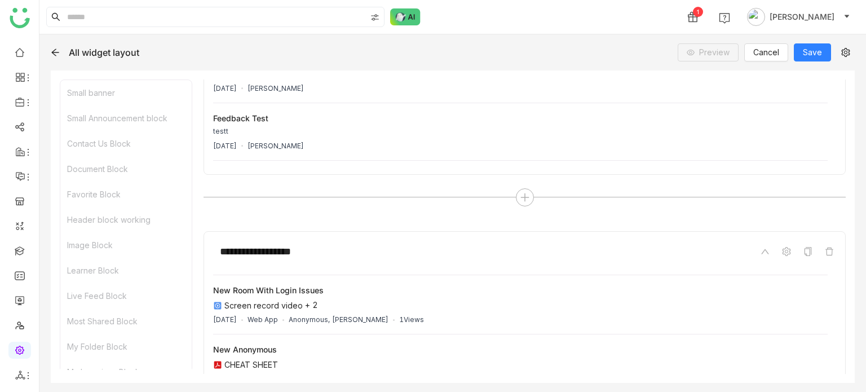
scroll to position [4400, 0]
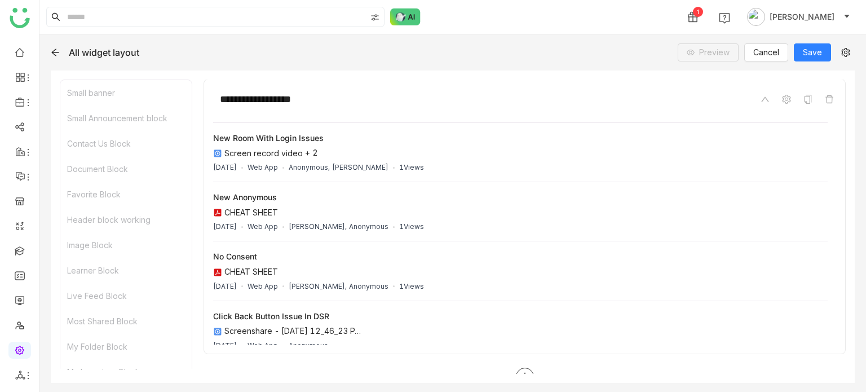
click at [516, 368] on div at bounding box center [525, 377] width 18 height 18
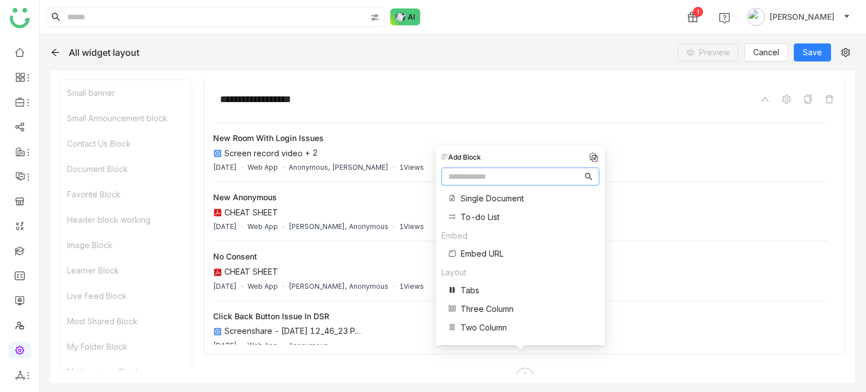
scroll to position [451, 0]
click at [489, 198] on span "Single Document" at bounding box center [492, 198] width 63 height 12
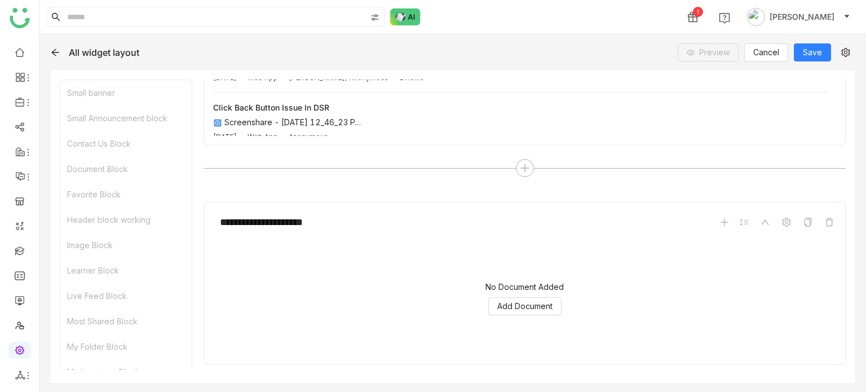
scroll to position [4618, 0]
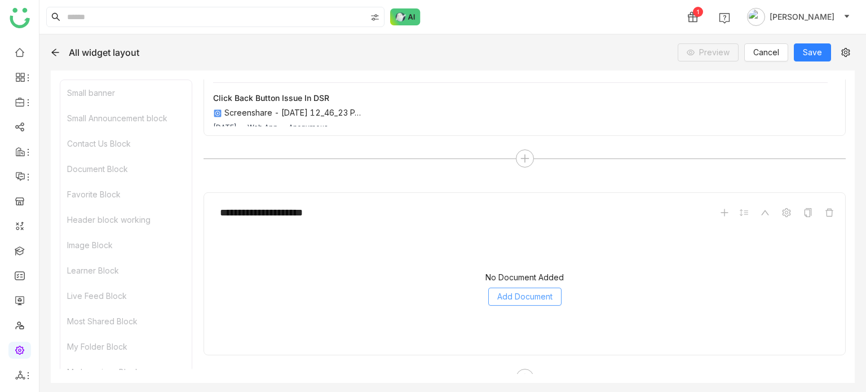
click at [509, 290] on span "Add Document" at bounding box center [524, 296] width 55 height 12
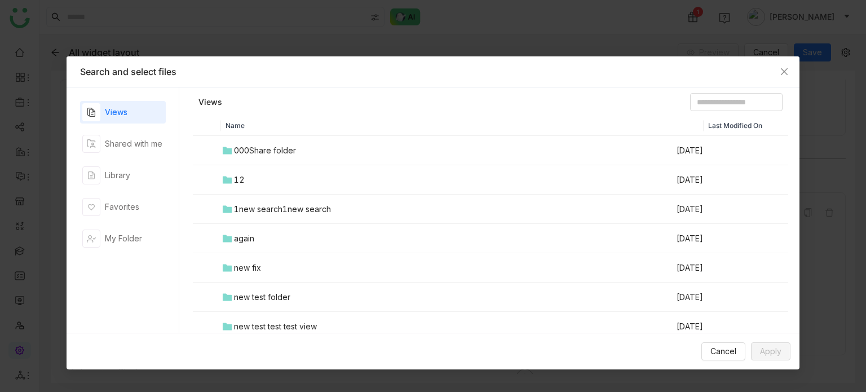
scroll to position [641, 0]
click at [286, 155] on div "000Share folder" at bounding box center [265, 150] width 62 height 12
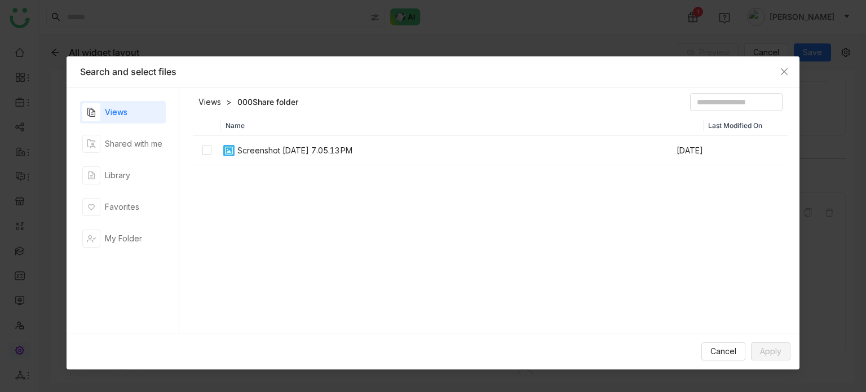
click at [272, 154] on div "Screenshot 2025-09-16 at 7.05.13 PM" at bounding box center [294, 150] width 115 height 12
click at [764, 350] on span "Apply" at bounding box center [770, 351] width 21 height 12
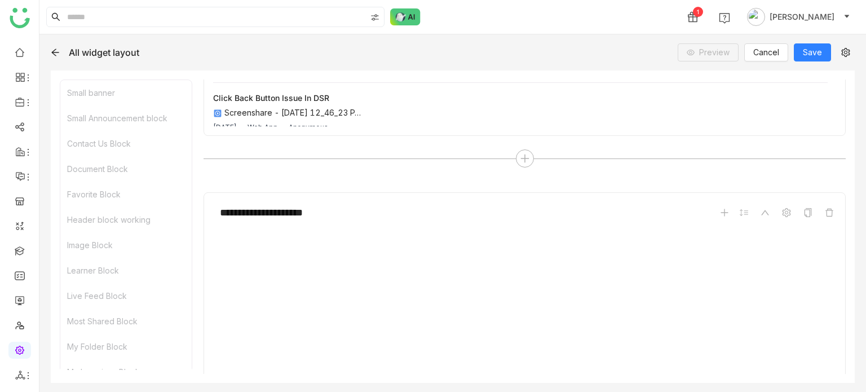
scroll to position [4731, 0]
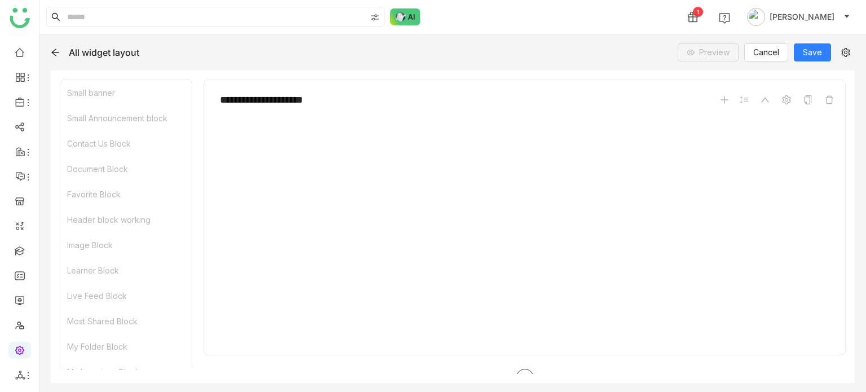
click at [525, 373] on icon at bounding box center [525, 378] width 10 height 10
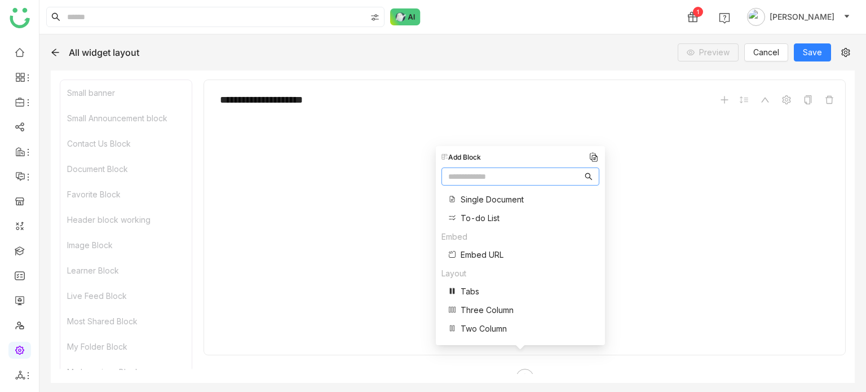
scroll to position [450, 0]
click at [496, 257] on span "Embed URL" at bounding box center [482, 254] width 43 height 12
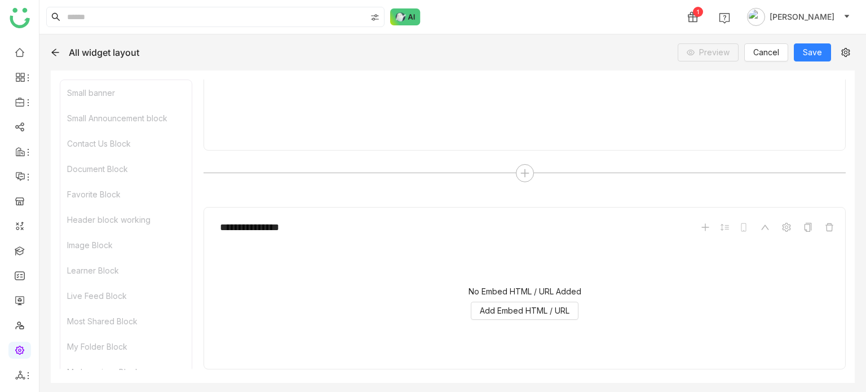
scroll to position [4949, 0]
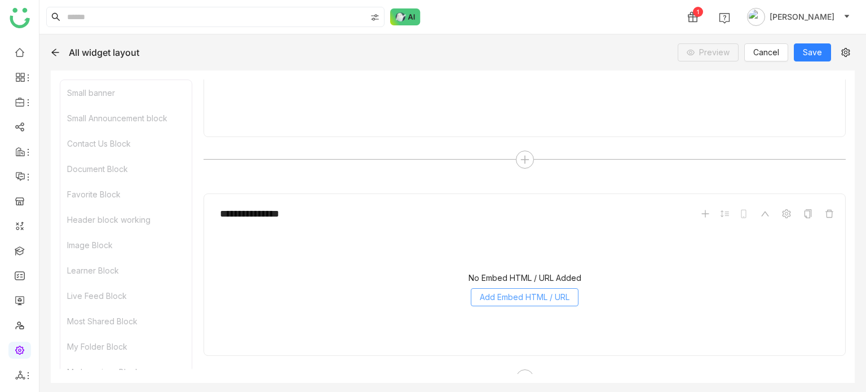
click at [517, 291] on span "Add Embed HTML / URL" at bounding box center [525, 297] width 90 height 12
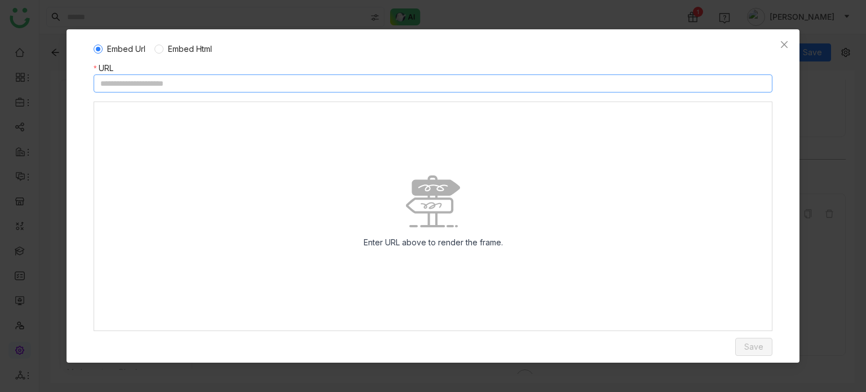
click at [464, 79] on input at bounding box center [433, 83] width 679 height 18
paste input "**********"
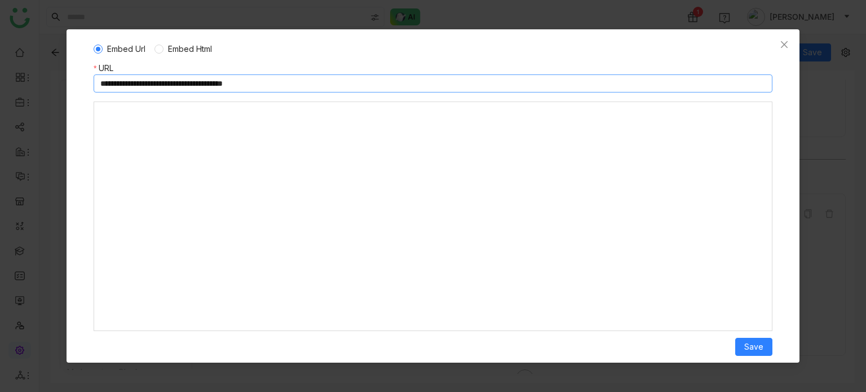
type input "**********"
click at [196, 53] on span "Embed Html" at bounding box center [190, 49] width 53 height 12
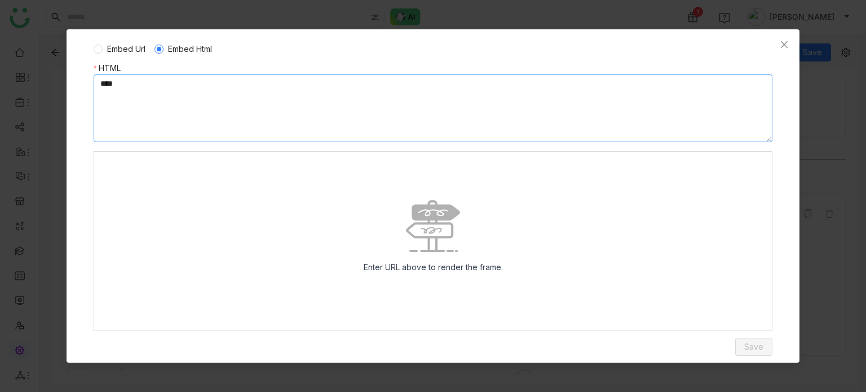
click at [359, 80] on textarea at bounding box center [433, 108] width 679 height 68
paste textarea "**********"
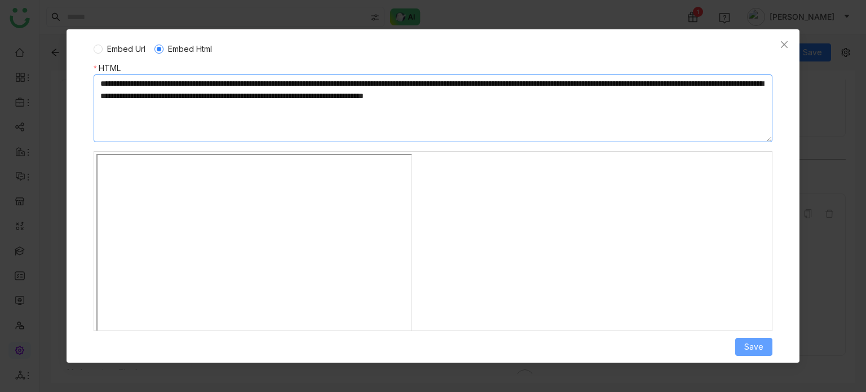
type textarea "**********"
click at [752, 341] on span "Save" at bounding box center [753, 347] width 19 height 12
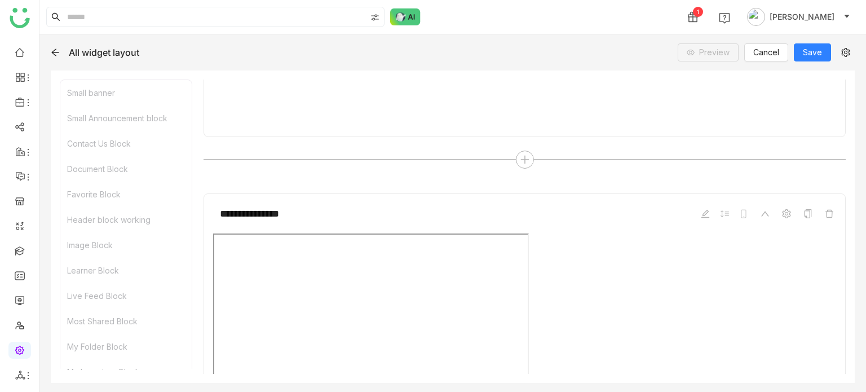
scroll to position [5062, 0]
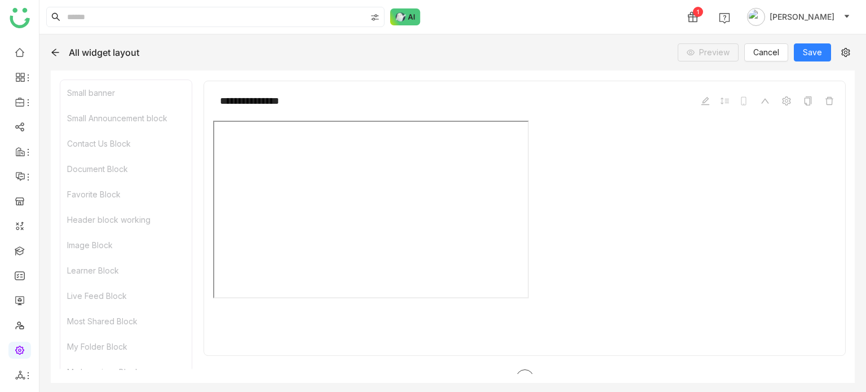
click at [520, 373] on icon at bounding box center [525, 378] width 10 height 10
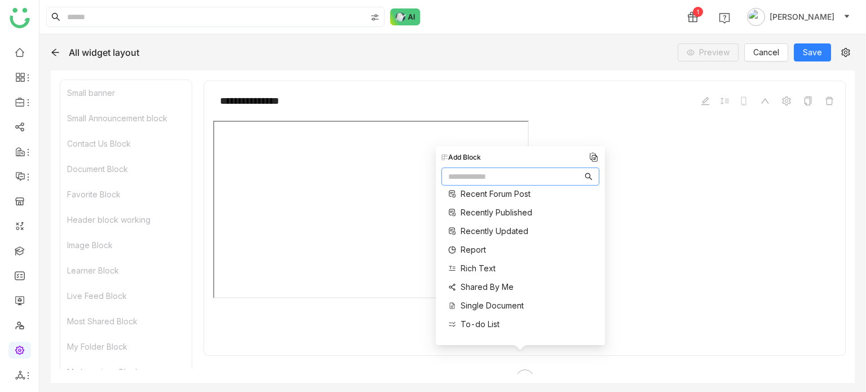
scroll to position [451, 0]
click at [487, 304] on span "Three Column" at bounding box center [487, 308] width 53 height 12
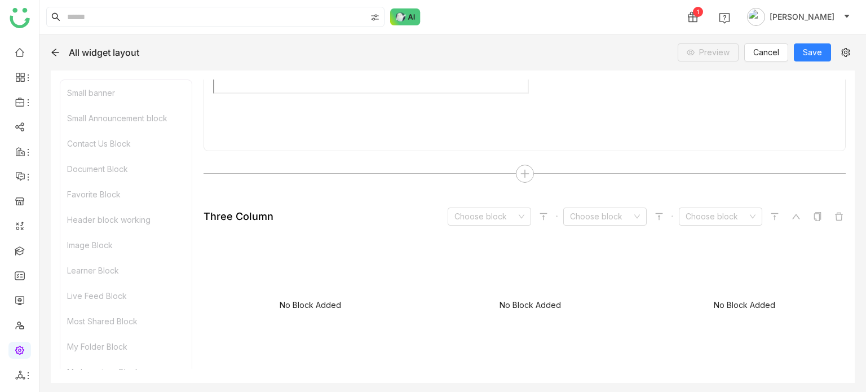
scroll to position [5275, 0]
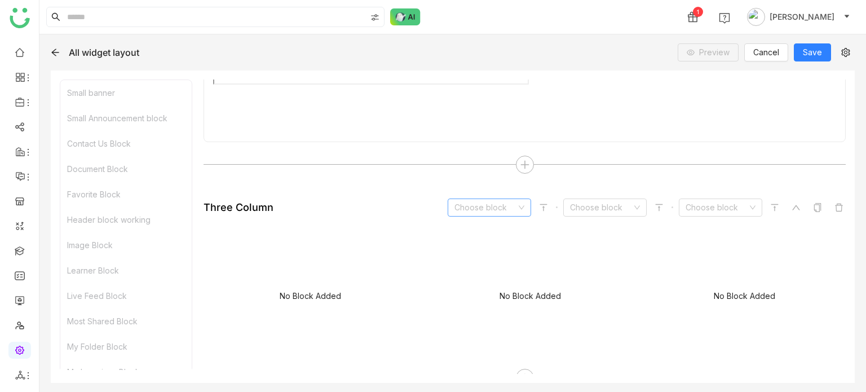
click at [518, 204] on icon at bounding box center [521, 207] width 7 height 7
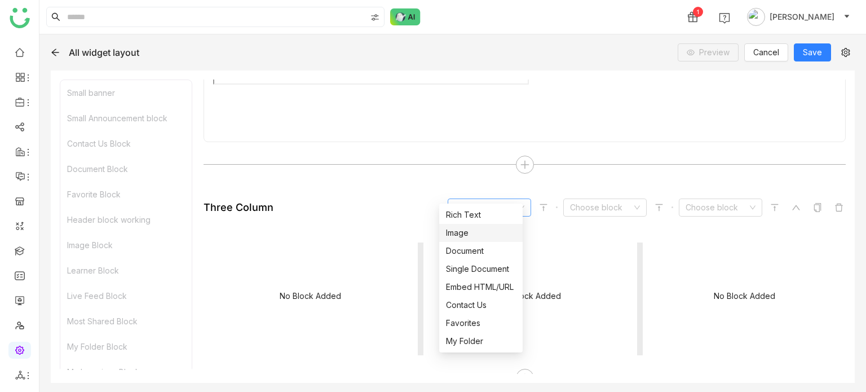
click at [492, 234] on div "Image" at bounding box center [481, 233] width 70 height 12
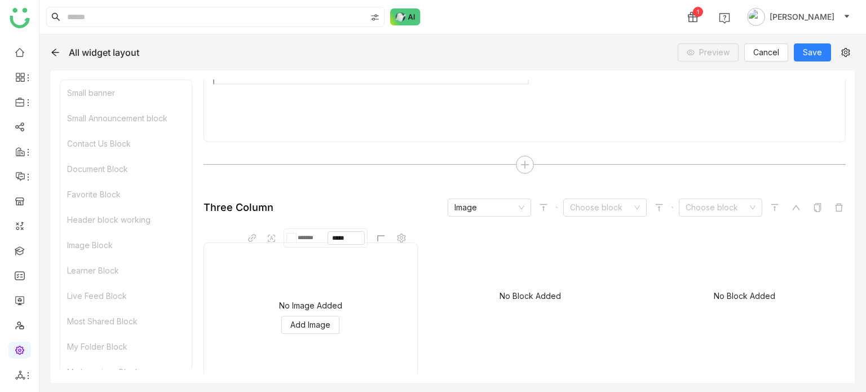
click at [581, 226] on gtmb-native-column-block "Upload Image ******* ***** No Image Added Add Image No Block Added No Block Add…" at bounding box center [525, 305] width 642 height 158
click at [597, 199] on input at bounding box center [601, 207] width 62 height 17
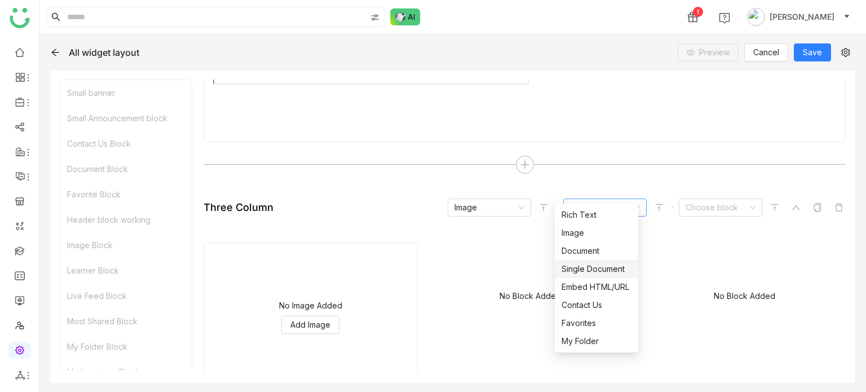
click at [589, 260] on nz-option-item "Single Document" at bounding box center [596, 269] width 83 height 18
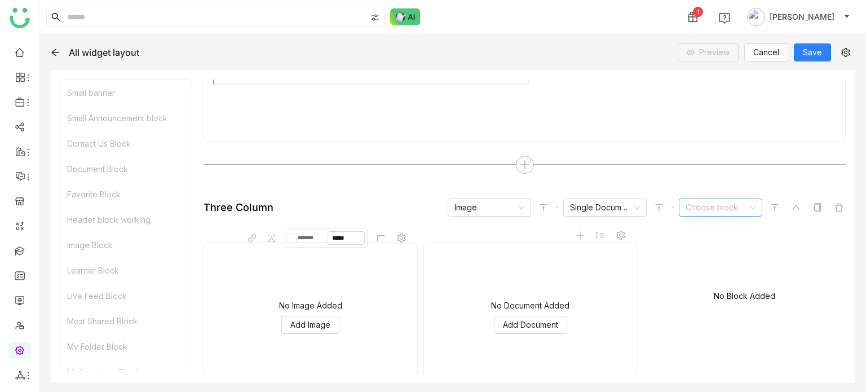
click at [738, 199] on input at bounding box center [717, 207] width 62 height 17
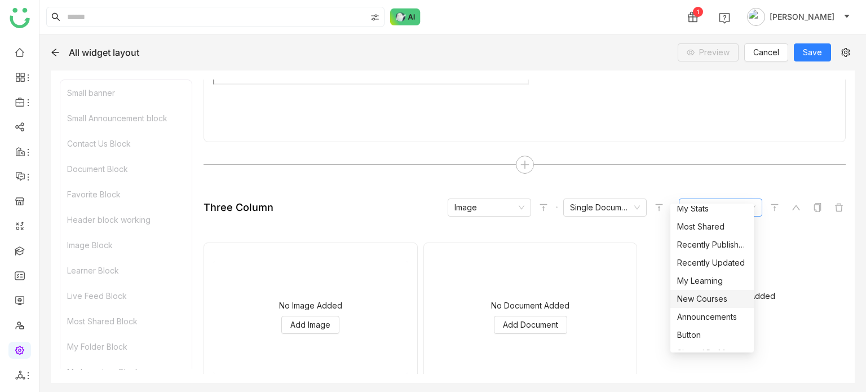
scroll to position [208, 0]
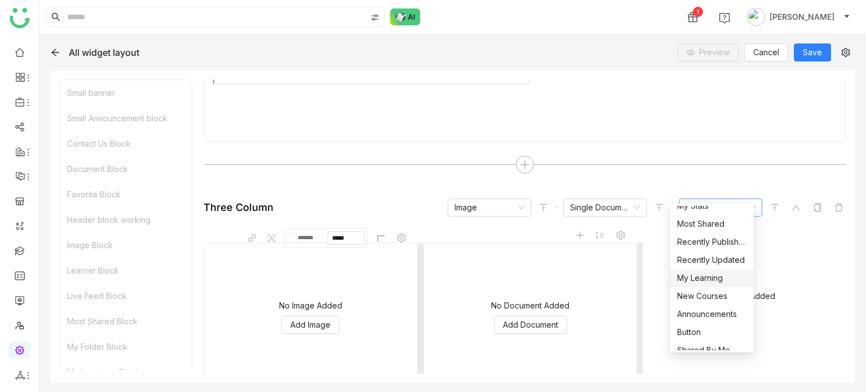
click at [716, 279] on div "My Learning" at bounding box center [712, 278] width 70 height 12
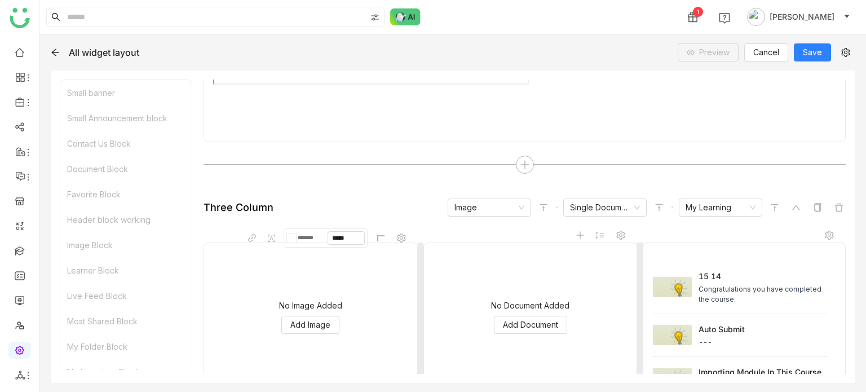
click at [536, 319] on div "No Document Added Add Document" at bounding box center [530, 317] width 195 height 113
click at [537, 319] on span "Add Document" at bounding box center [530, 325] width 55 height 12
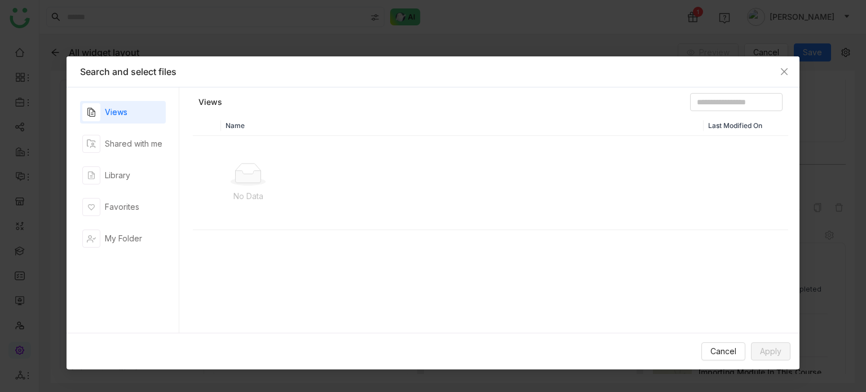
scroll to position [641, 0]
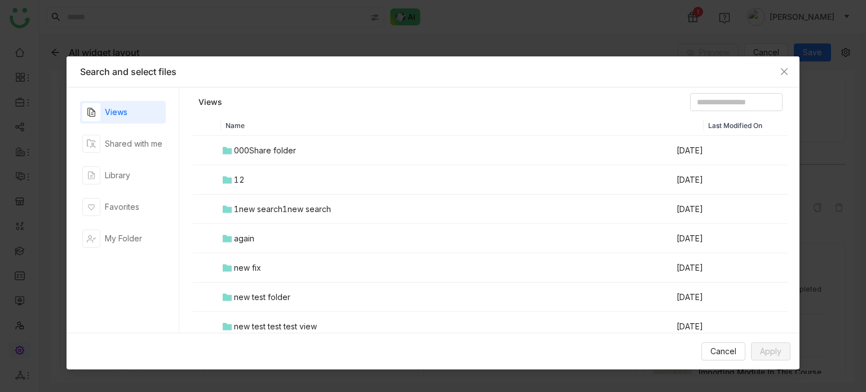
click at [282, 140] on td "000Share folder" at bounding box center [448, 150] width 455 height 29
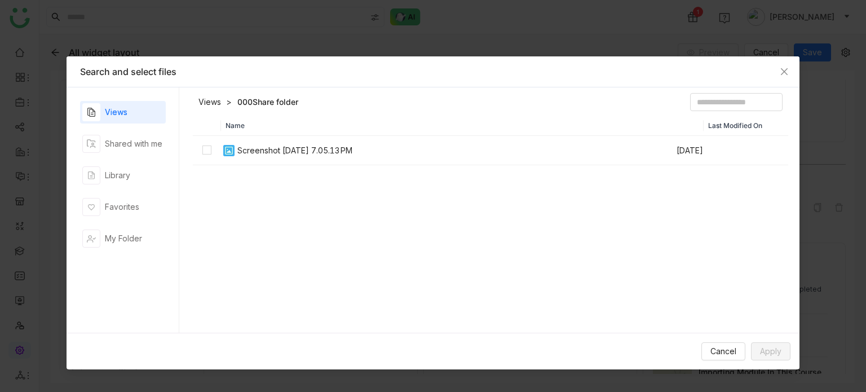
click at [286, 148] on div "Screenshot 2025-09-16 at 7.05.13 PM" at bounding box center [294, 150] width 115 height 12
click at [783, 355] on button "Apply" at bounding box center [770, 351] width 39 height 18
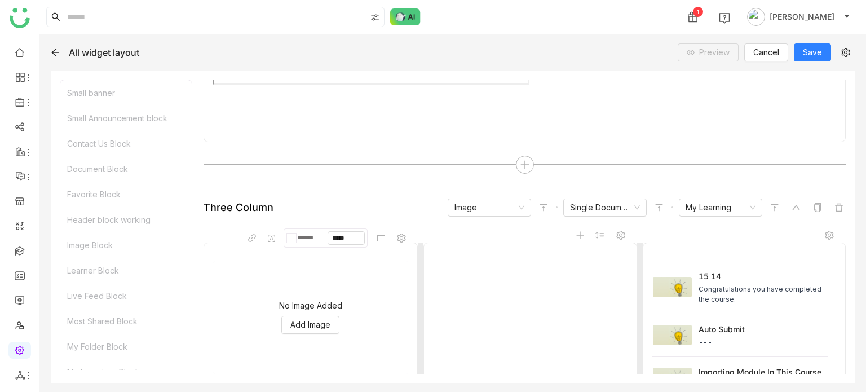
scroll to position [650, 0]
click at [311, 319] on span "Add Image" at bounding box center [310, 325] width 40 height 12
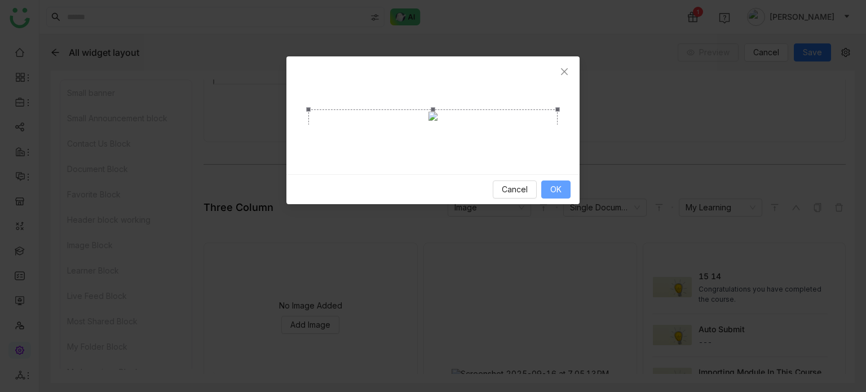
click at [564, 198] on button "OK" at bounding box center [555, 189] width 29 height 18
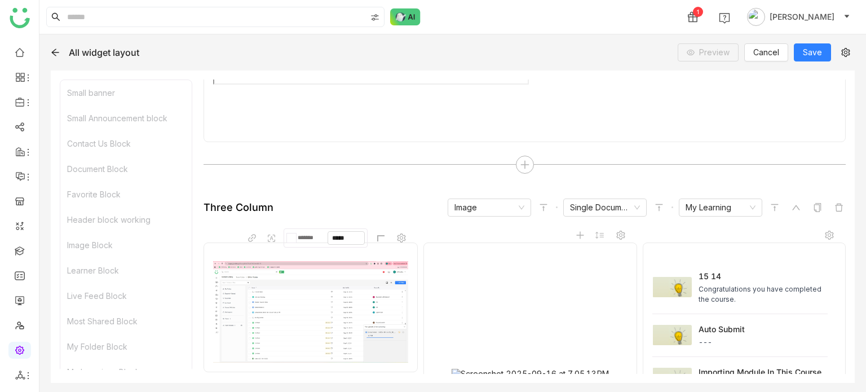
scroll to position [5416, 0]
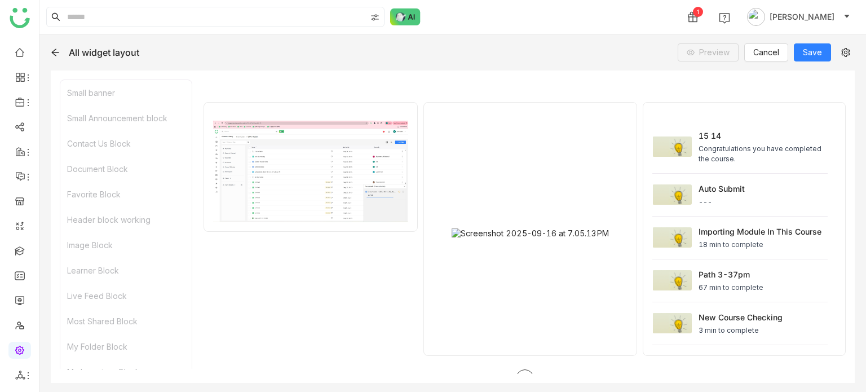
click at [526, 369] on div at bounding box center [525, 378] width 18 height 18
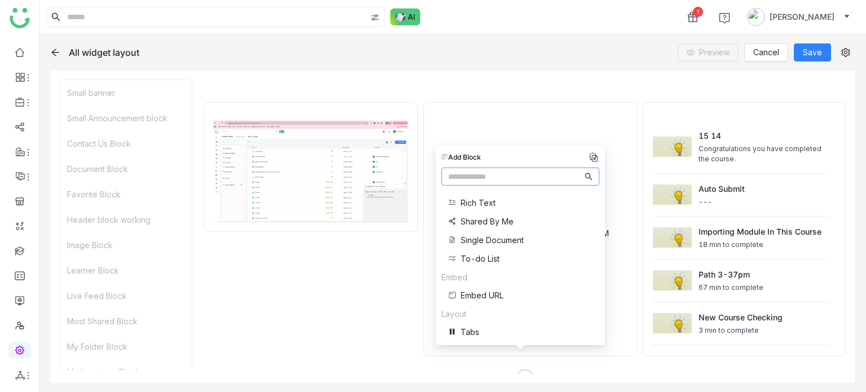
scroll to position [450, 0]
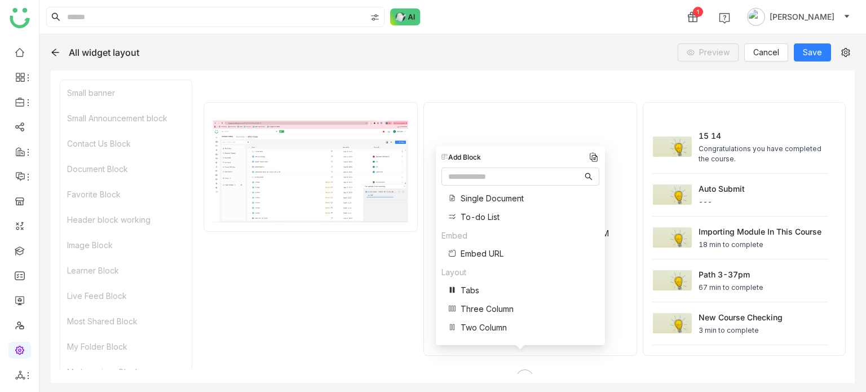
click at [493, 322] on span "Two Column" at bounding box center [484, 327] width 46 height 12
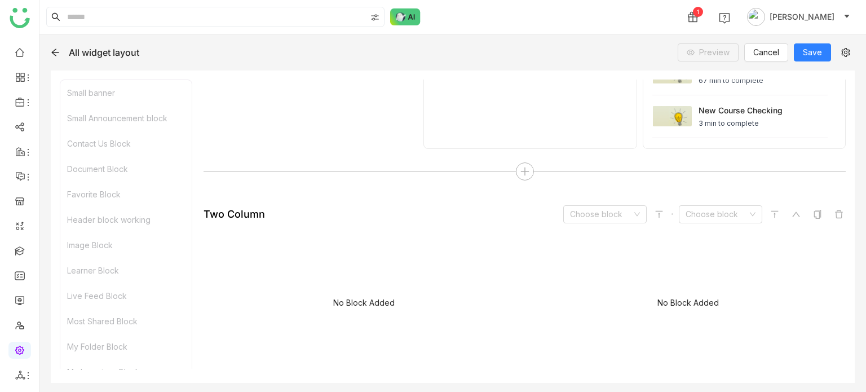
scroll to position [5629, 0]
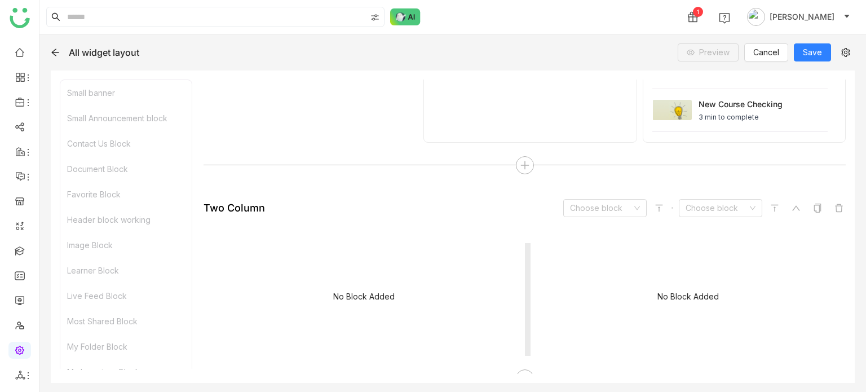
click at [420, 281] on div "No Block Added" at bounding box center [364, 299] width 321 height 113
click at [611, 200] on input at bounding box center [601, 208] width 62 height 17
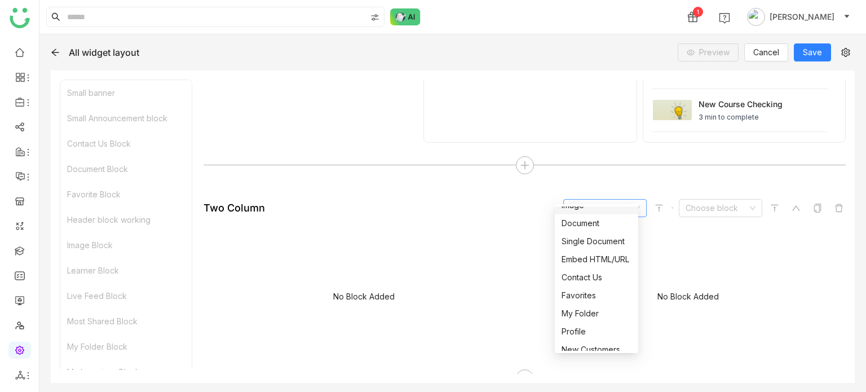
scroll to position [0, 0]
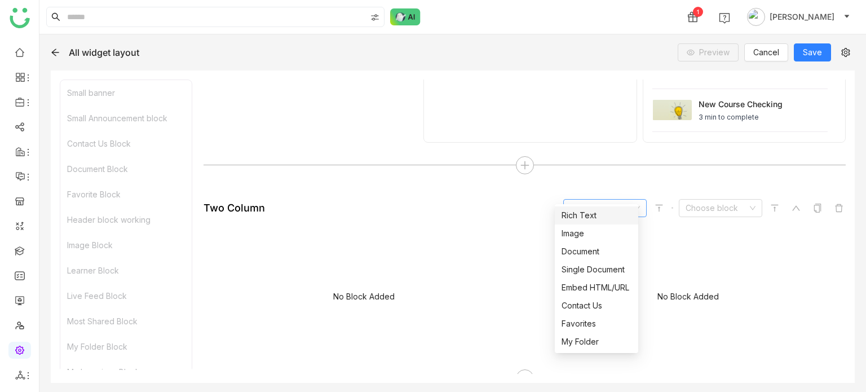
click at [606, 215] on div "Rich Text" at bounding box center [597, 215] width 70 height 12
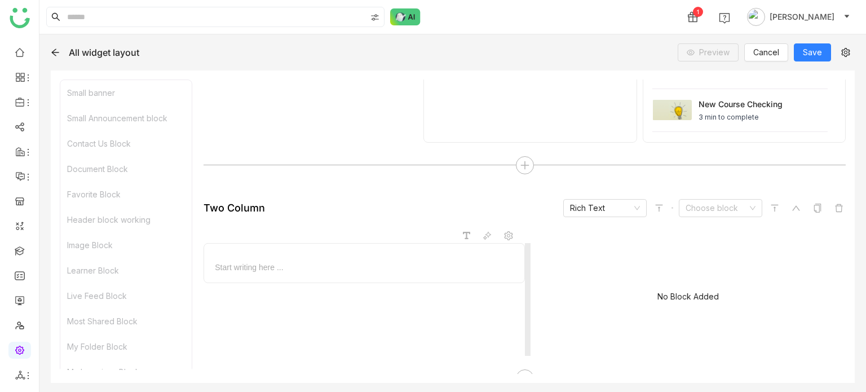
click at [382, 253] on span "Start writing here ..." at bounding box center [365, 263] width 300 height 20
click at [382, 262] on div at bounding box center [364, 268] width 302 height 12
click at [340, 262] on div at bounding box center [364, 268] width 302 height 12
click at [465, 230] on span at bounding box center [467, 236] width 12 height 12
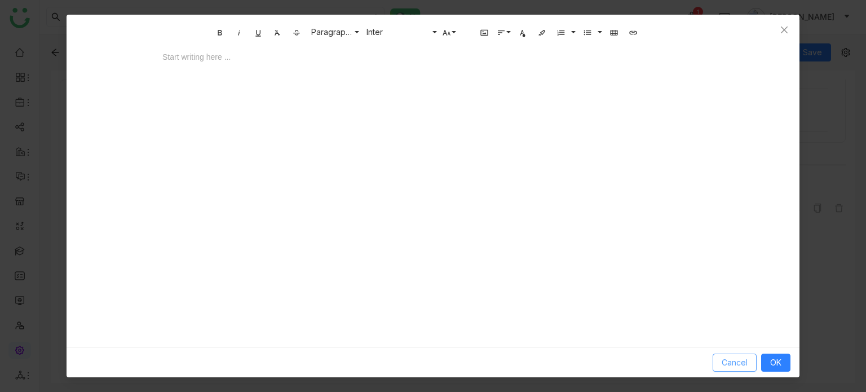
click at [731, 358] on span "Cancel" at bounding box center [735, 362] width 26 height 12
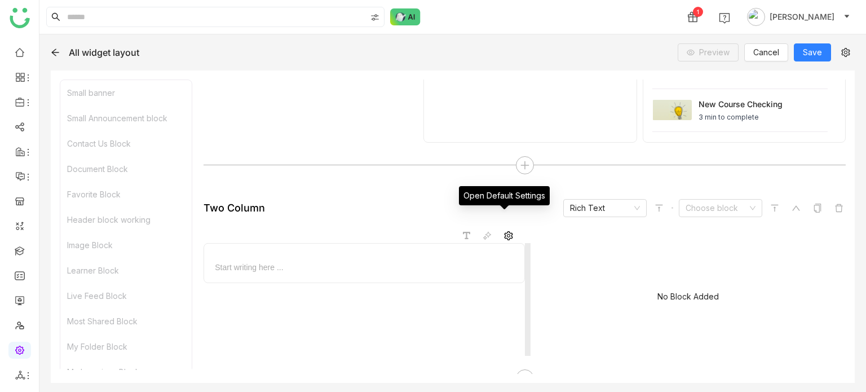
click at [504, 231] on icon at bounding box center [508, 235] width 9 height 9
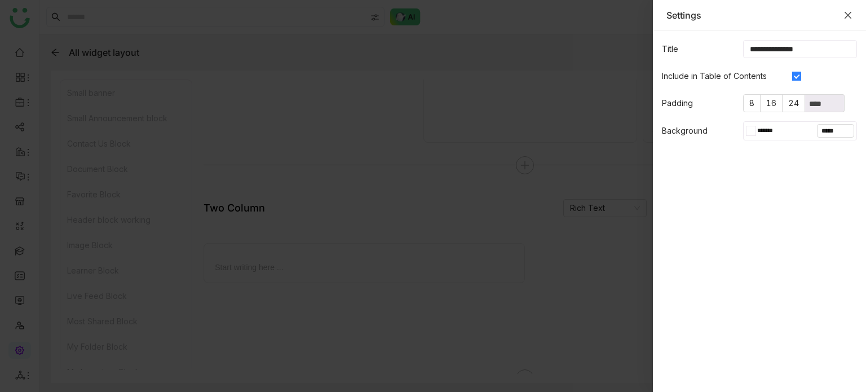
click at [848, 11] on icon "Close" at bounding box center [848, 15] width 9 height 9
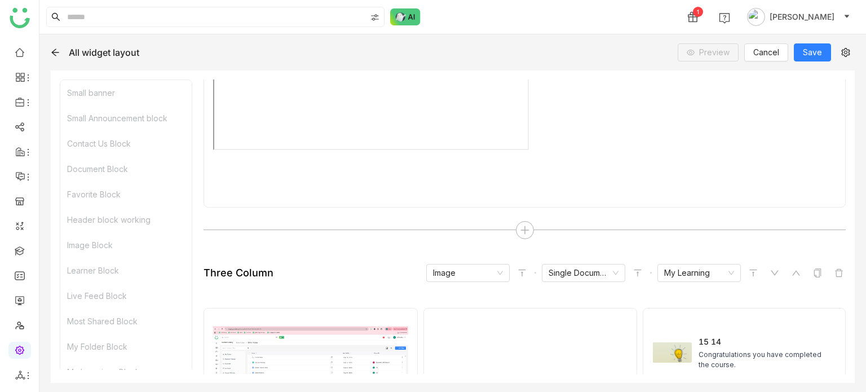
scroll to position [5629, 0]
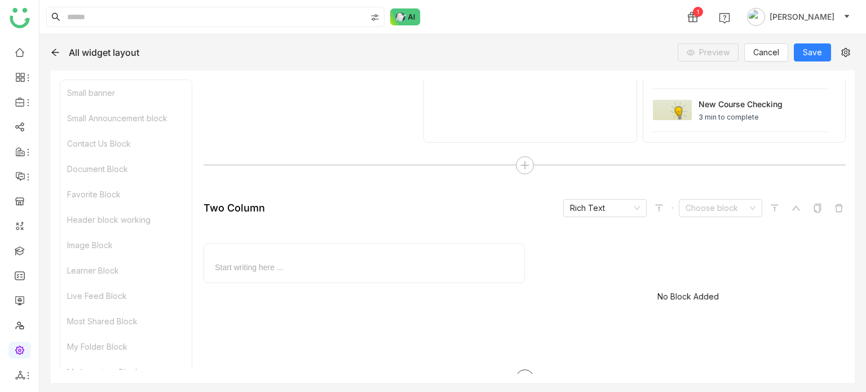
click at [520, 373] on icon at bounding box center [525, 378] width 10 height 10
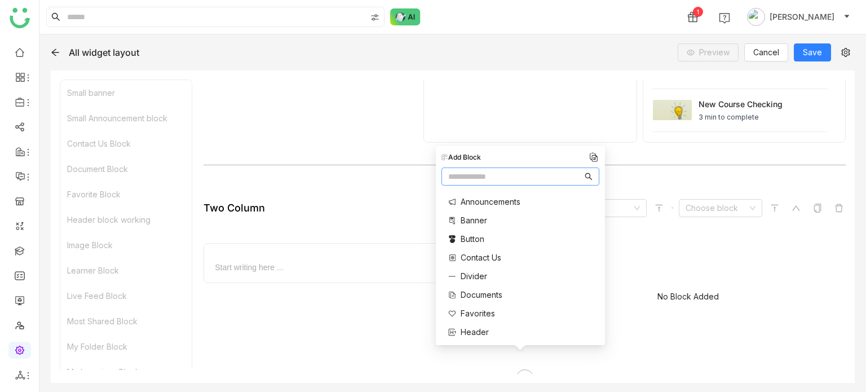
click at [524, 180] on input "text" at bounding box center [515, 176] width 134 height 12
type input "***"
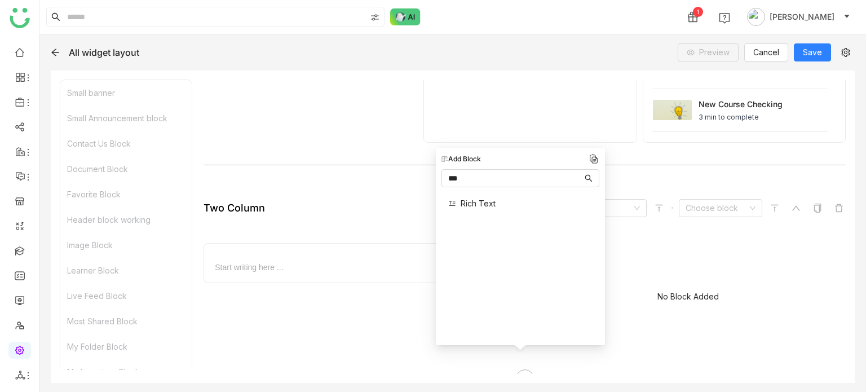
click at [482, 201] on span "Rich Text" at bounding box center [478, 203] width 35 height 12
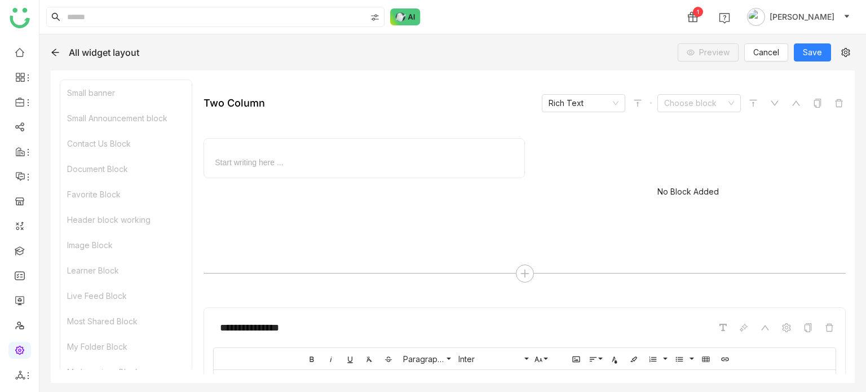
scroll to position [5733, 0]
click at [353, 157] on div at bounding box center [364, 163] width 302 height 12
click at [440, 157] on div at bounding box center [364, 163] width 302 height 12
click at [465, 125] on span at bounding box center [467, 131] width 12 height 12
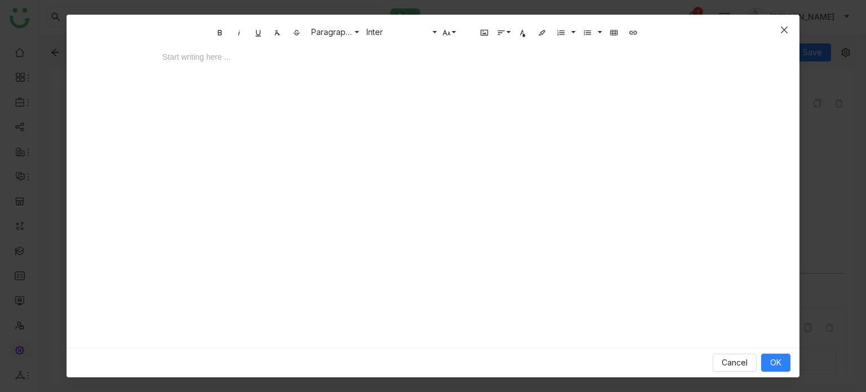
click at [792, 30] on span "Close" at bounding box center [784, 30] width 30 height 30
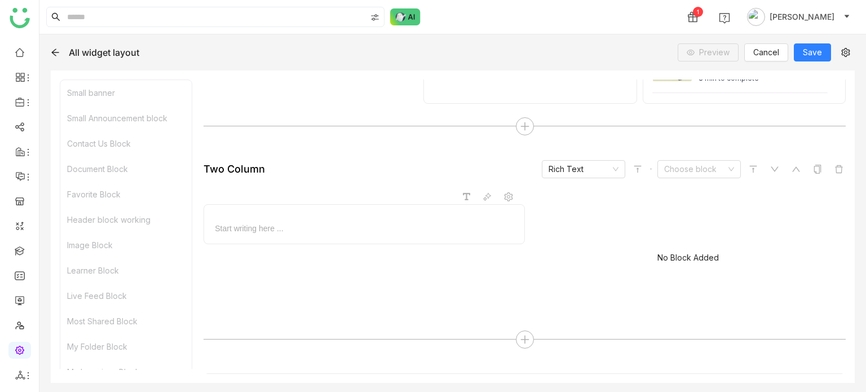
scroll to position [5666, 0]
click at [20, 56] on link at bounding box center [20, 52] width 10 height 10
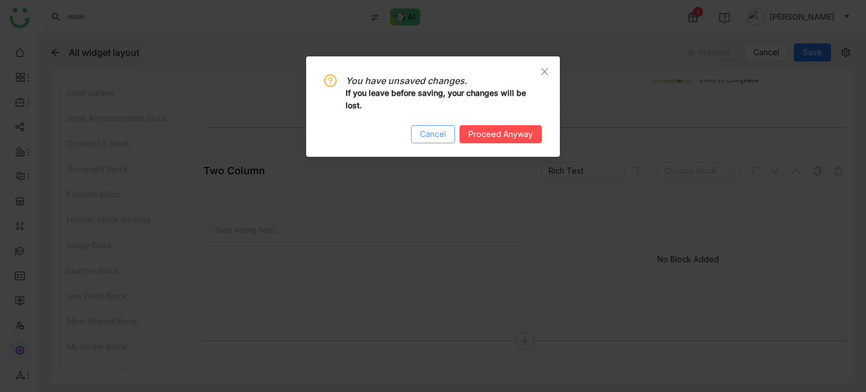
click at [452, 138] on button "Cancel" at bounding box center [433, 134] width 44 height 18
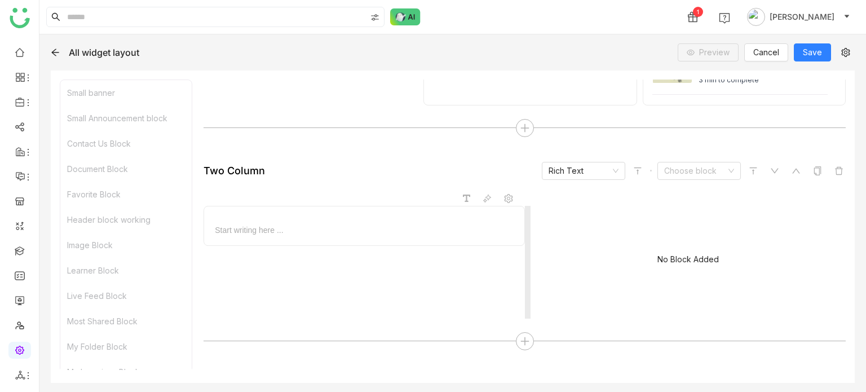
scroll to position [5711, 0]
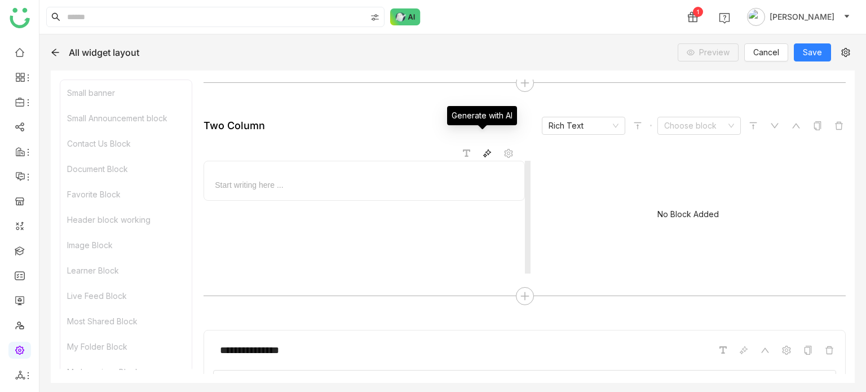
click at [483, 149] on icon at bounding box center [487, 153] width 9 height 9
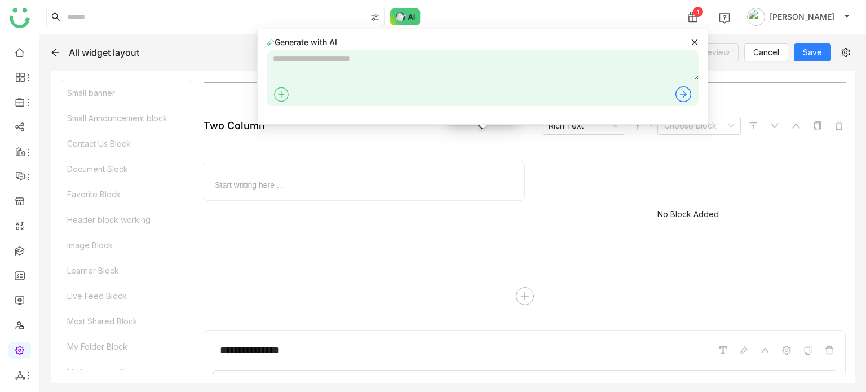
click at [470, 76] on textarea at bounding box center [483, 65] width 432 height 30
type textarea "**********"
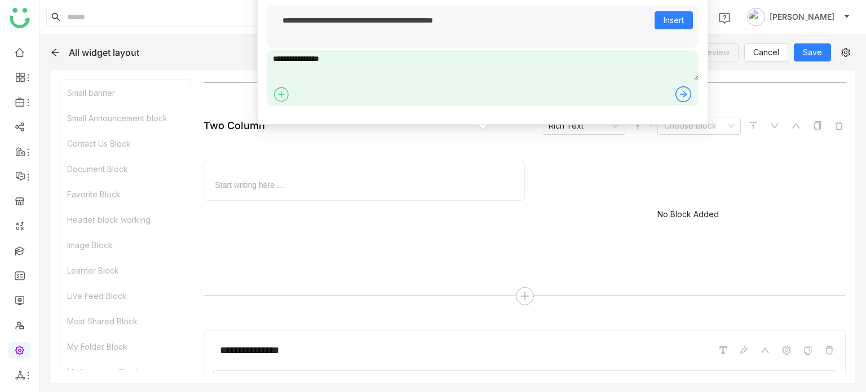
type textarea "**********"
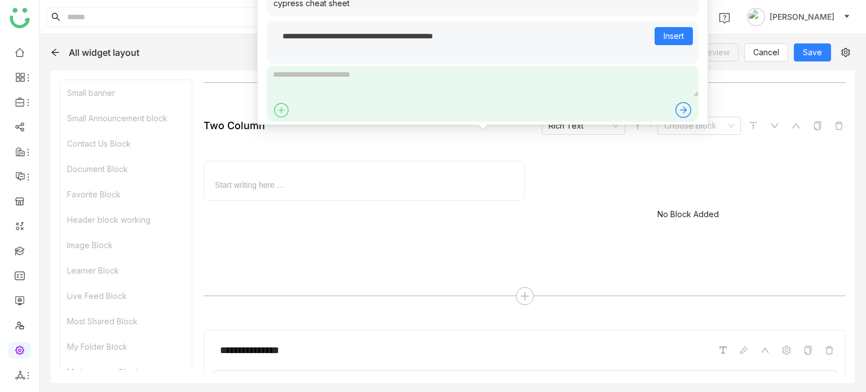
click at [504, 258] on div "Two Column Rich Text Choose block Start writing here ... No Block Added" at bounding box center [525, 212] width 642 height 191
click at [546, 287] on div at bounding box center [525, 296] width 642 height 18
click at [693, 54] on div "**********" at bounding box center [482, 47] width 423 height 34
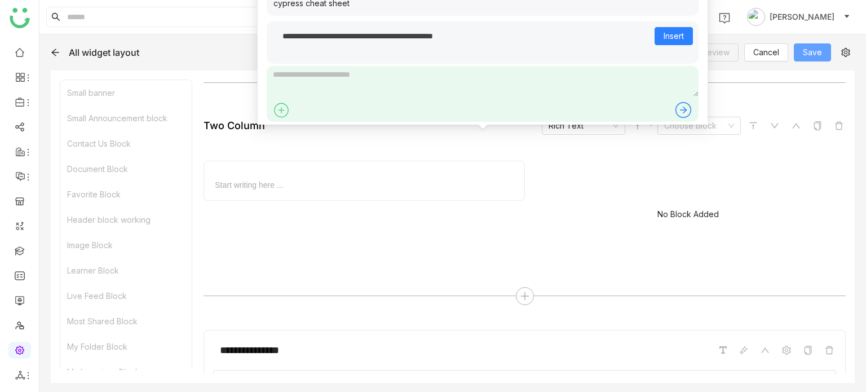
click at [814, 56] on span "Save" at bounding box center [812, 52] width 19 height 12
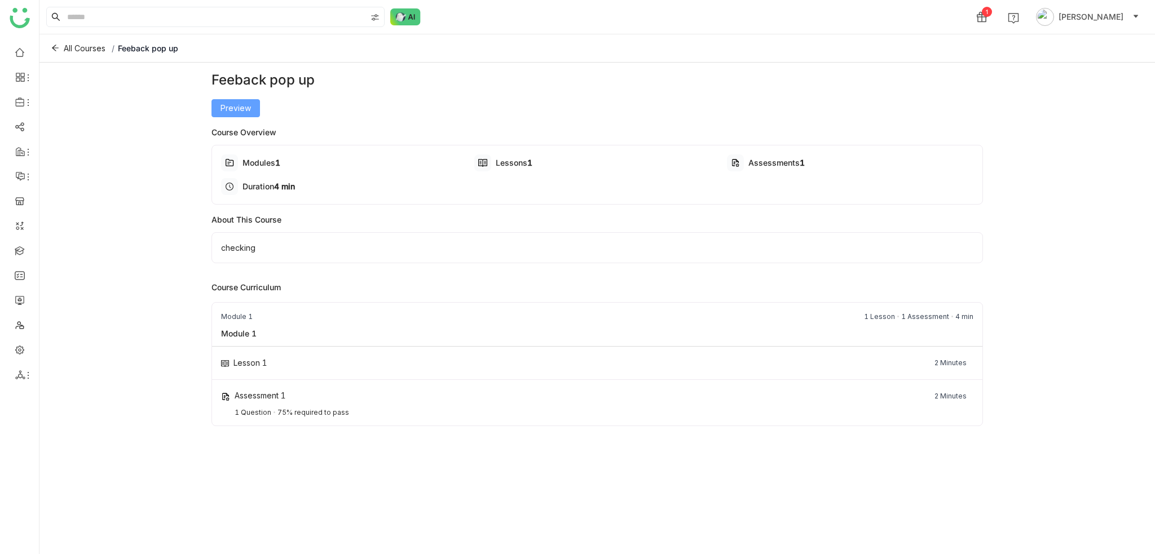
click at [232, 113] on span "Preview" at bounding box center [235, 108] width 30 height 12
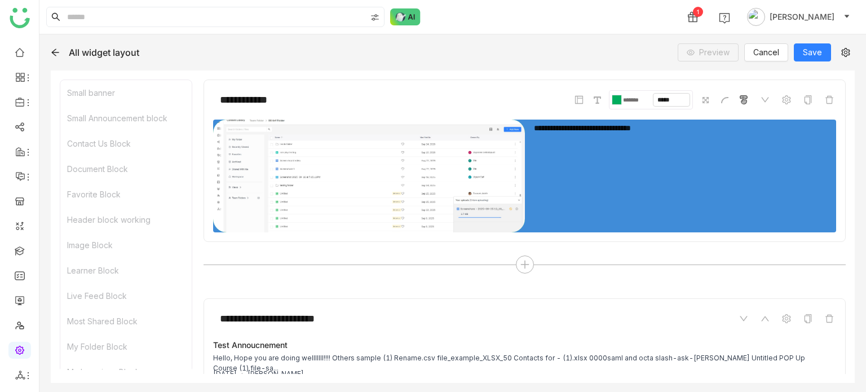
scroll to position [5797, 0]
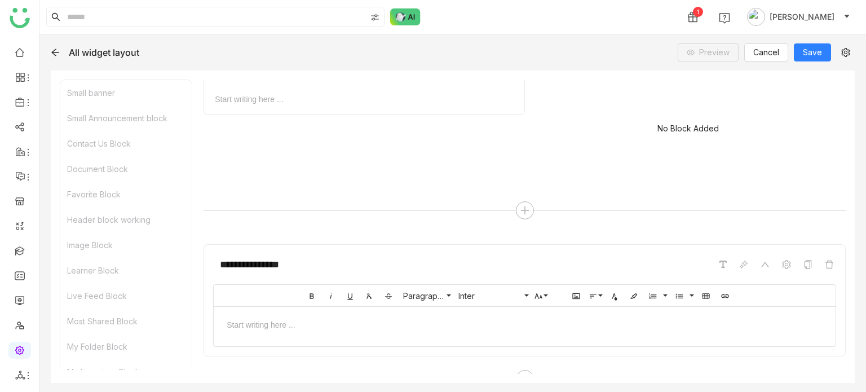
click at [544, 307] on div at bounding box center [525, 324] width 622 height 34
click at [739, 260] on icon at bounding box center [743, 264] width 9 height 9
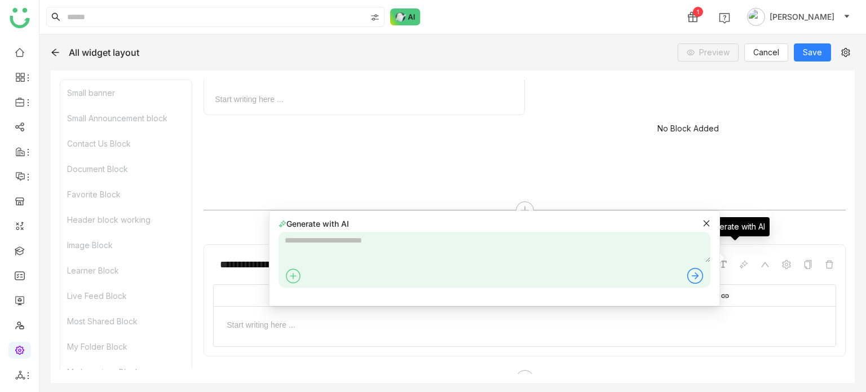
click at [591, 250] on textarea at bounding box center [495, 247] width 432 height 30
type textarea "**********"
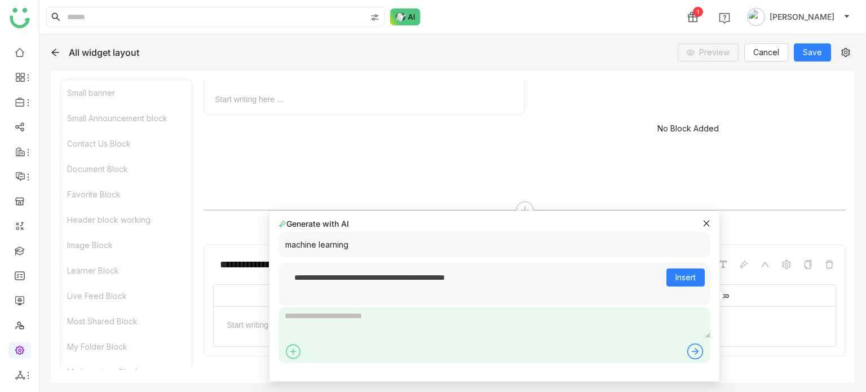
click at [708, 224] on icon at bounding box center [707, 223] width 8 height 8
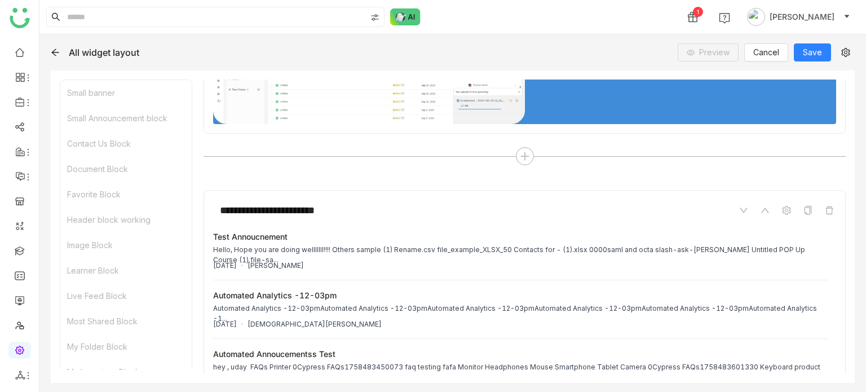
scroll to position [0, 0]
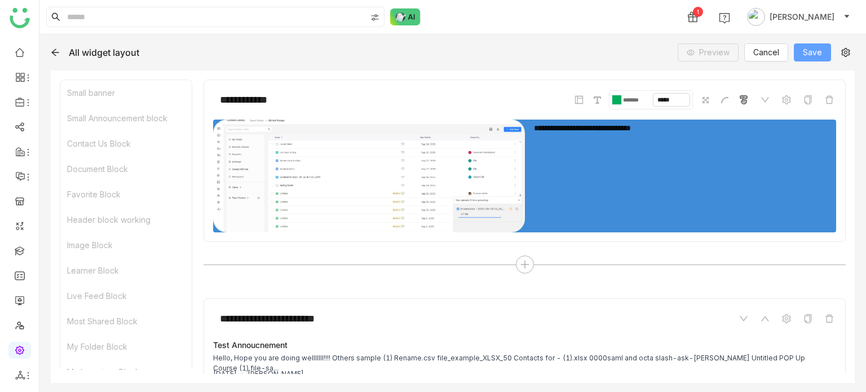
click at [813, 50] on span "Save" at bounding box center [812, 52] width 19 height 12
click at [55, 51] on icon at bounding box center [55, 52] width 9 height 9
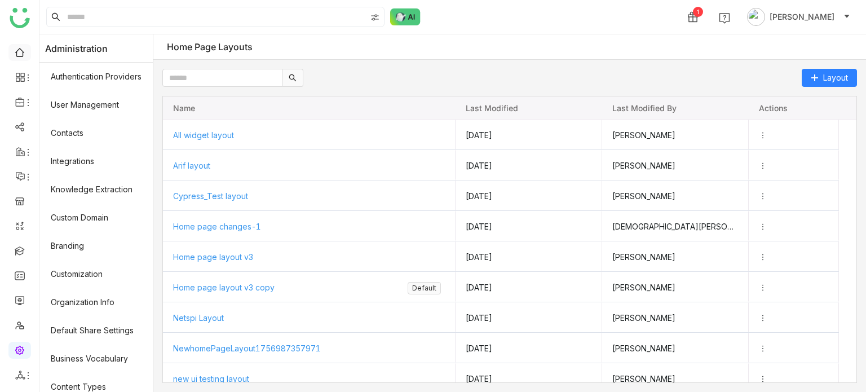
click at [19, 51] on link at bounding box center [20, 52] width 10 height 10
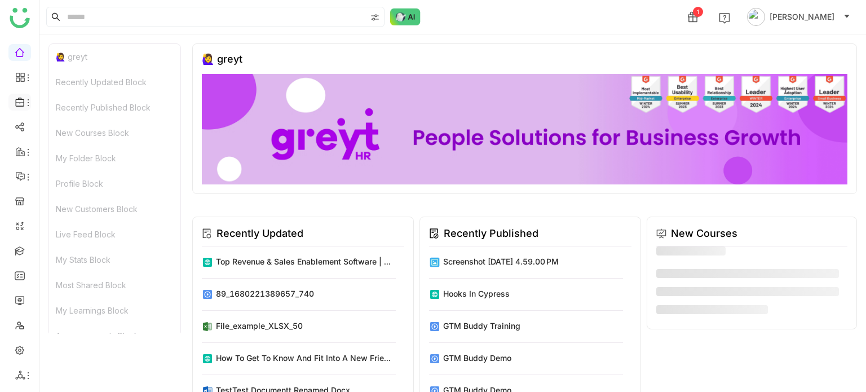
click at [29, 100] on icon at bounding box center [28, 102] width 9 height 9
click at [22, 101] on icon at bounding box center [20, 102] width 10 height 10
click at [72, 170] on link "Library" at bounding box center [78, 167] width 73 height 8
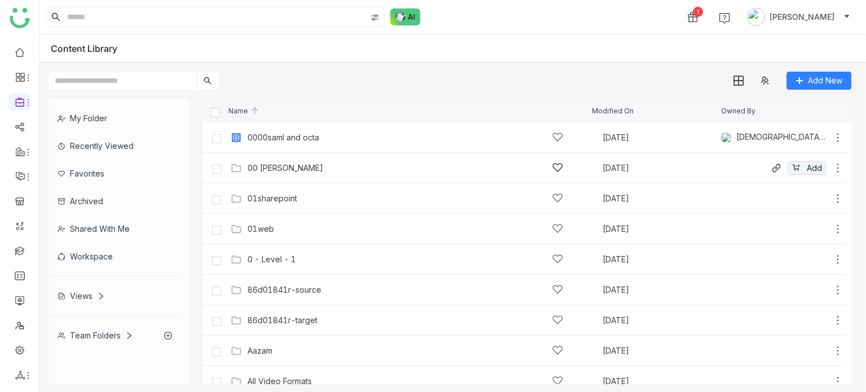
click at [274, 169] on div "00 Arif Folder" at bounding box center [286, 168] width 76 height 9
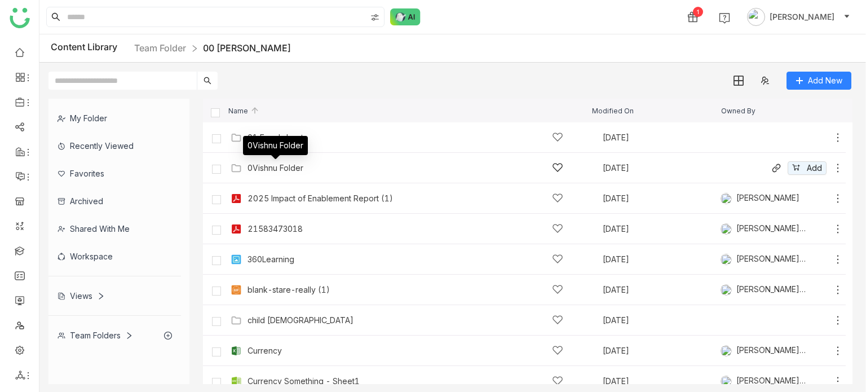
click at [286, 170] on div "0Vishnu Folder" at bounding box center [276, 168] width 56 height 9
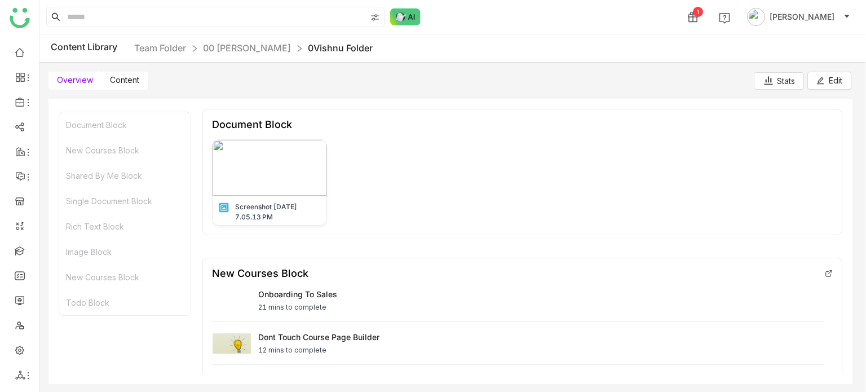
scroll to position [104, 0]
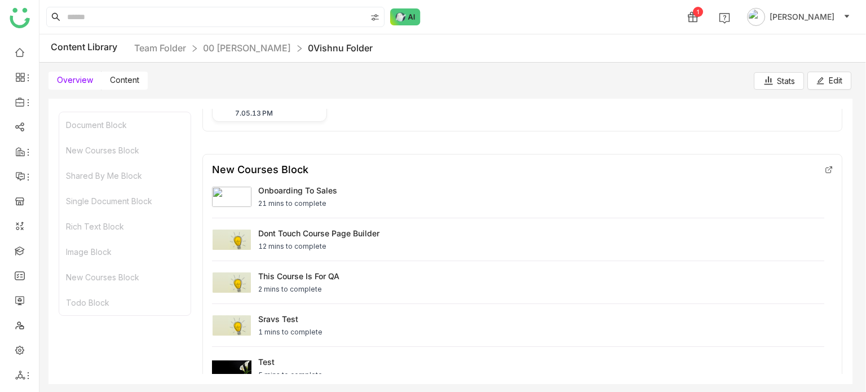
click at [124, 74] on label "Content" at bounding box center [125, 81] width 46 height 18
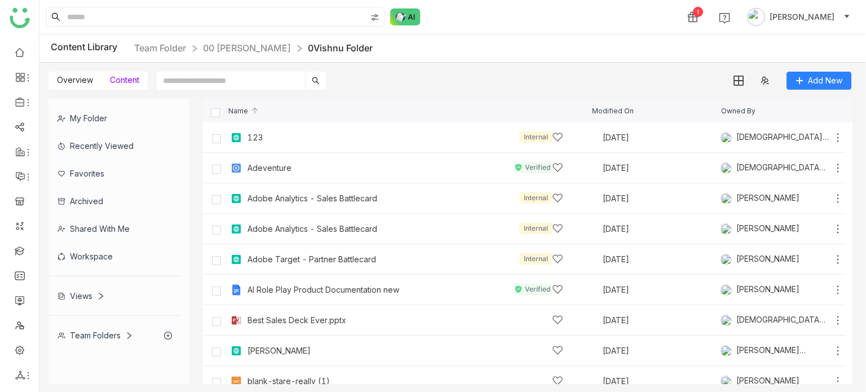
click at [87, 87] on label "Overview" at bounding box center [74, 81] width 53 height 18
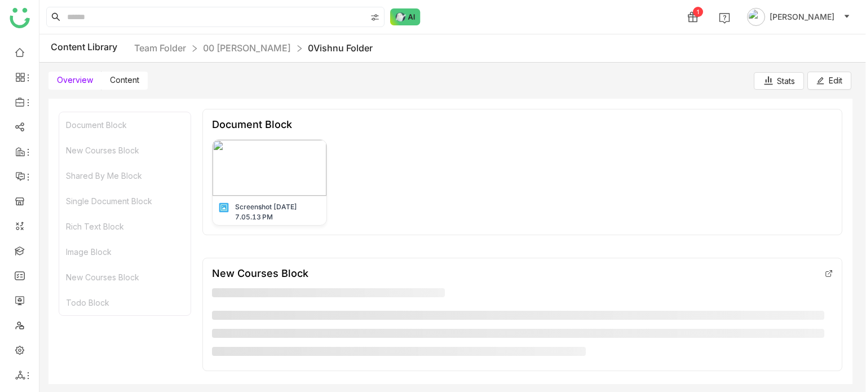
click at [219, 41] on nz-breadcrumb "Team Folder 00 Arif Folder 0Vishnu Folder" at bounding box center [253, 48] width 239 height 14
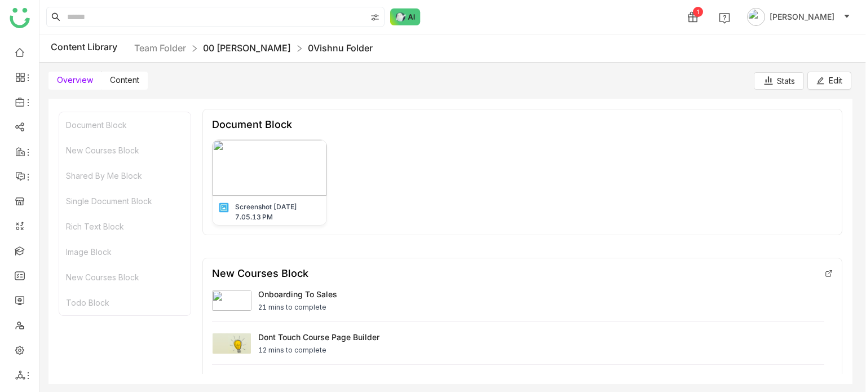
click at [224, 47] on link "00 Arif Folder" at bounding box center [247, 47] width 88 height 11
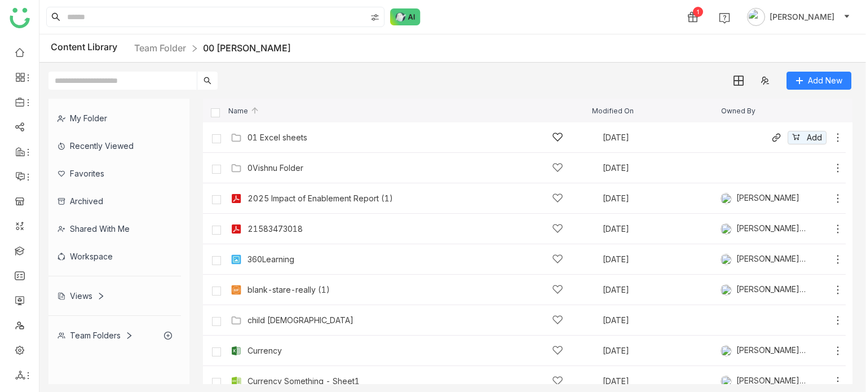
click at [285, 135] on div "01 Excel sheets" at bounding box center [278, 137] width 60 height 9
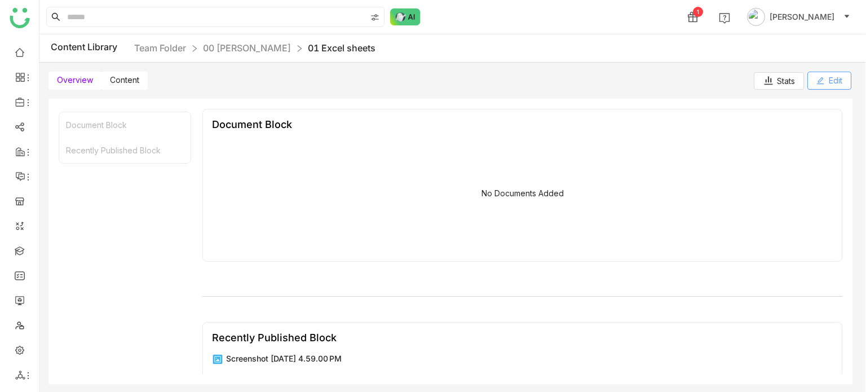
click at [842, 83] on button "Edit" at bounding box center [830, 81] width 44 height 18
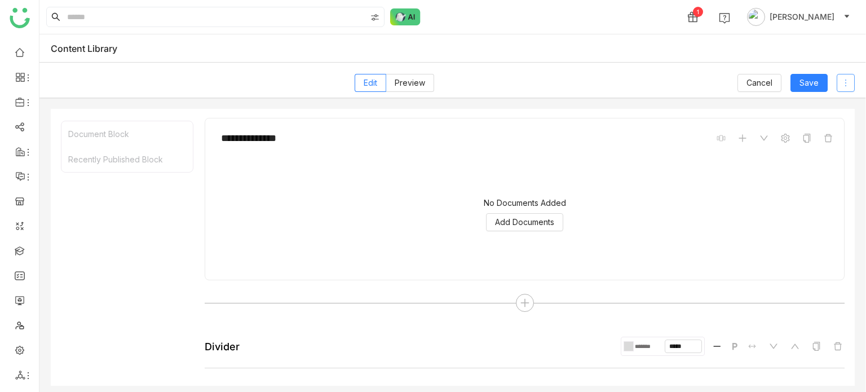
click at [844, 86] on icon at bounding box center [845, 82] width 9 height 9
click at [835, 112] on li "Delete" at bounding box center [829, 105] width 51 height 21
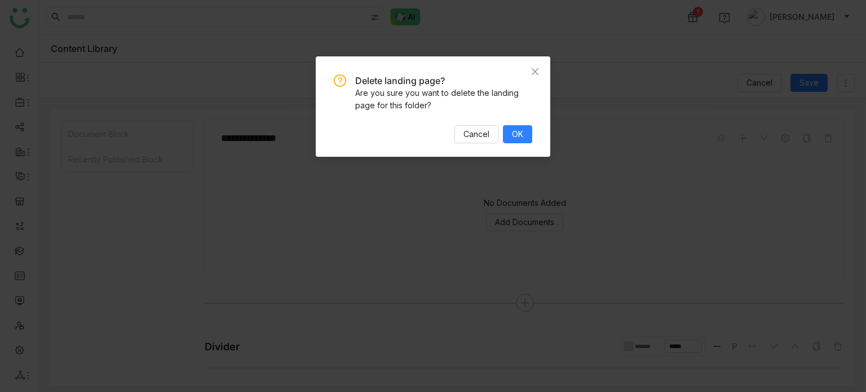
click at [528, 124] on div "Delete landing page? Are you sure you want to delete the landing page for this …" at bounding box center [433, 108] width 198 height 69
click at [528, 135] on button "OK" at bounding box center [517, 134] width 29 height 18
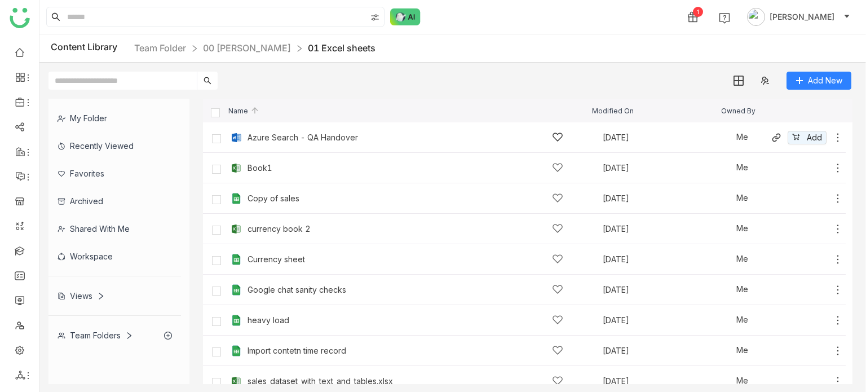
scroll to position [12, 0]
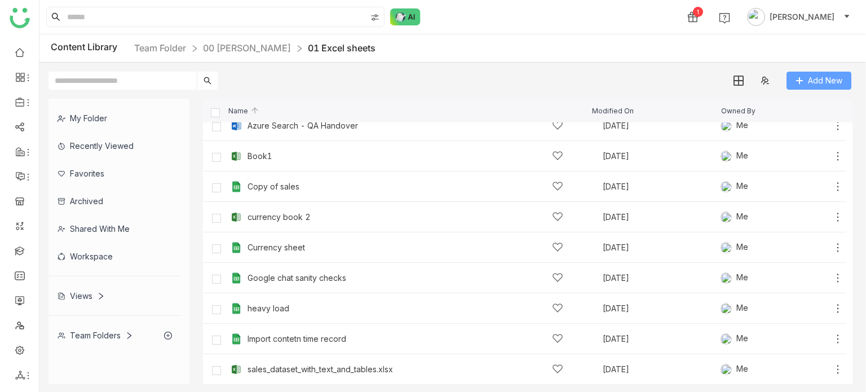
click at [826, 82] on span "Add New" at bounding box center [825, 80] width 34 height 12
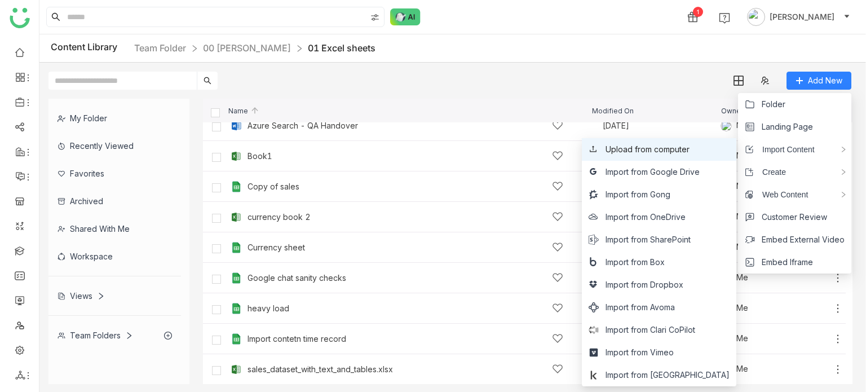
click at [691, 156] on li "Upload from computer" at bounding box center [659, 149] width 155 height 23
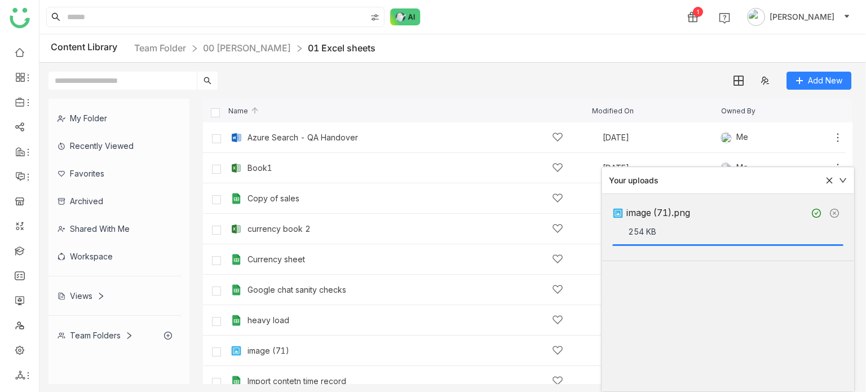
click at [488, 65] on div "Add New" at bounding box center [449, 76] width 821 height 27
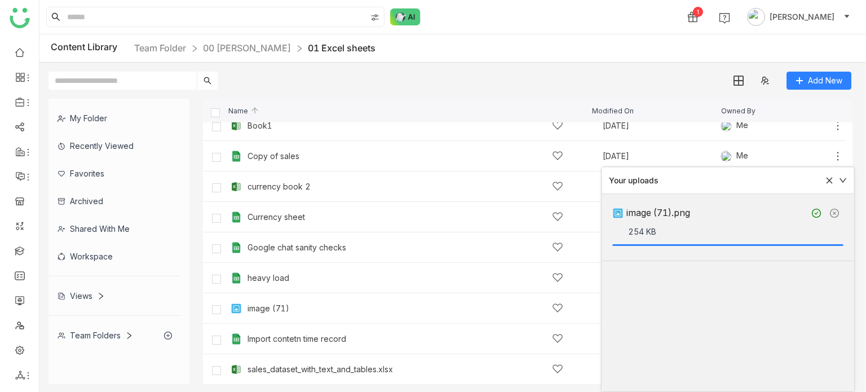
click at [827, 182] on icon at bounding box center [830, 181] width 8 height 8
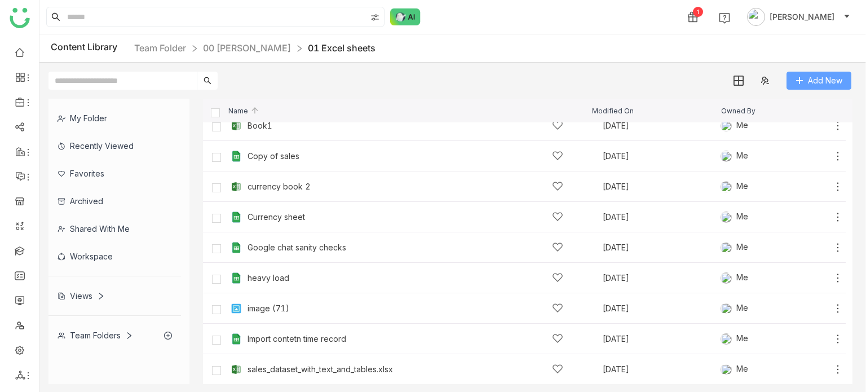
click at [832, 87] on button "Add New" at bounding box center [819, 81] width 65 height 18
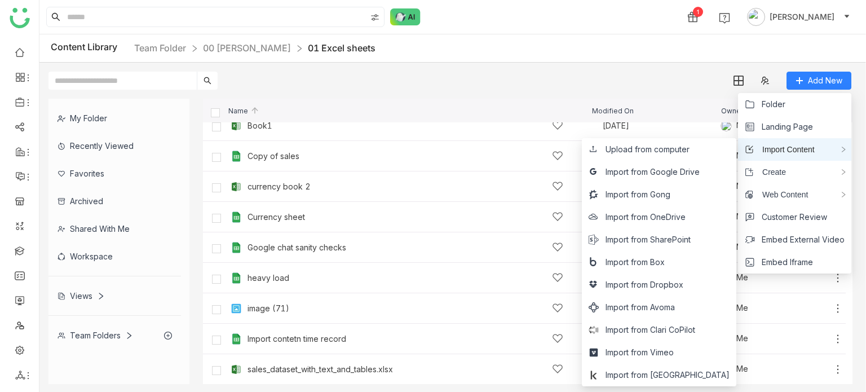
click at [803, 152] on span "Import Content" at bounding box center [784, 149] width 61 height 12
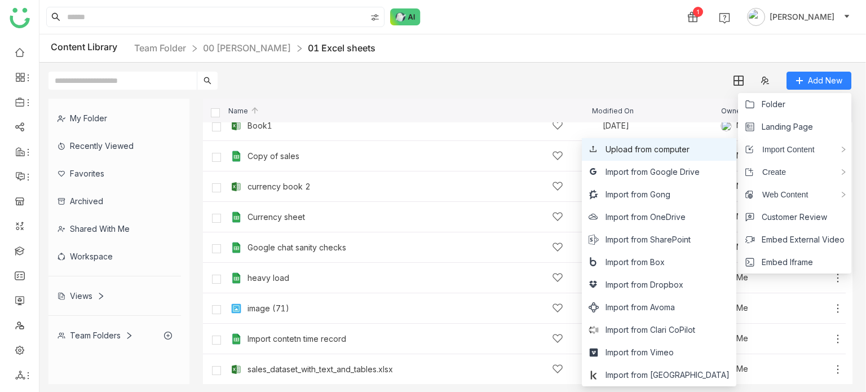
click at [721, 157] on li "Upload from computer" at bounding box center [659, 149] width 155 height 23
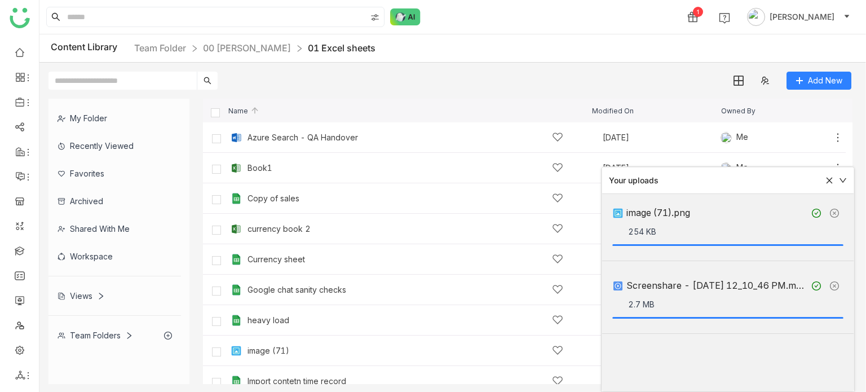
scroll to position [73, 0]
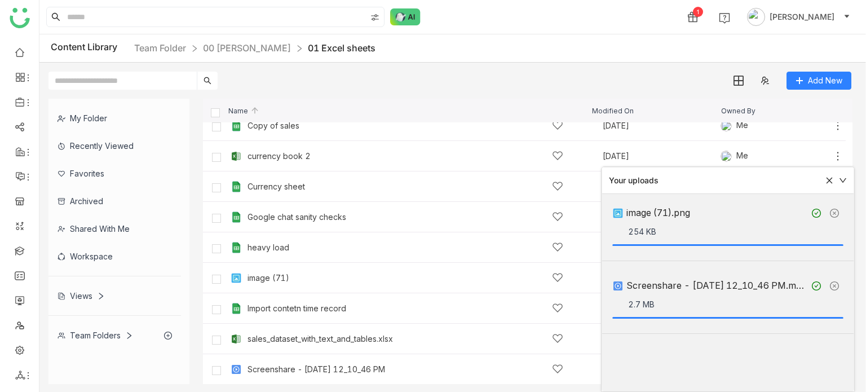
click at [832, 182] on icon at bounding box center [830, 181] width 6 height 6
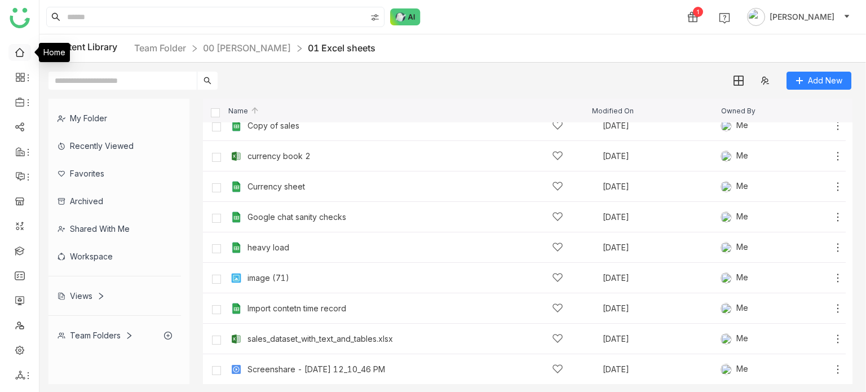
click at [23, 52] on link at bounding box center [20, 52] width 10 height 10
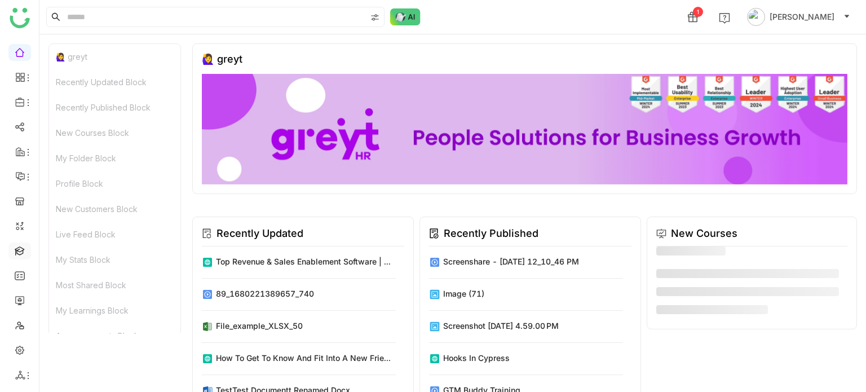
click at [24, 255] on link at bounding box center [20, 250] width 10 height 10
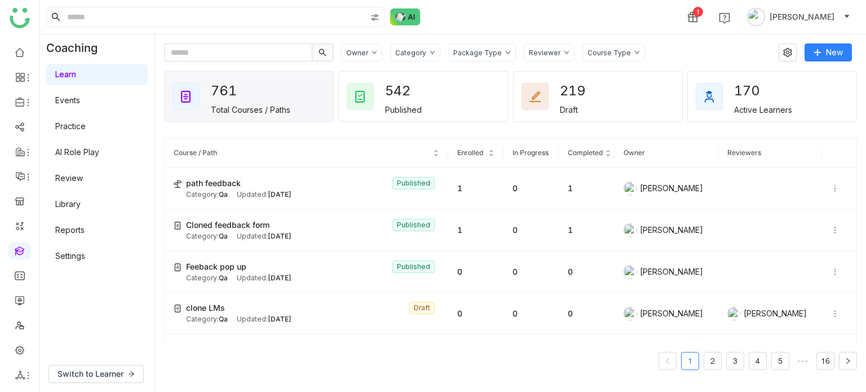
click at [611, 42] on div "Owner Category Package Type Reviewer Course Type New 761 Total Courses / Paths …" at bounding box center [510, 213] width 711 height 358
click at [24, 56] on link at bounding box center [20, 52] width 10 height 10
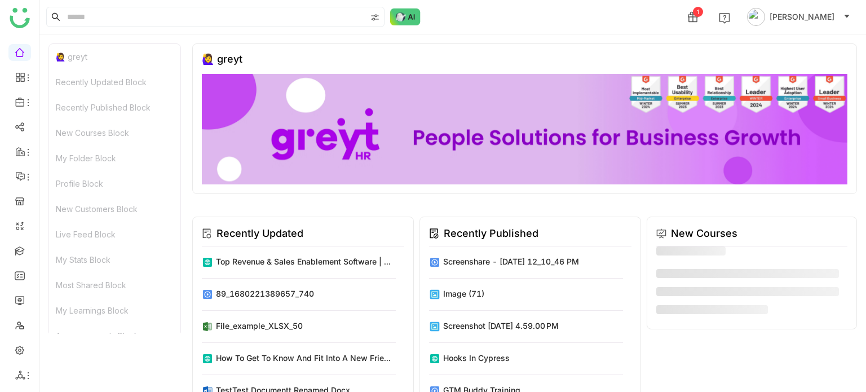
click at [25, 378] on icon at bounding box center [28, 375] width 9 height 9
click at [24, 370] on icon at bounding box center [20, 375] width 10 height 10
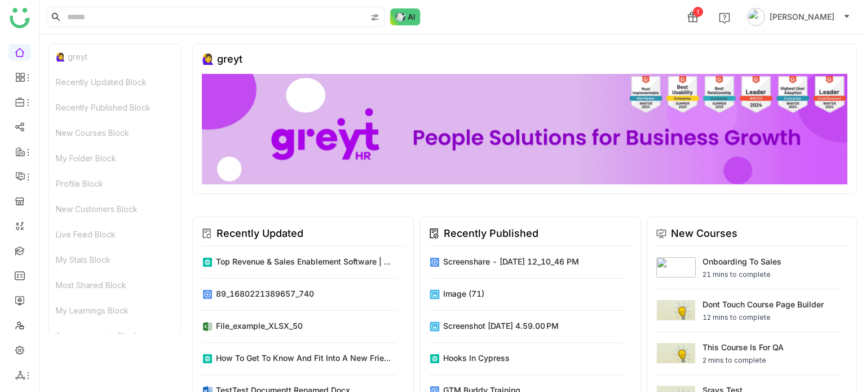
click at [25, 370] on div at bounding box center [19, 375] width 23 height 10
click at [83, 309] on link "List" at bounding box center [81, 313] width 78 height 8
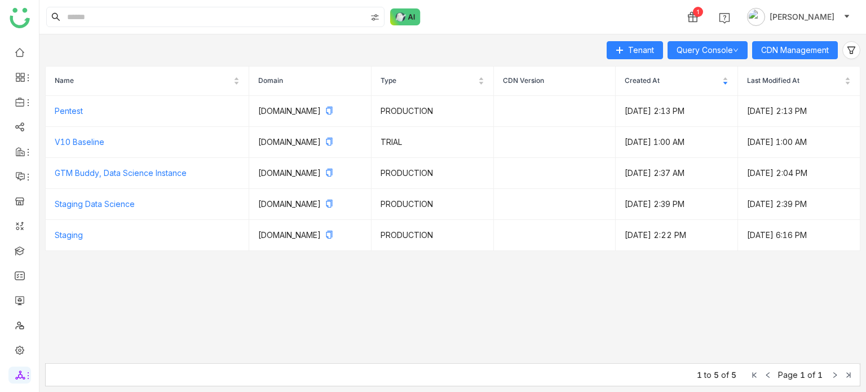
click at [779, 40] on div "Tenant Query Console CDN Management Name Domain Type CDN Version Created At Las…" at bounding box center [452, 213] width 827 height 358
click at [778, 47] on span "CDN Management" at bounding box center [795, 50] width 68 height 12
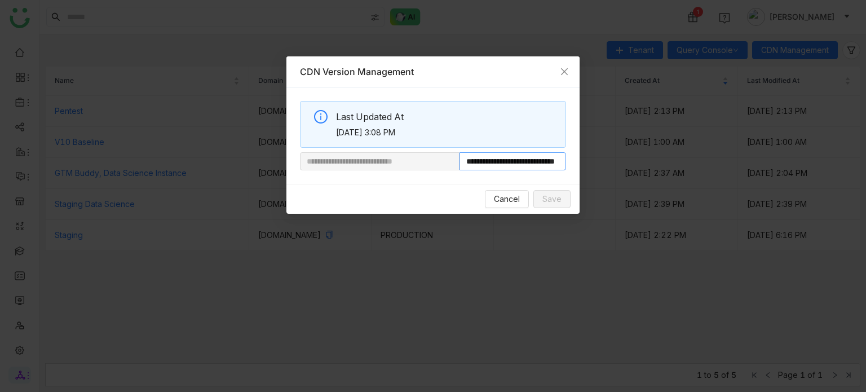
click at [519, 156] on input "**********" at bounding box center [513, 161] width 107 height 18
click at [516, 198] on span "Cancel" at bounding box center [507, 199] width 26 height 12
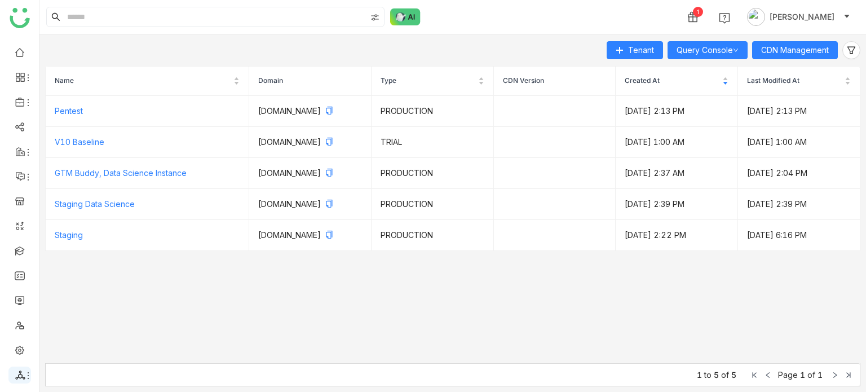
click at [23, 370] on icon at bounding box center [20, 375] width 10 height 10
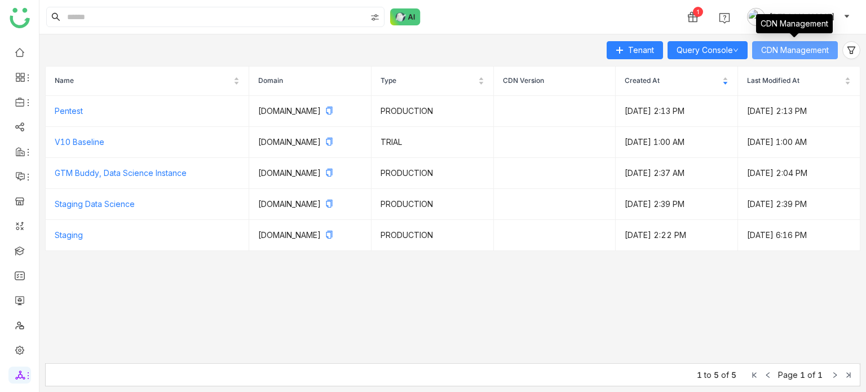
click at [798, 55] on span "CDN Management" at bounding box center [795, 50] width 68 height 12
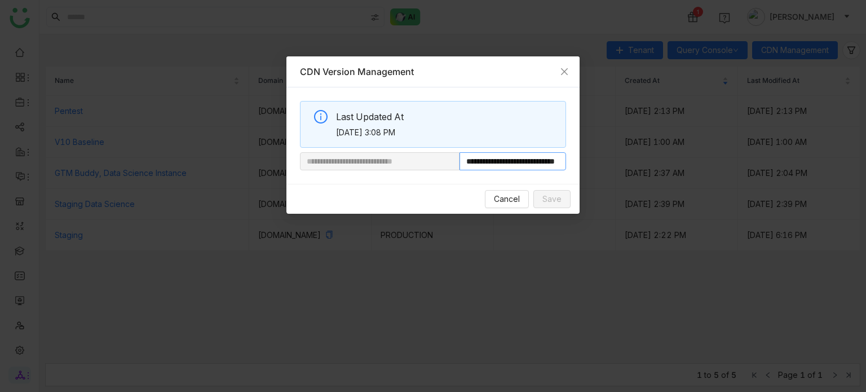
scroll to position [0, 36]
drag, startPoint x: 498, startPoint y: 163, endPoint x: 609, endPoint y: 162, distance: 111.1
click at [609, 162] on nz-modal-container "**********" at bounding box center [433, 196] width 866 height 392
paste input "**********"
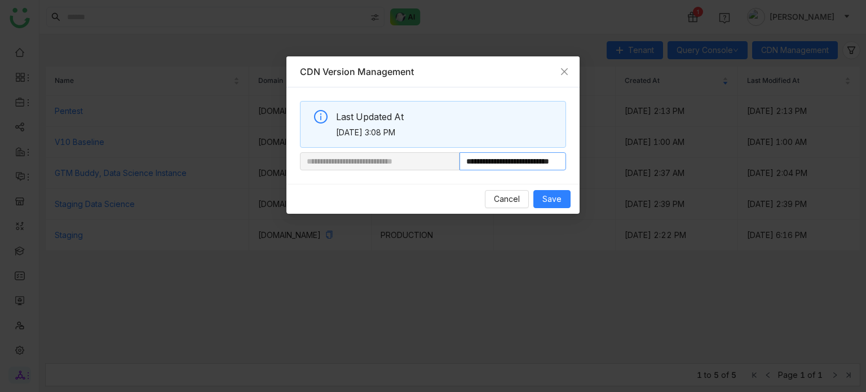
scroll to position [0, 42]
type input "**********"
click at [553, 198] on span "Save" at bounding box center [551, 199] width 19 height 12
